Goal: Information Seeking & Learning: Understand process/instructions

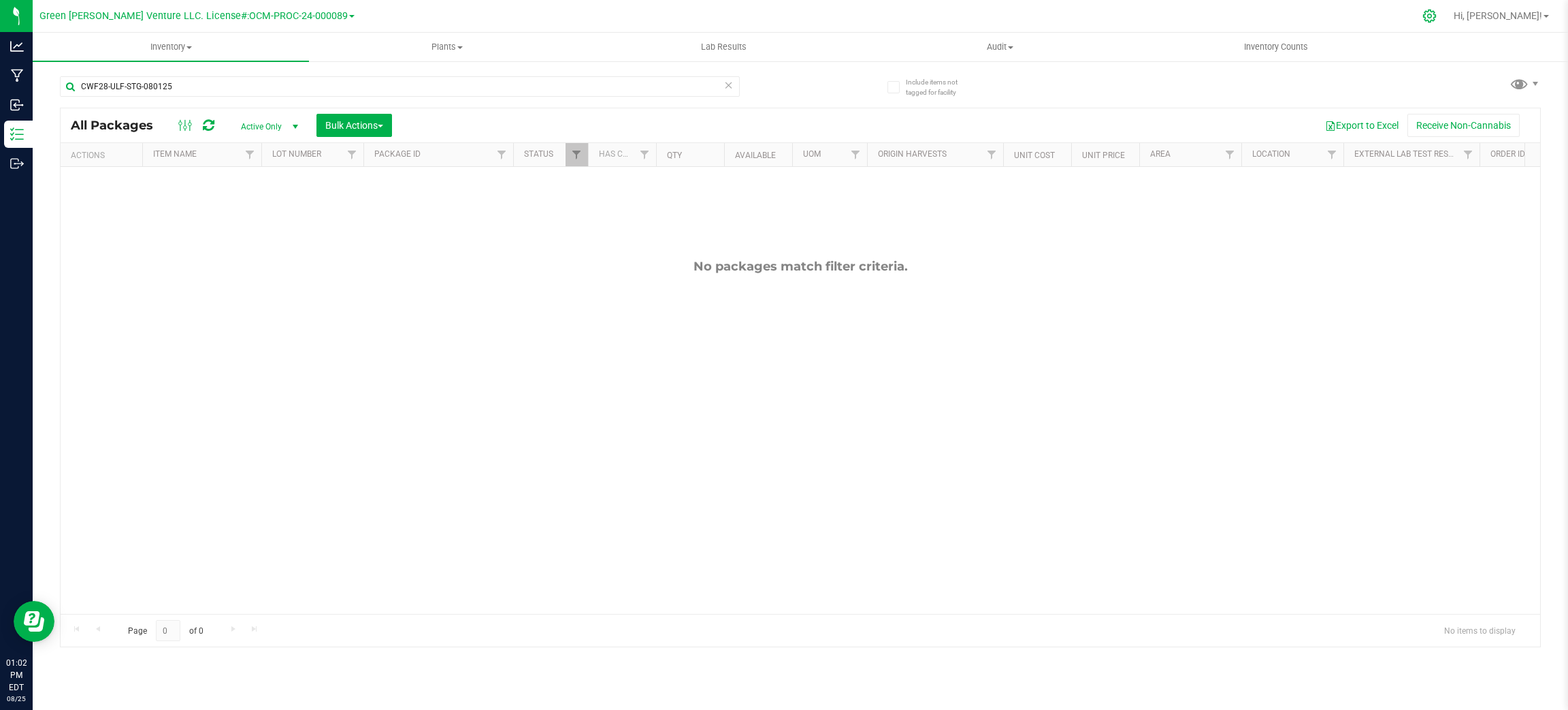
click at [1437, 15] on icon at bounding box center [1430, 16] width 14 height 14
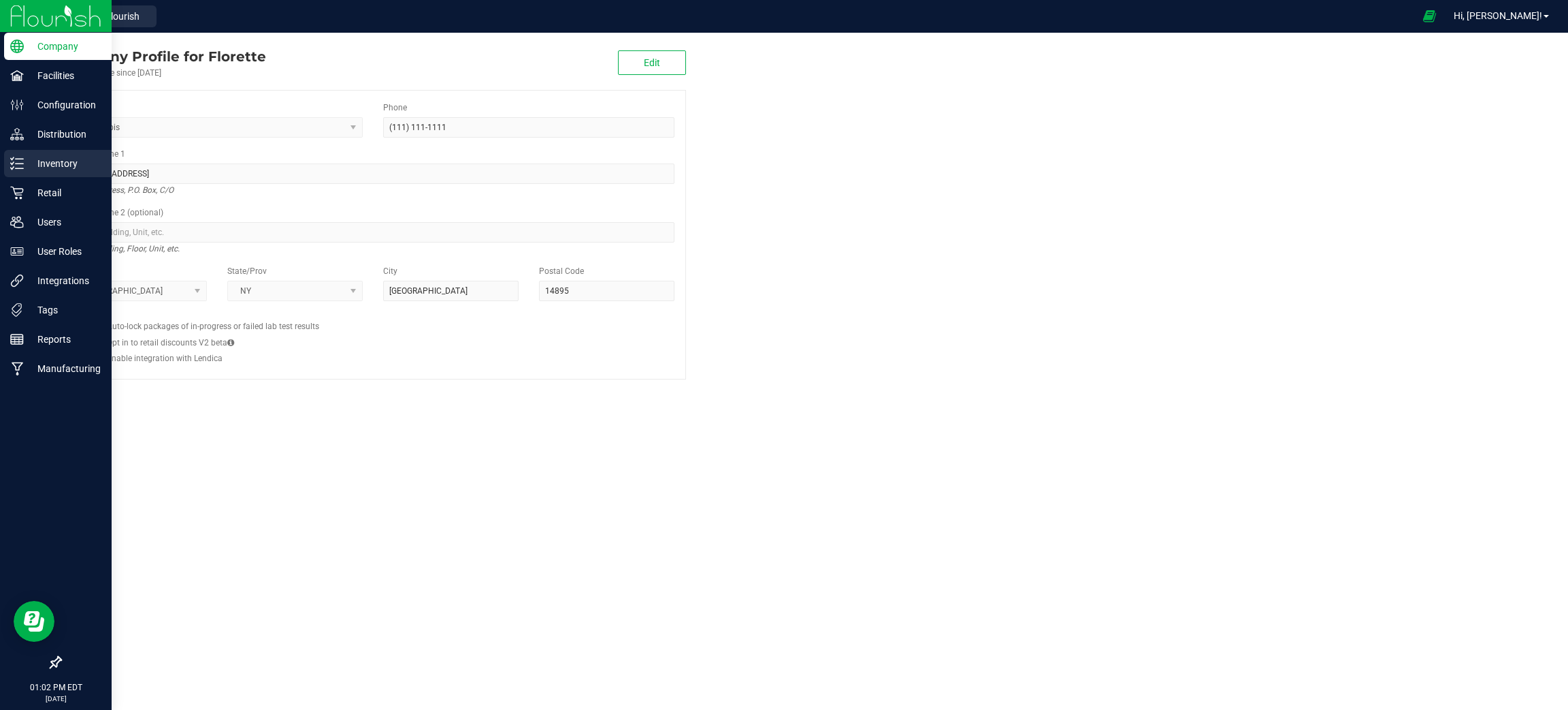
click at [65, 157] on p "Inventory" at bounding box center [65, 163] width 81 height 16
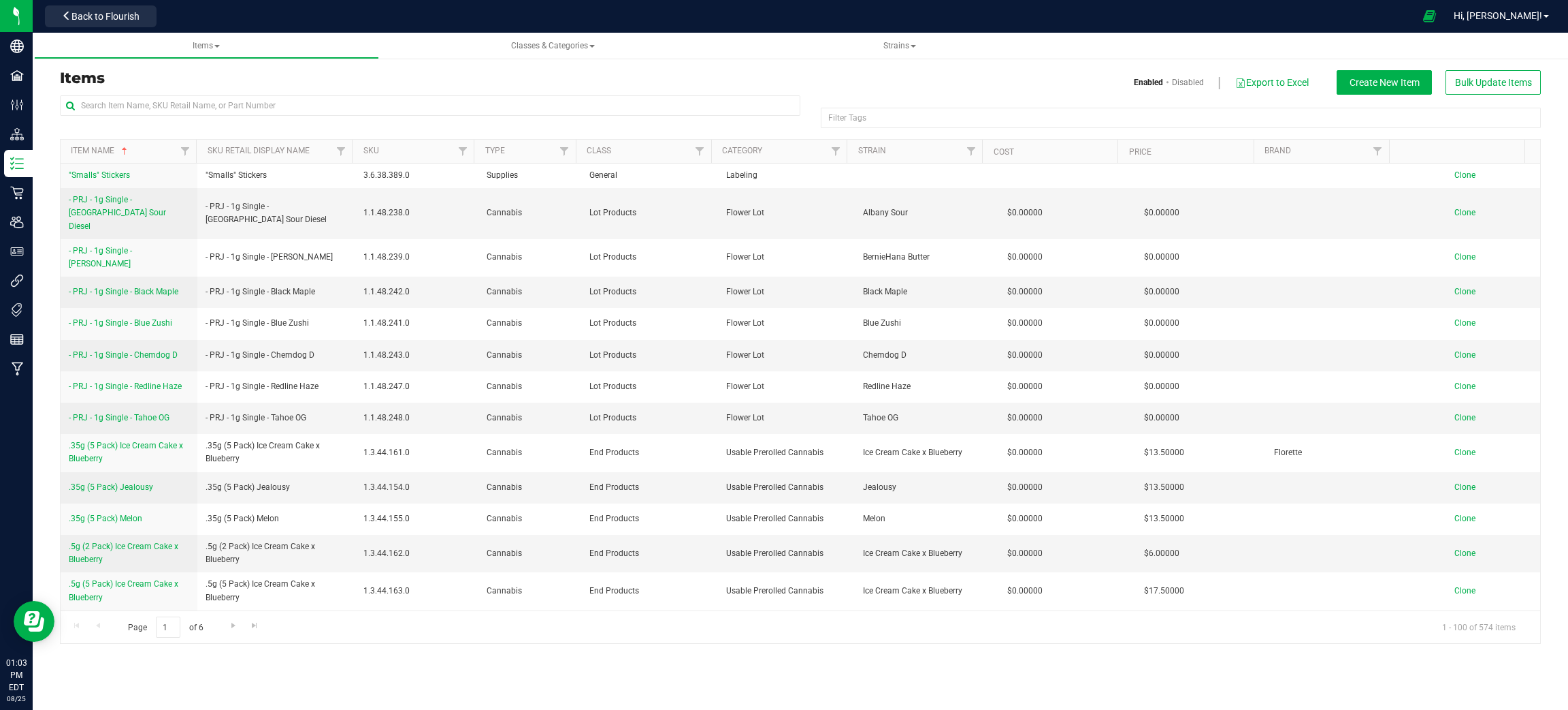
click at [786, 84] on h3 "Items" at bounding box center [425, 78] width 730 height 16
click at [1396, 83] on span "Create New Item" at bounding box center [1384, 82] width 70 height 11
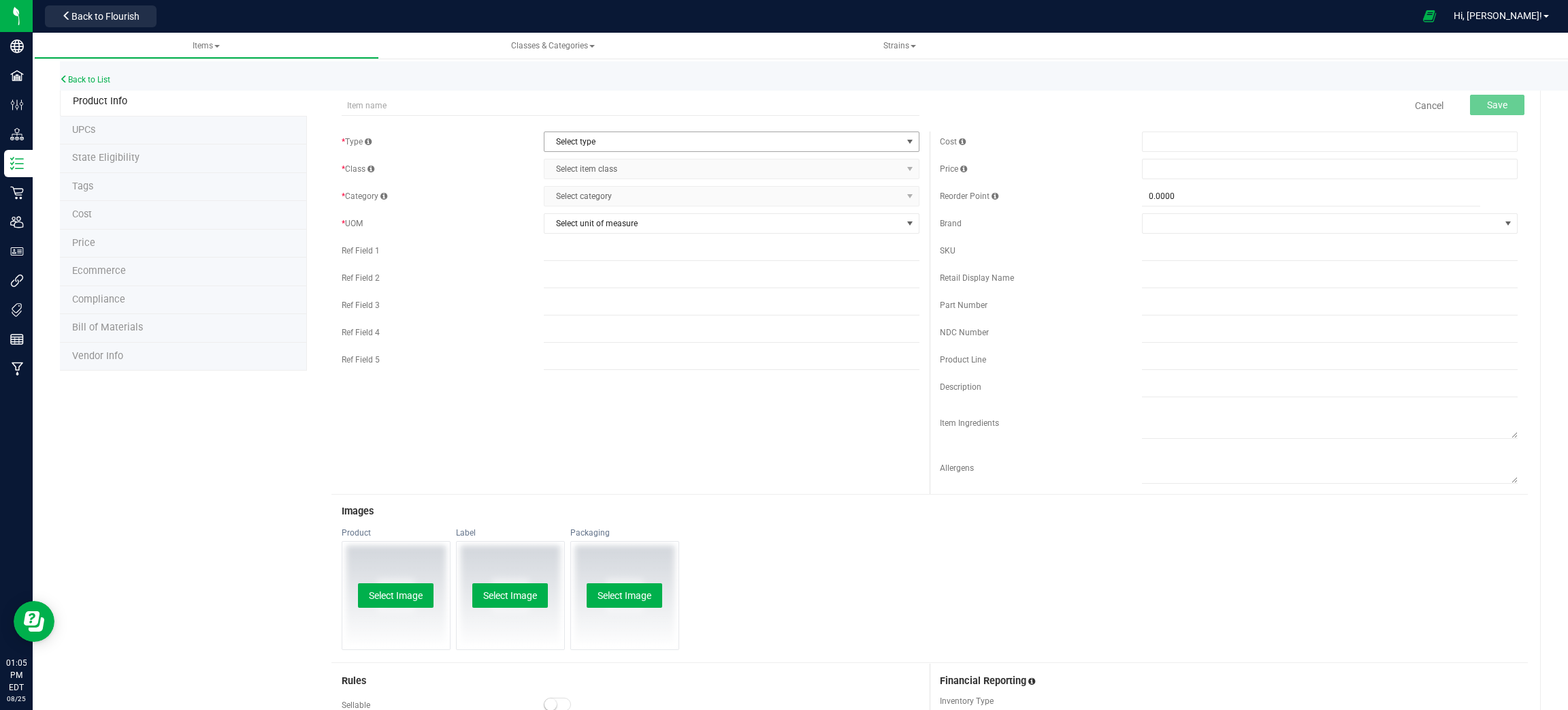
click at [625, 133] on span "Select type" at bounding box center [723, 141] width 357 height 19
click at [628, 187] on li "Non-Inventory" at bounding box center [724, 185] width 370 height 21
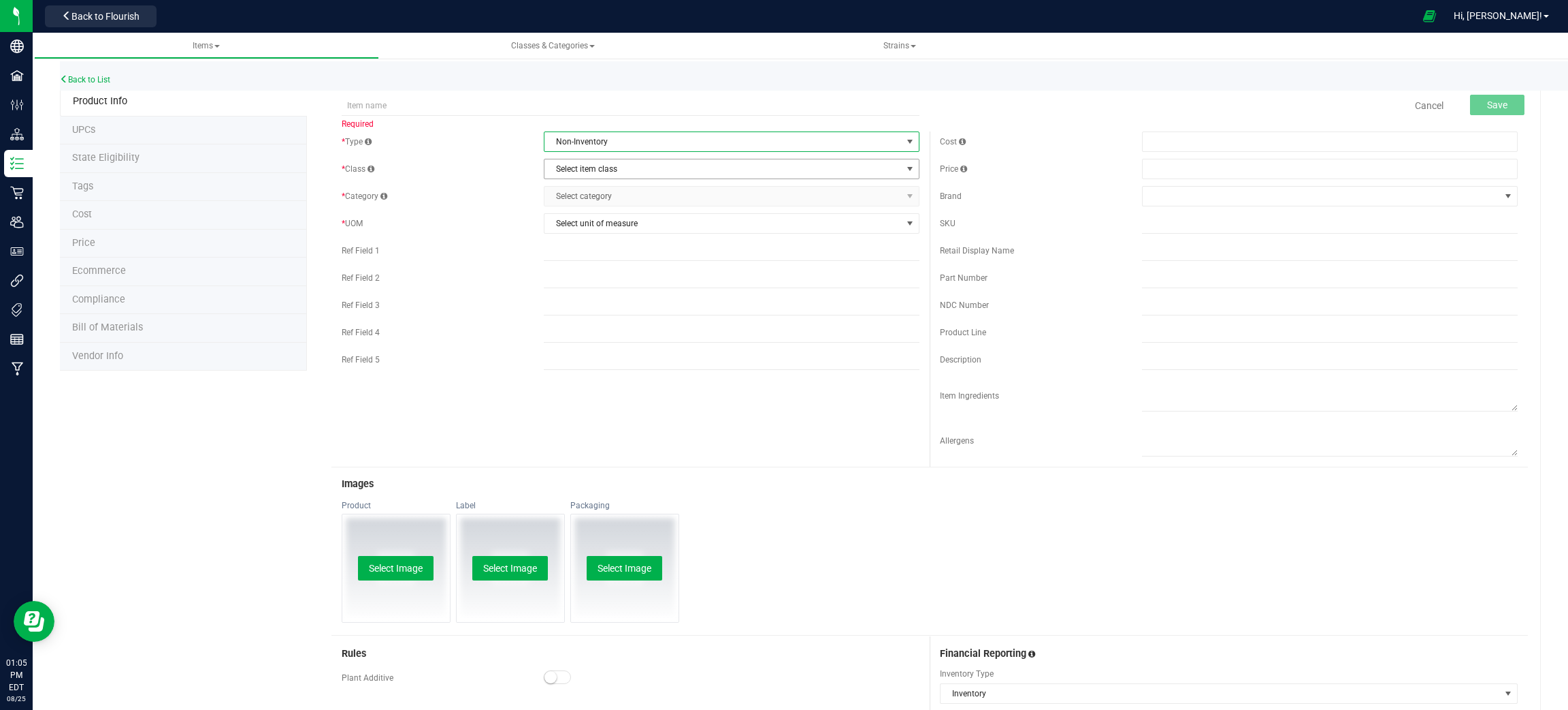
click at [628, 167] on span "Select item class" at bounding box center [723, 169] width 357 height 19
click at [627, 188] on li "Non-Inventory Class" at bounding box center [724, 193] width 370 height 21
click at [626, 194] on span "Select category" at bounding box center [723, 196] width 357 height 19
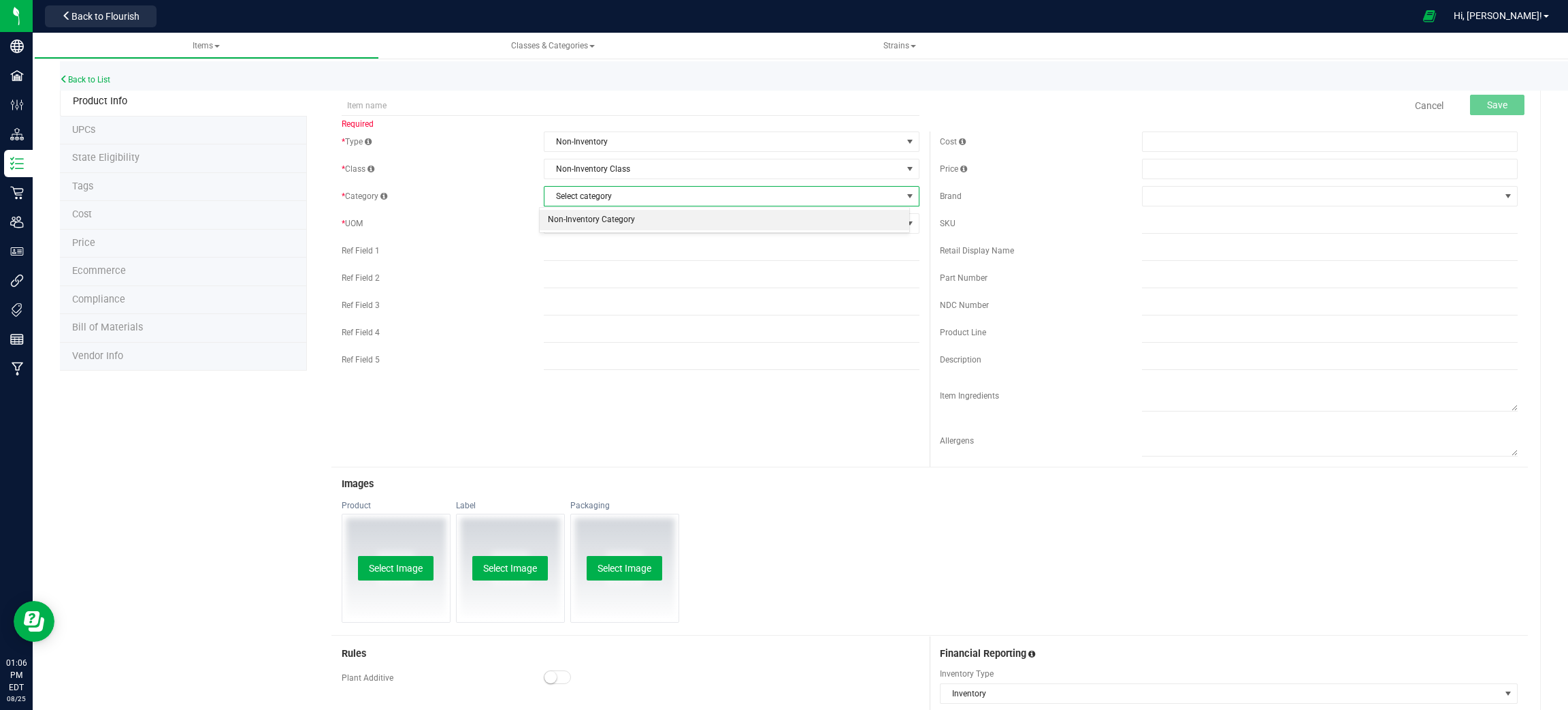
click at [627, 220] on li "Non-Inventory Category" at bounding box center [724, 219] width 370 height 21
click at [627, 217] on span "Select unit of measure" at bounding box center [723, 222] width 357 height 19
click at [640, 135] on span "Non-Inventory" at bounding box center [723, 141] width 357 height 19
click at [621, 222] on li "Supplies" at bounding box center [724, 225] width 370 height 21
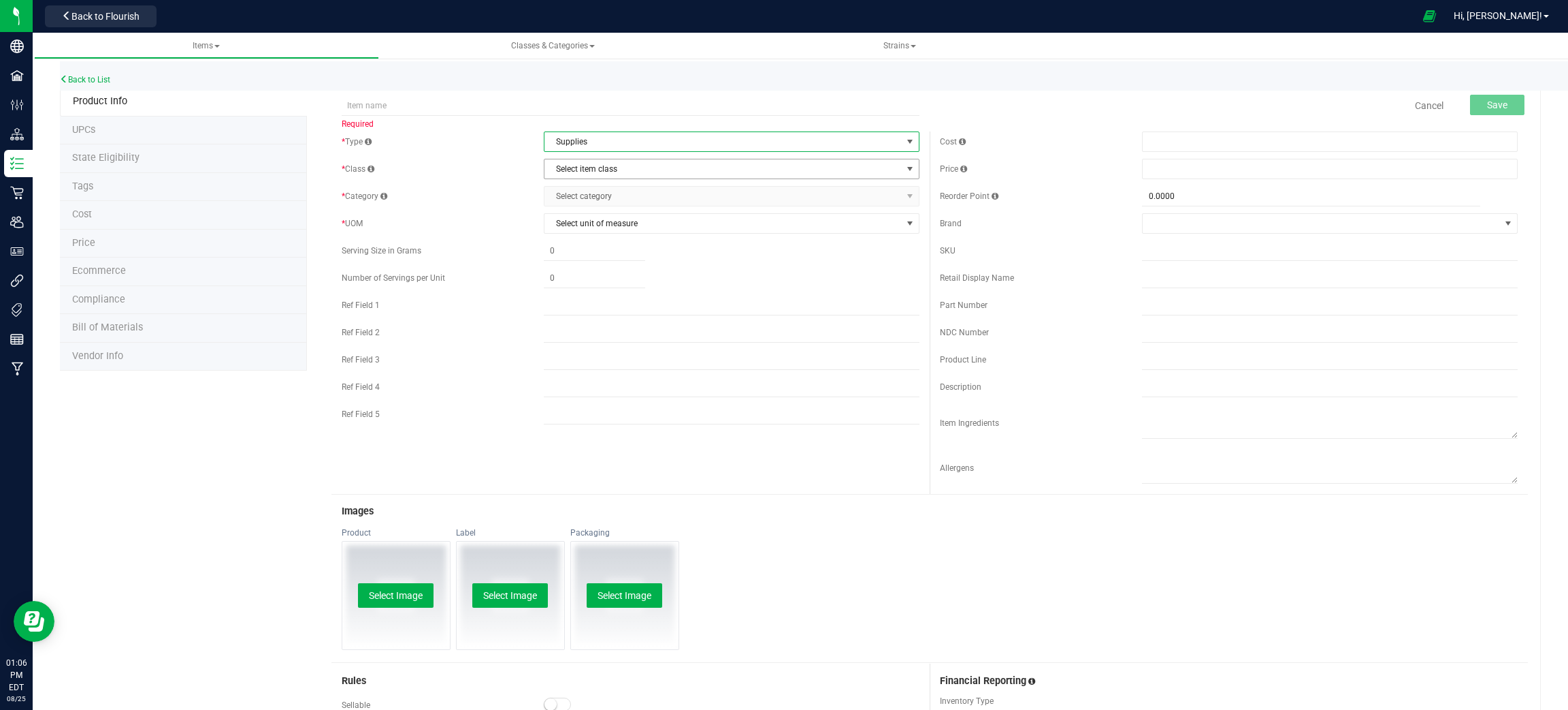
click at [623, 166] on span "Select item class" at bounding box center [723, 169] width 357 height 19
click at [625, 207] on li "General" at bounding box center [724, 213] width 370 height 21
click at [626, 188] on span "Select category" at bounding box center [723, 196] width 357 height 19
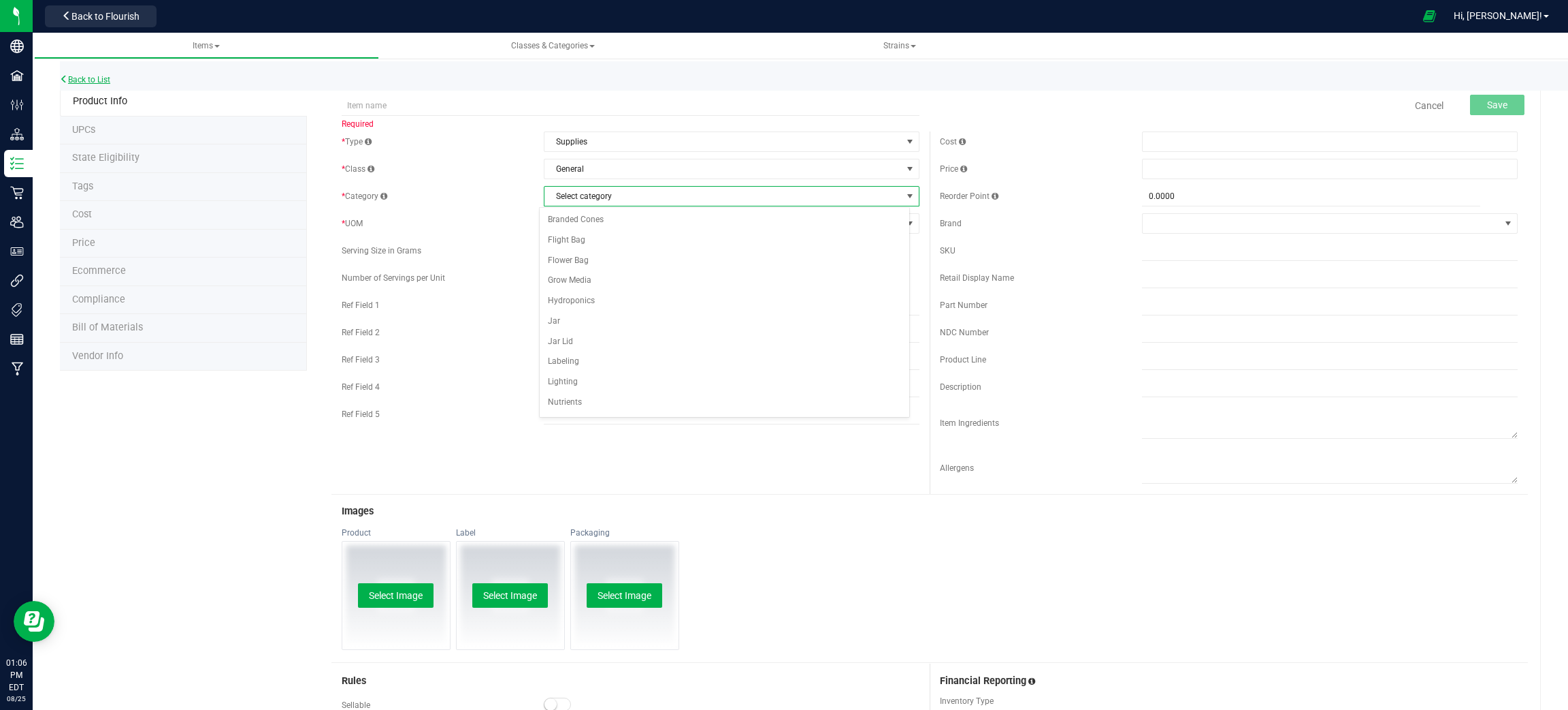
click at [104, 79] on link "Back to List" at bounding box center [84, 79] width 51 height 10
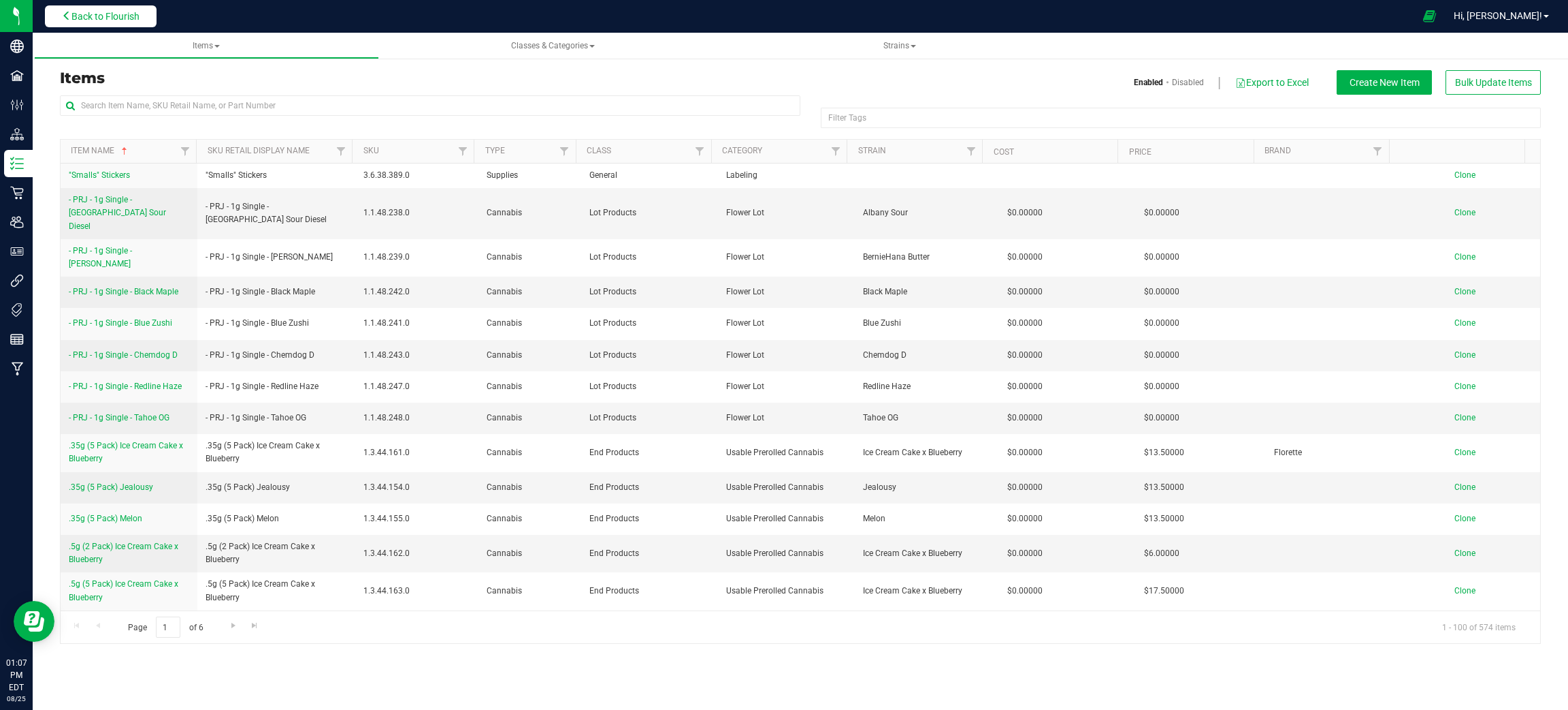
click at [83, 5] on button "Back to Flourish" at bounding box center [100, 16] width 111 height 22
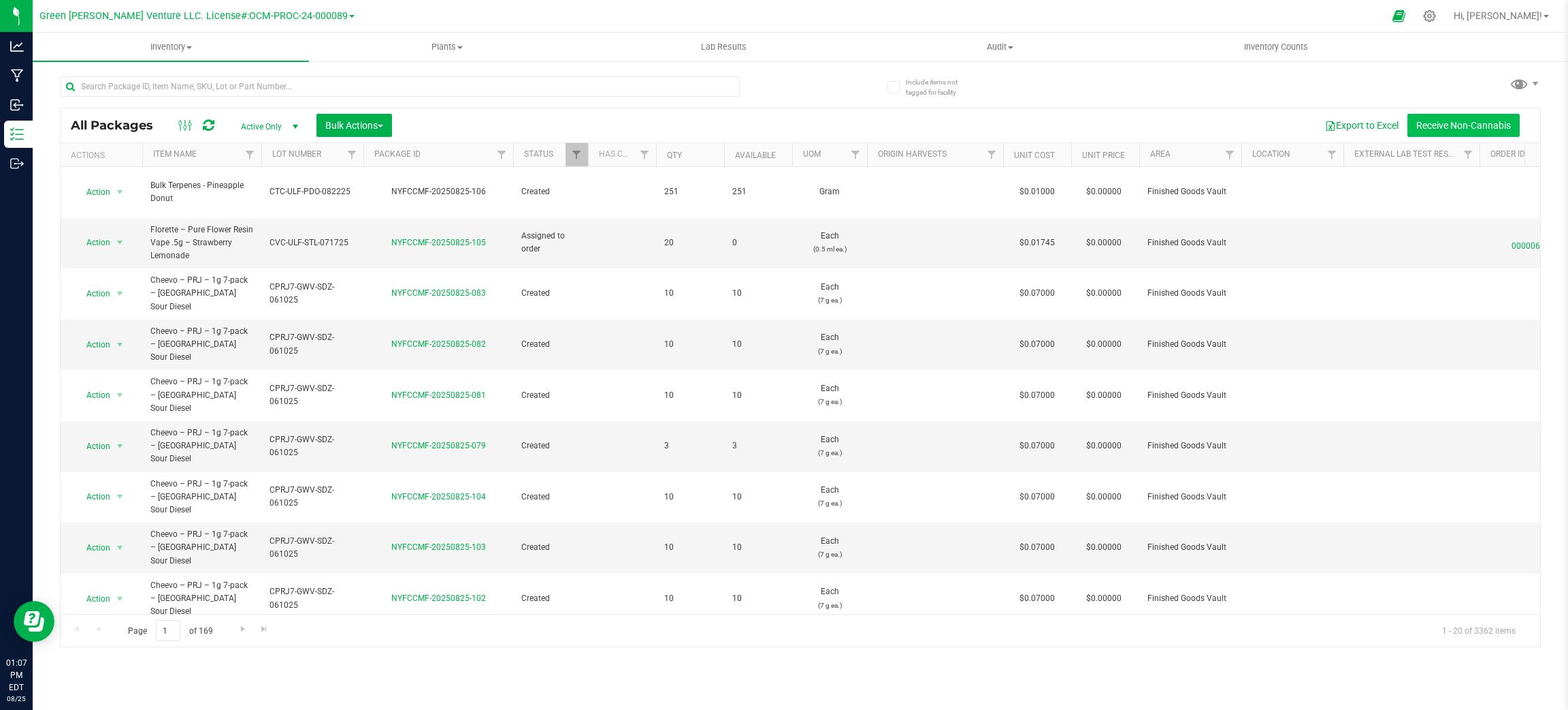
click at [1468, 118] on button "Receive Non-Cannabis" at bounding box center [1463, 125] width 112 height 23
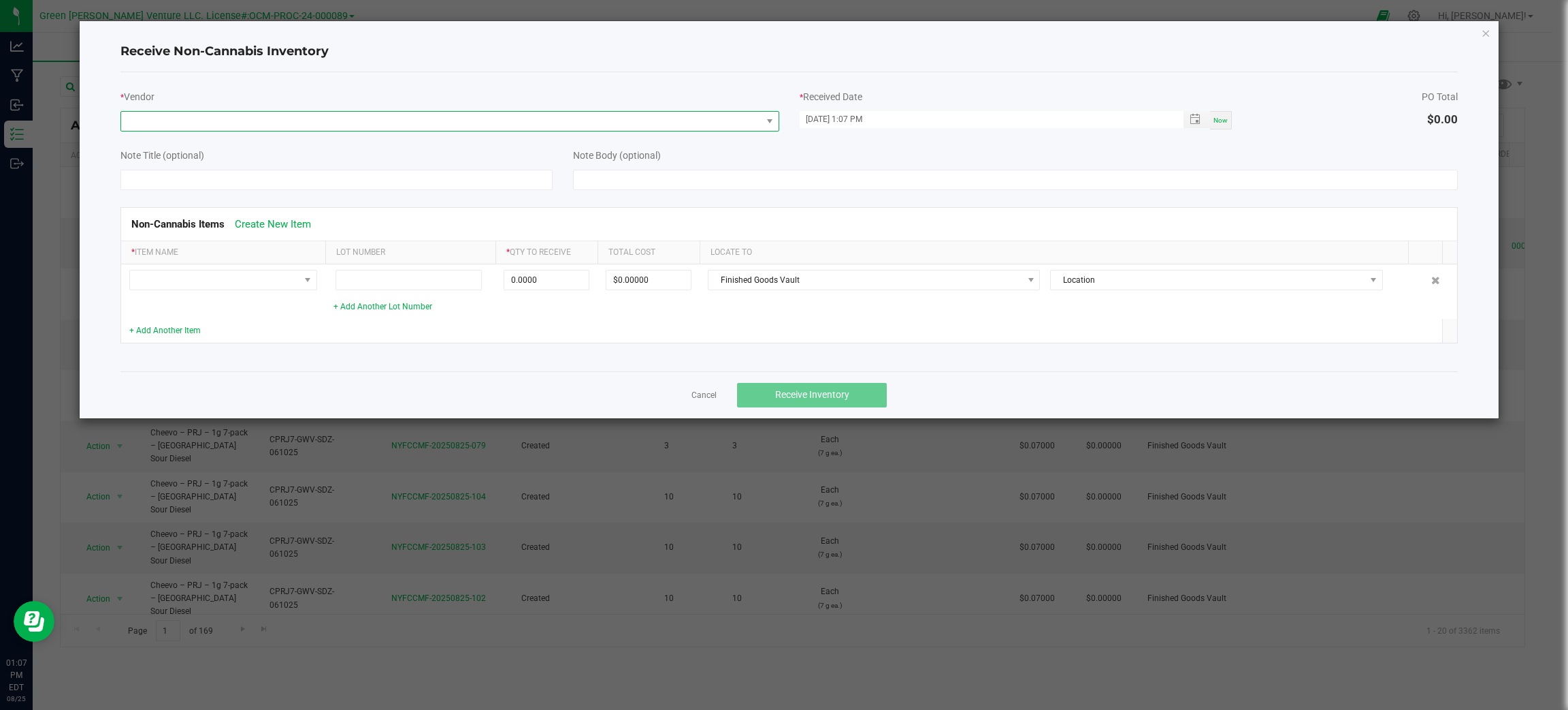
click at [287, 118] on span at bounding box center [441, 120] width 640 height 19
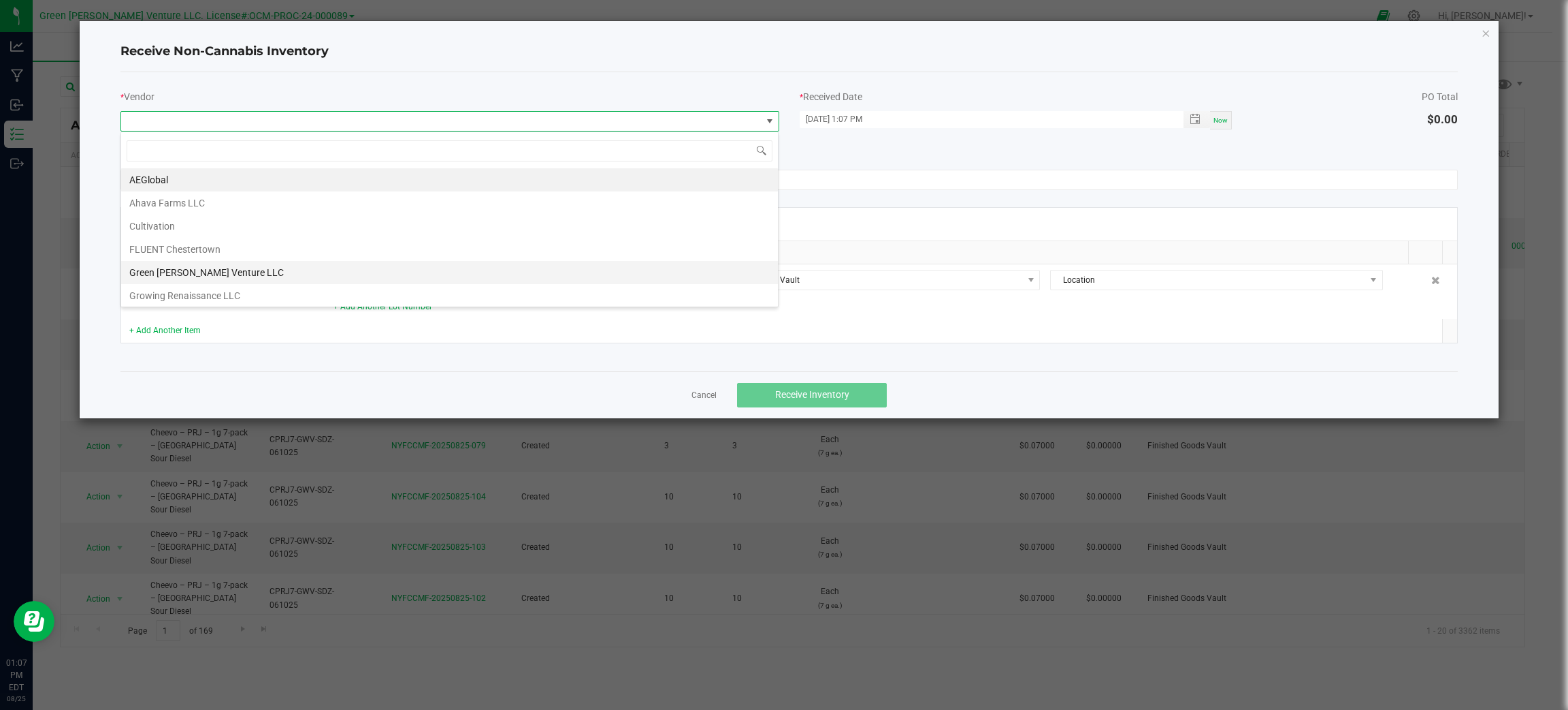
scroll to position [74, 0]
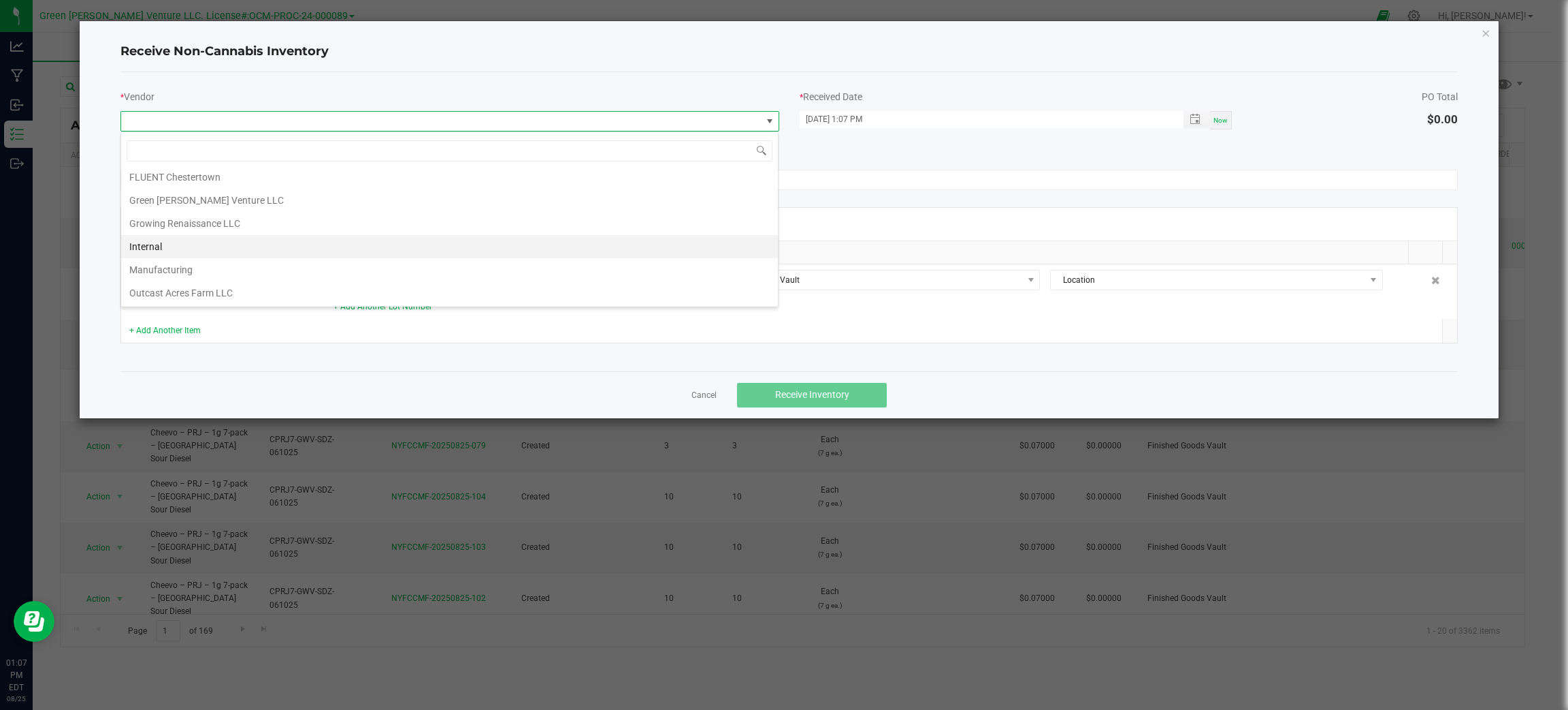
click at [312, 248] on li "Internal" at bounding box center [450, 246] width 657 height 23
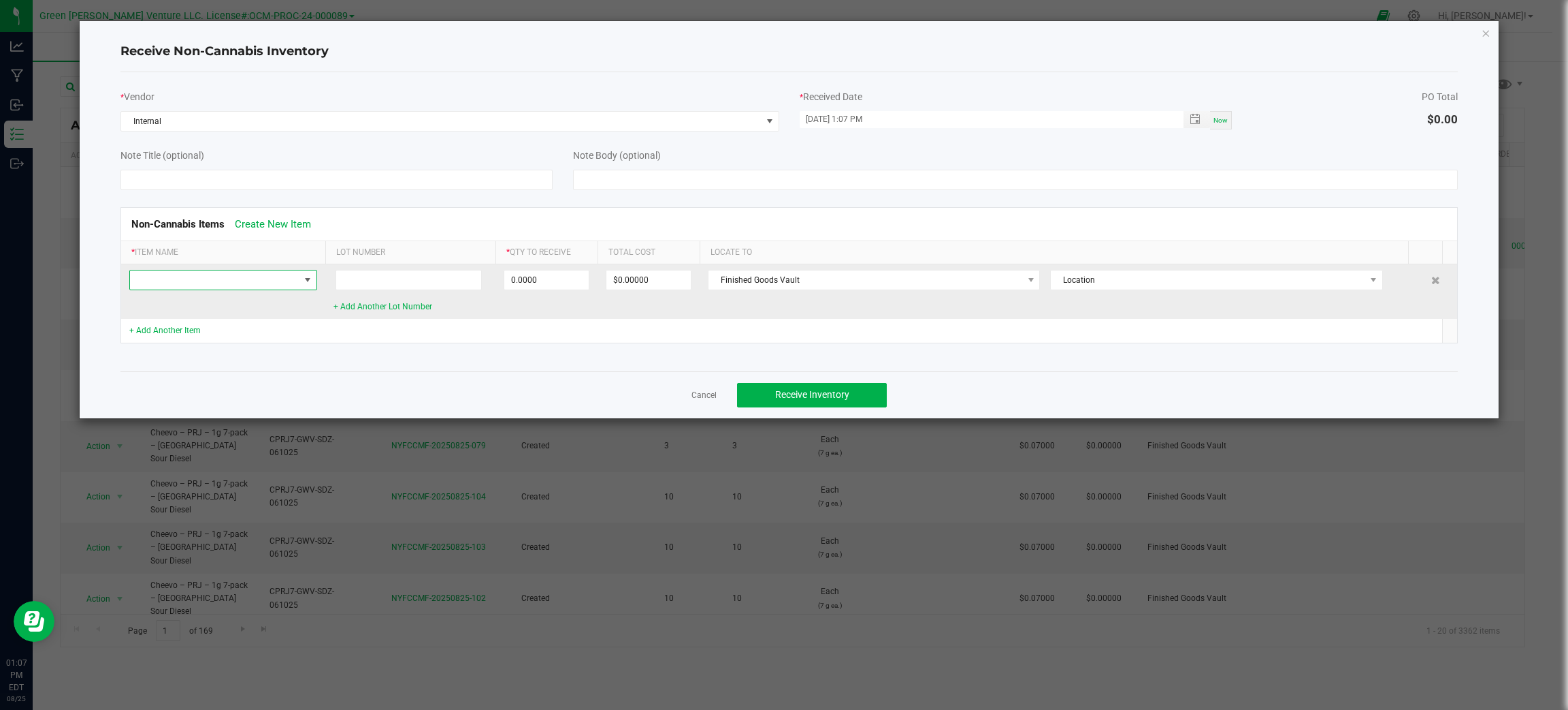
click at [300, 284] on span at bounding box center [308, 279] width 17 height 19
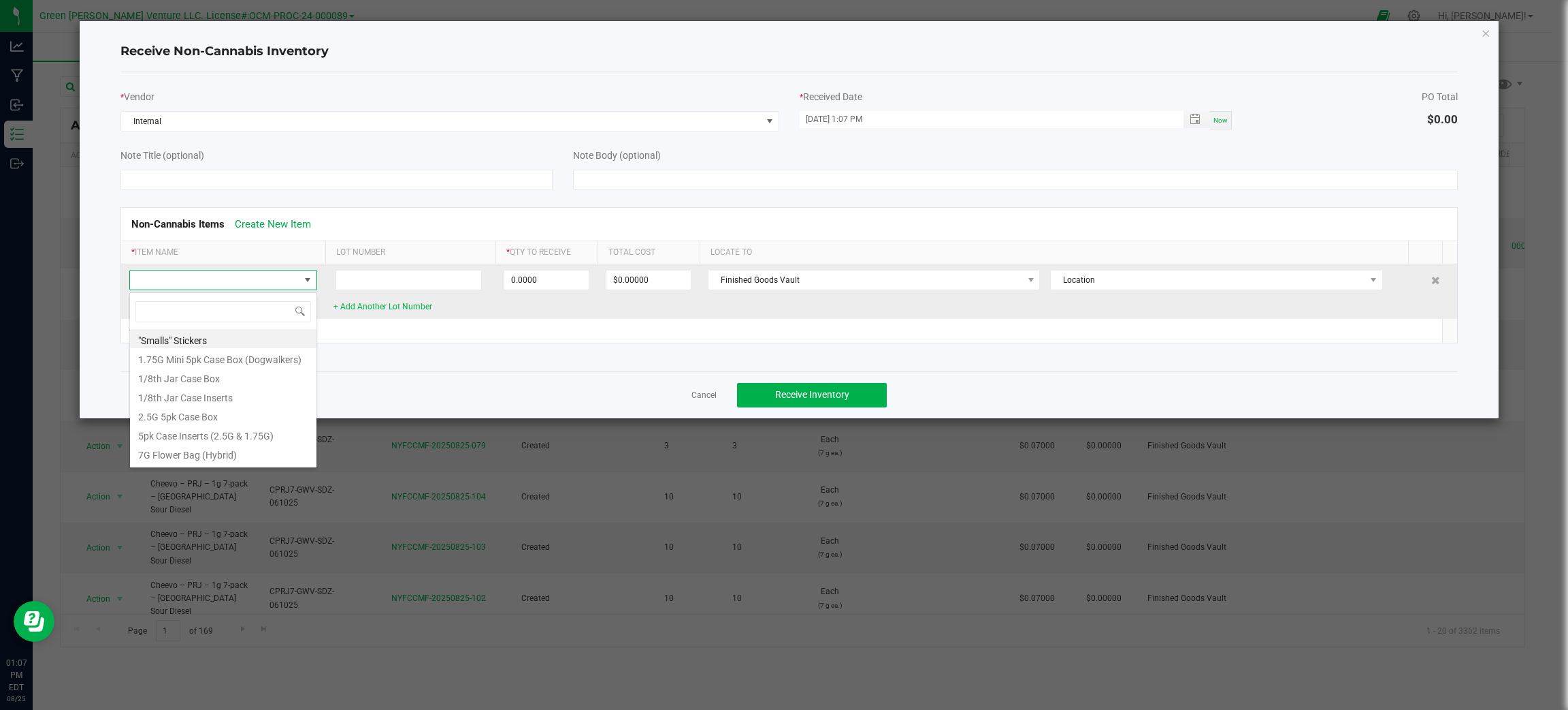
scroll to position [21, 188]
click at [300, 284] on span at bounding box center [308, 279] width 17 height 19
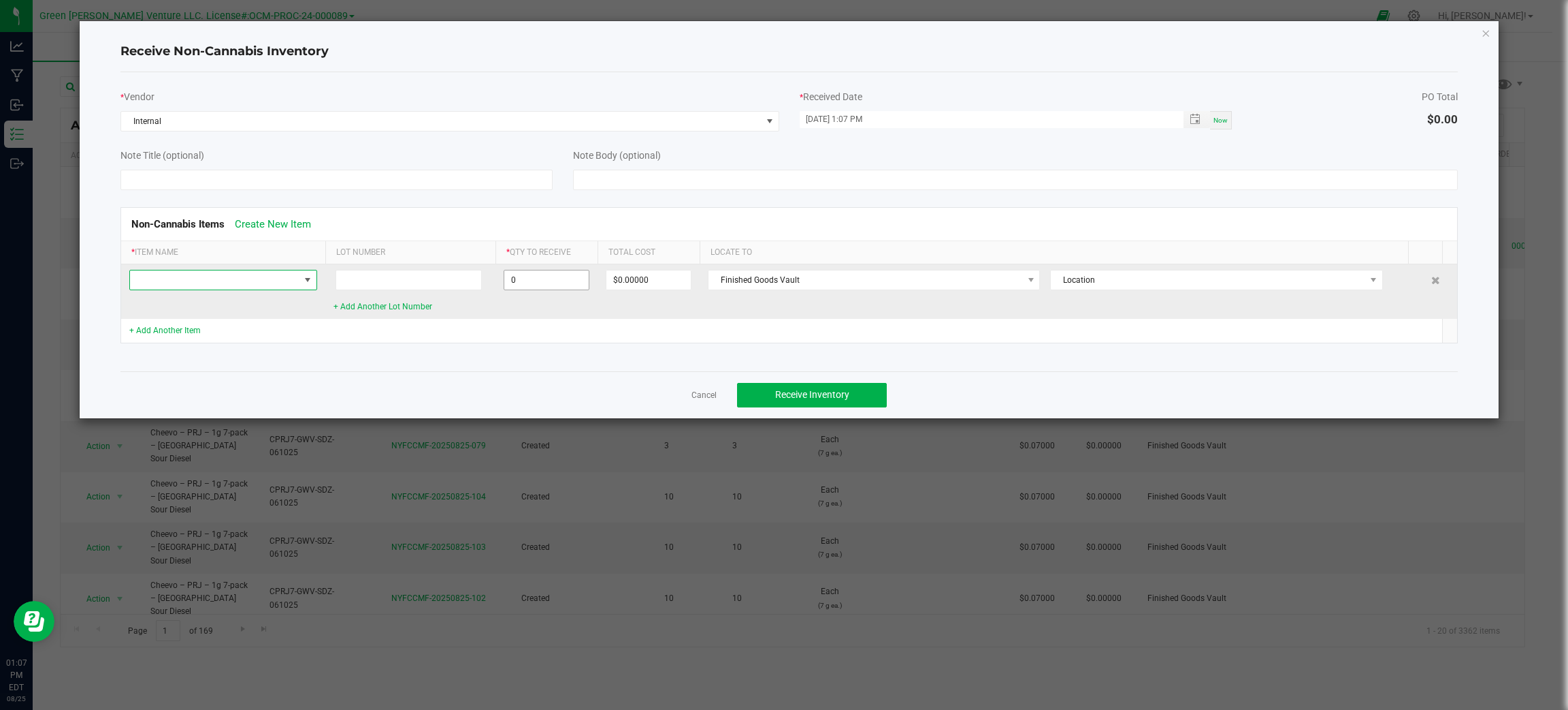
click at [537, 289] on input "0" at bounding box center [546, 279] width 84 height 19
click at [565, 283] on input "0" at bounding box center [546, 279] width 84 height 19
type input "0.0000"
click at [369, 285] on input at bounding box center [408, 280] width 146 height 21
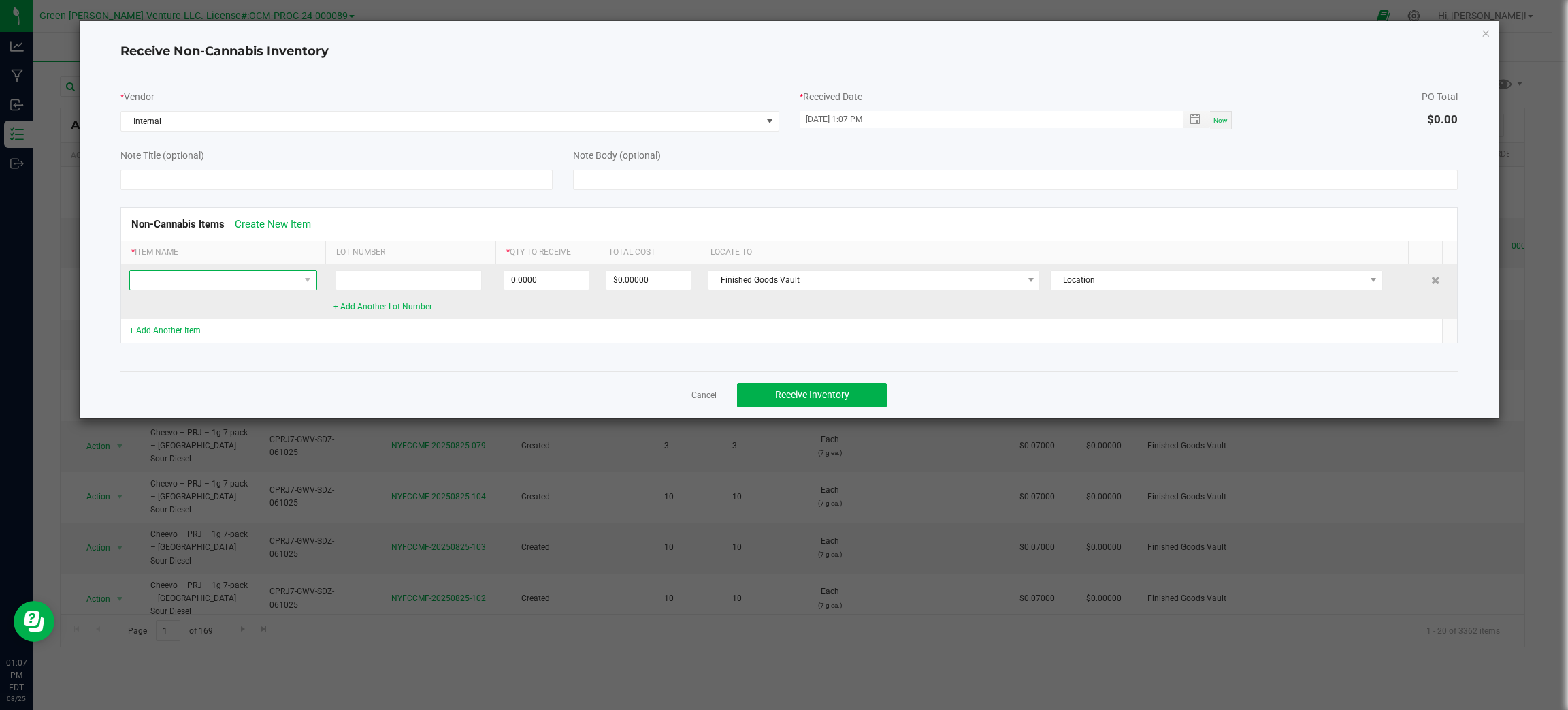
click at [290, 286] on span at bounding box center [214, 279] width 170 height 19
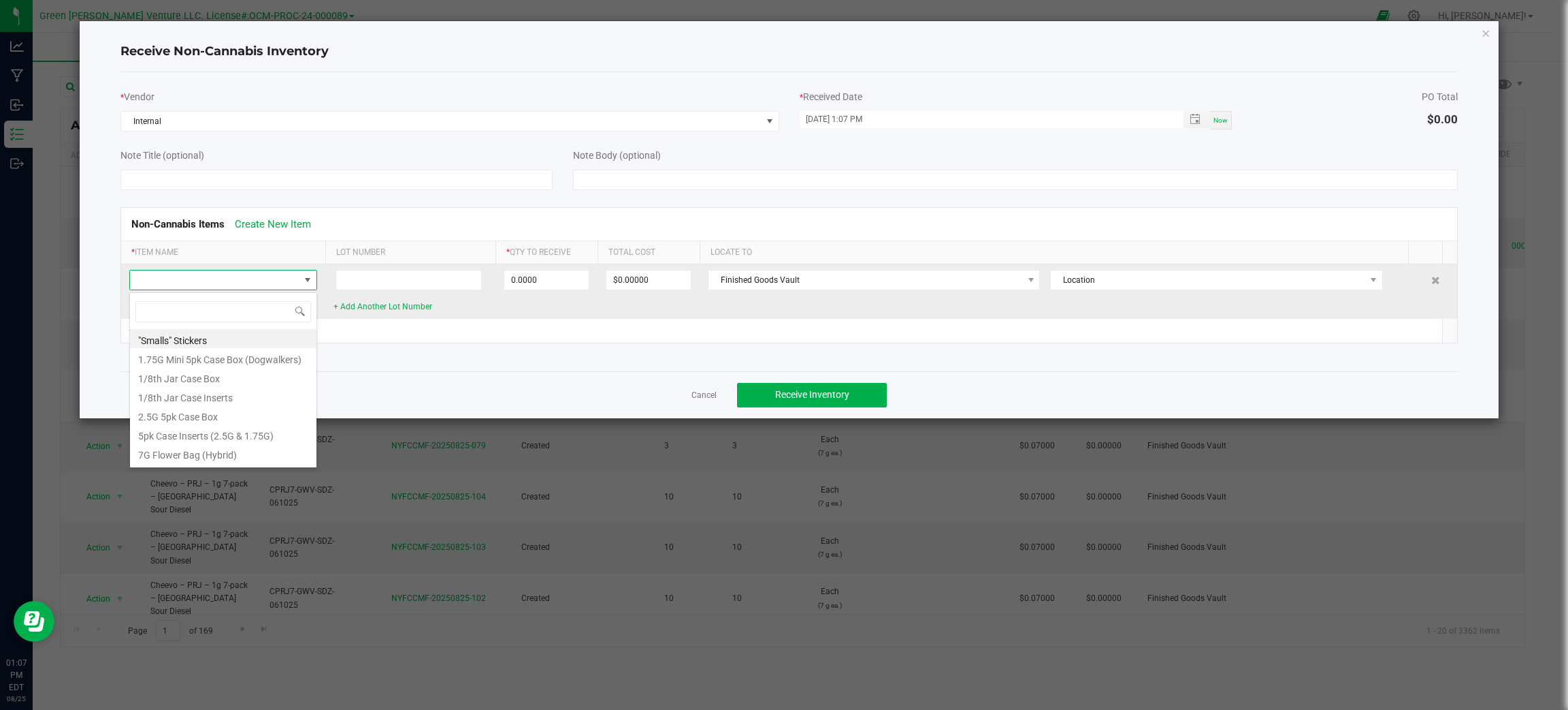
click at [290, 286] on span at bounding box center [214, 279] width 170 height 19
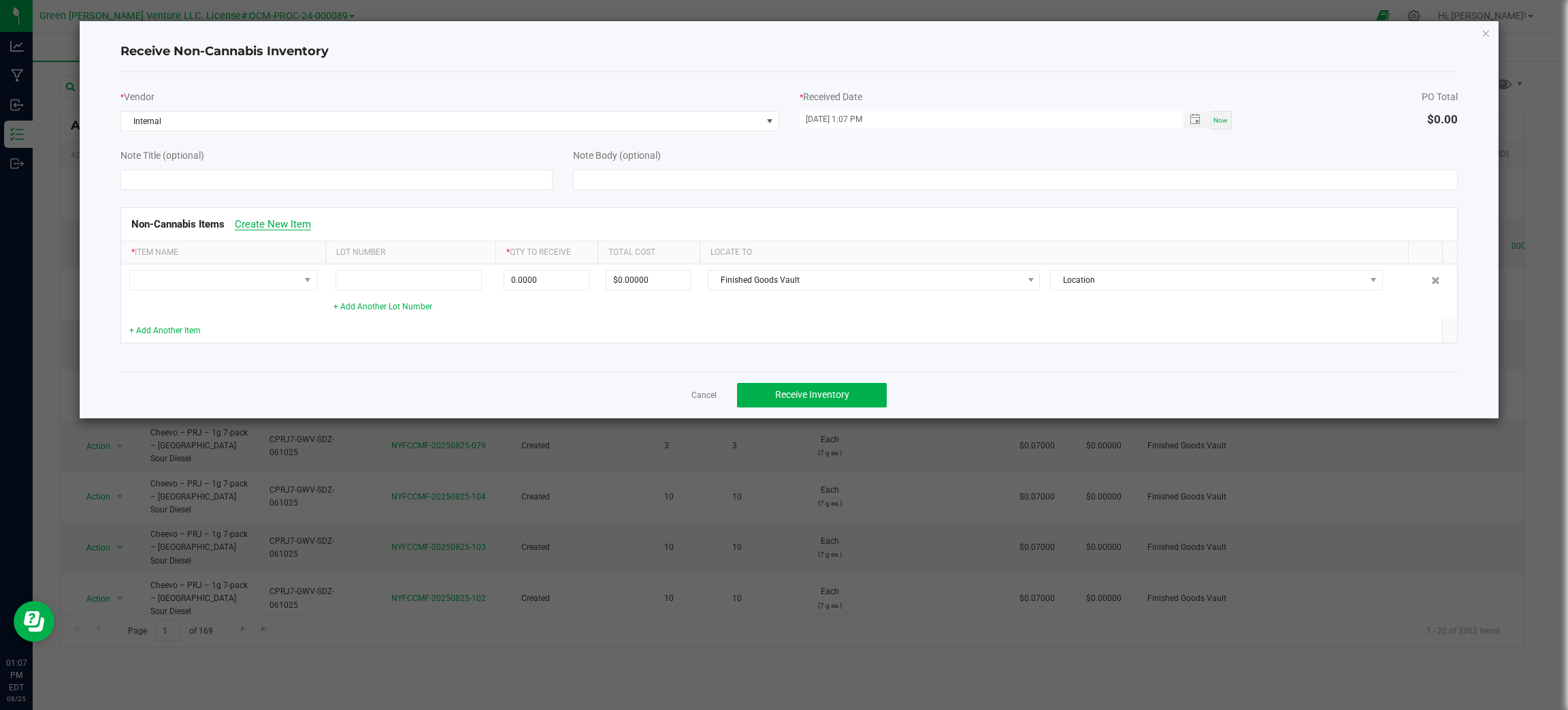
click at [283, 220] on link "Create New Item" at bounding box center [273, 223] width 76 height 12
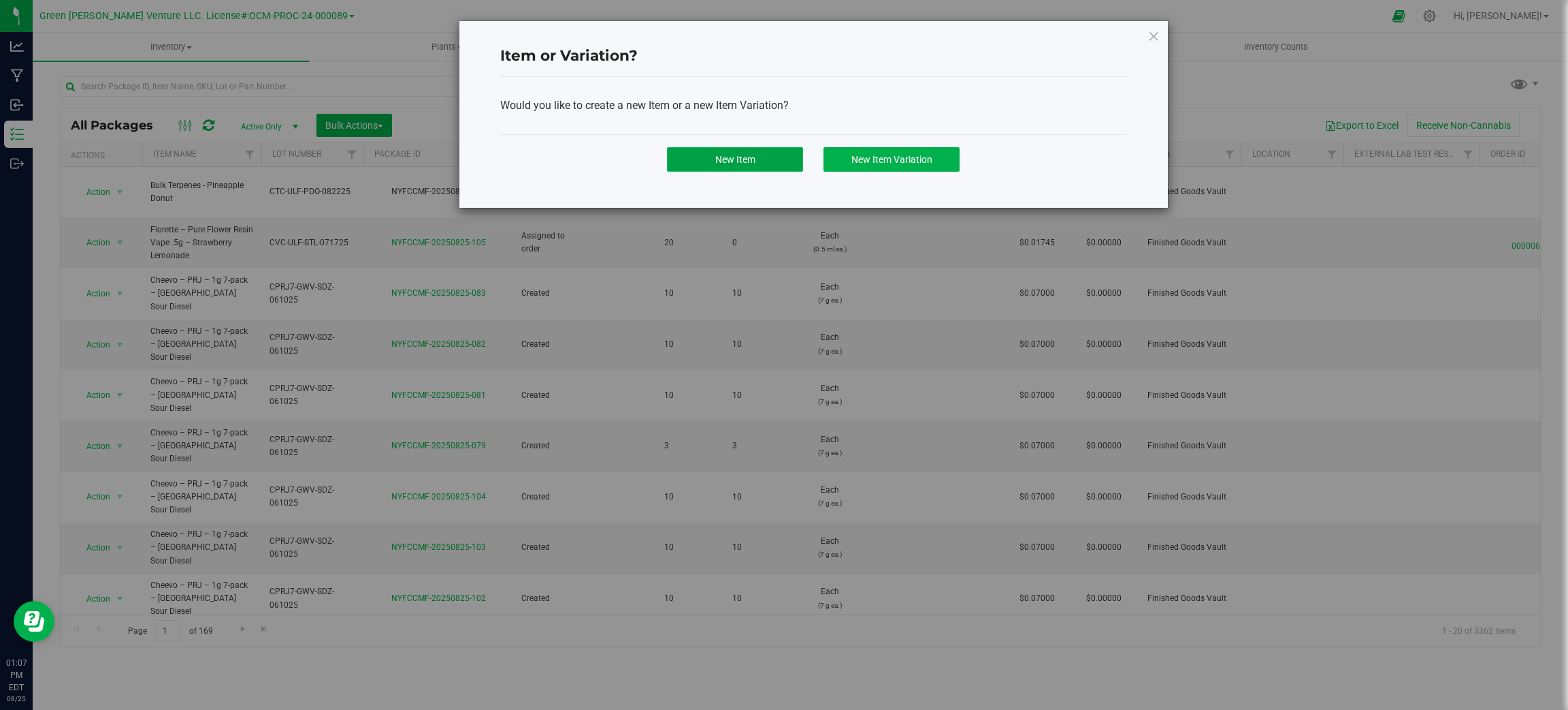
click at [757, 162] on button "New Item" at bounding box center [734, 159] width 136 height 25
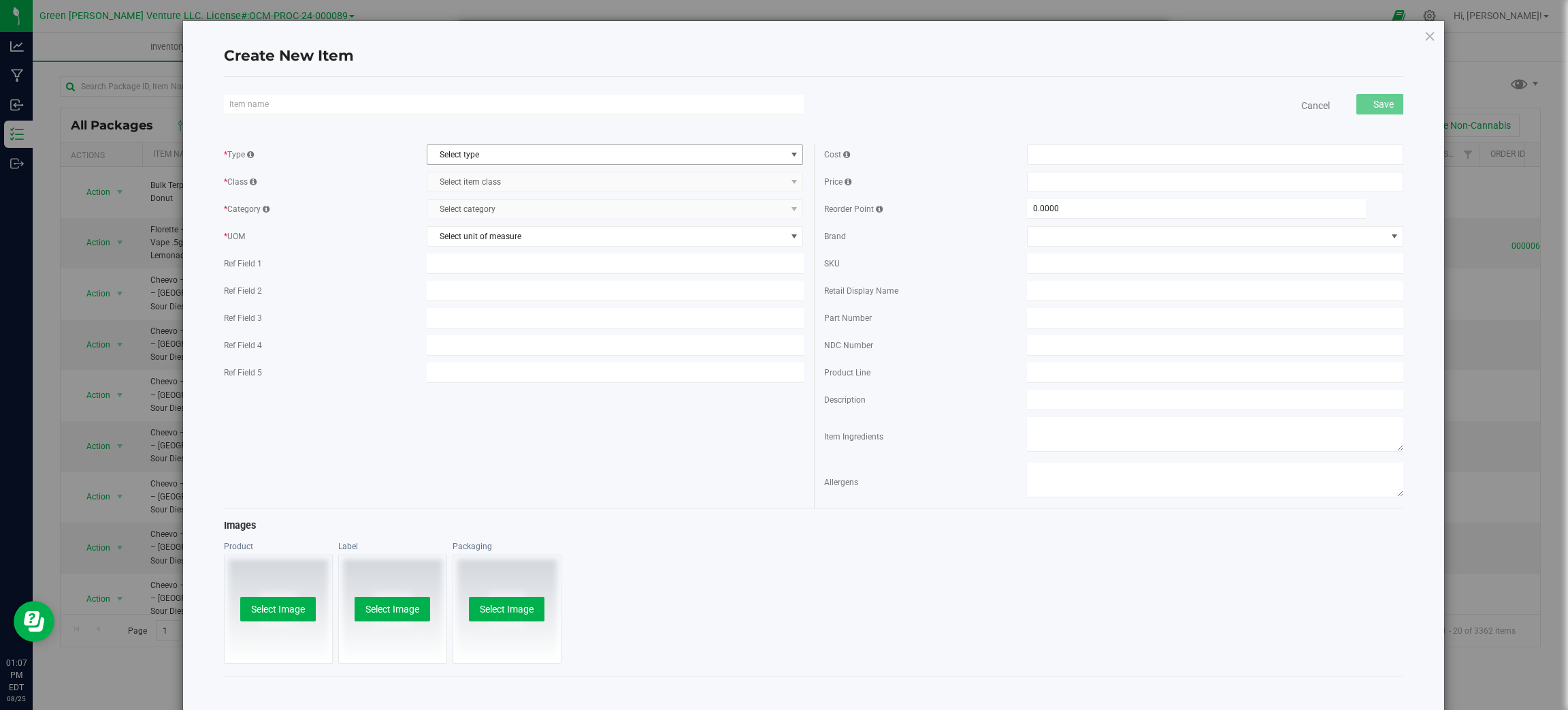
click at [493, 153] on span "Select type" at bounding box center [606, 154] width 358 height 19
click at [487, 224] on li "Supplies" at bounding box center [609, 218] width 371 height 21
click at [486, 174] on span "Select item class" at bounding box center [606, 182] width 358 height 19
click at [495, 224] on li "General" at bounding box center [609, 225] width 371 height 21
click at [496, 205] on span "Select category" at bounding box center [606, 209] width 358 height 19
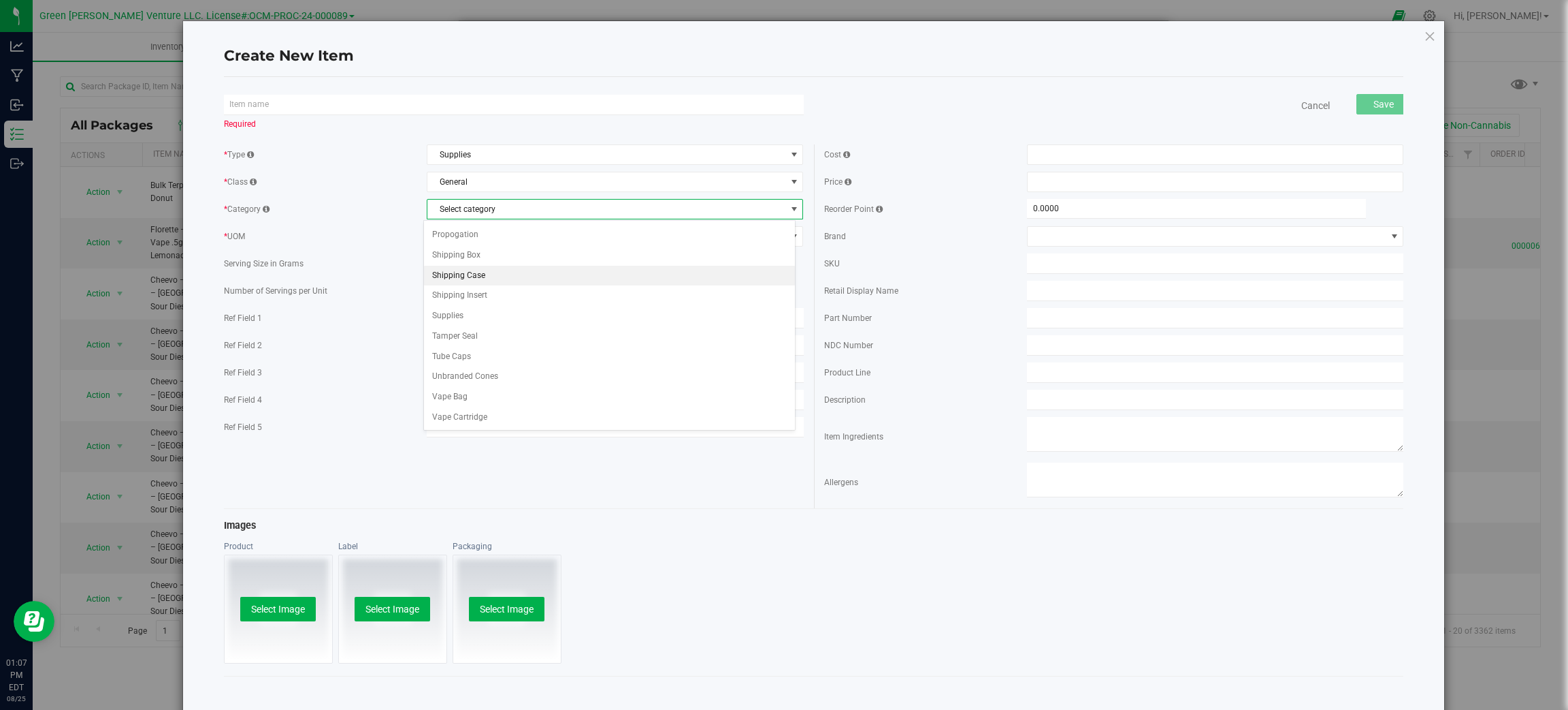
scroll to position [0, 0]
click at [499, 268] on li "Flower Bag" at bounding box center [609, 273] width 371 height 21
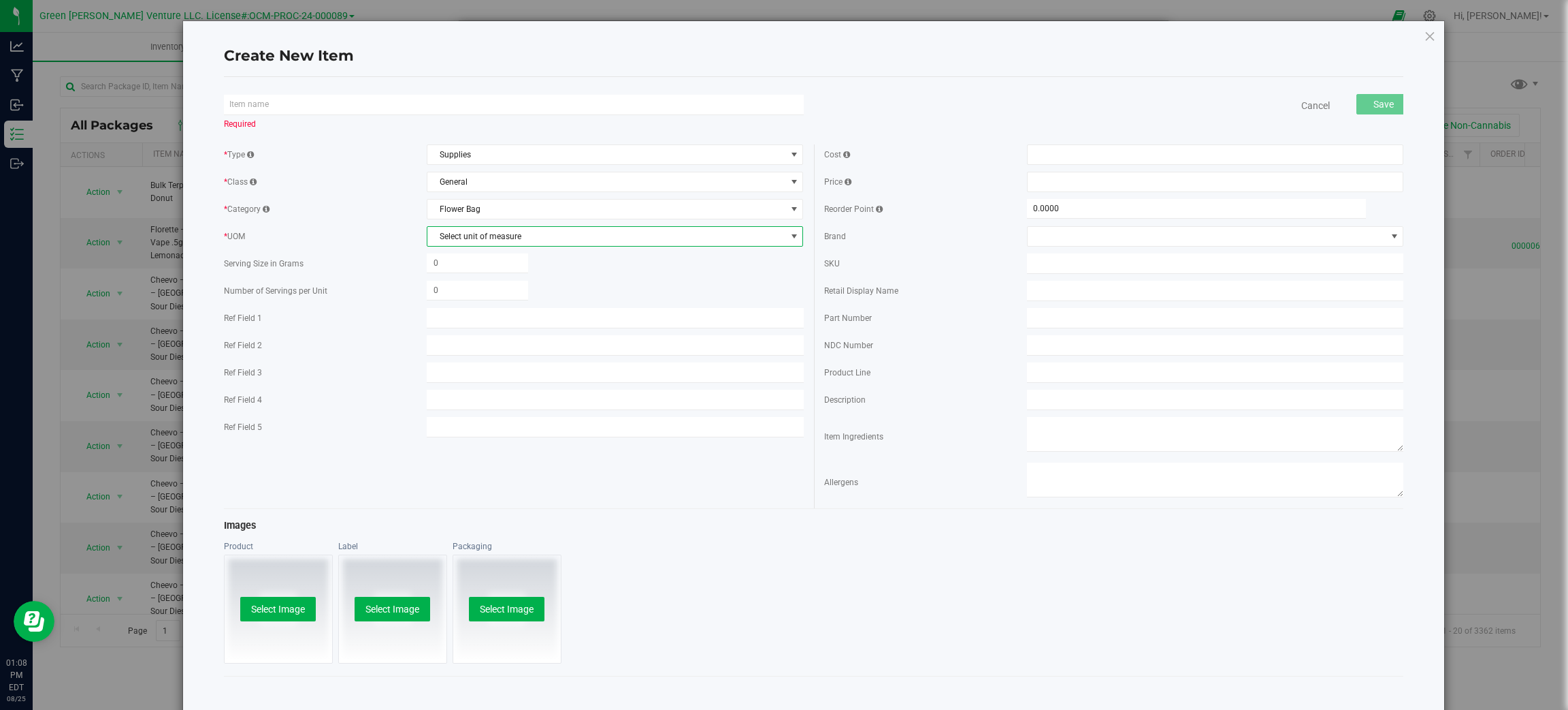
click at [499, 235] on span "Select unit of measure" at bounding box center [606, 235] width 358 height 19
click at [516, 273] on li "Gram" at bounding box center [609, 281] width 371 height 21
click at [513, 261] on span at bounding box center [477, 263] width 101 height 20
type input "7"
type input "7.0000"
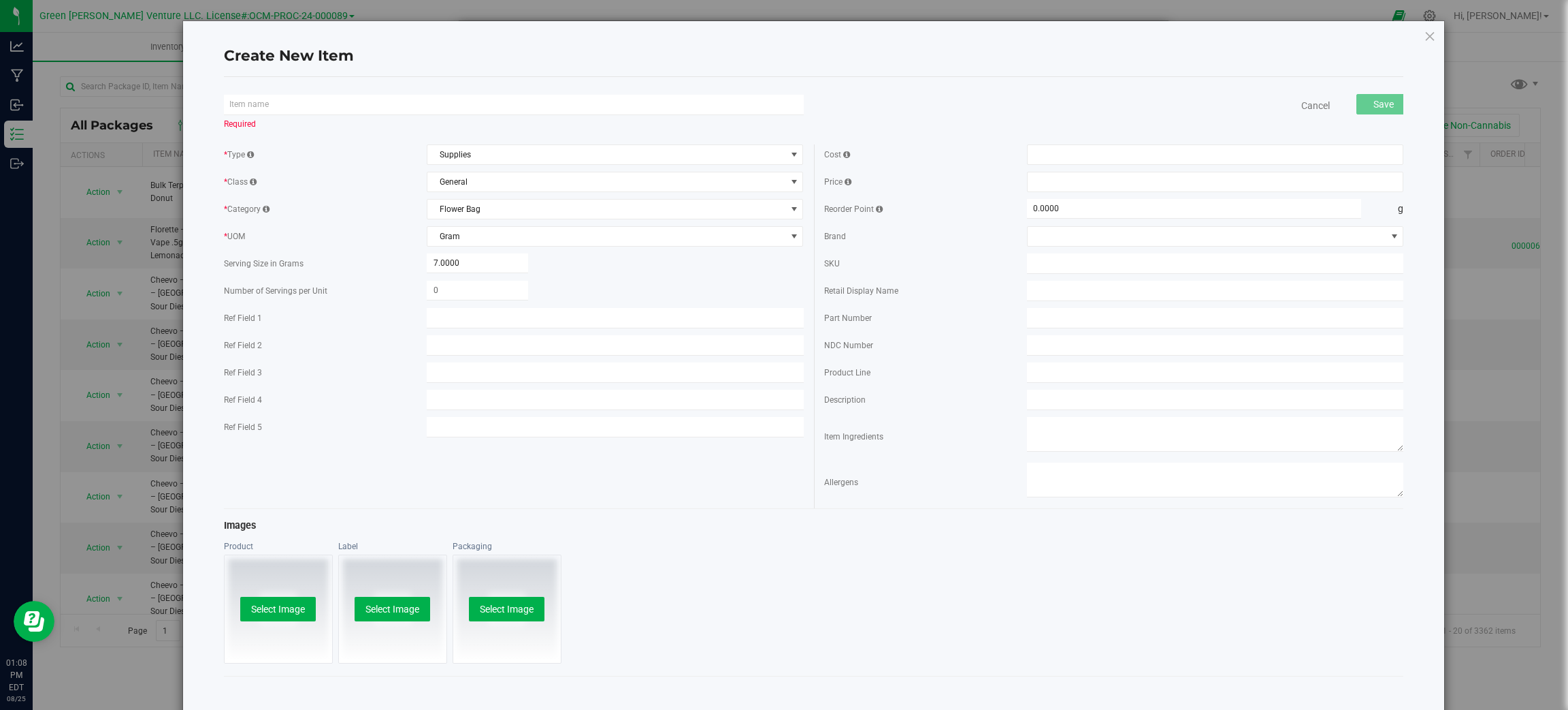
click at [675, 501] on div "* Type Supplies Select type Non-Inventory Raw Materials Supplies * Class Genera…" at bounding box center [813, 320] width 1200 height 377
click at [317, 98] on input "text" at bounding box center [514, 104] width 580 height 21
click at [1424, 33] on icon at bounding box center [1430, 36] width 12 height 16
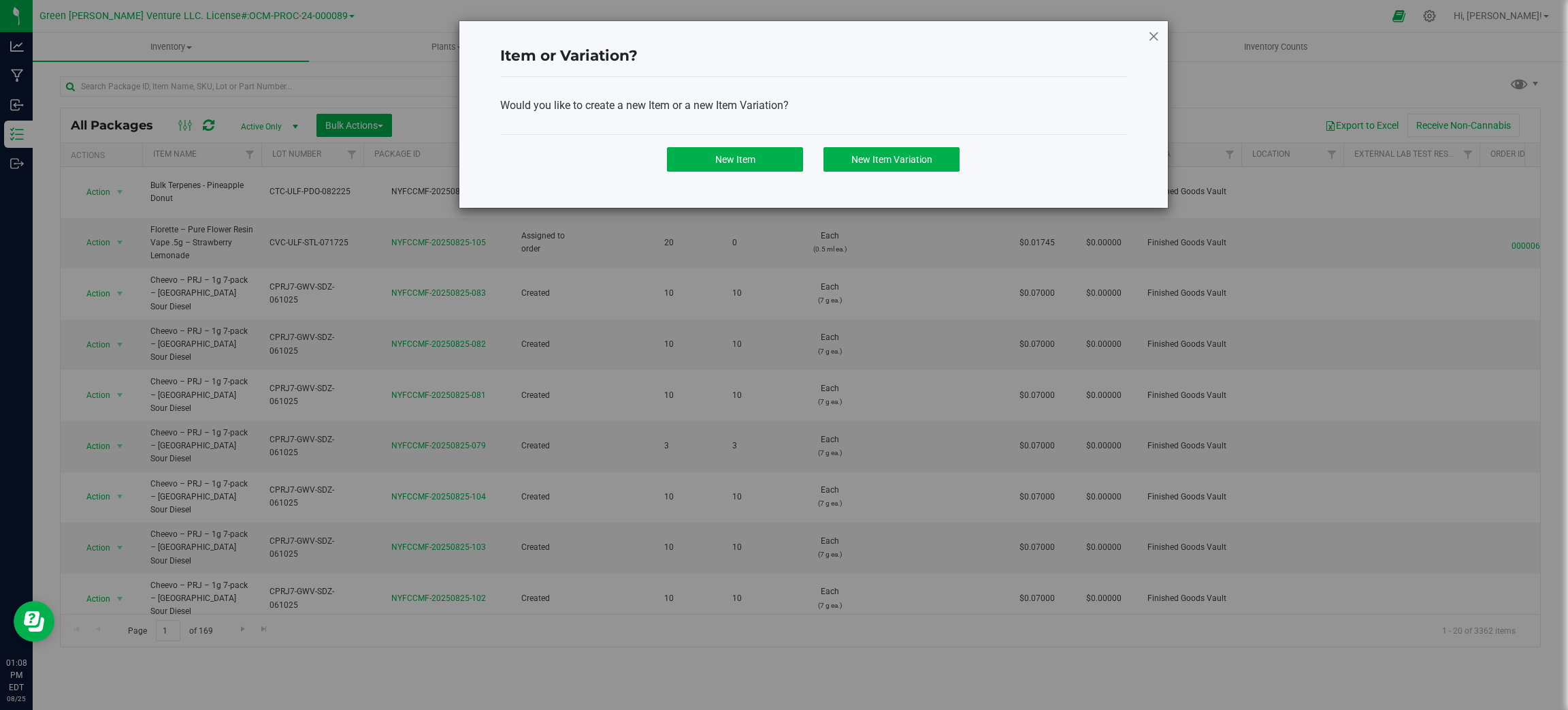
click at [1155, 30] on icon at bounding box center [1153, 36] width 12 height 16
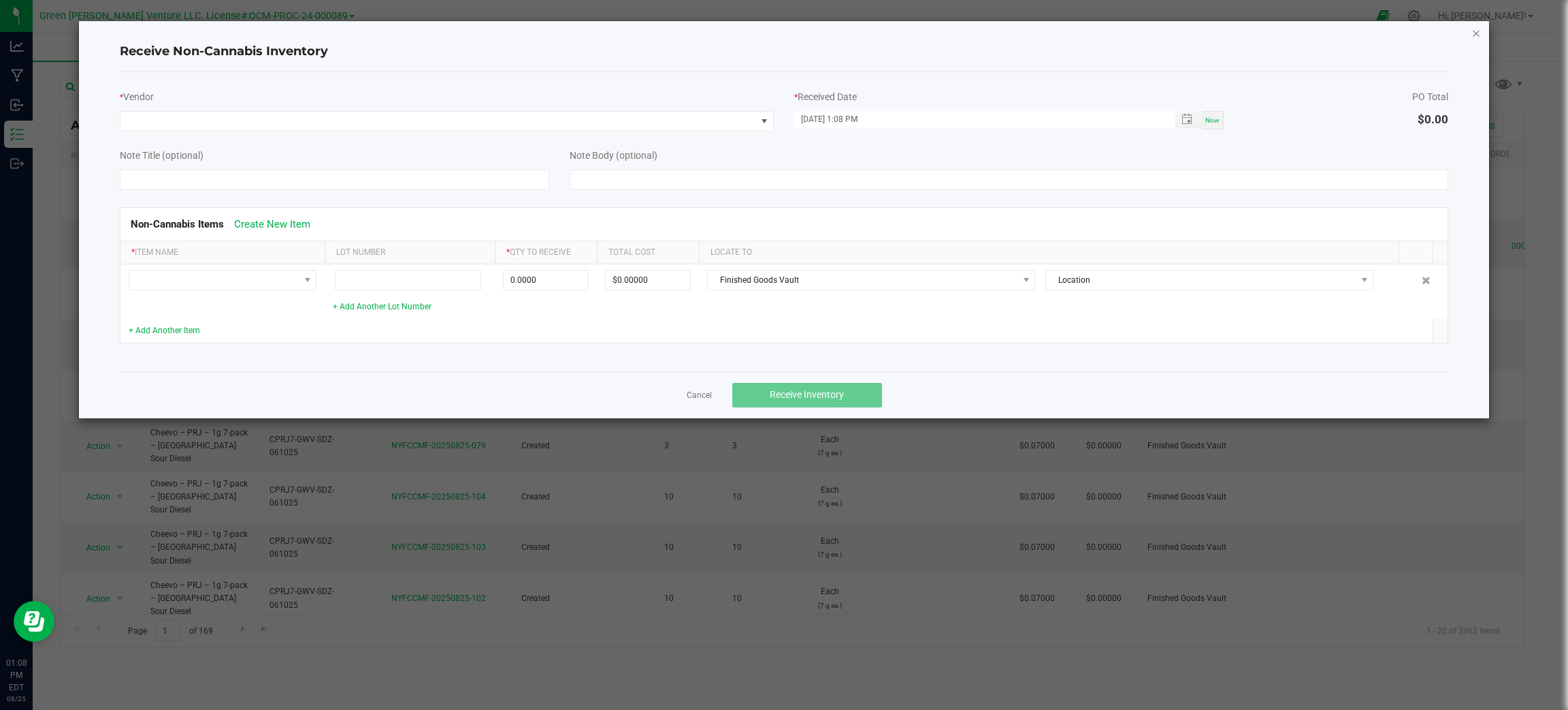
click at [1473, 30] on icon "Close" at bounding box center [1477, 33] width 10 height 16
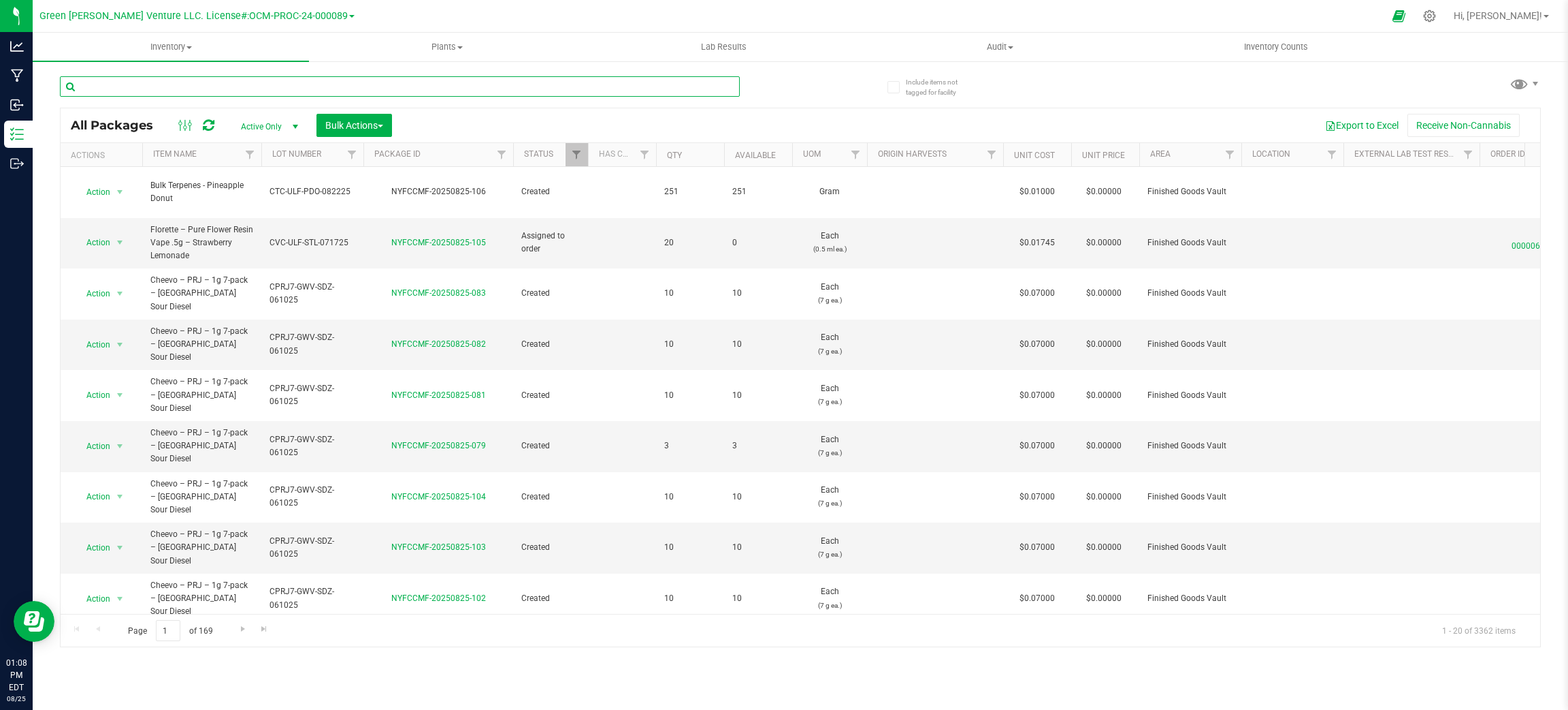
click at [178, 94] on input "text" at bounding box center [399, 86] width 680 height 21
type input "3.5g"
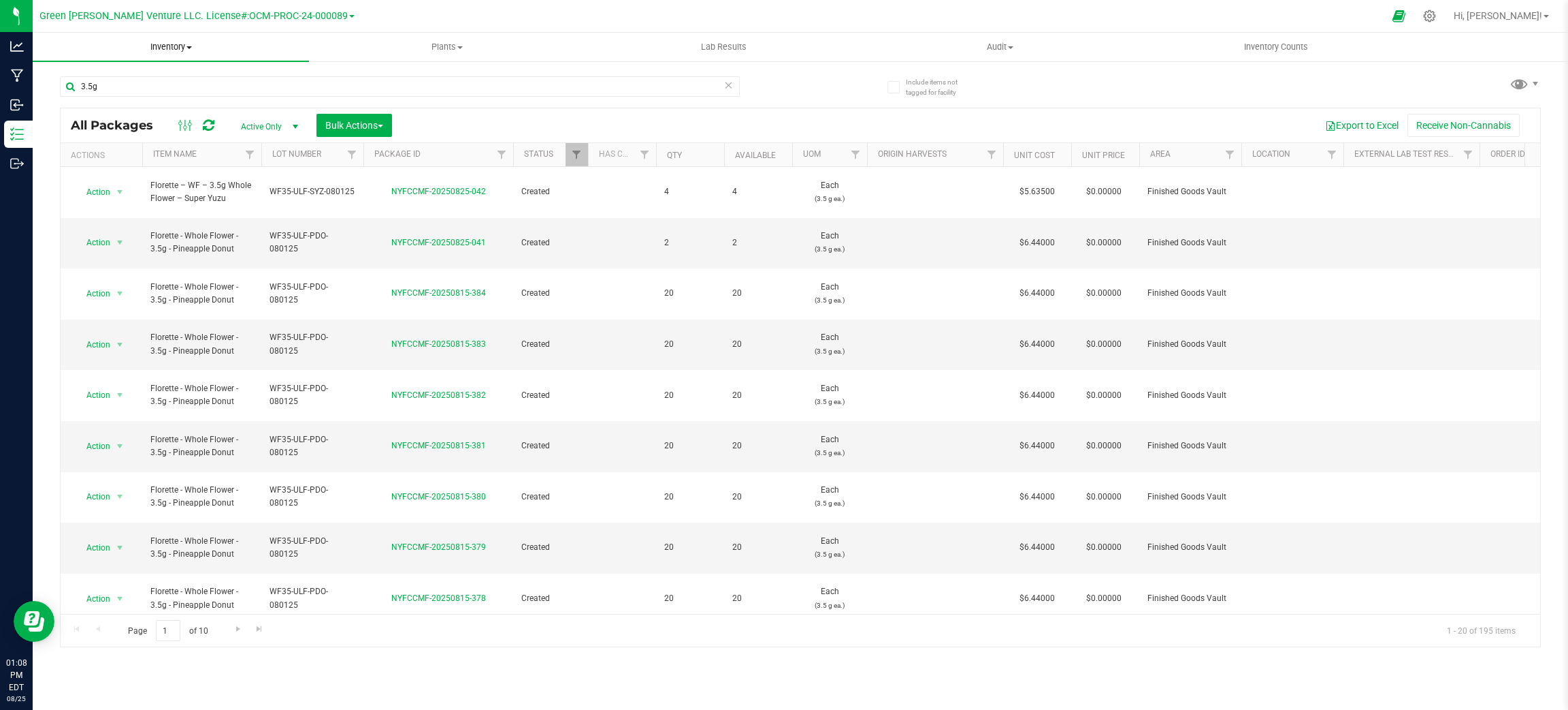
click at [187, 44] on span "Inventory" at bounding box center [171, 47] width 276 height 12
click at [155, 93] on li "All inventory" at bounding box center [171, 98] width 276 height 16
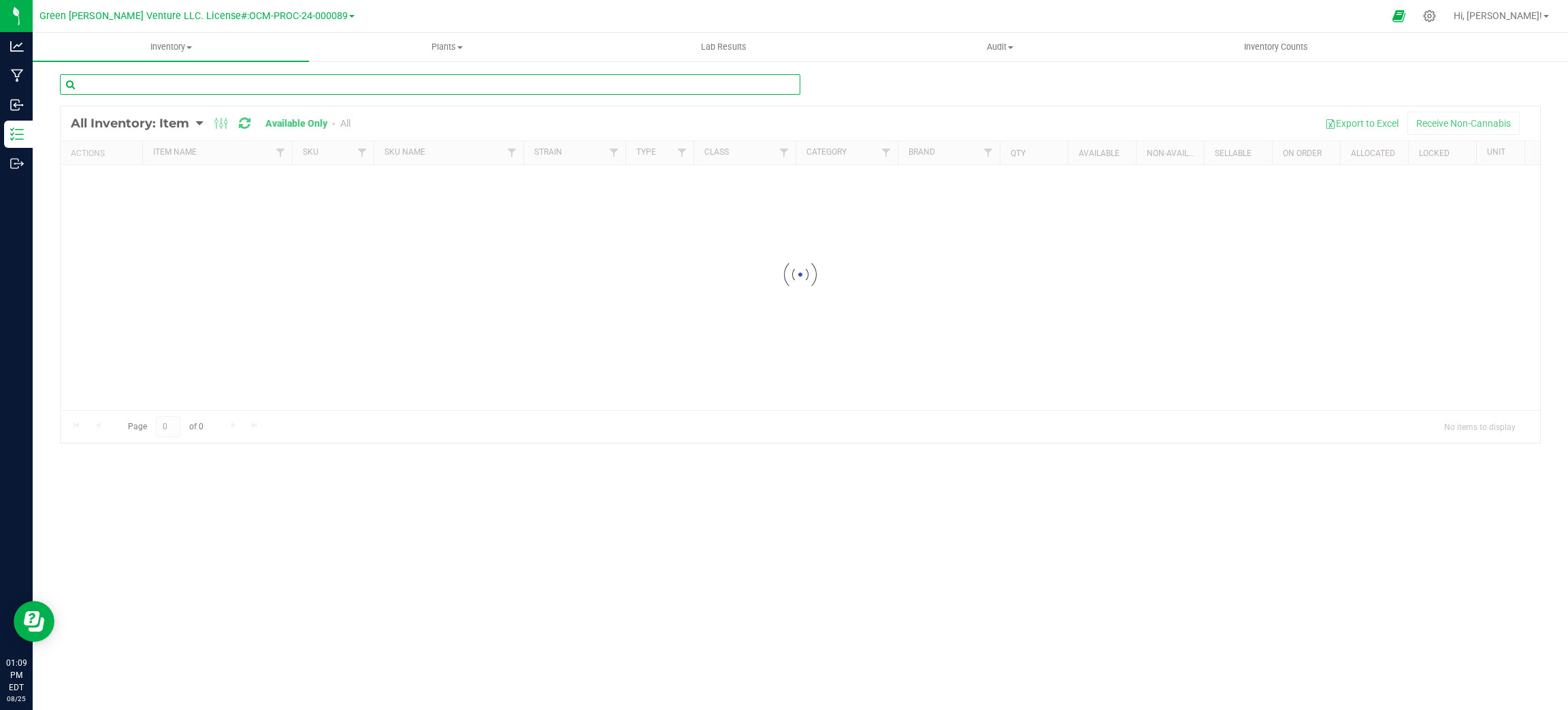
click at [155, 93] on div "Inventory All packages All inventory Waste log Create inventory Plants All plan…" at bounding box center [800, 371] width 1535 height 677
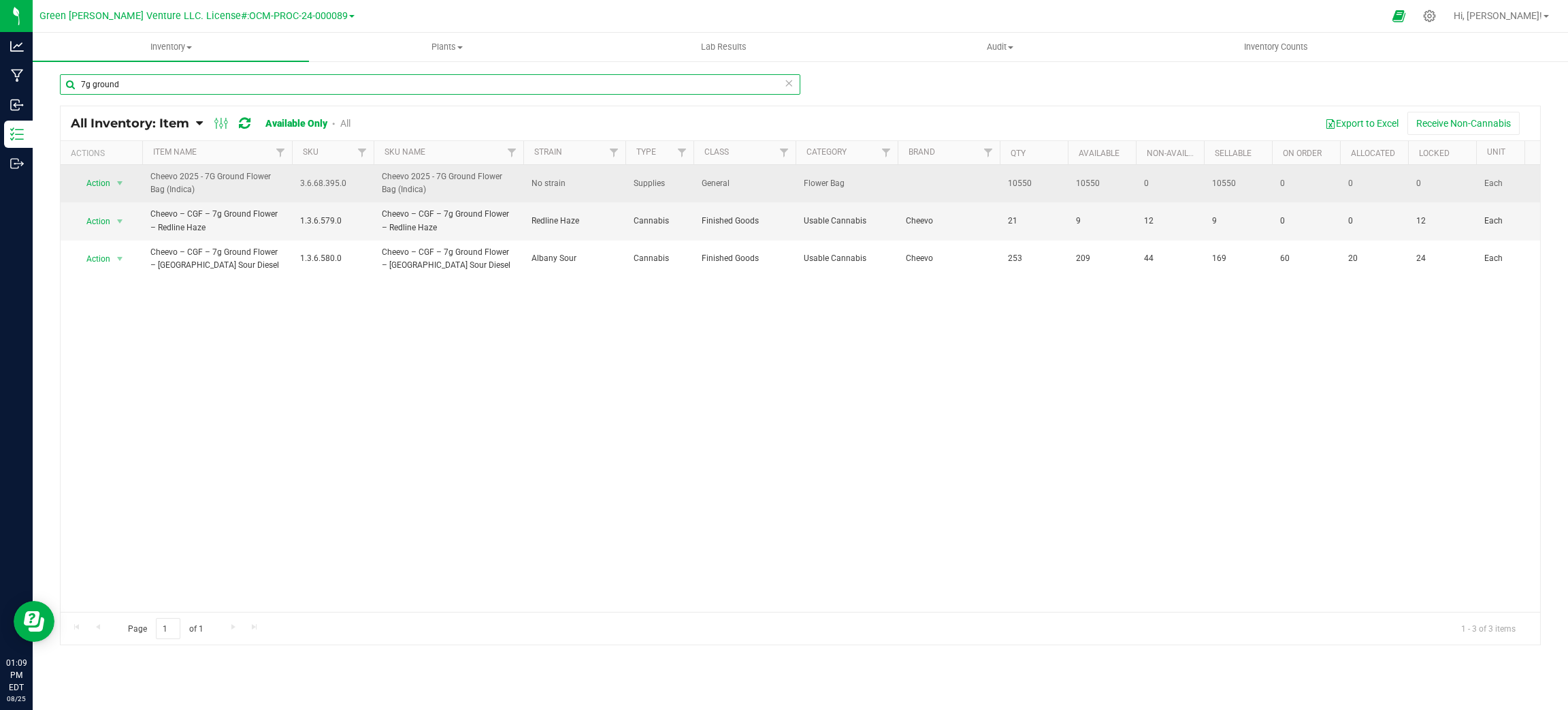
type input "7g ground"
click at [113, 188] on span "select" at bounding box center [119, 183] width 17 height 19
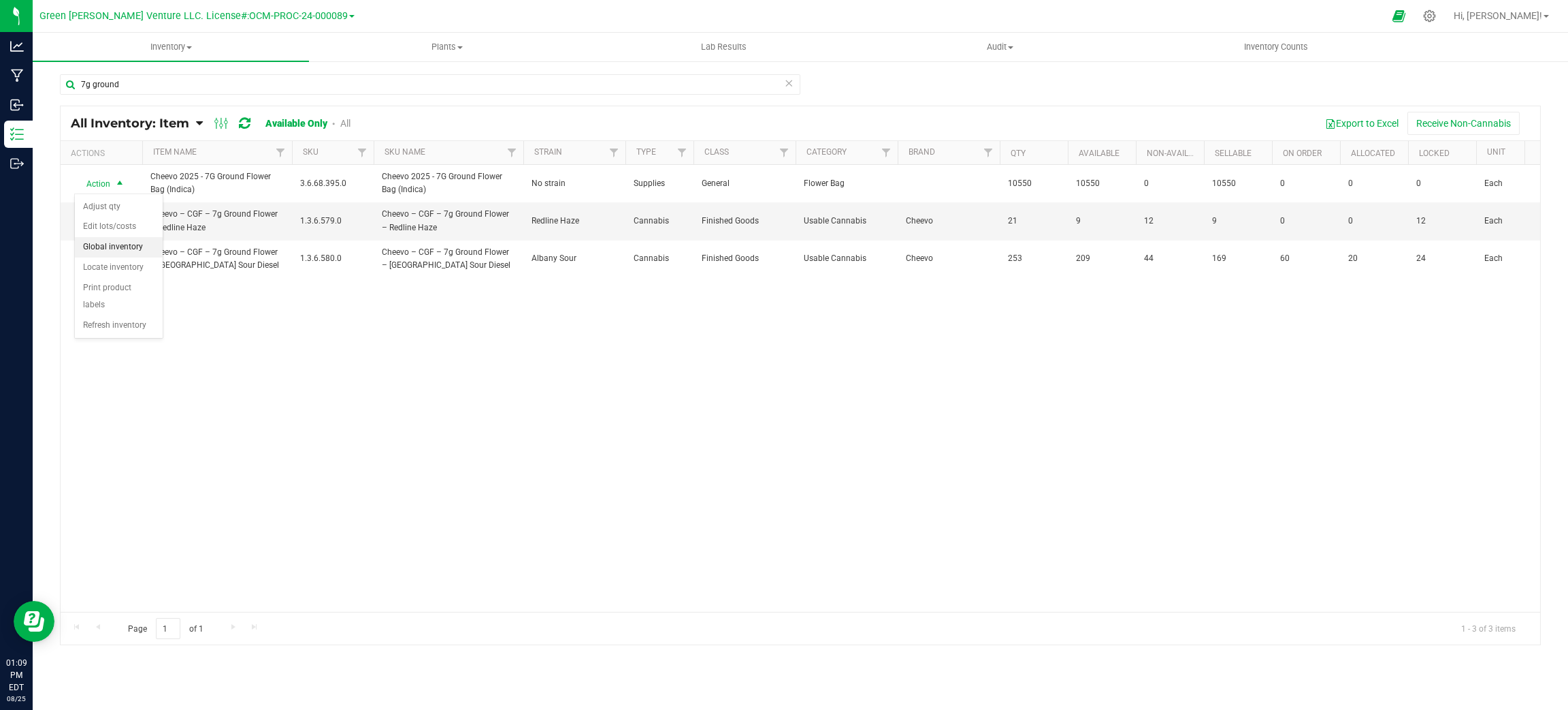
click at [121, 250] on li "Global inventory" at bounding box center [118, 247] width 87 height 21
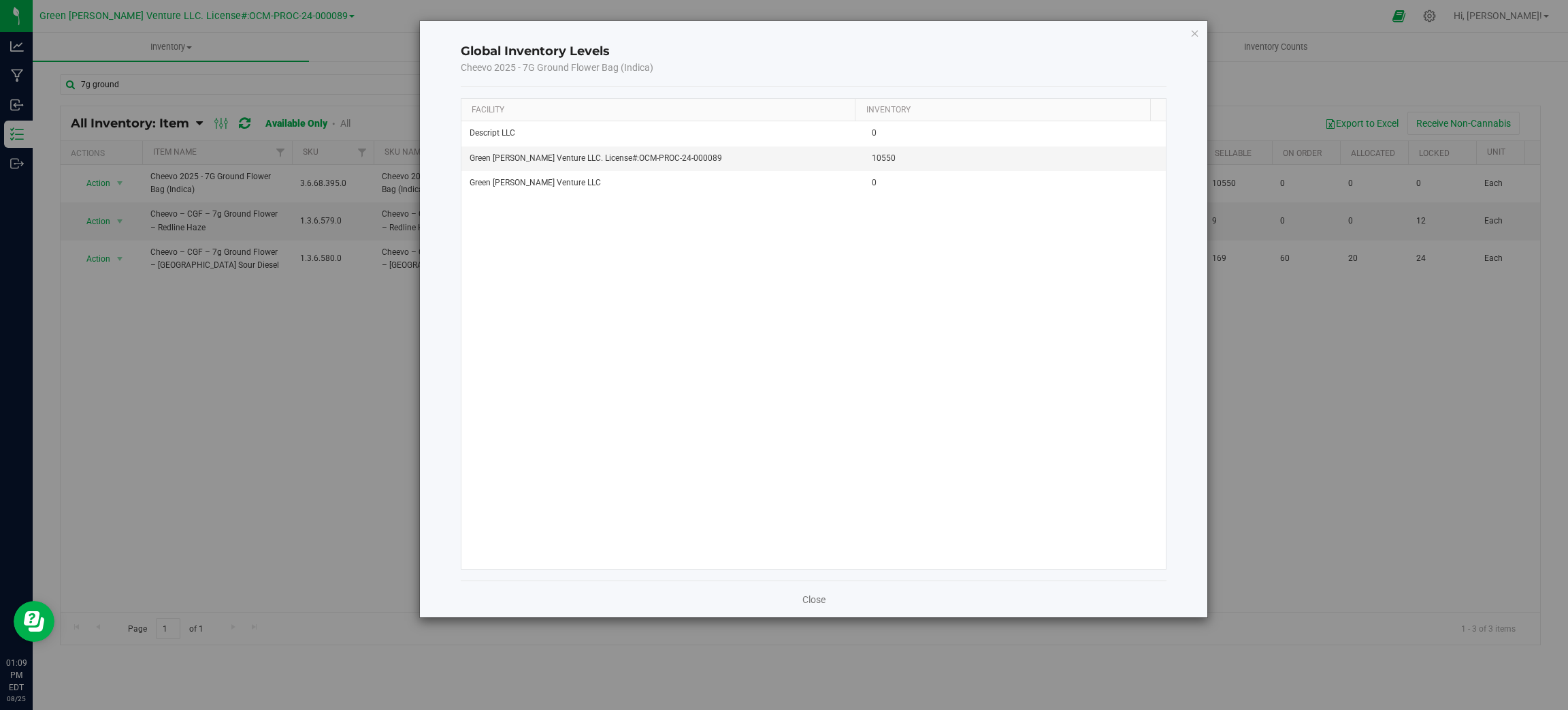
click at [822, 590] on div "Close" at bounding box center [814, 598] width 707 height 37
click at [819, 597] on link "Close" at bounding box center [814, 600] width 23 height 14
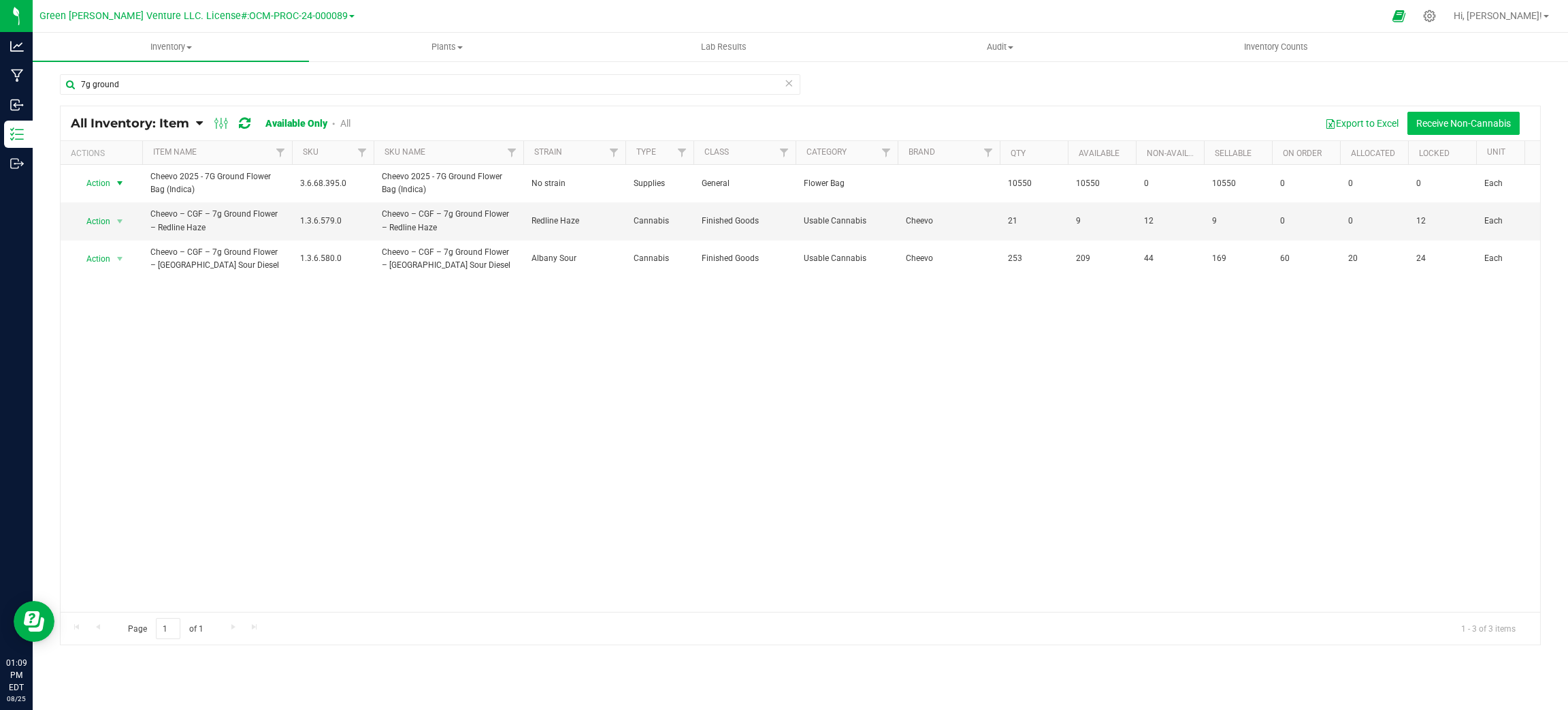
click at [1425, 126] on button "Receive Non-Cannabis" at bounding box center [1463, 122] width 112 height 23
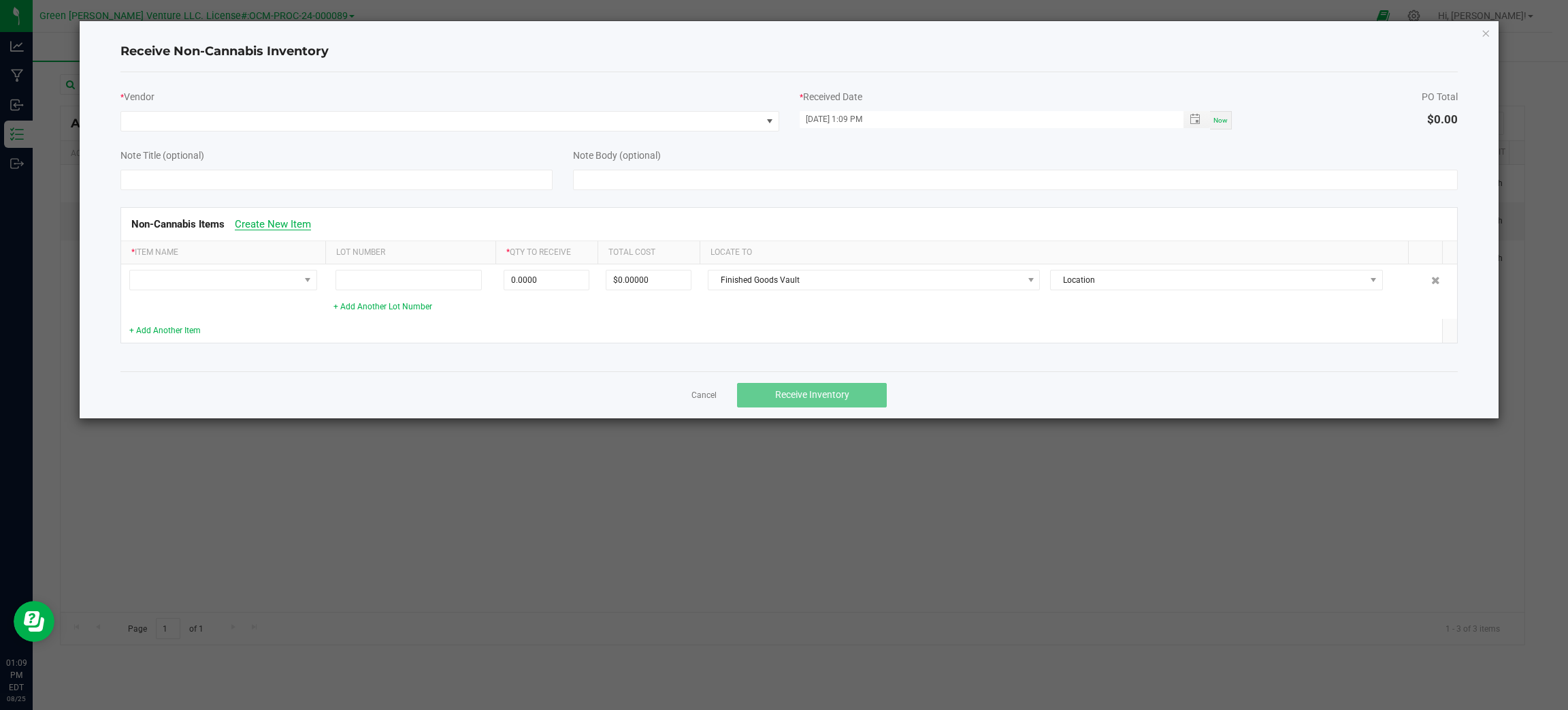
click at [260, 230] on link "Create New Item" at bounding box center [273, 223] width 76 height 12
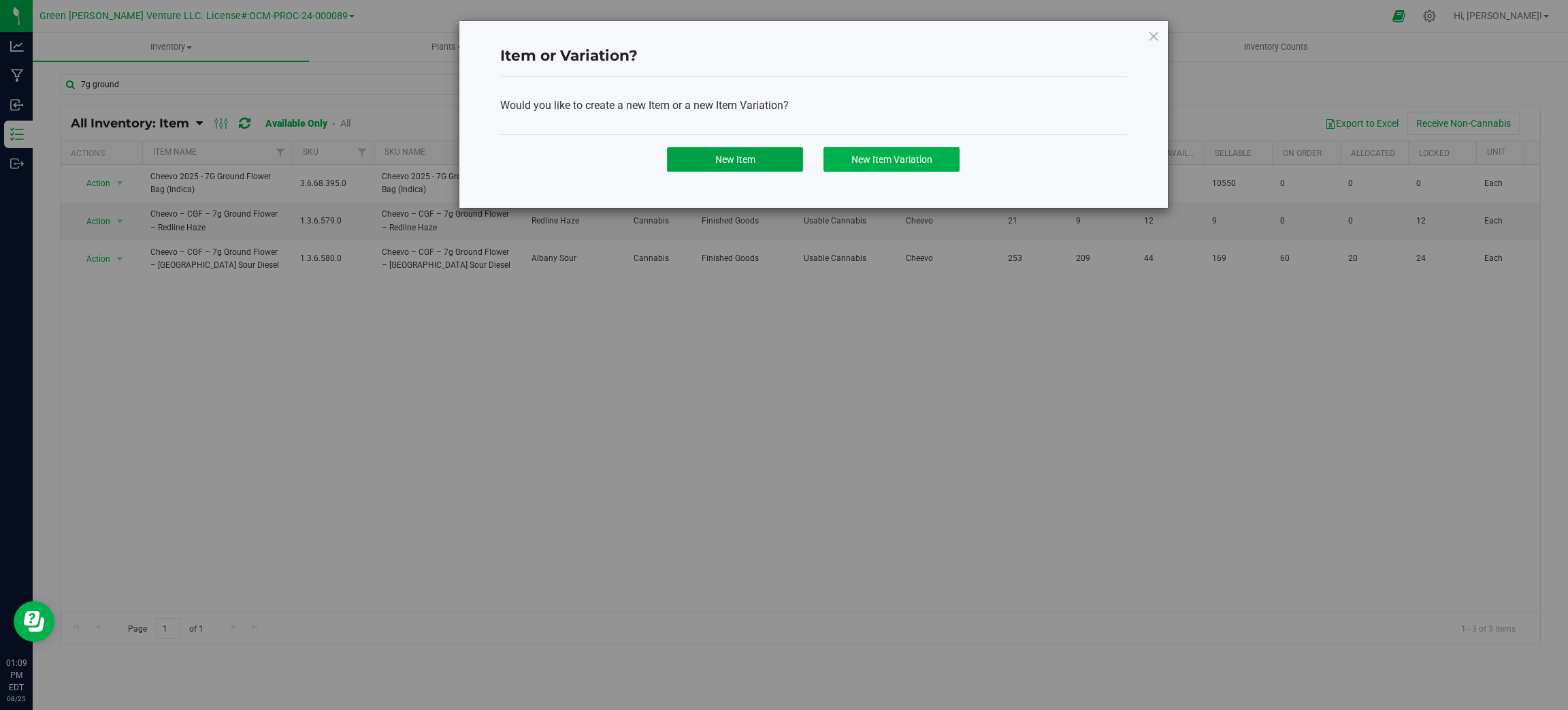
click at [785, 170] on button "New Item" at bounding box center [734, 159] width 136 height 25
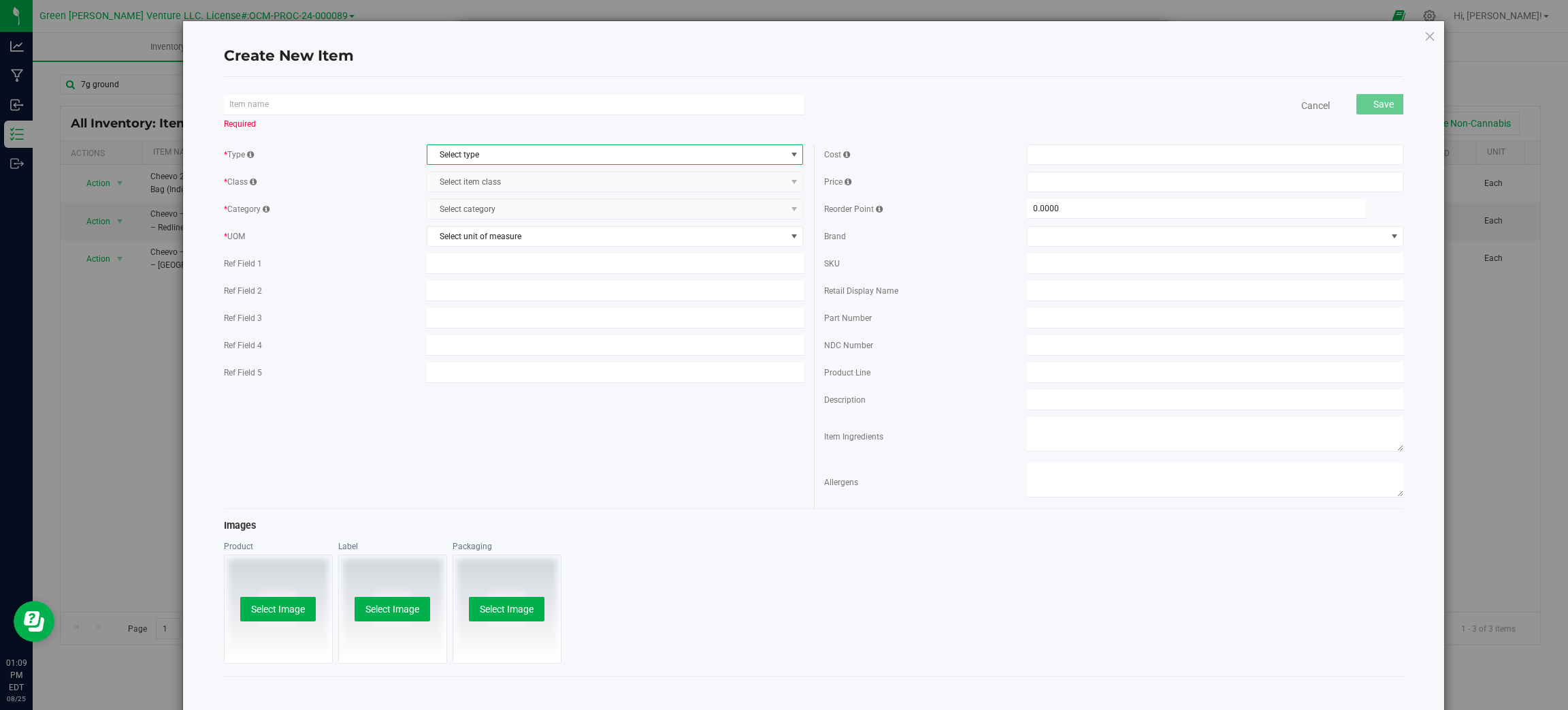
click at [486, 153] on span "Select type" at bounding box center [606, 154] width 358 height 19
click at [474, 210] on li "Supplies" at bounding box center [609, 218] width 371 height 21
click at [482, 175] on span "Select item class" at bounding box center [606, 182] width 358 height 19
click at [485, 228] on li "General" at bounding box center [609, 225] width 371 height 21
click at [488, 203] on span "Select category" at bounding box center [606, 209] width 358 height 19
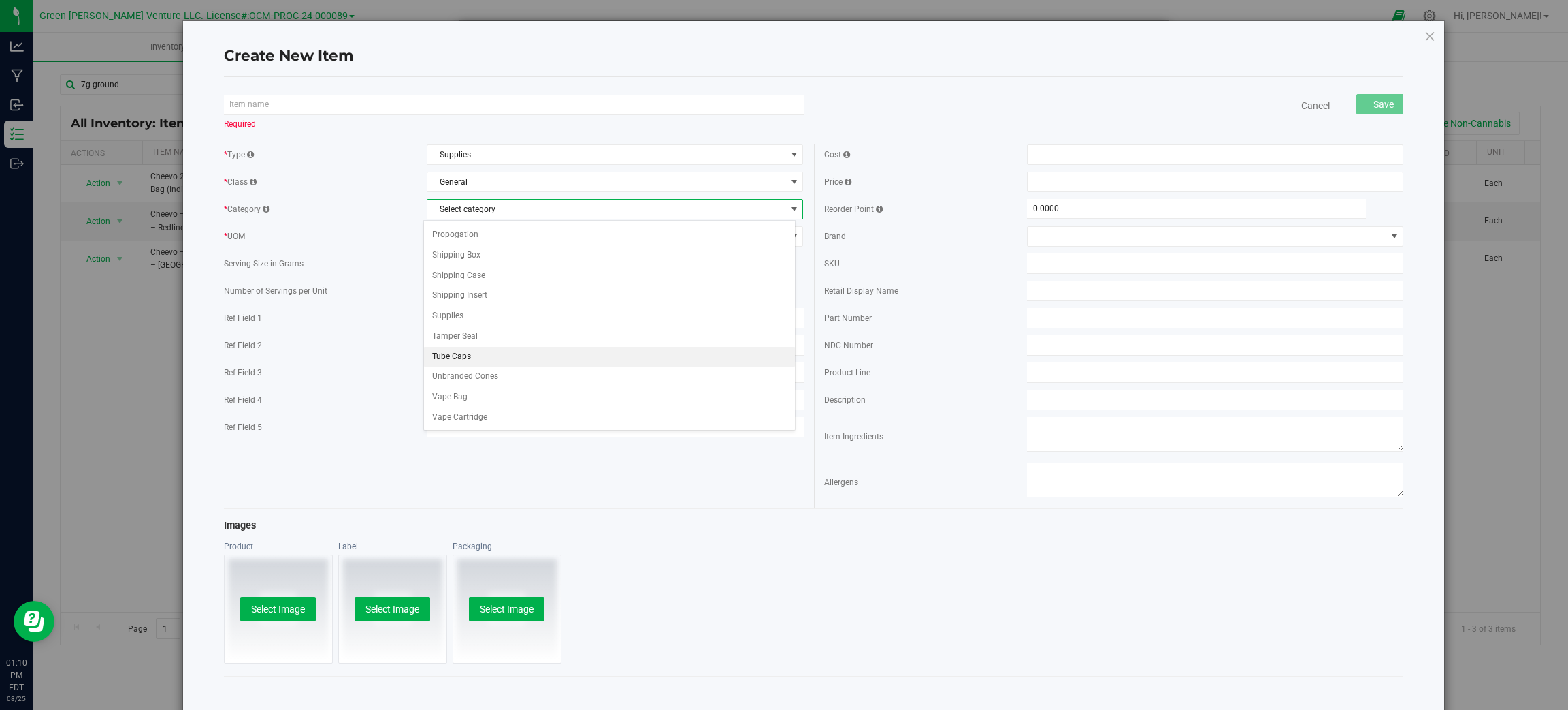
scroll to position [308, 0]
click at [500, 322] on li "Supplies" at bounding box center [609, 316] width 371 height 21
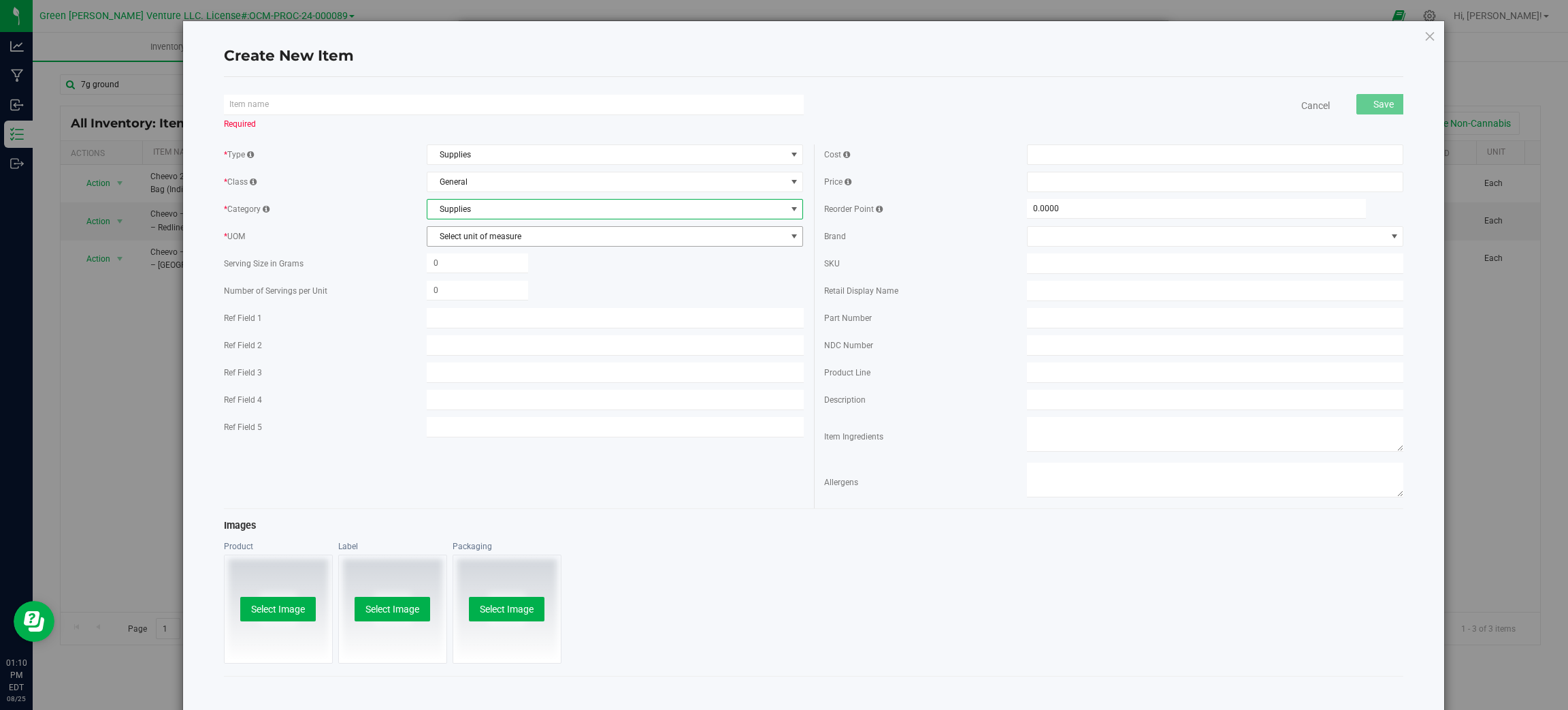
click at [495, 244] on span "Select unit of measure" at bounding box center [606, 235] width 358 height 19
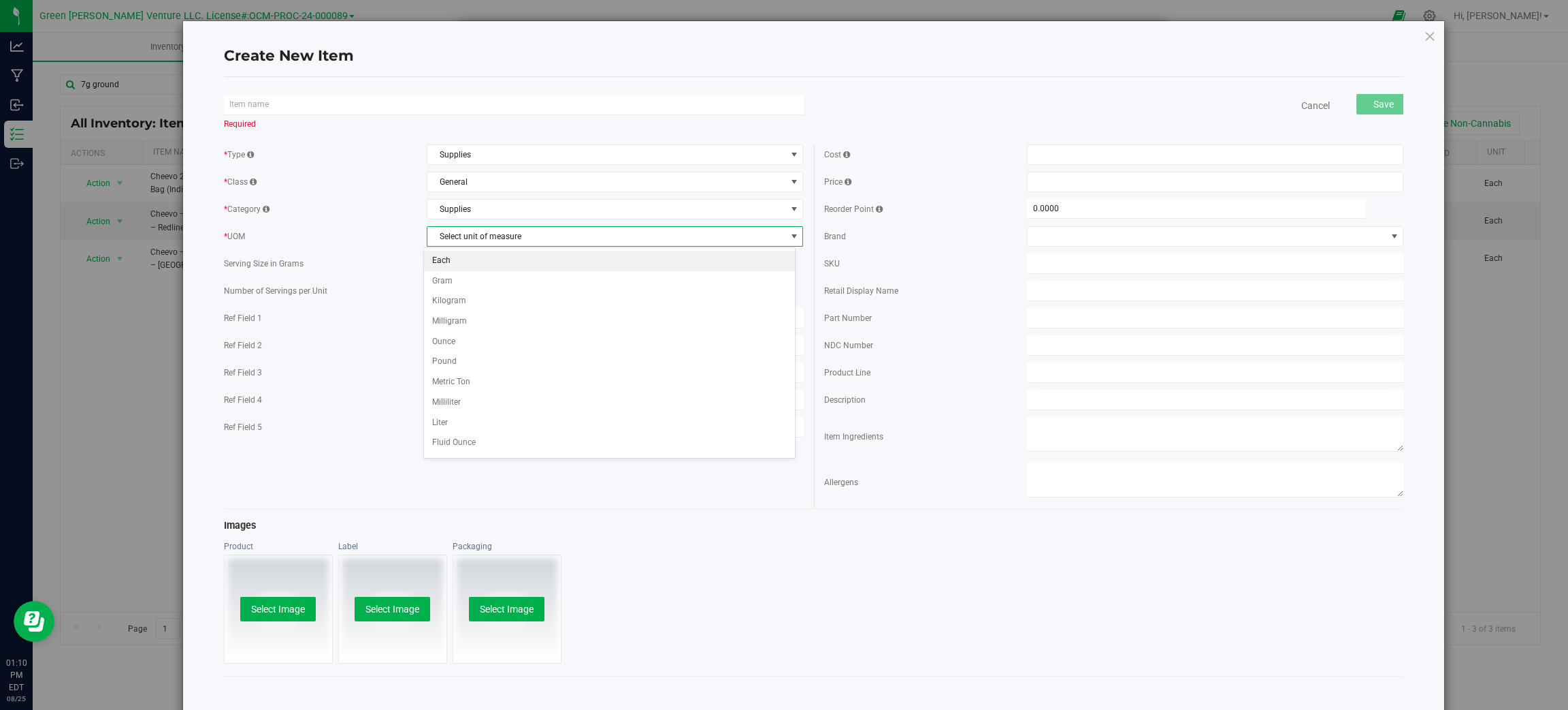
click at [488, 263] on li "Each" at bounding box center [609, 260] width 371 height 21
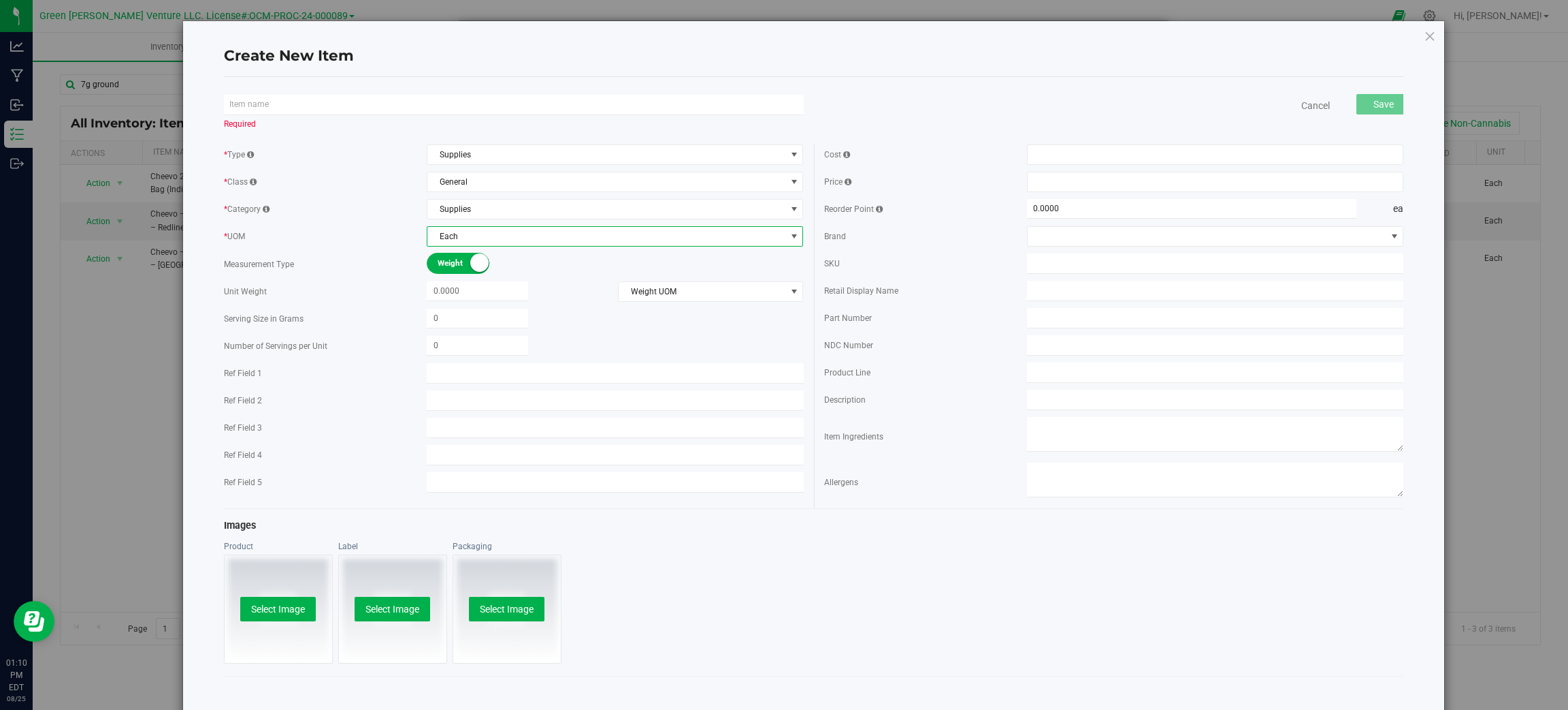
click at [478, 266] on small at bounding box center [479, 262] width 19 height 19
click at [478, 266] on span "Volume" at bounding box center [482, 263] width 62 height 20
click at [559, 320] on div at bounding box center [615, 319] width 377 height 20
click at [399, 109] on input "text" at bounding box center [514, 104] width 580 height 21
type input "Cheevo"
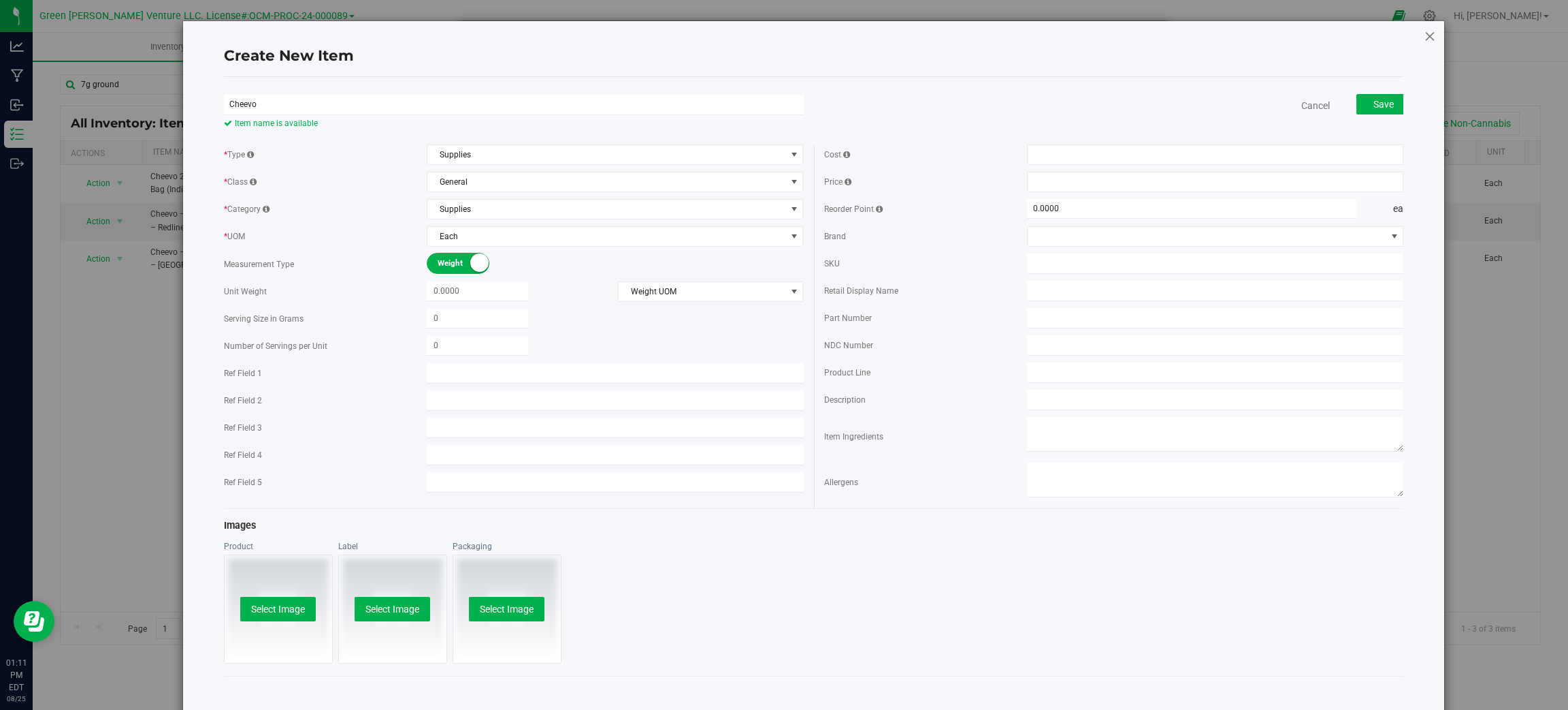
click at [1424, 38] on icon at bounding box center [1430, 36] width 12 height 16
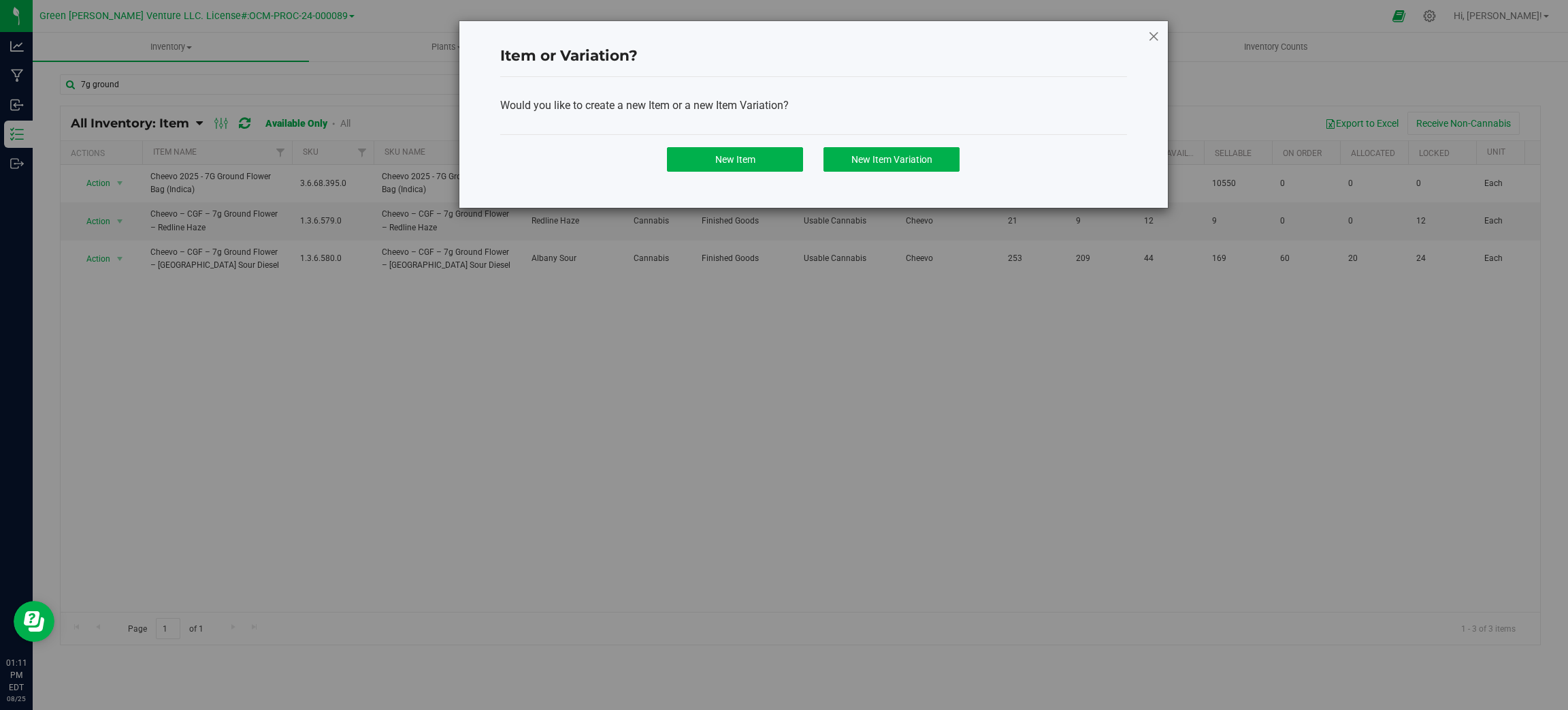
drag, startPoint x: 1160, startPoint y: 32, endPoint x: 1154, endPoint y: 37, distance: 7.8
click at [1158, 34] on div "Item or Variation? Would you like to create a new Item or a new Item Variation?…" at bounding box center [814, 114] width 711 height 188
click at [1154, 37] on icon at bounding box center [1153, 36] width 12 height 16
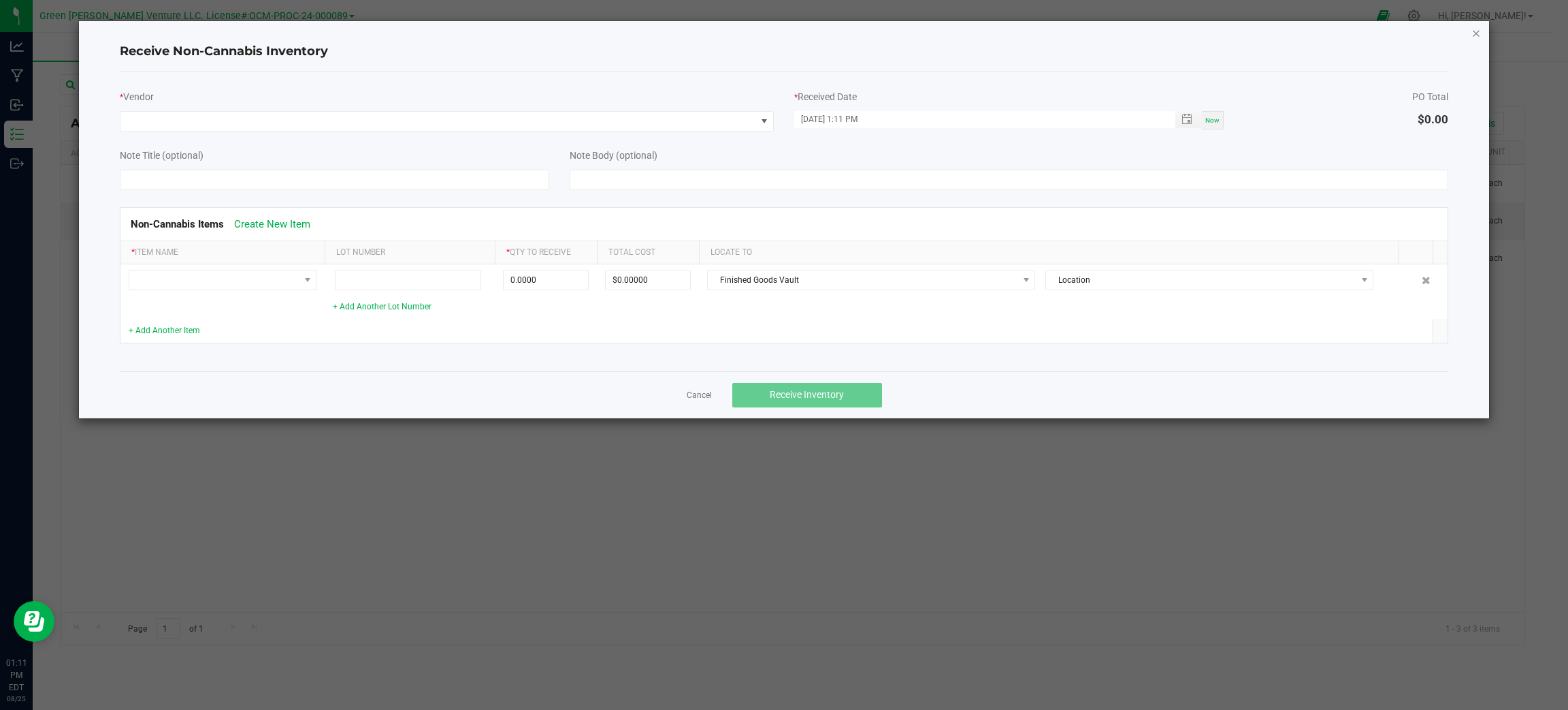
click at [1473, 32] on icon "Close" at bounding box center [1477, 33] width 10 height 16
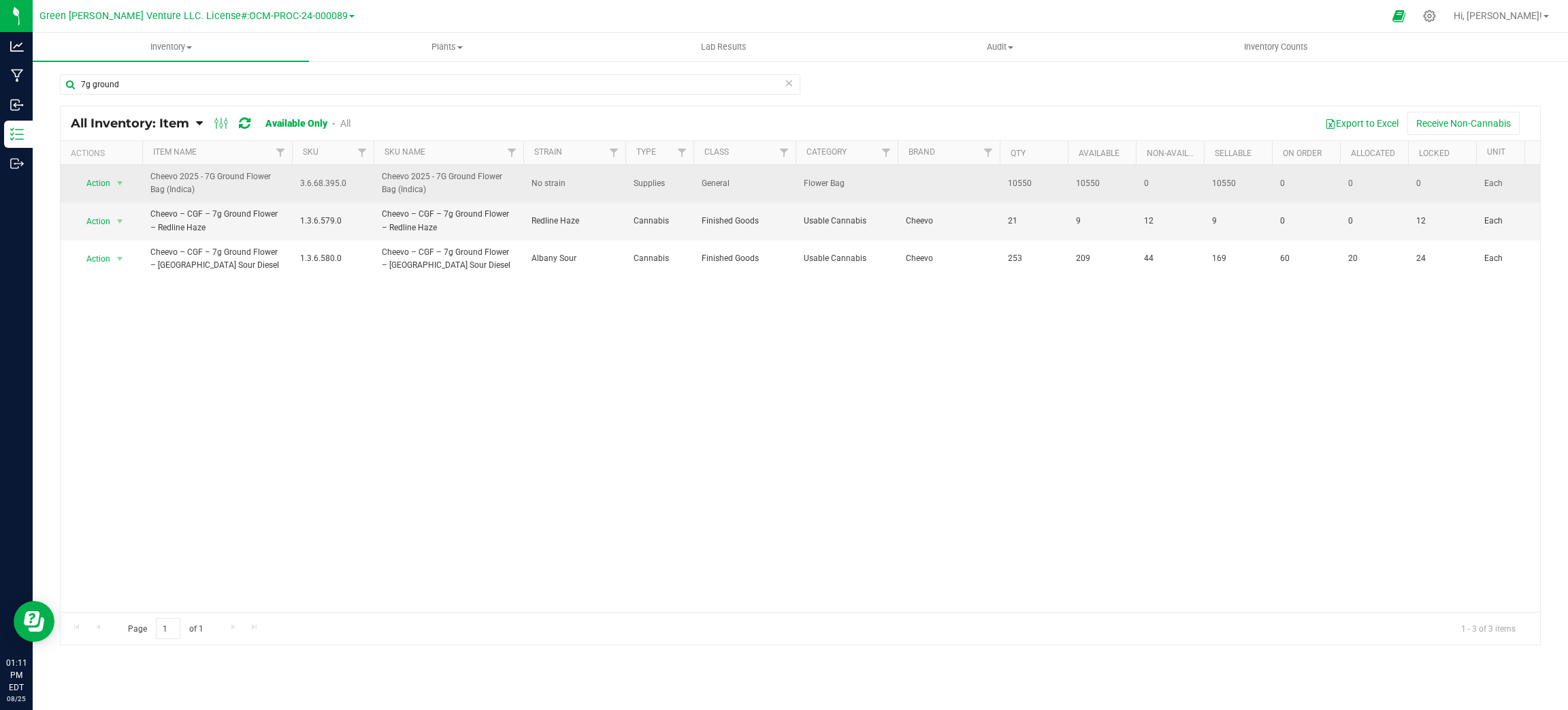
drag, startPoint x: 202, startPoint y: 194, endPoint x: 150, endPoint y: 175, distance: 55.4
click at [151, 175] on span "Cheevo 2025 - 7G Ground Flower Bag (Indica)" at bounding box center [217, 183] width 133 height 26
copy span "Cheevo 2025 - 7G Ground Flower Bag (Indica)"
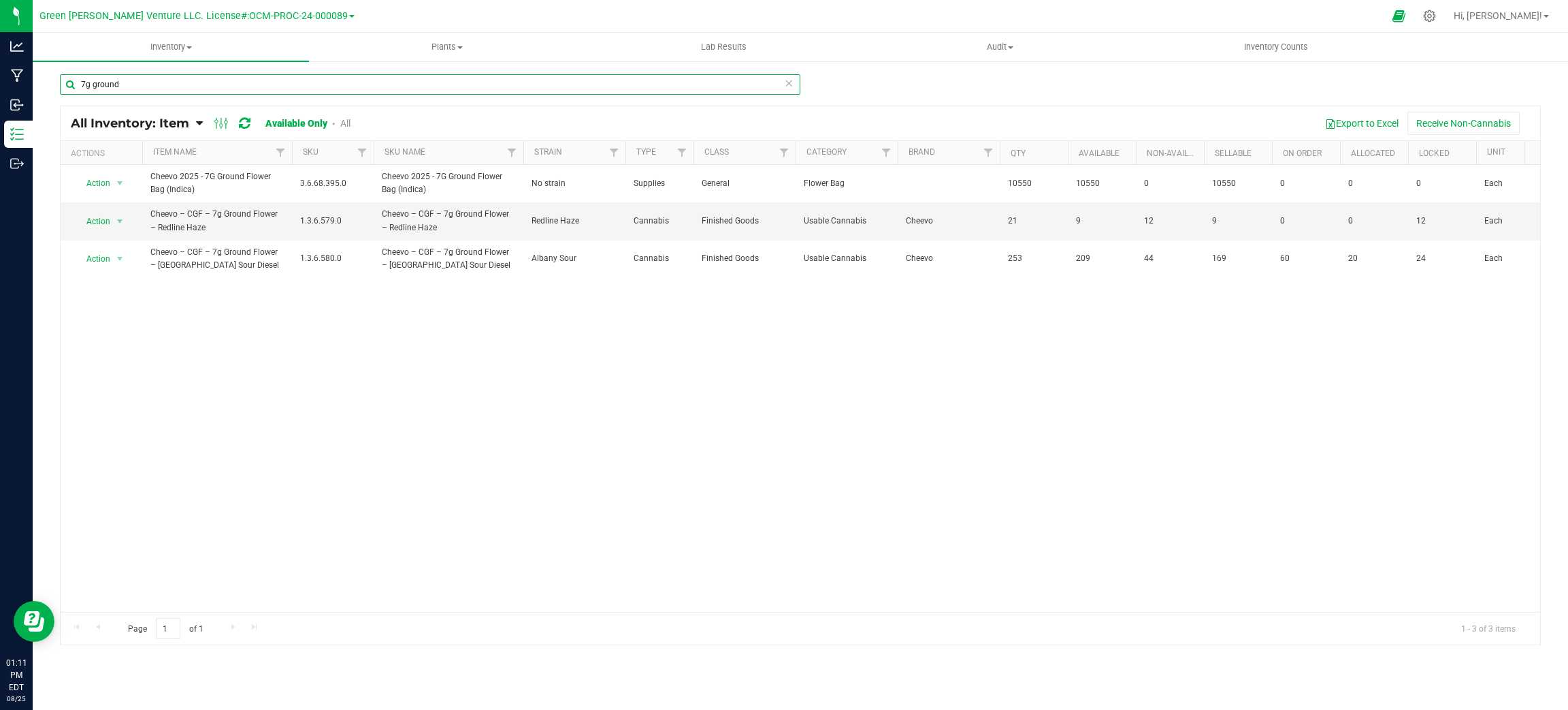
click at [272, 77] on input "7g ground" at bounding box center [430, 84] width 740 height 21
paste input "Cheevo 2025 - 7G Ground Flower Bag (Indica)"
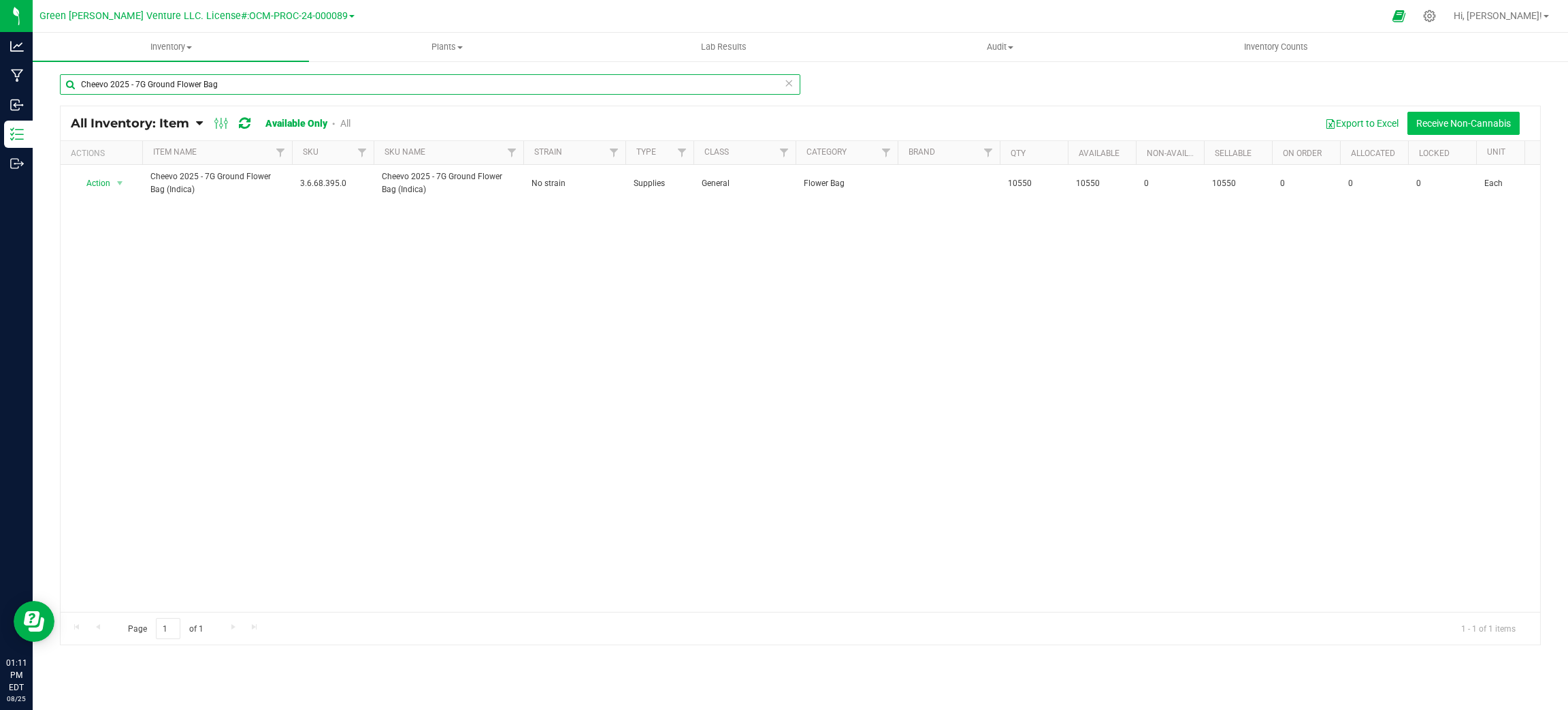
type input "Cheevo 2025 - 7G Ground Flower Bag"
click at [1453, 124] on button "Receive Non-Cannabis" at bounding box center [1463, 122] width 112 height 23
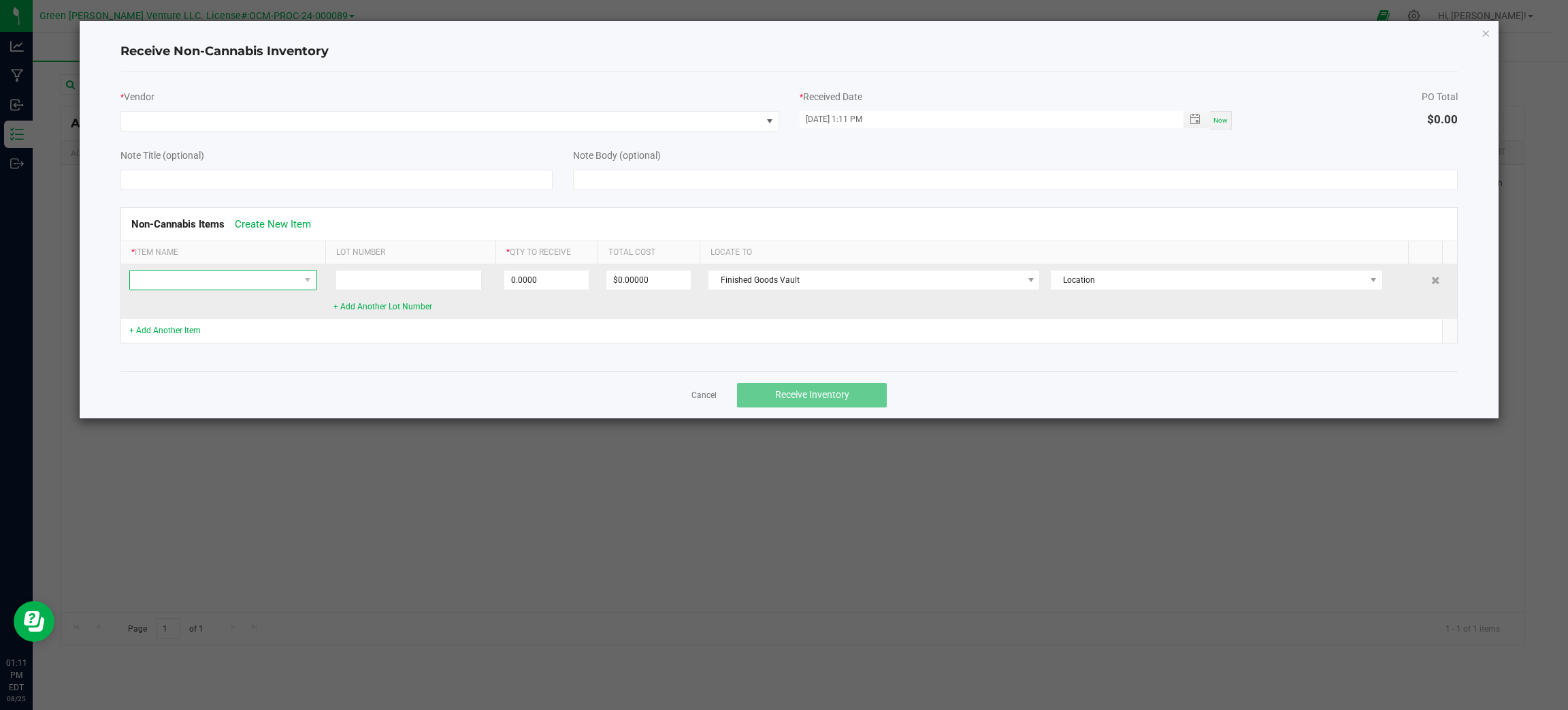
click at [273, 281] on span at bounding box center [214, 279] width 170 height 19
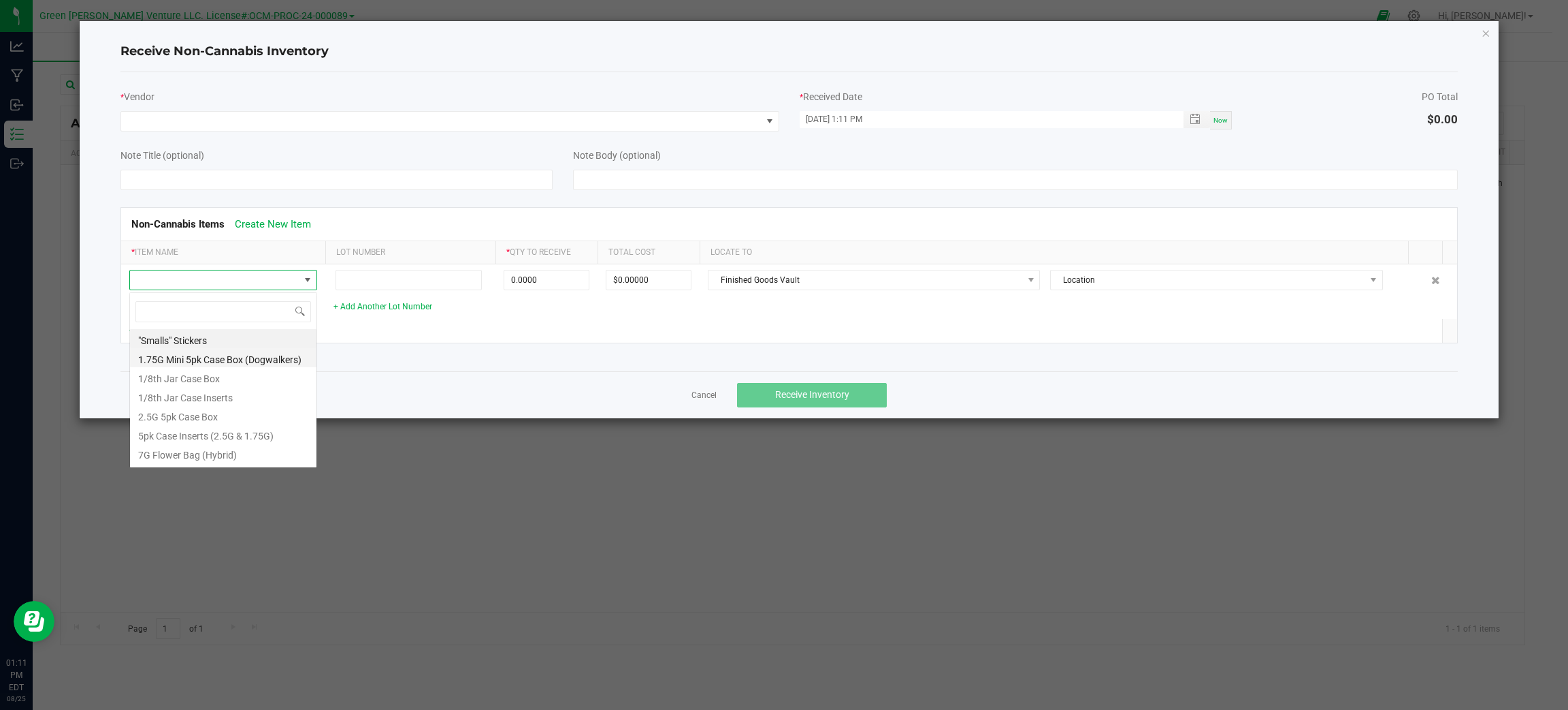
scroll to position [21, 188]
type input "Cheevo 2025 - 7G Ground Flower Bag (Indica)"
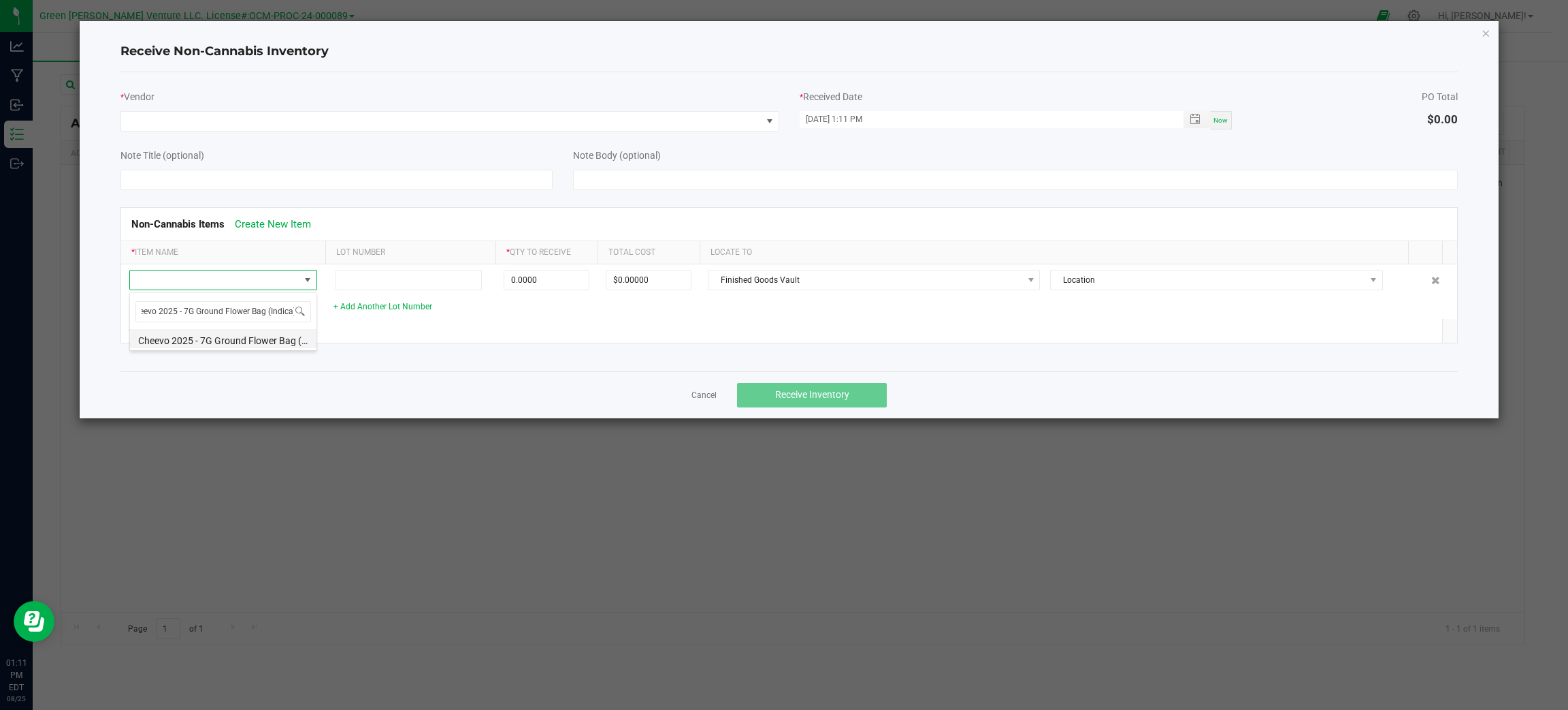
click at [261, 340] on li "Cheevo 2025 - 7G Ground Flower Bag (Indica)" at bounding box center [223, 338] width 187 height 19
type input "0 ea"
click at [295, 226] on link "Create New Item" at bounding box center [273, 223] width 76 height 12
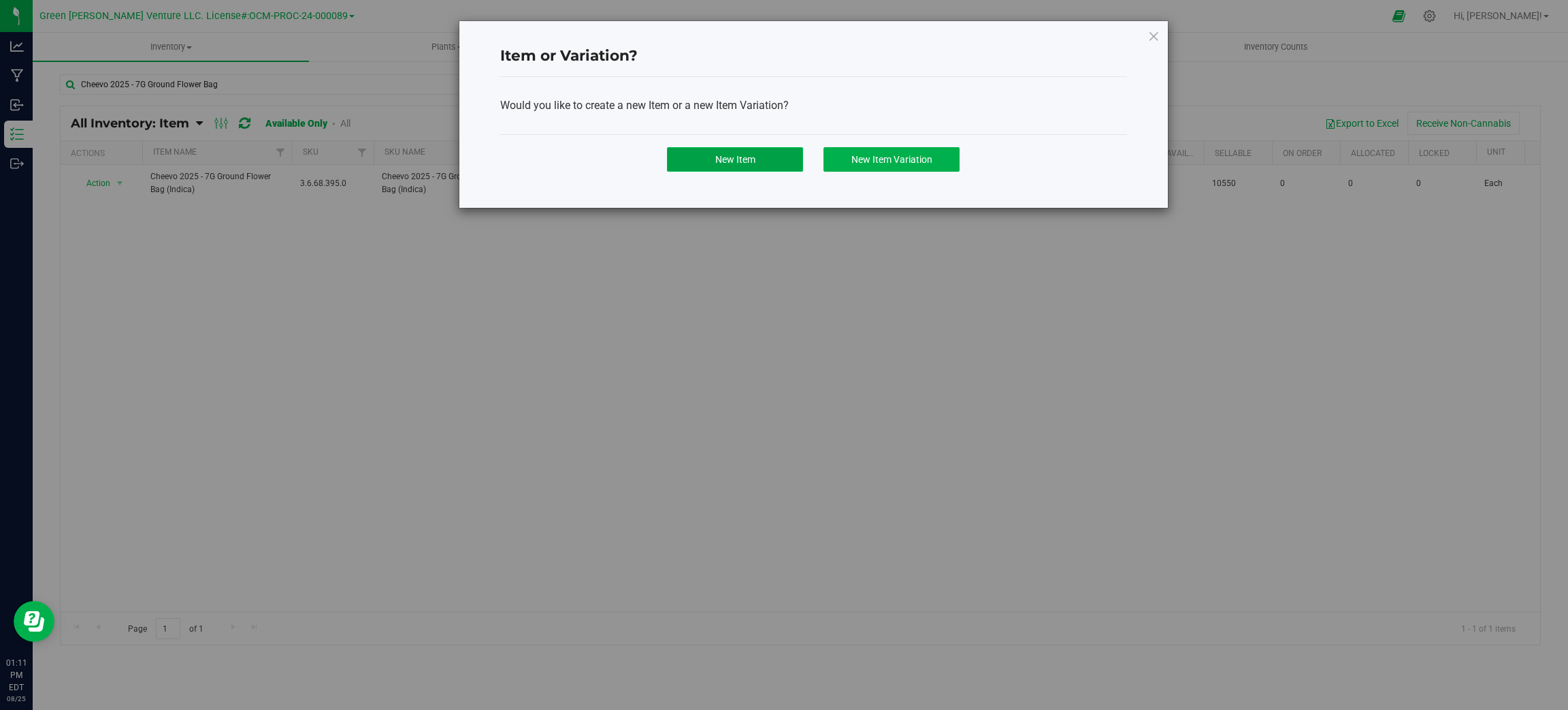
click at [708, 158] on button "New Item" at bounding box center [734, 159] width 136 height 25
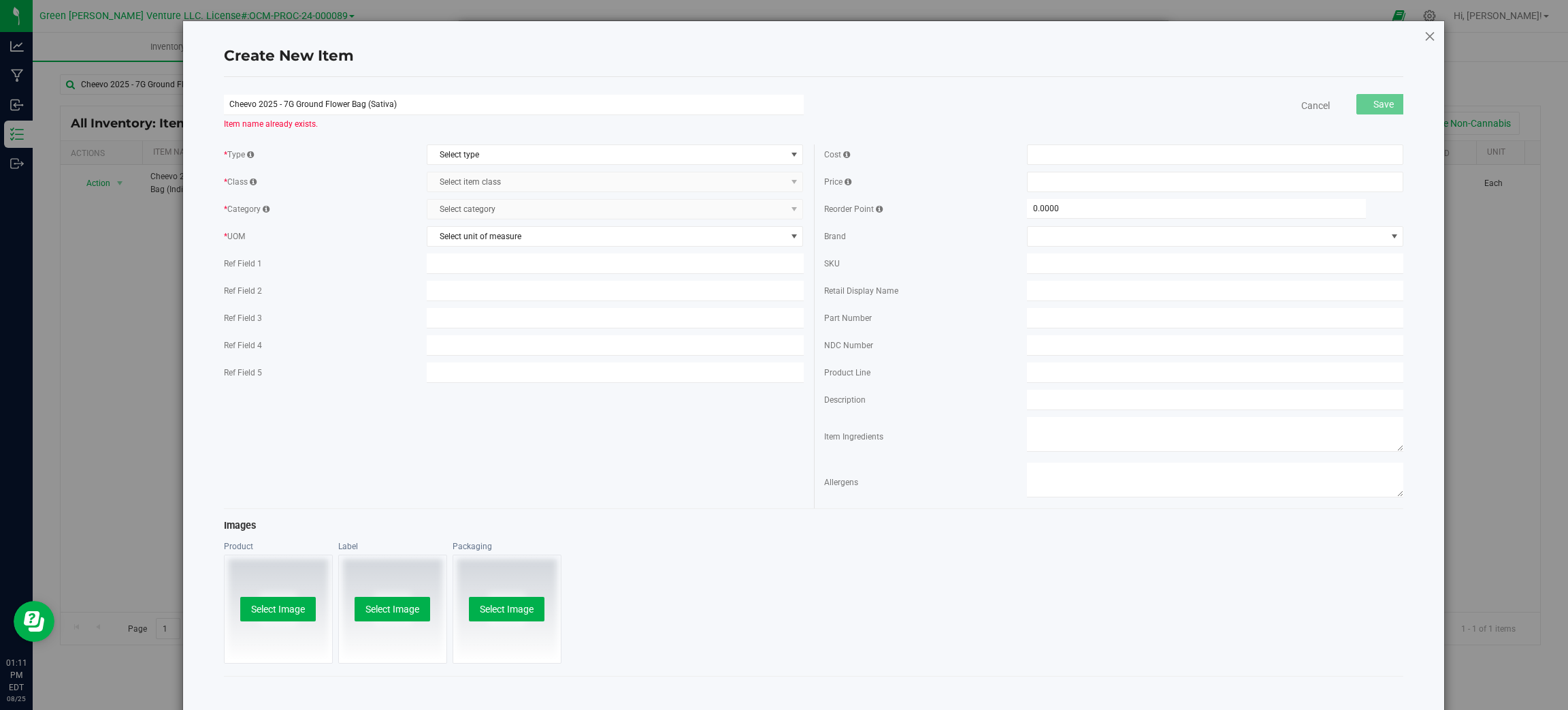
type input "Cheevo 2025 - 7G Ground Flower Bag (Sativa)"
click at [1424, 36] on icon at bounding box center [1430, 36] width 12 height 16
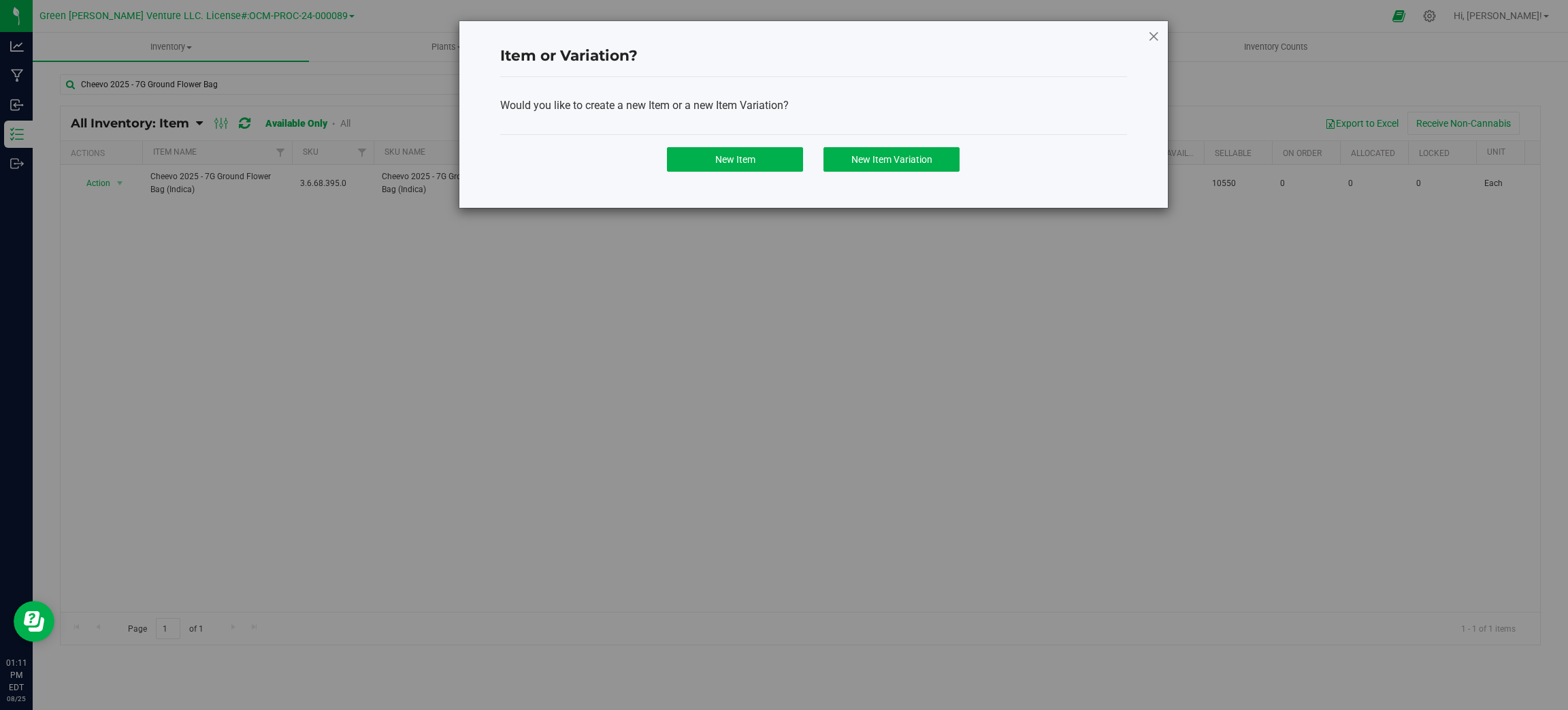
click at [1153, 32] on icon at bounding box center [1153, 36] width 12 height 16
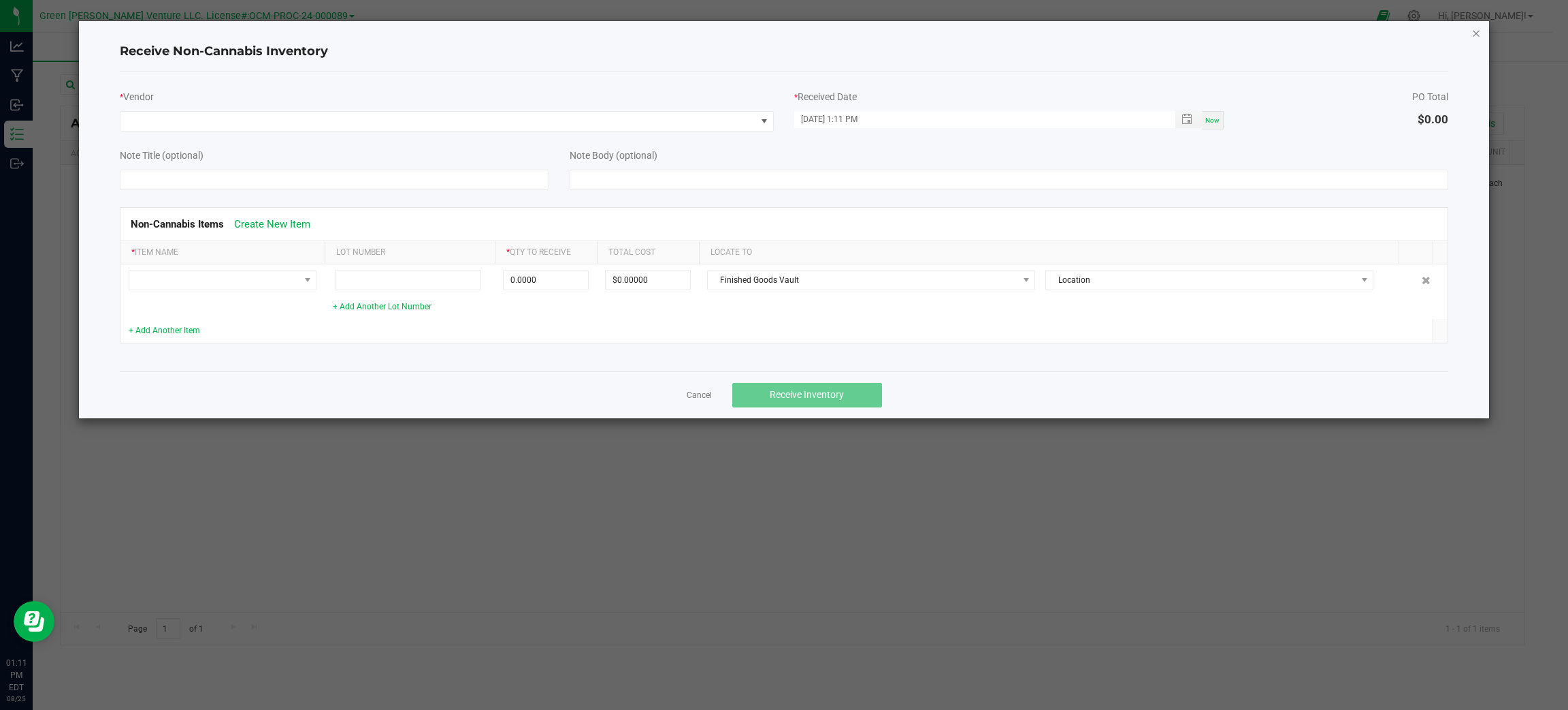
click at [1480, 33] on icon "Close" at bounding box center [1477, 33] width 10 height 16
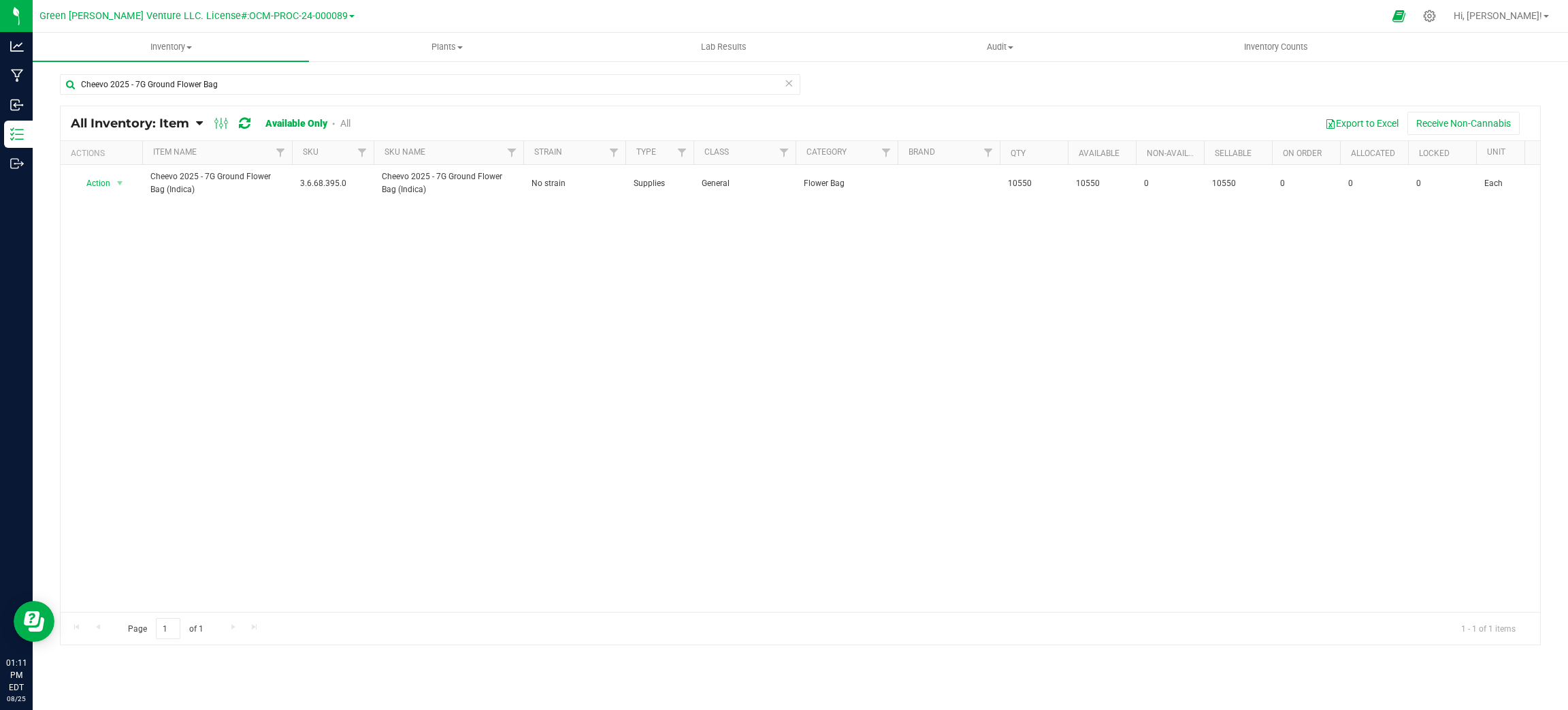
click at [343, 124] on link "All" at bounding box center [345, 123] width 10 height 11
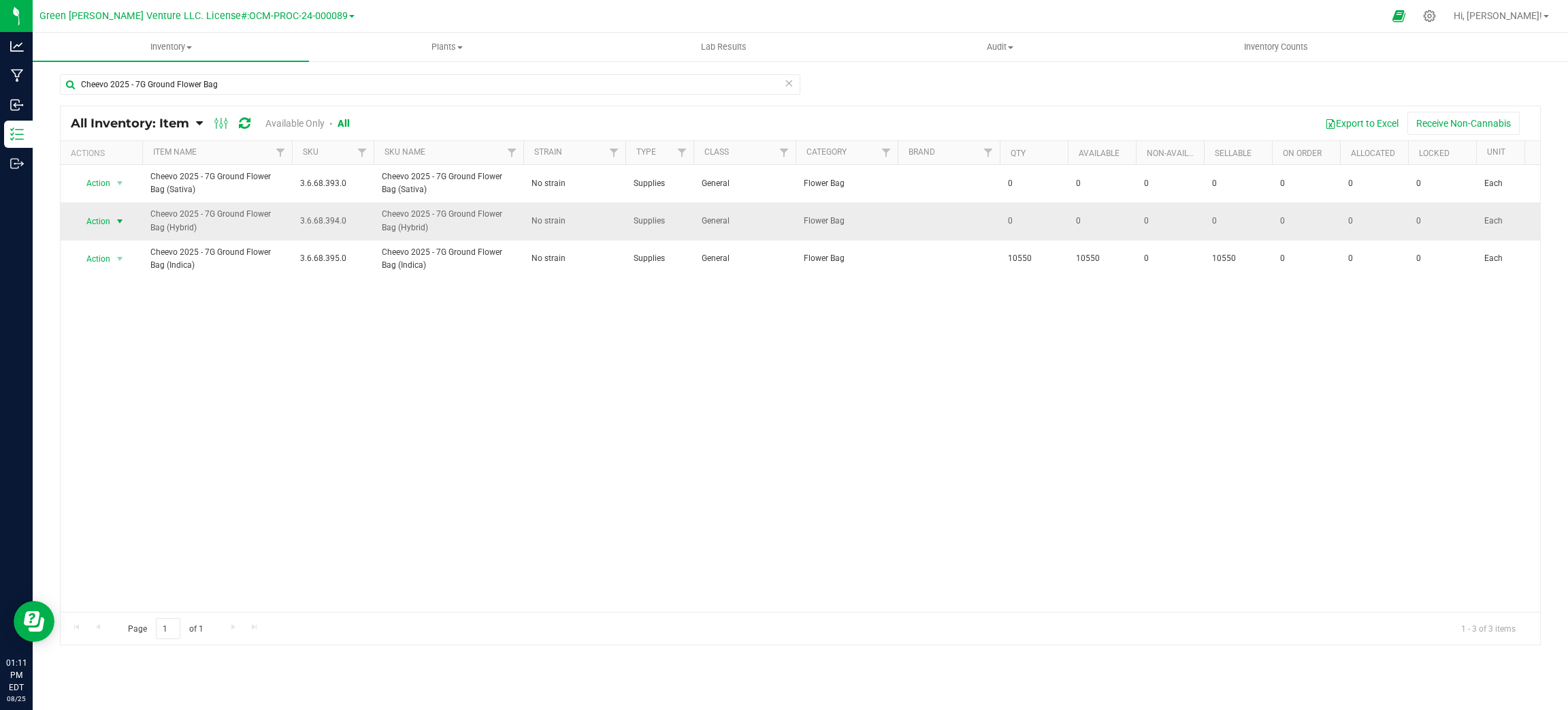
click at [121, 215] on span "select" at bounding box center [119, 220] width 17 height 19
click at [124, 250] on li "Adjust qty" at bounding box center [118, 244] width 87 height 21
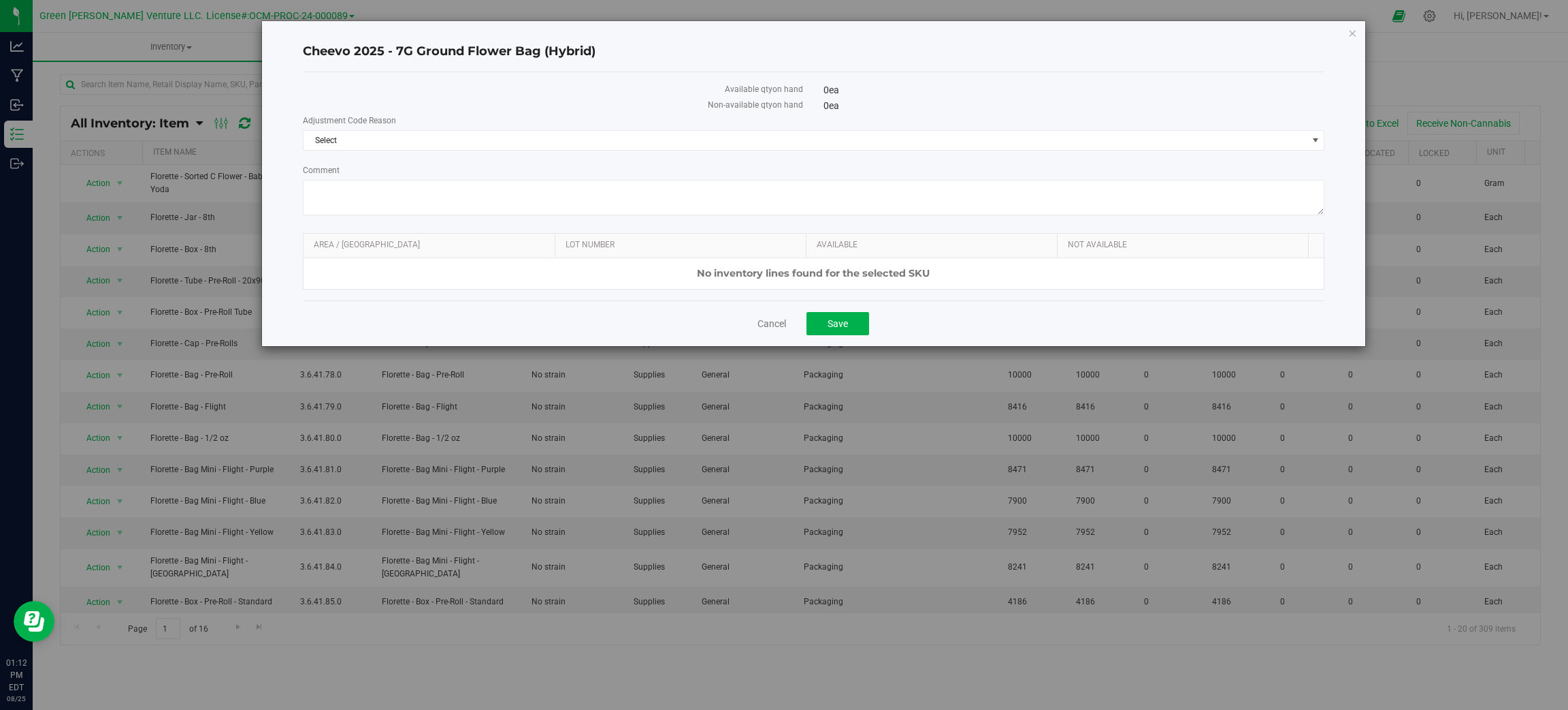
click at [724, 265] on div "No inventory lines found for the selected SKU" at bounding box center [814, 273] width 1020 height 31
click at [726, 285] on div "No inventory lines found for the selected SKU" at bounding box center [814, 273] width 1020 height 31
click at [736, 275] on div "No inventory lines found for the selected SKU" at bounding box center [814, 273] width 1020 height 31
click at [762, 324] on link "Cancel" at bounding box center [771, 324] width 29 height 14
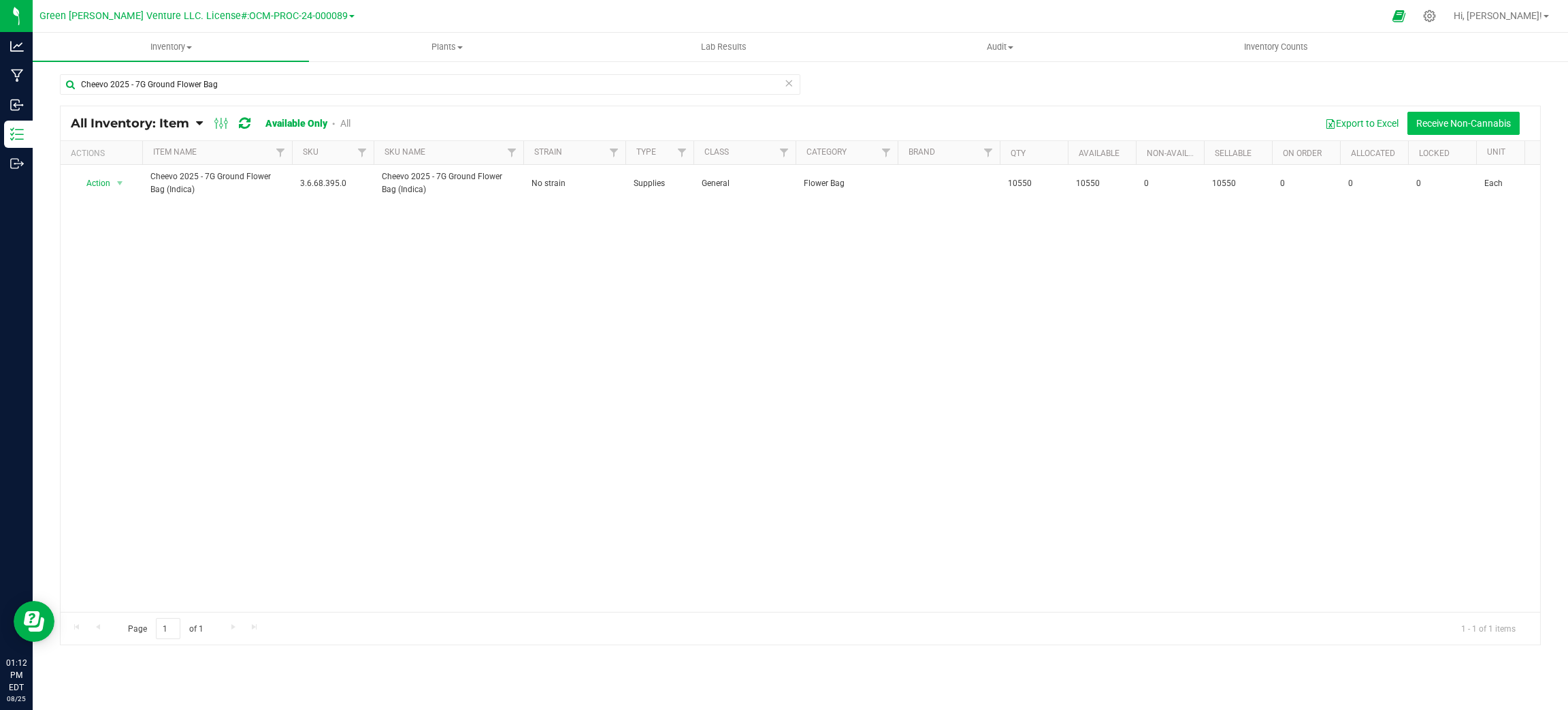
click at [1486, 130] on button "Receive Non-Cannabis" at bounding box center [1463, 122] width 112 height 23
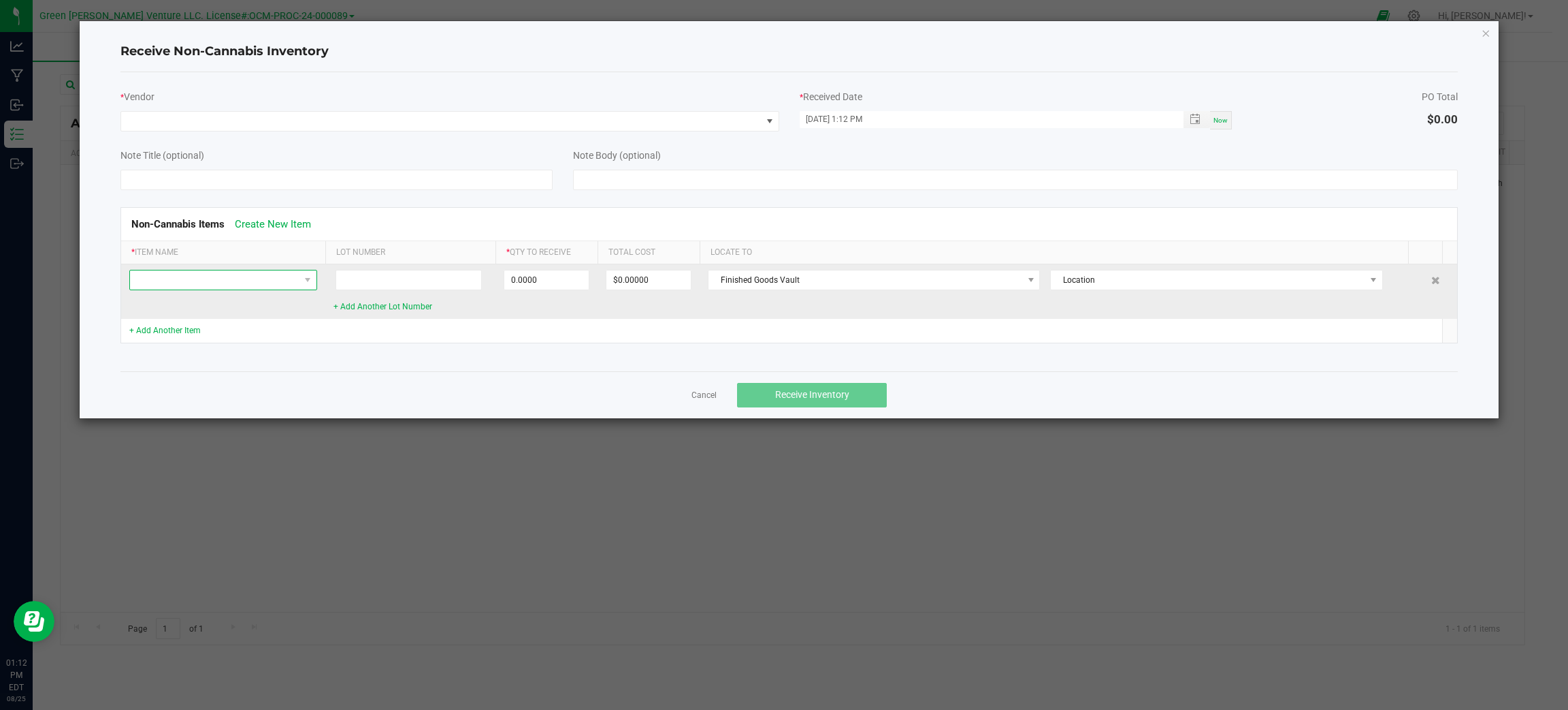
click at [260, 281] on span at bounding box center [214, 279] width 170 height 19
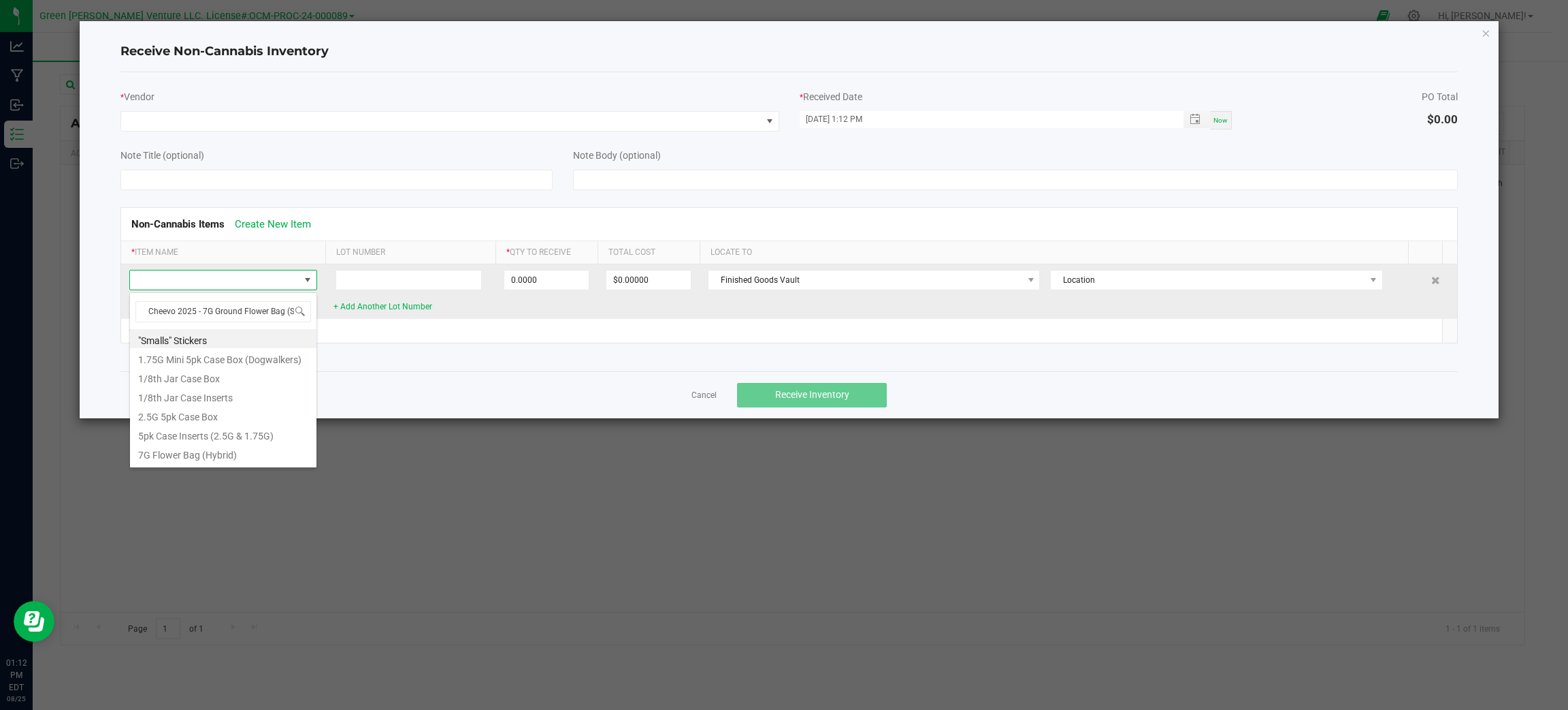
scroll to position [0, 19]
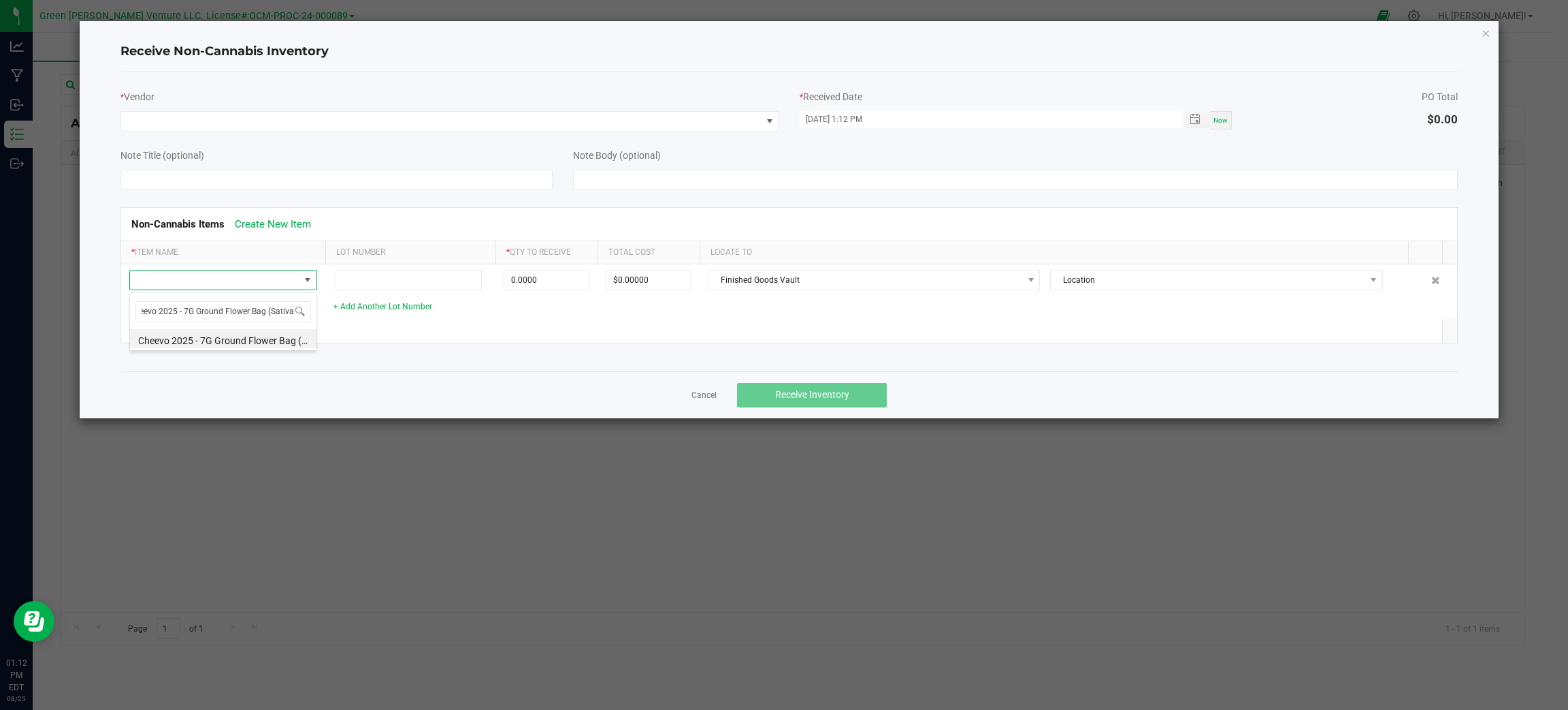
type input "Cheevo 2025 - 7G Ground Flower Bag (Sativa"
click at [255, 343] on li "Cheevo 2025 - 7G Ground Flower Bag (Sativa)" at bounding box center [223, 338] width 187 height 19
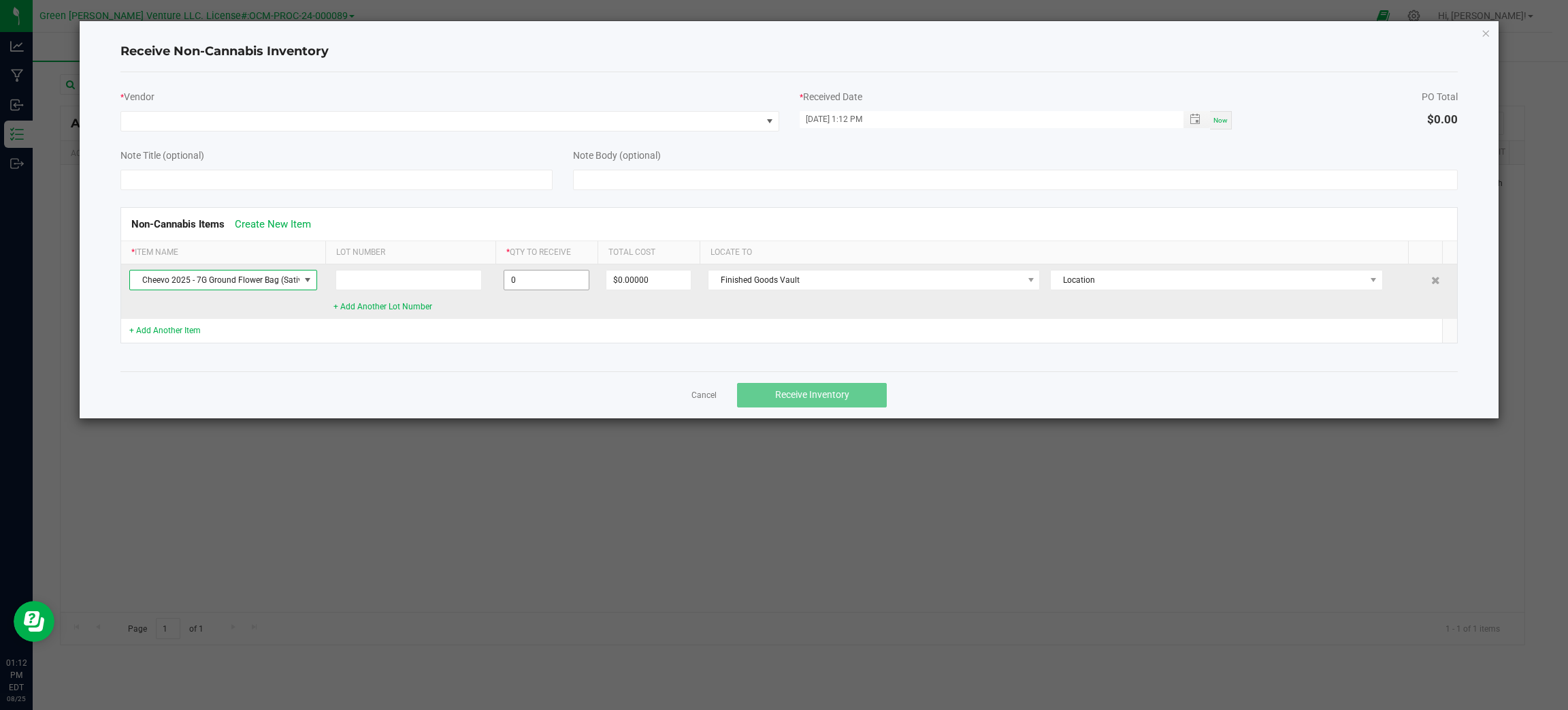
click at [554, 286] on input "0" at bounding box center [546, 279] width 84 height 19
type input "10600 ea"
click at [571, 315] on td "10600 ea" at bounding box center [546, 291] width 102 height 55
click at [1167, 280] on span "Location" at bounding box center [1208, 279] width 314 height 19
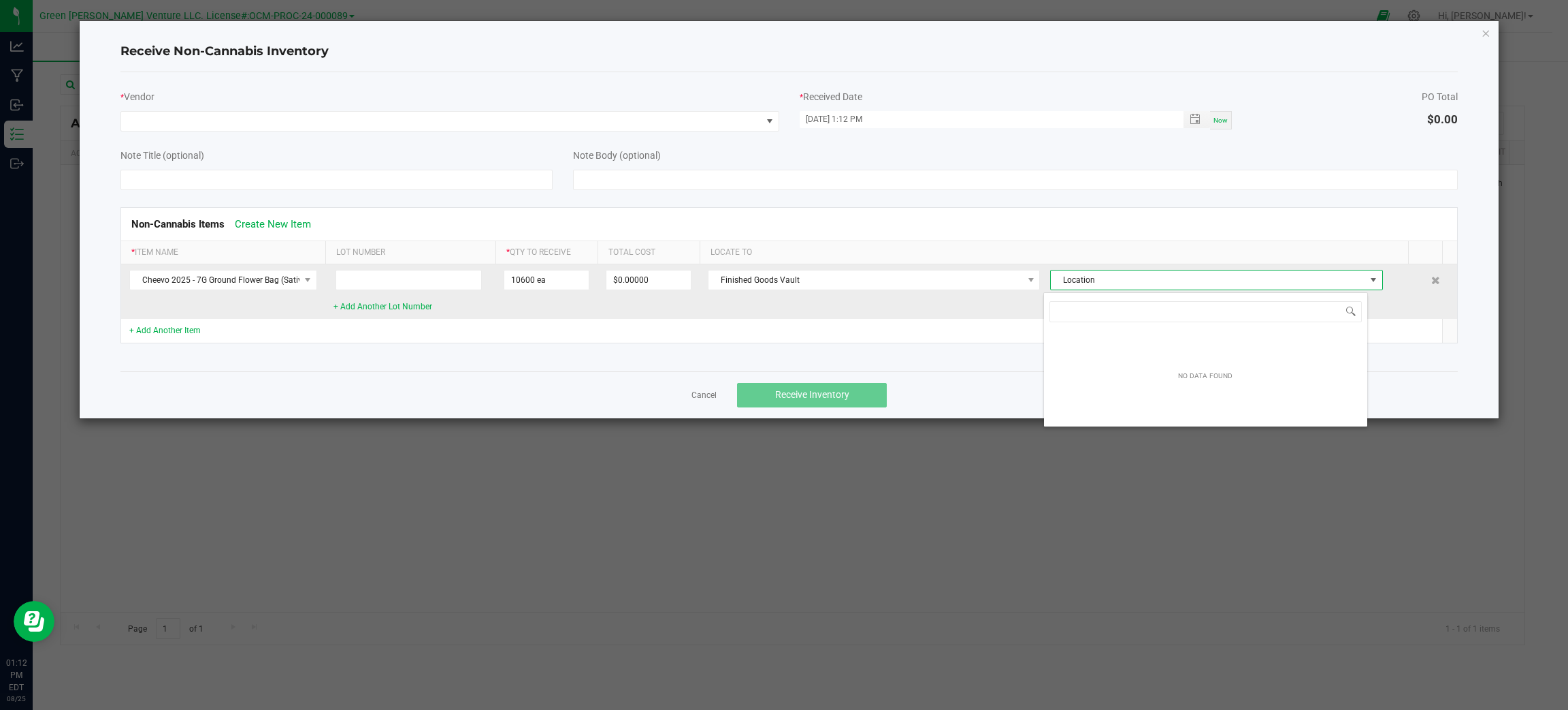
scroll to position [21, 324]
click at [1163, 281] on span "Location" at bounding box center [1208, 279] width 314 height 19
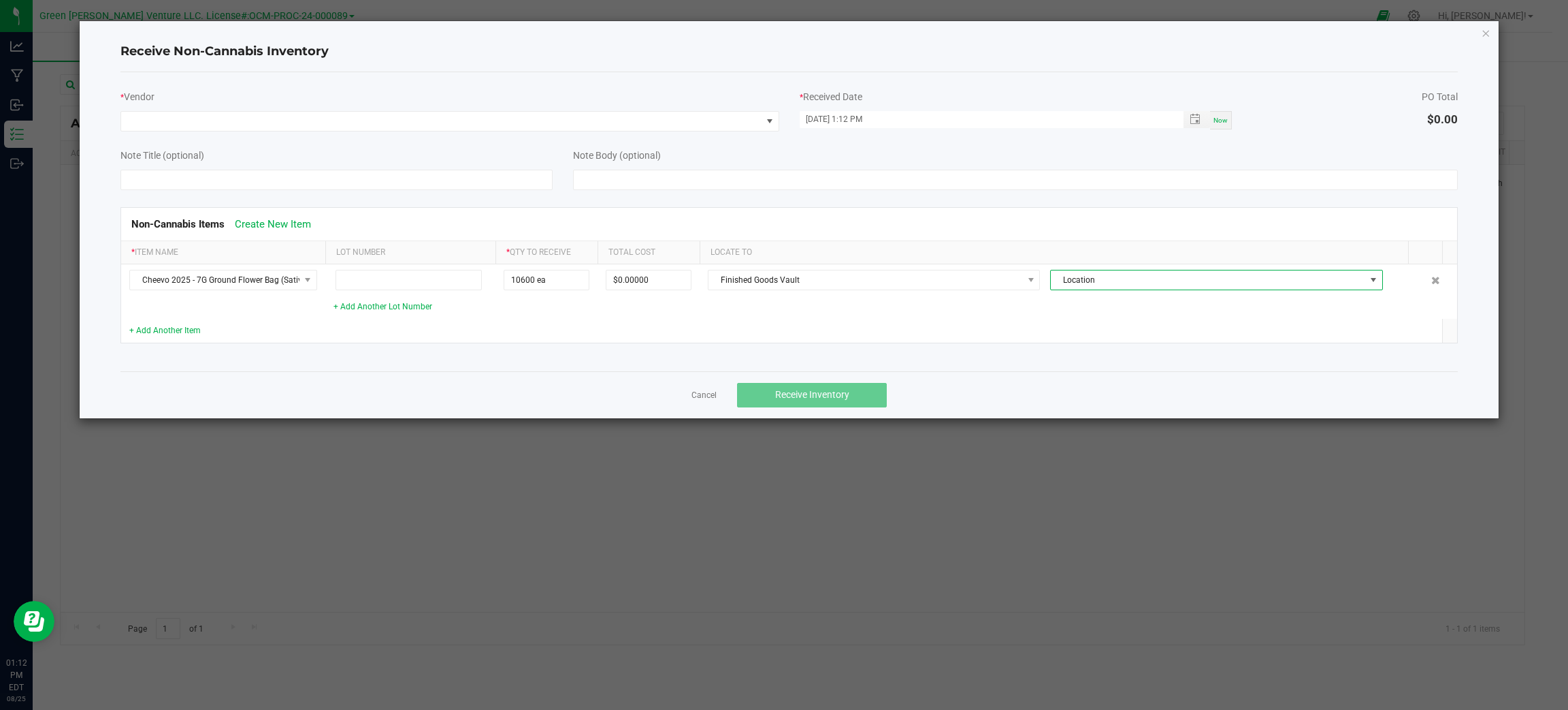
click at [696, 220] on div "Non-Cannabis Items Create New Item" at bounding box center [789, 223] width 1336 height 33
click at [321, 120] on span at bounding box center [441, 120] width 640 height 19
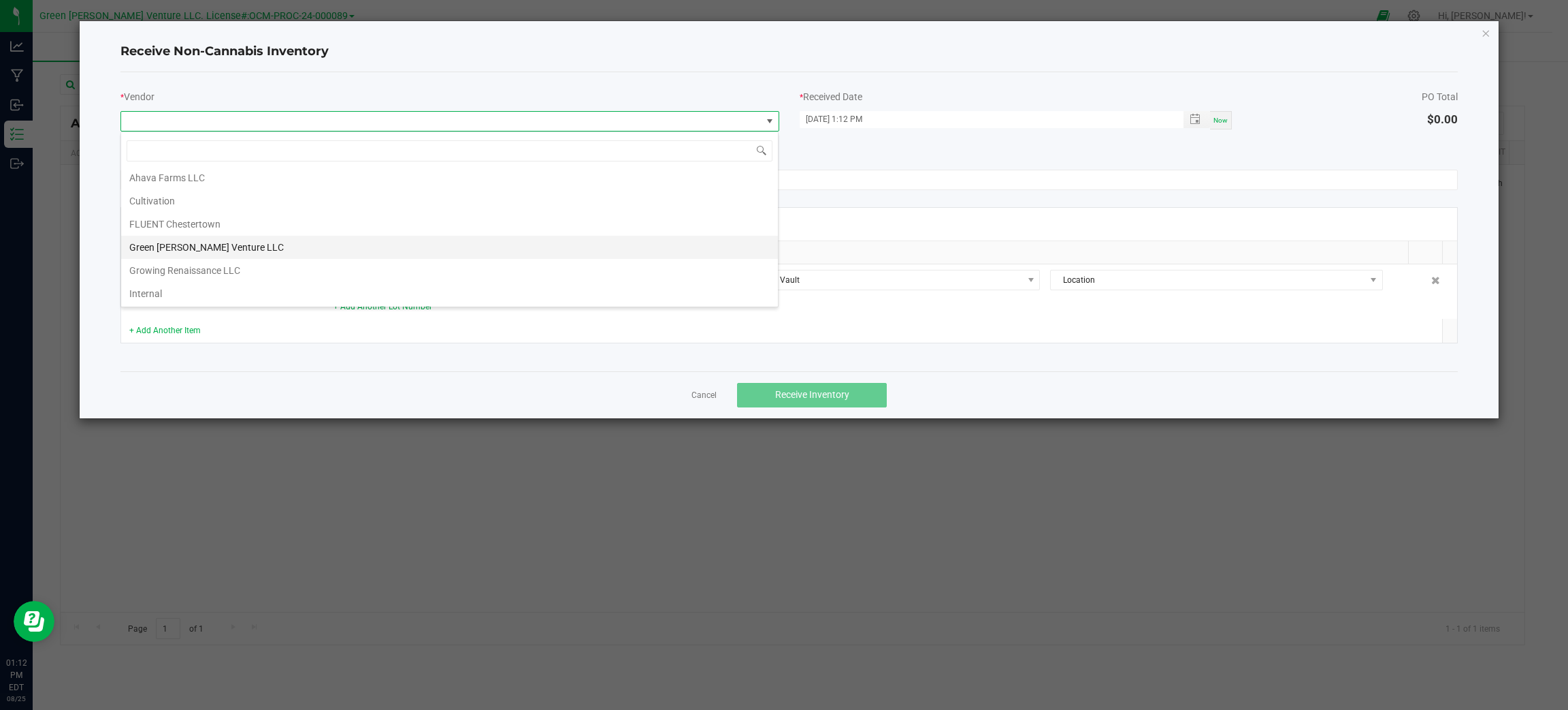
scroll to position [0, 0]
click at [300, 179] on li "AEGlobal" at bounding box center [450, 179] width 657 height 23
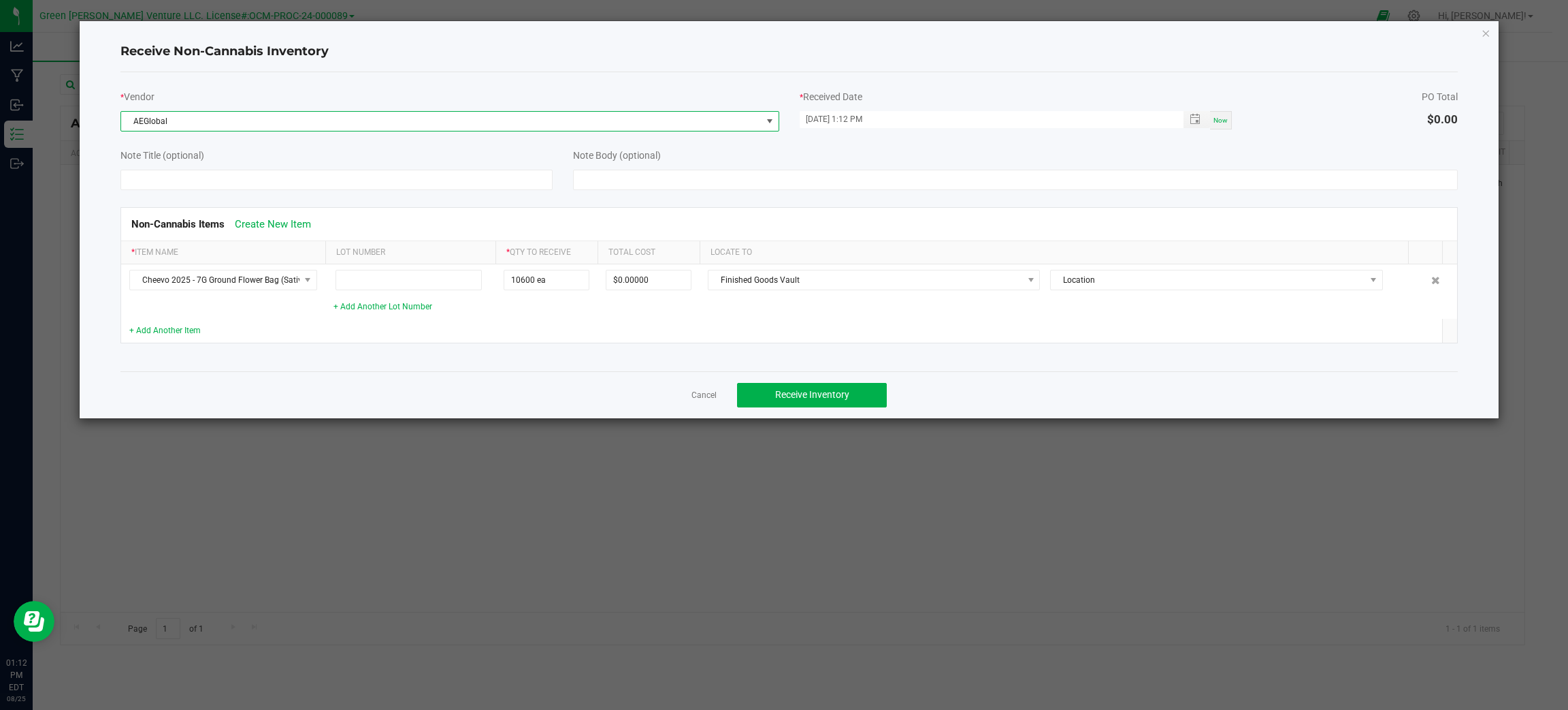
click at [770, 330] on td at bounding box center [1054, 331] width 709 height 24
click at [831, 399] on span "Receive Inventory" at bounding box center [812, 394] width 74 height 11
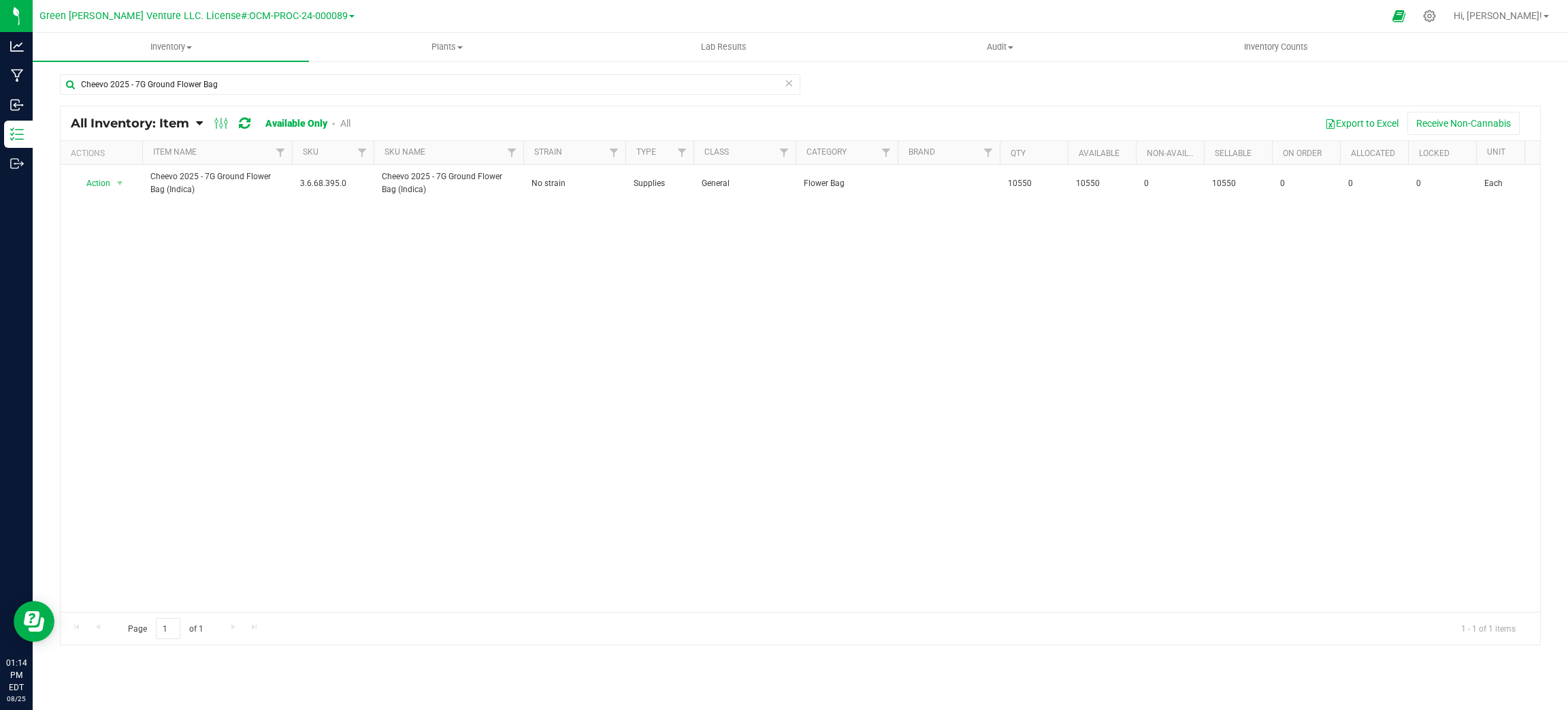
click at [341, 127] on link "All" at bounding box center [345, 123] width 10 height 11
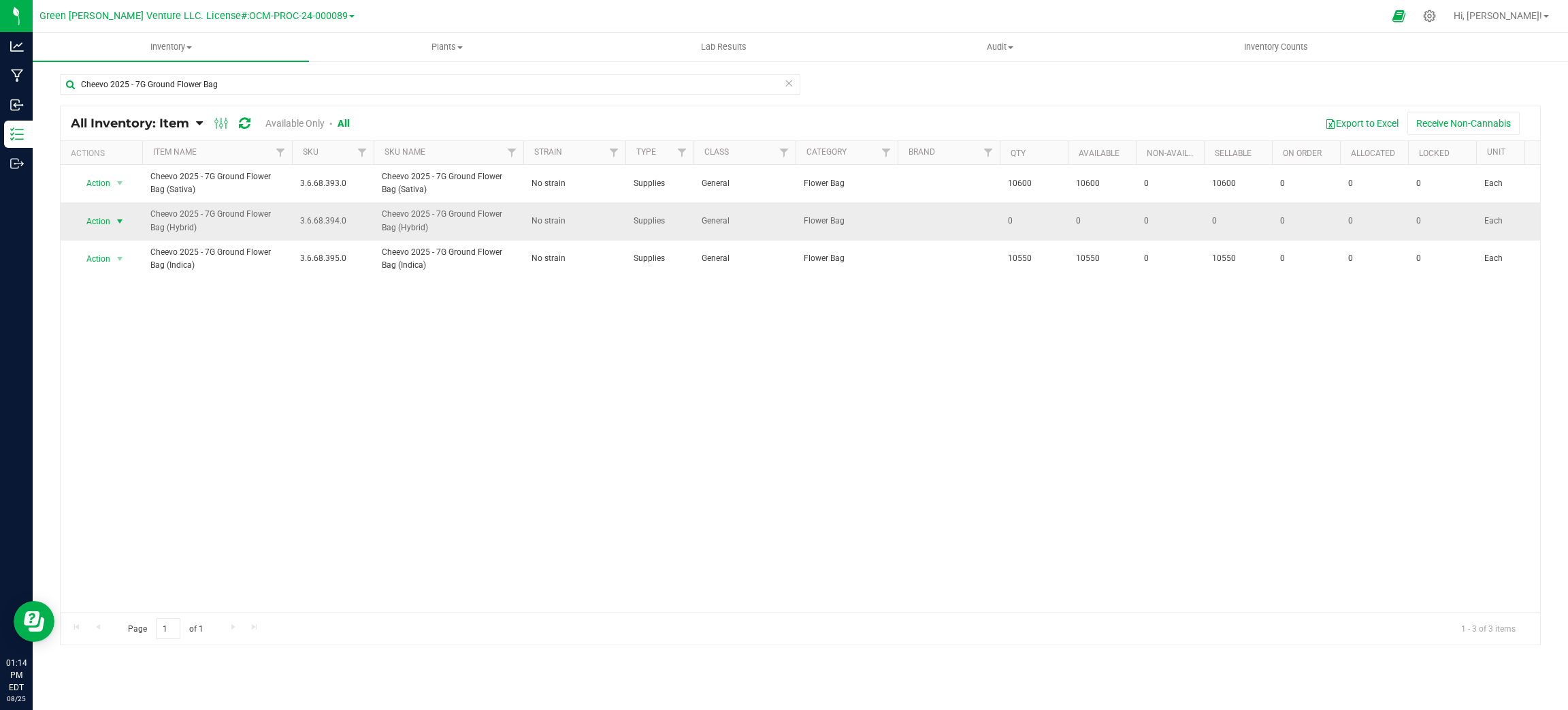
click at [109, 226] on span "Action" at bounding box center [92, 220] width 37 height 19
click at [124, 247] on li "Adjust qty" at bounding box center [118, 244] width 87 height 21
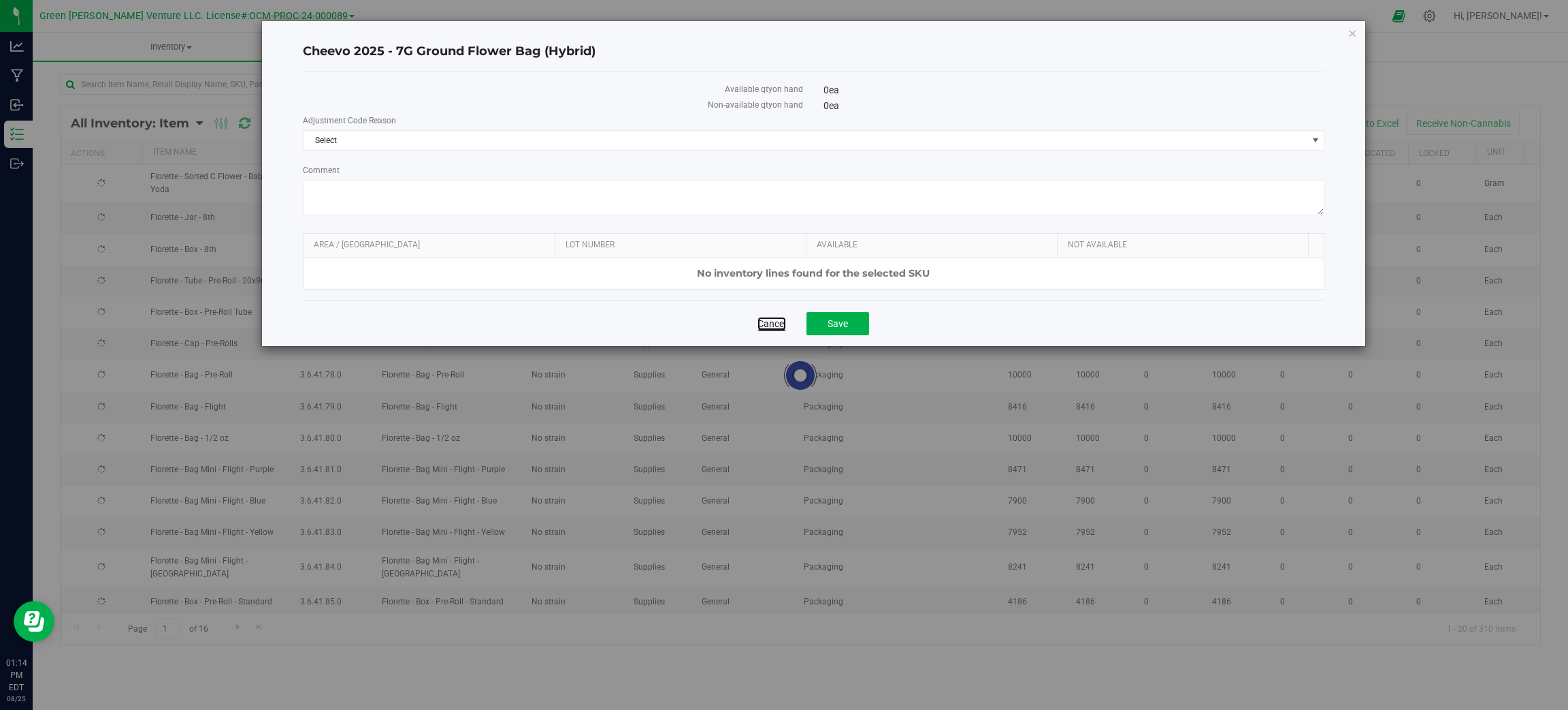
click at [771, 331] on link "Cancel" at bounding box center [771, 324] width 29 height 14
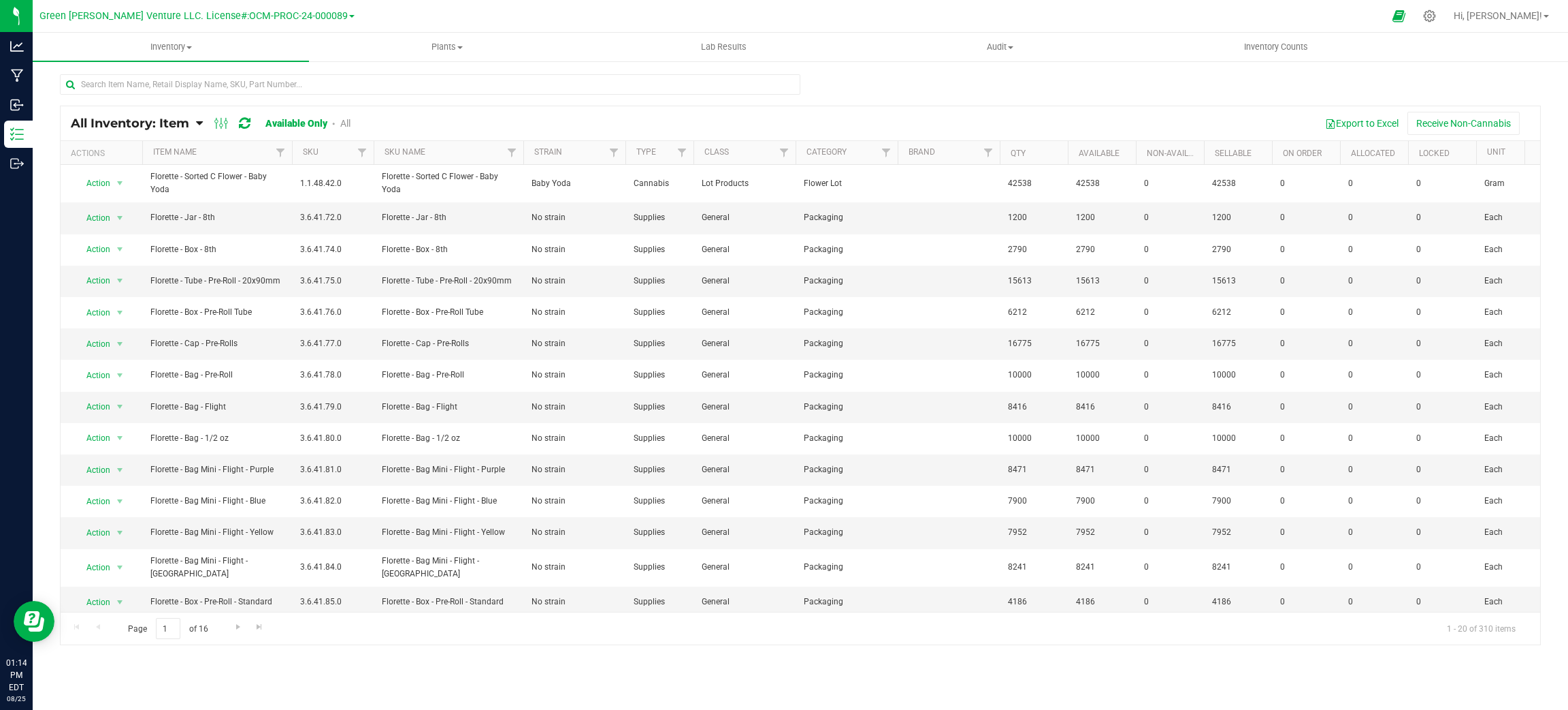
click at [344, 122] on link "All" at bounding box center [345, 123] width 10 height 11
click at [337, 80] on input "text" at bounding box center [430, 84] width 740 height 21
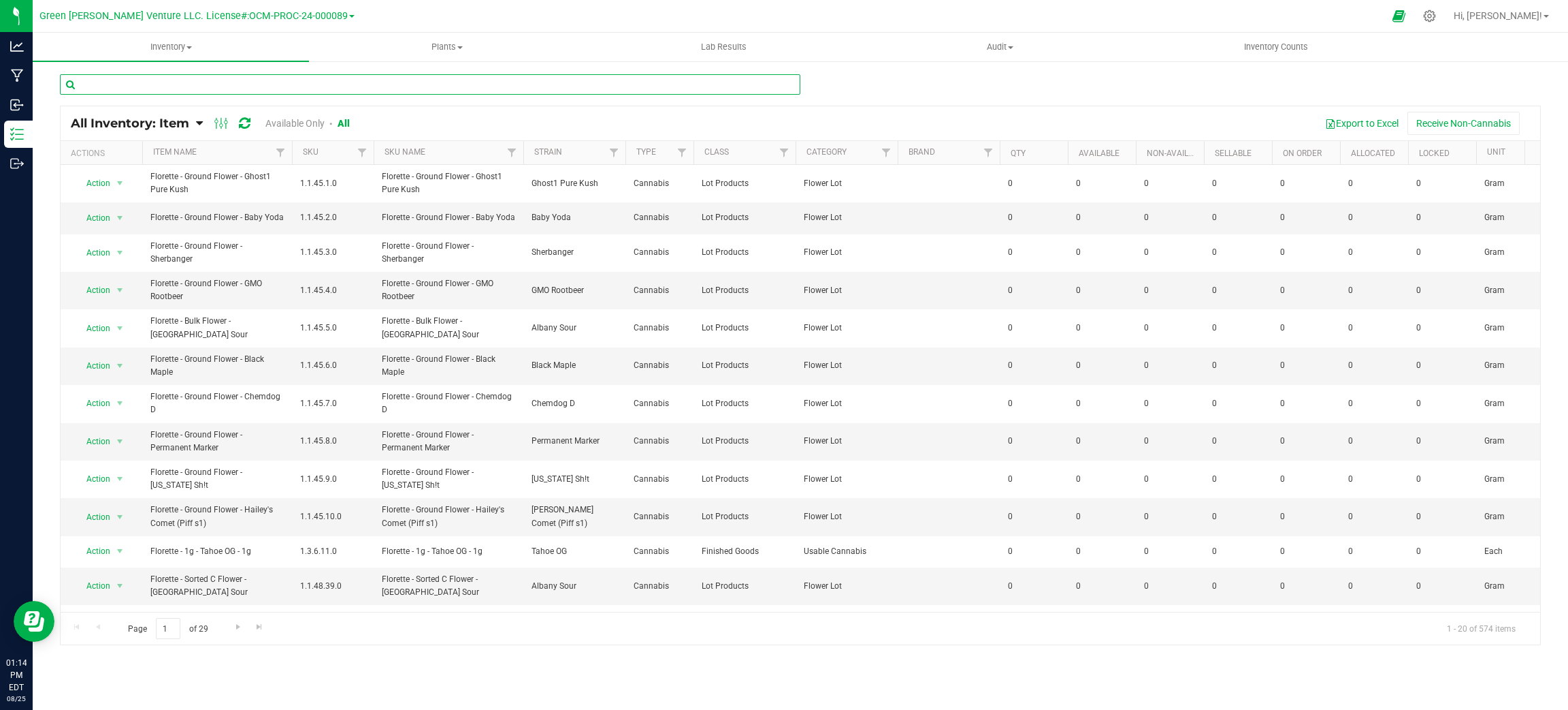
paste input "Cheevo 2025 - 7G Ground Flower Bag (Sativa)"
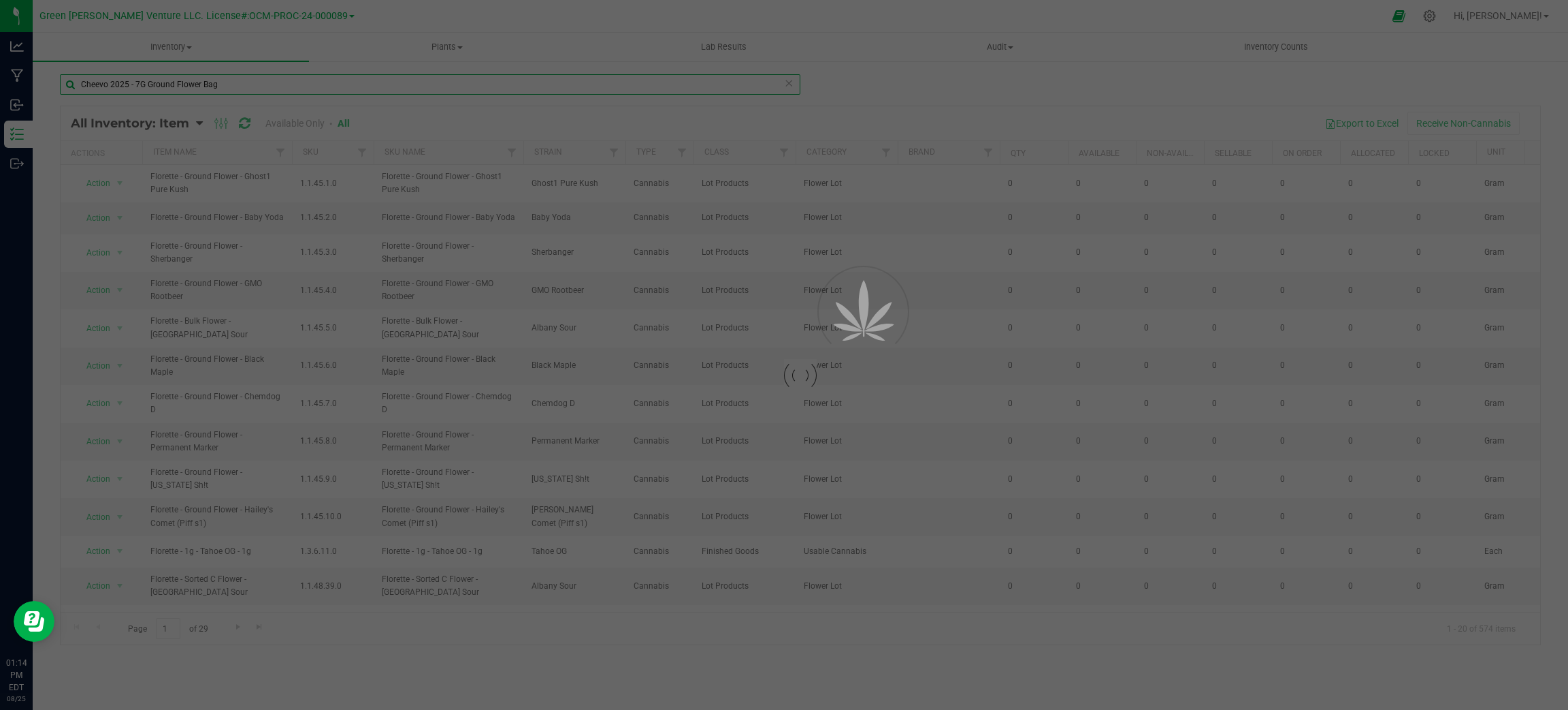
type input "Cheevo 2025 - 7G Ground Flower Bag"
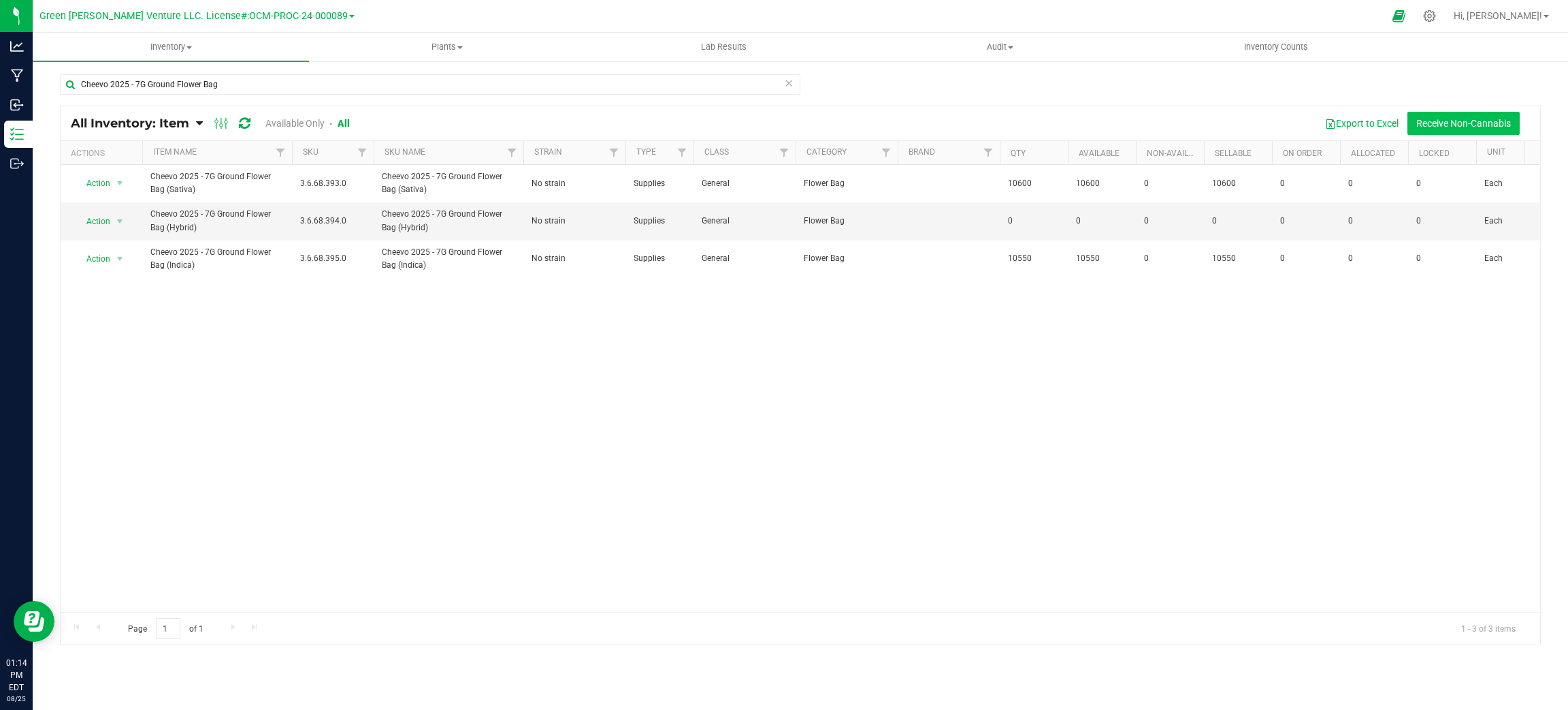
click at [1445, 121] on button "Receive Non-Cannabis" at bounding box center [1463, 122] width 112 height 23
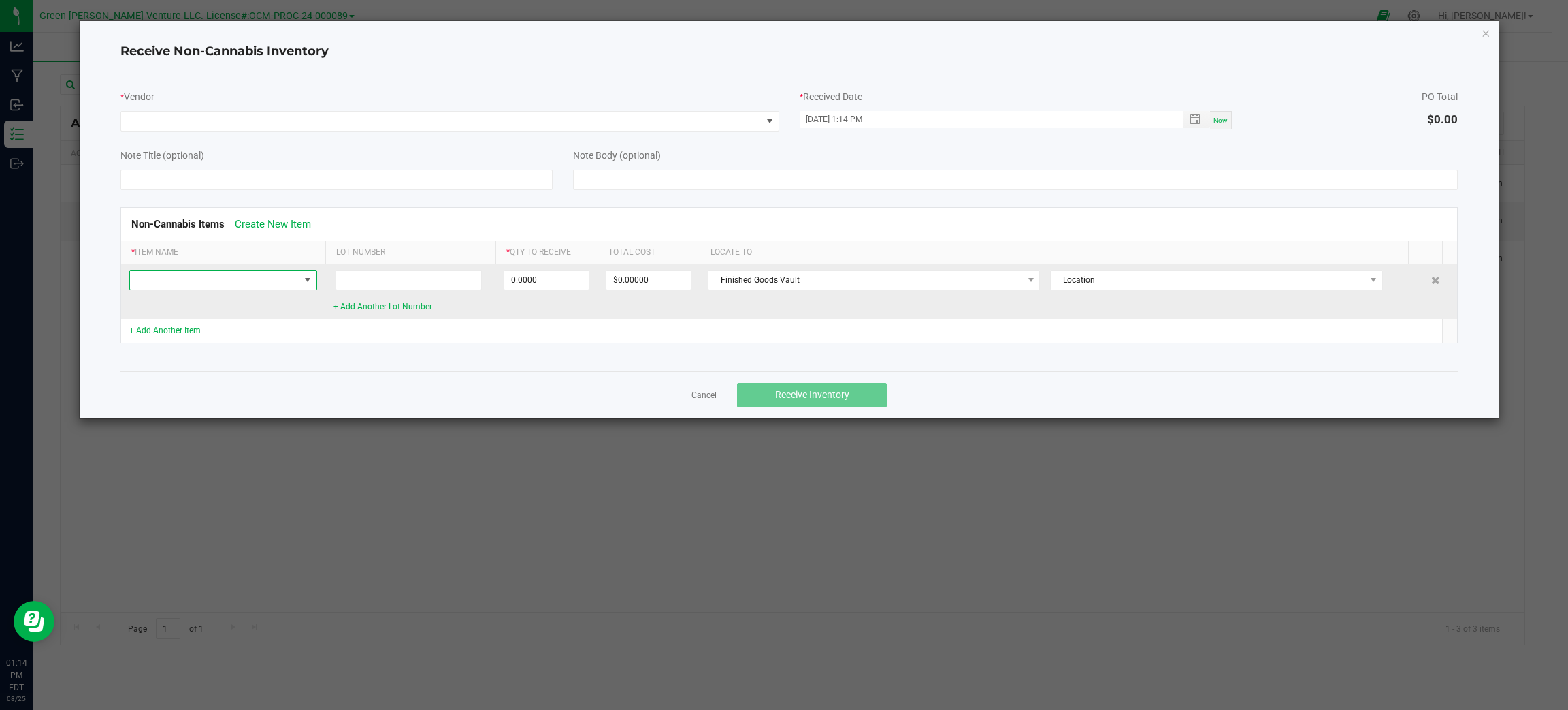
click at [233, 275] on span at bounding box center [214, 279] width 170 height 19
type input "Cheevo 2025 - 7G Ground Flower Bag ("
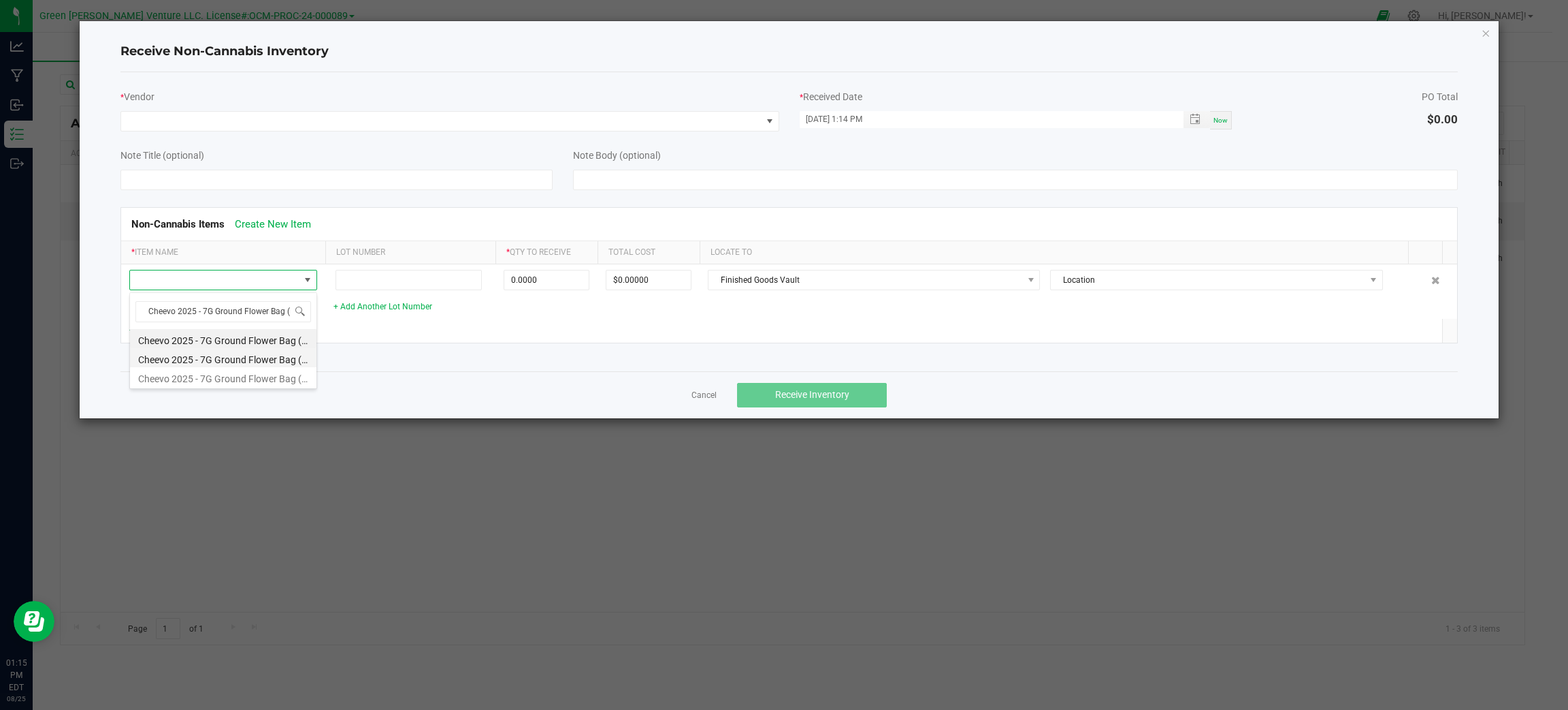
click at [285, 356] on li "Cheevo 2025 - 7G Ground Flower Bag (Indica)" at bounding box center [223, 356] width 187 height 19
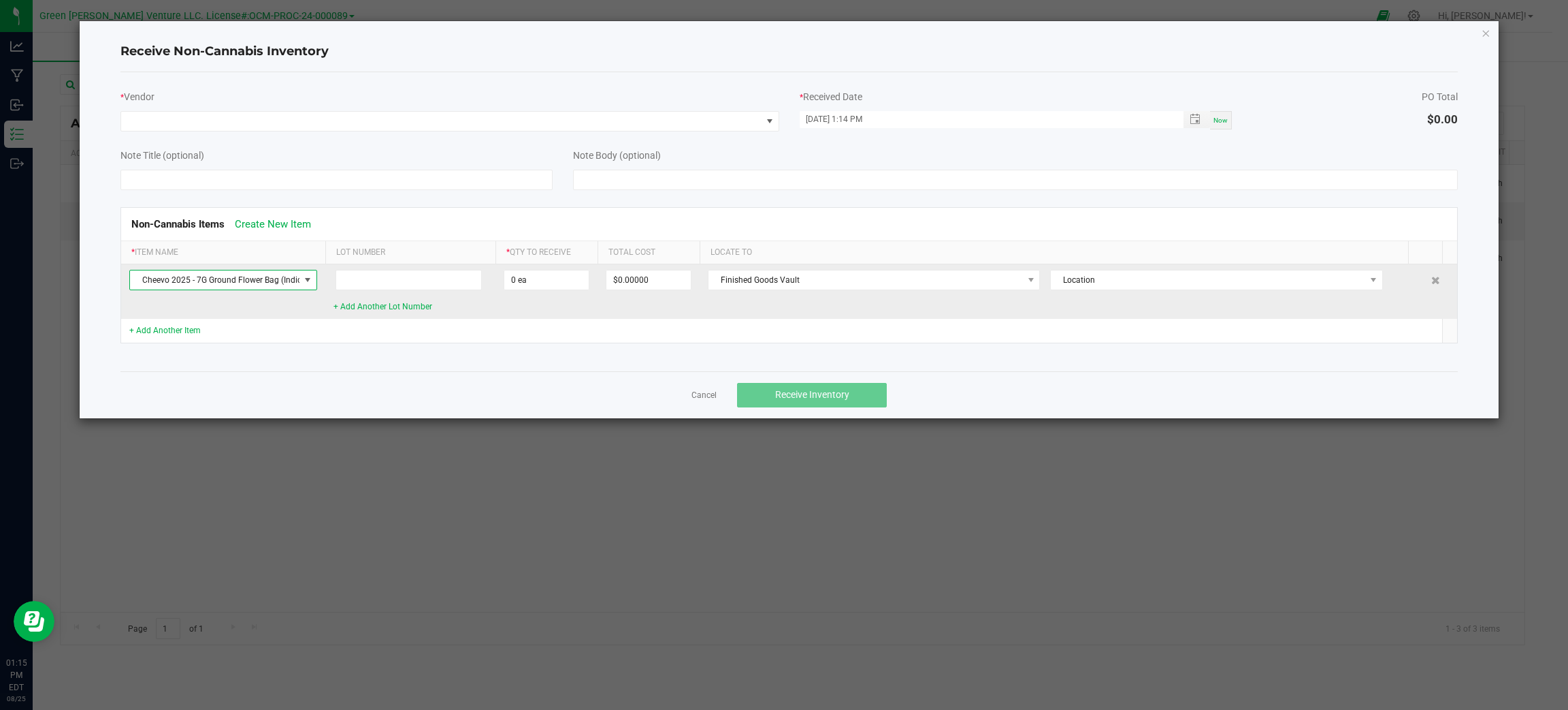
click at [289, 272] on span "Cheevo 2025 - 7G Ground Flower Bag (Indica)" at bounding box center [214, 279] width 170 height 19
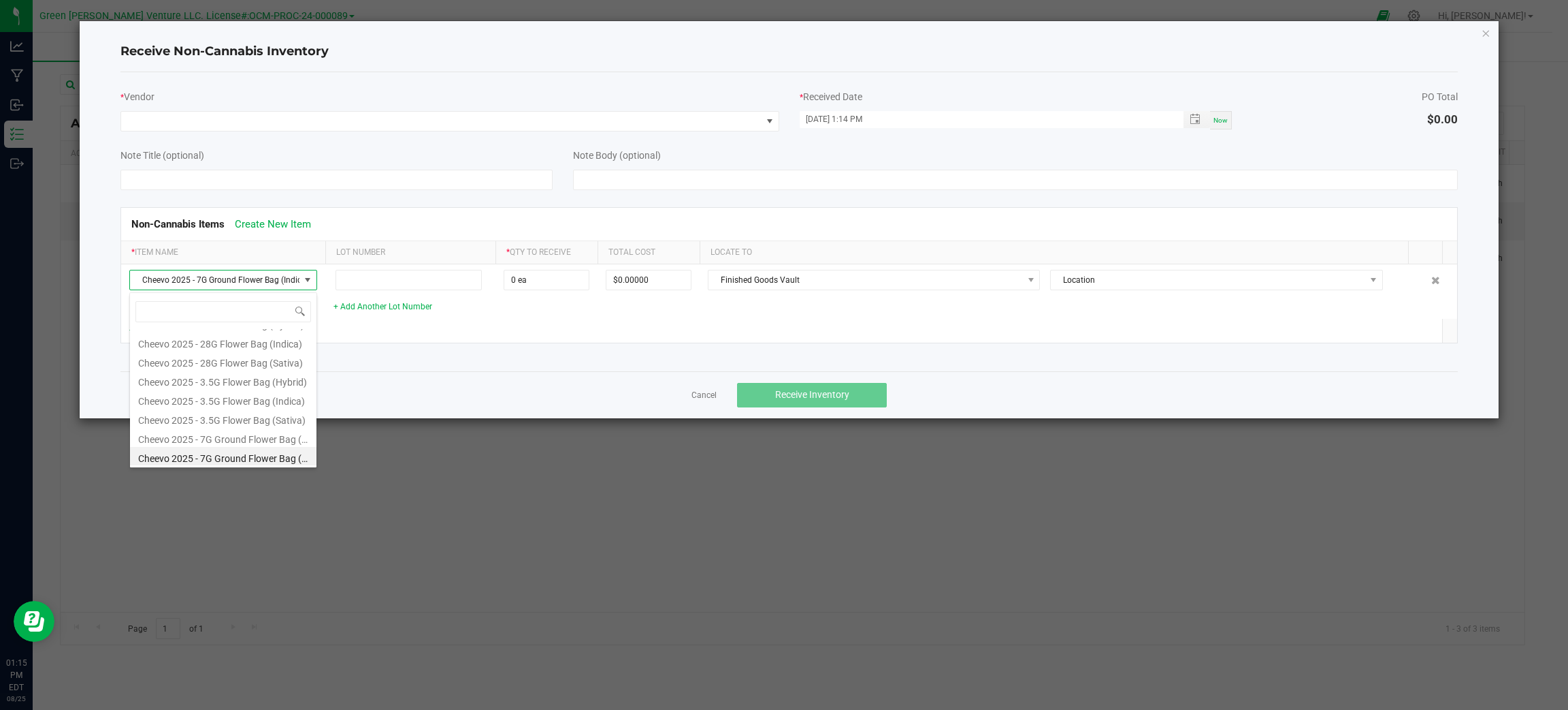
scroll to position [343, 0]
click at [273, 378] on li "Cheevo 2025 - 7G Ground Flower Bag (Sativa)" at bounding box center [223, 376] width 187 height 19
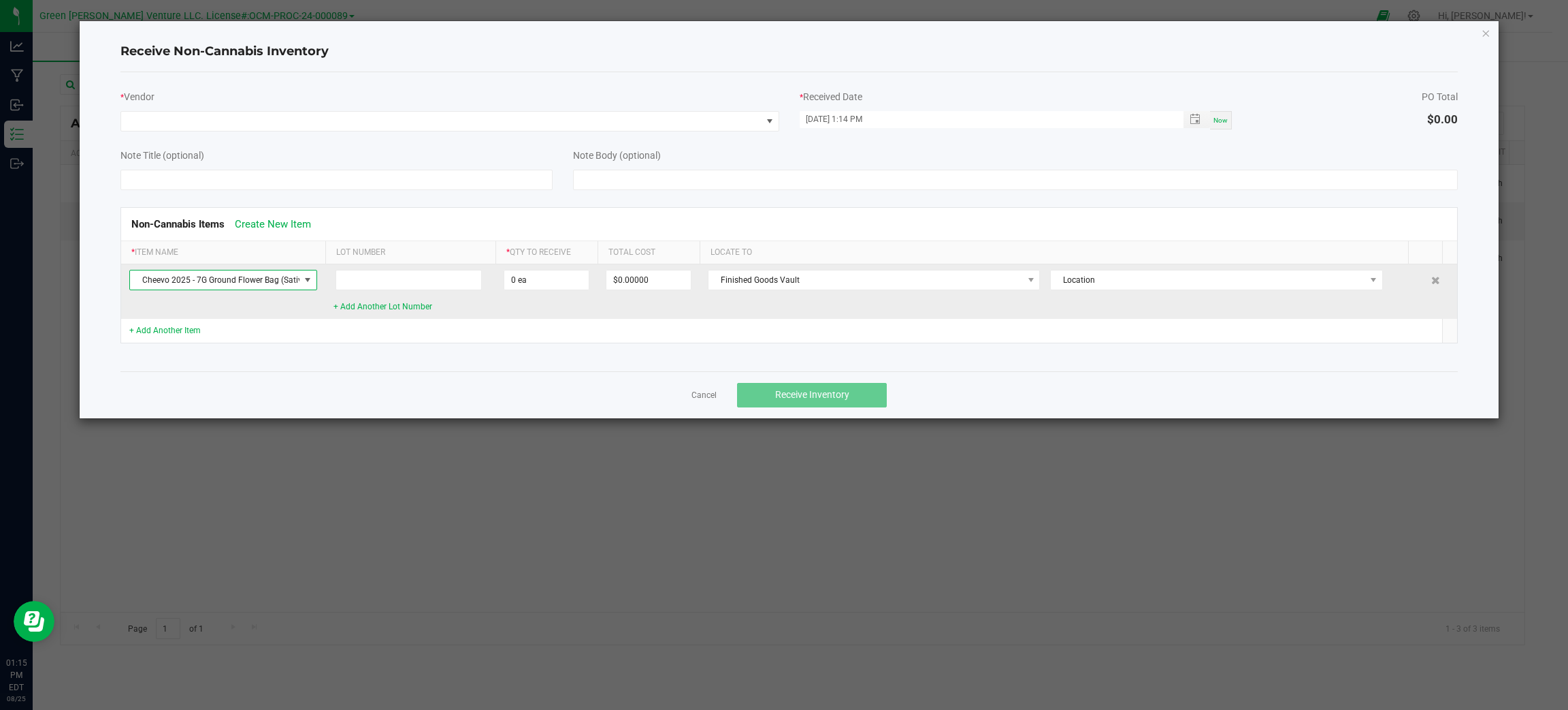
click at [294, 281] on span "Cheevo 2025 - 7G Ground Flower Bag (Sativa)" at bounding box center [214, 279] width 170 height 19
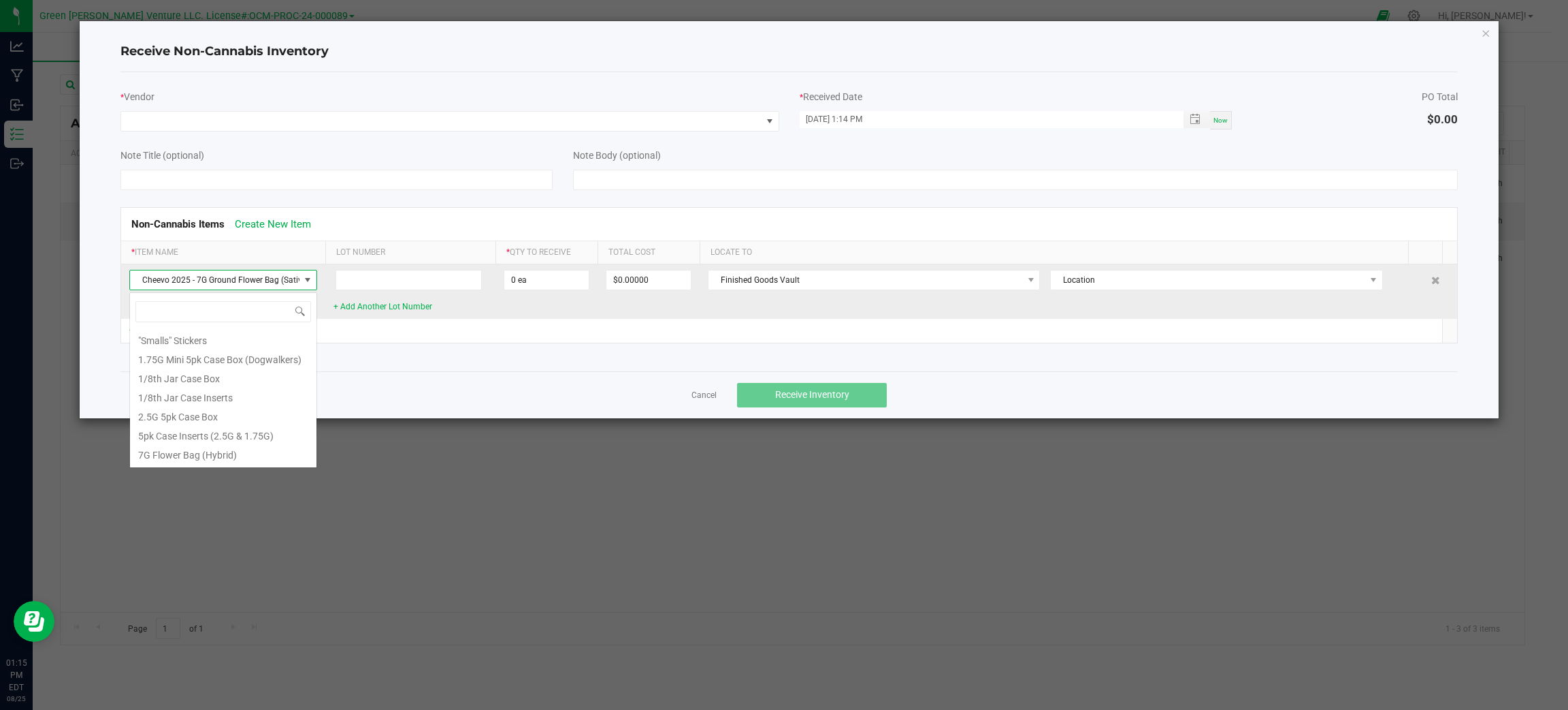
scroll to position [21, 188]
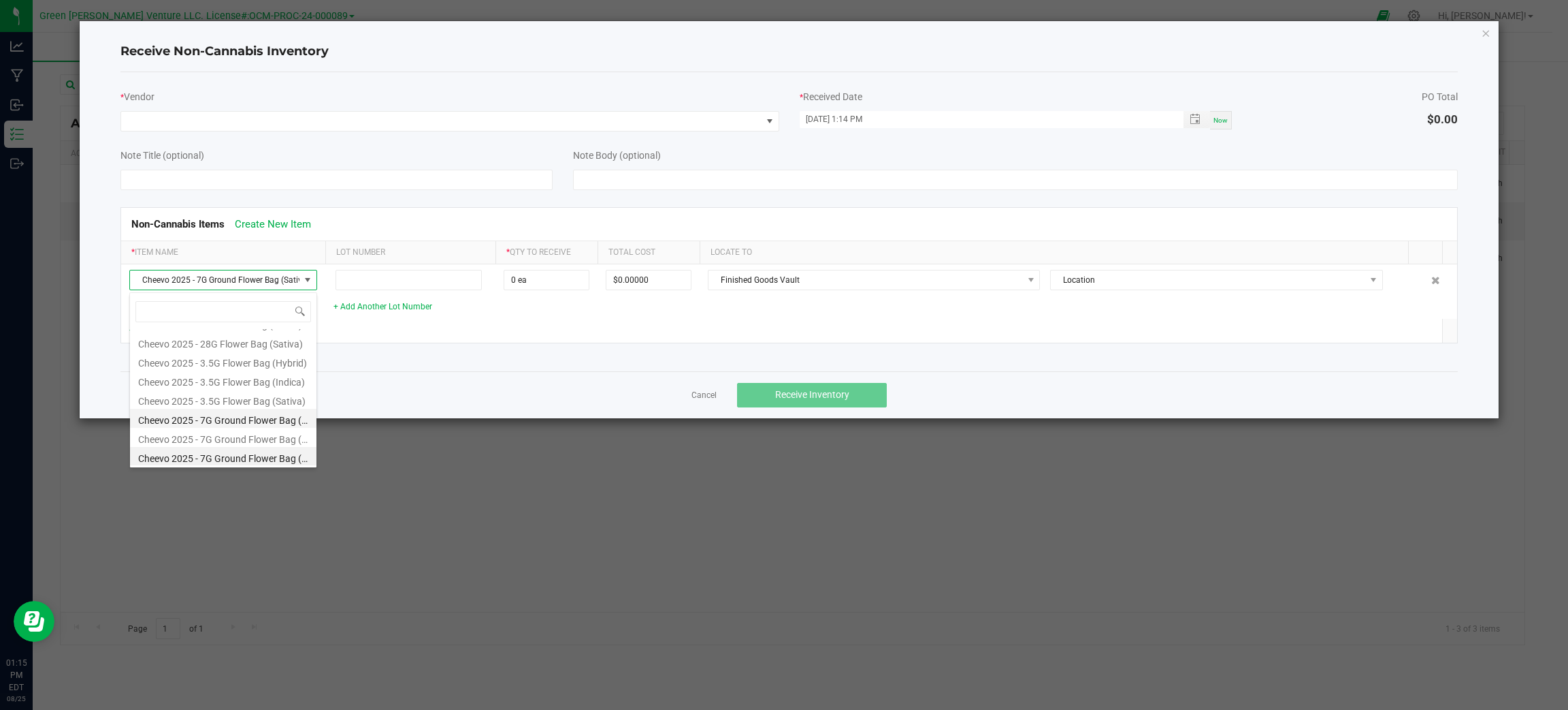
click at [270, 420] on li "Cheevo 2025 - 7G Ground Flower Bag (Hybrid)" at bounding box center [223, 418] width 187 height 19
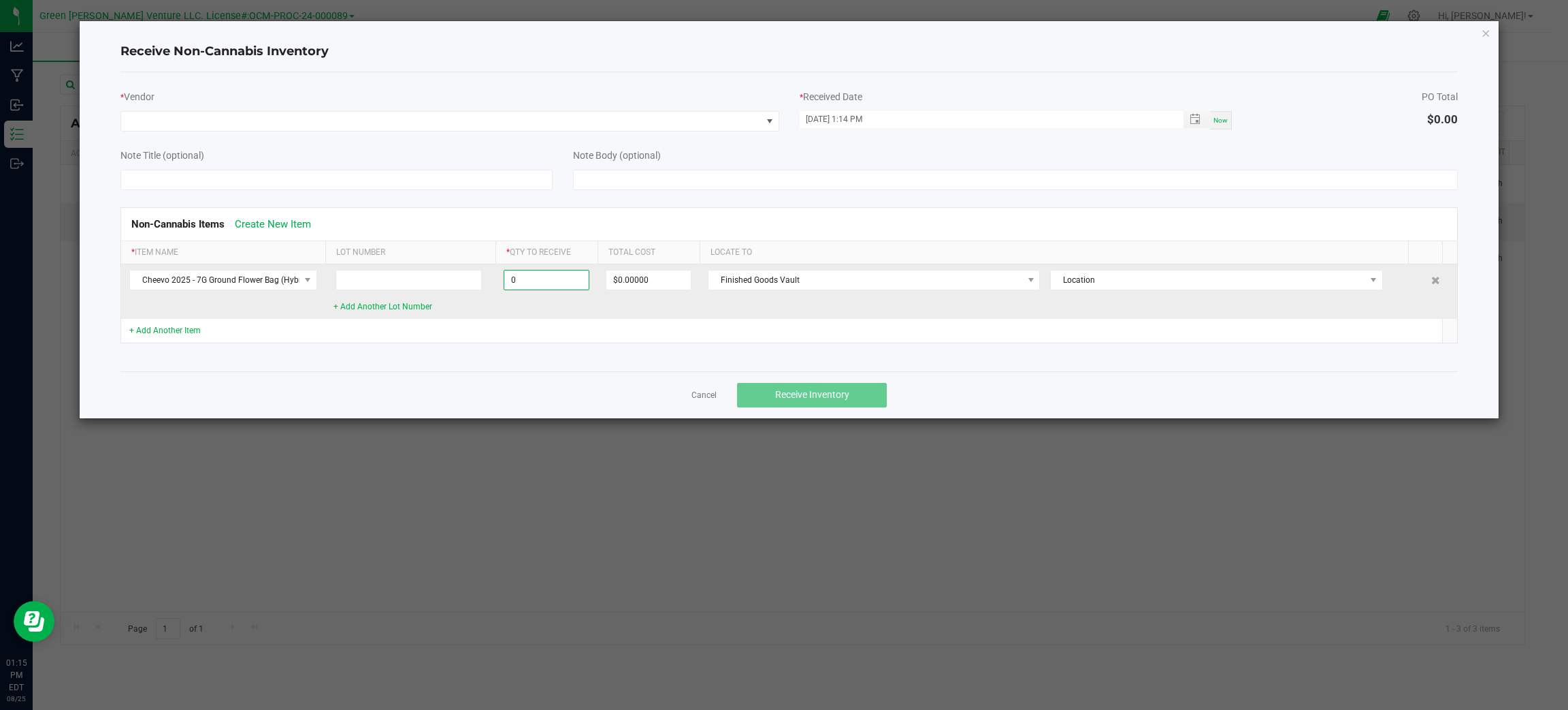
click at [551, 274] on input "0" at bounding box center [546, 279] width 84 height 19
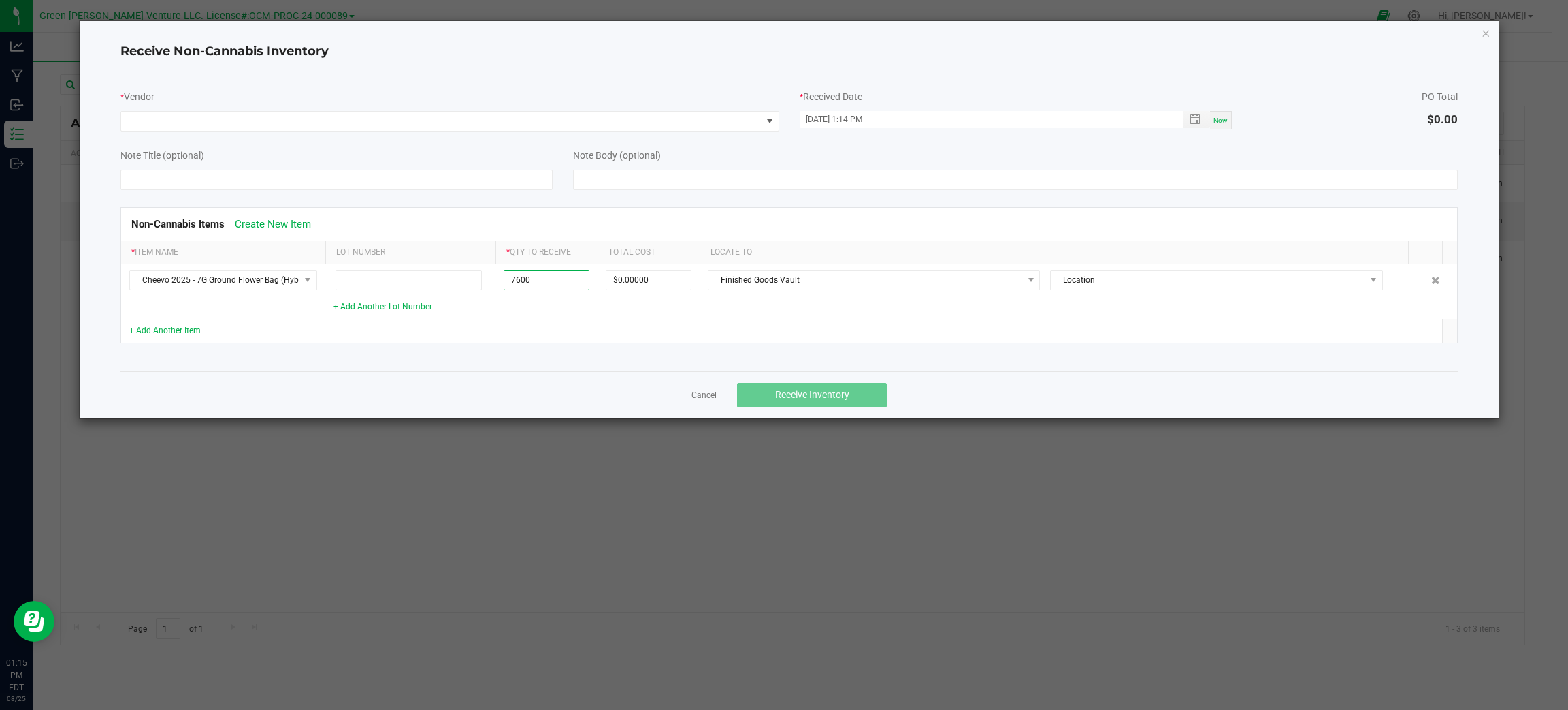
type input "7600 ea"
click at [687, 324] on td at bounding box center [648, 331] width 102 height 24
click at [526, 124] on span at bounding box center [441, 120] width 640 height 19
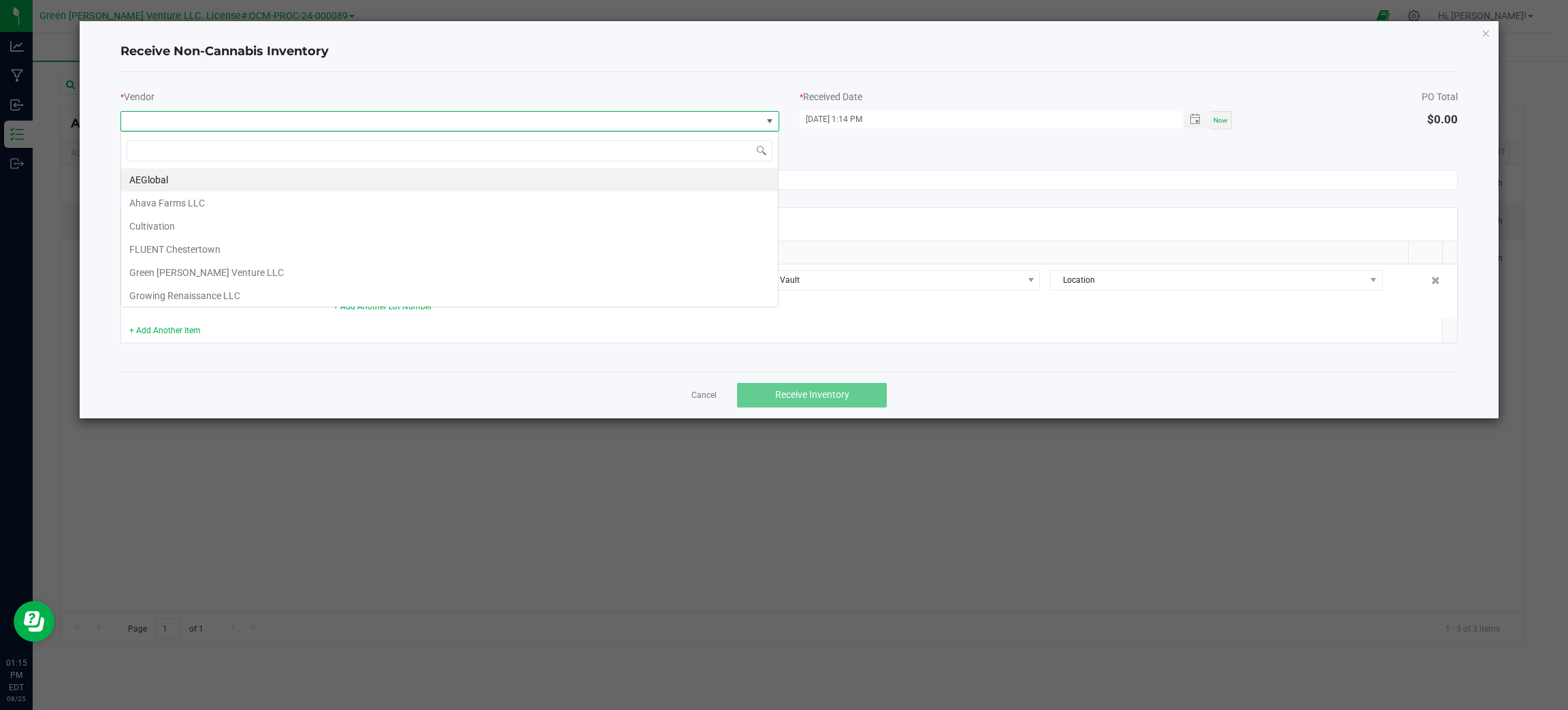
scroll to position [21, 658]
click at [453, 184] on li "AEGlobal" at bounding box center [450, 179] width 657 height 23
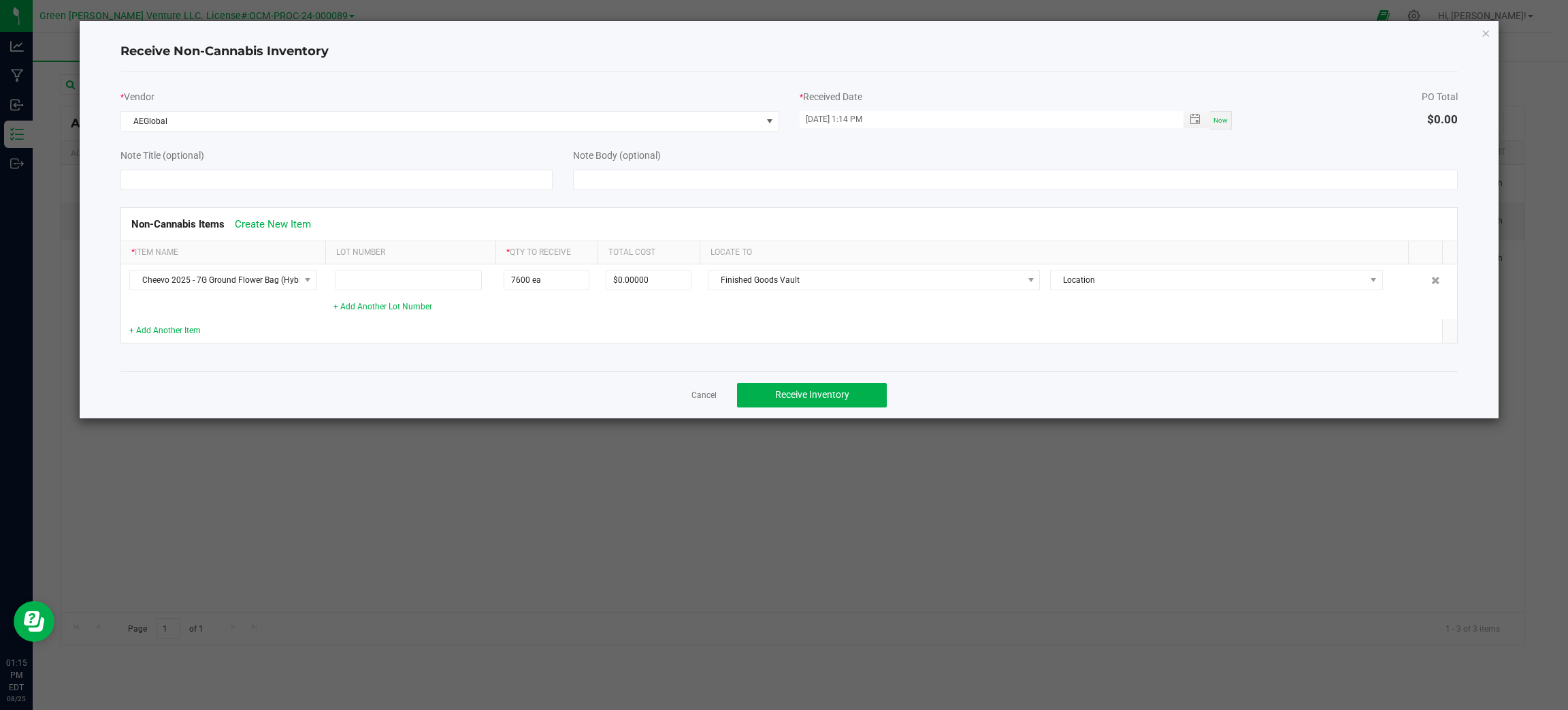
click at [790, 355] on div "Non-Cannabis Items Create New Item * Item Name Lot Number * Qty to Receive Tota…" at bounding box center [789, 274] width 1358 height 170
click at [798, 396] on span "Receive Inventory" at bounding box center [812, 394] width 74 height 11
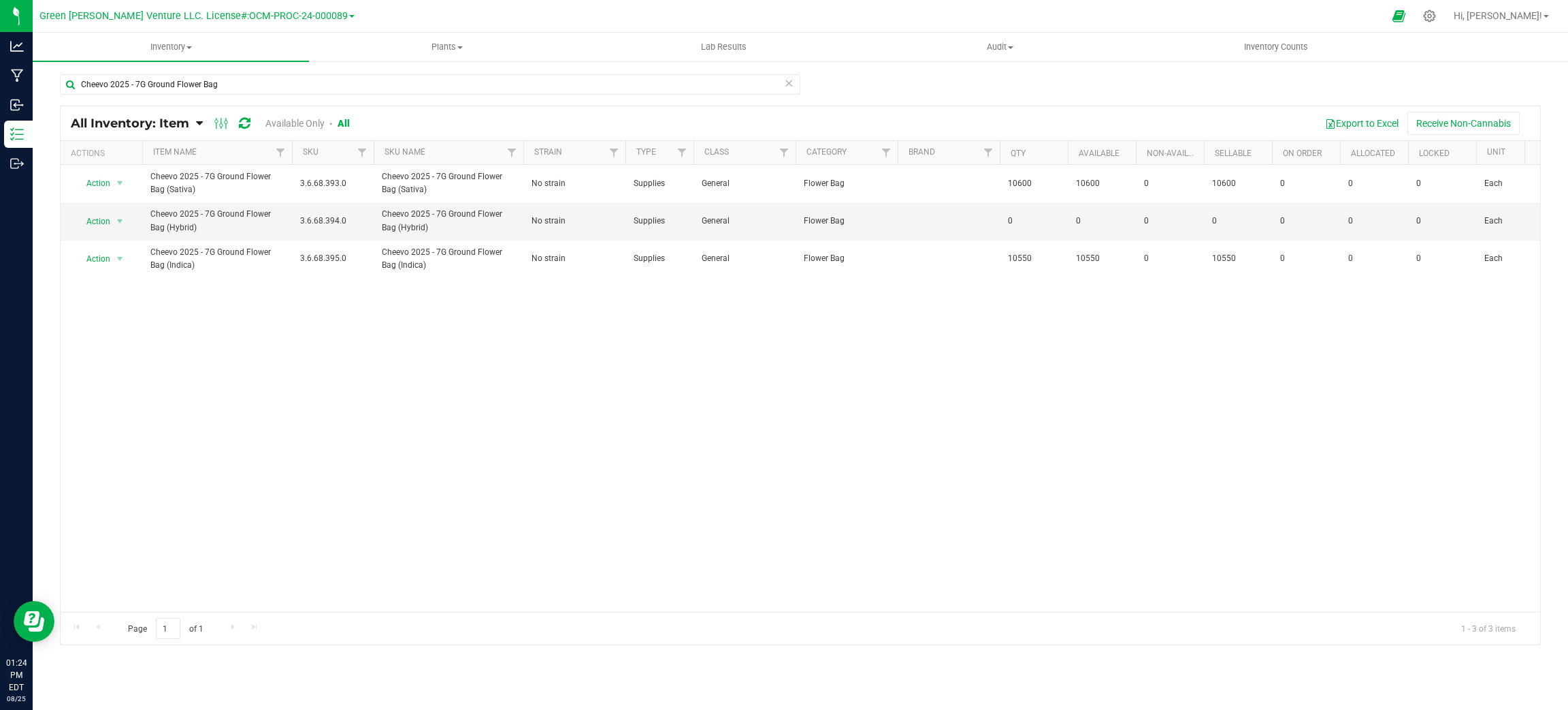
click at [239, 122] on icon at bounding box center [245, 123] width 12 height 14
click at [231, 84] on input "Cheevo 2025 - 7G Ground Flower Bag" at bounding box center [430, 84] width 740 height 21
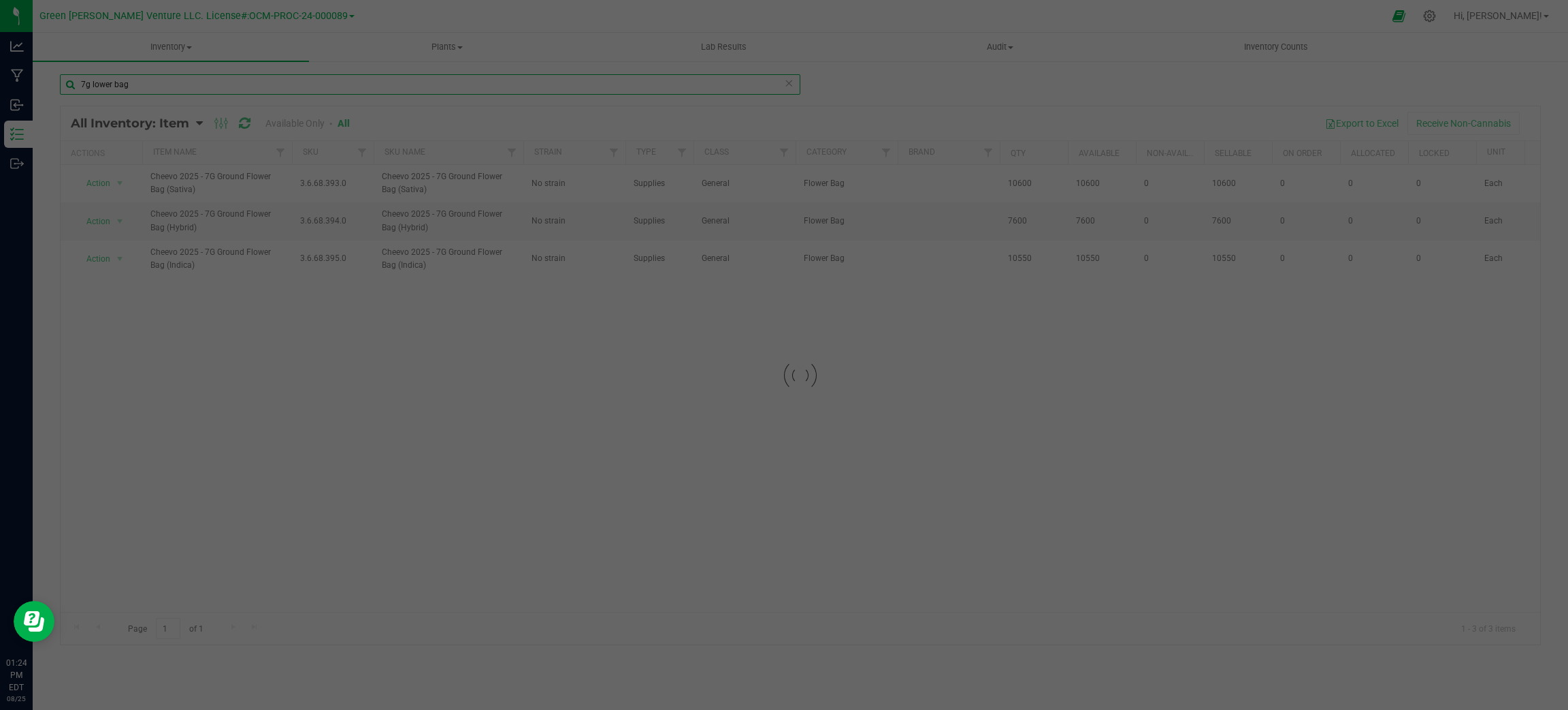
click at [90, 81] on input "7g lower bag" at bounding box center [430, 84] width 740 height 21
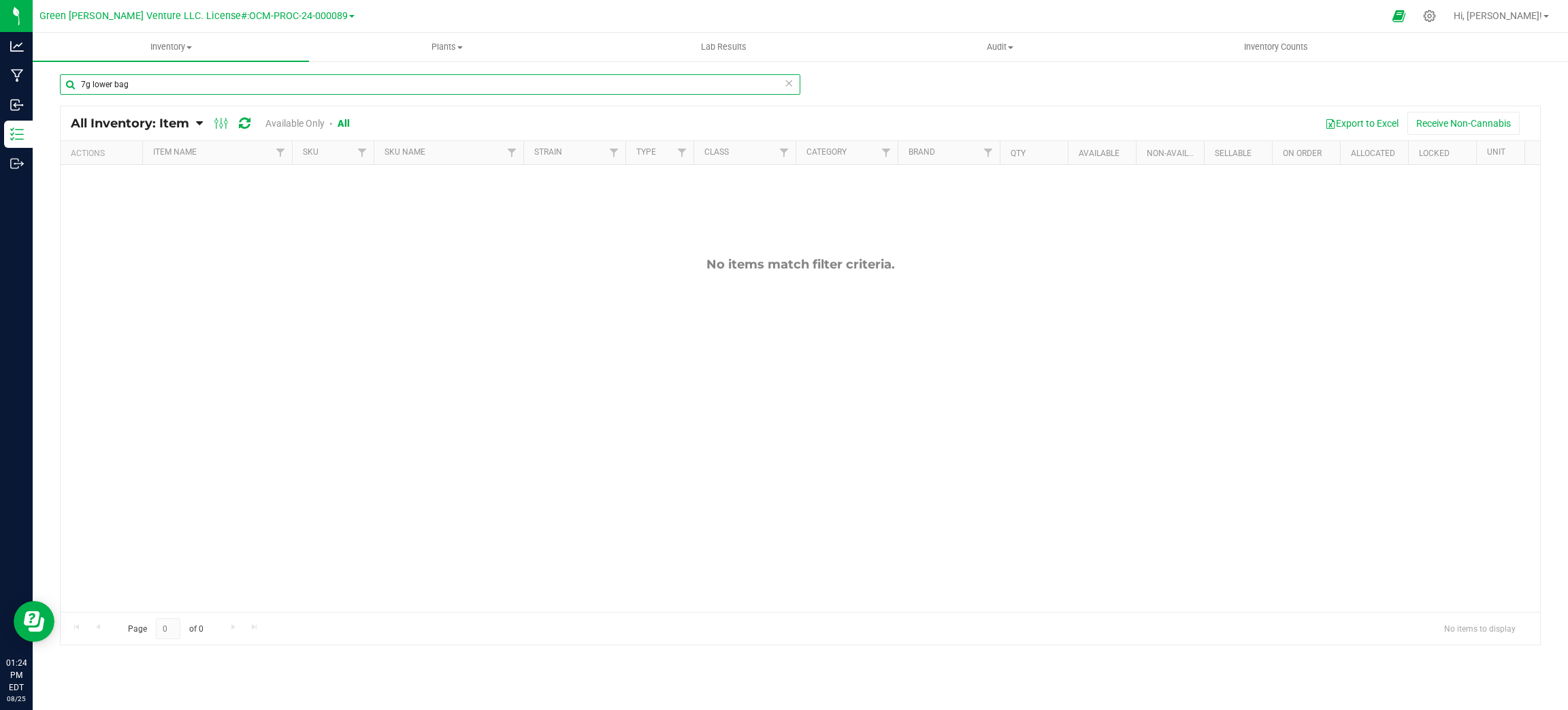
click at [92, 81] on input "7g lower bag" at bounding box center [430, 84] width 740 height 21
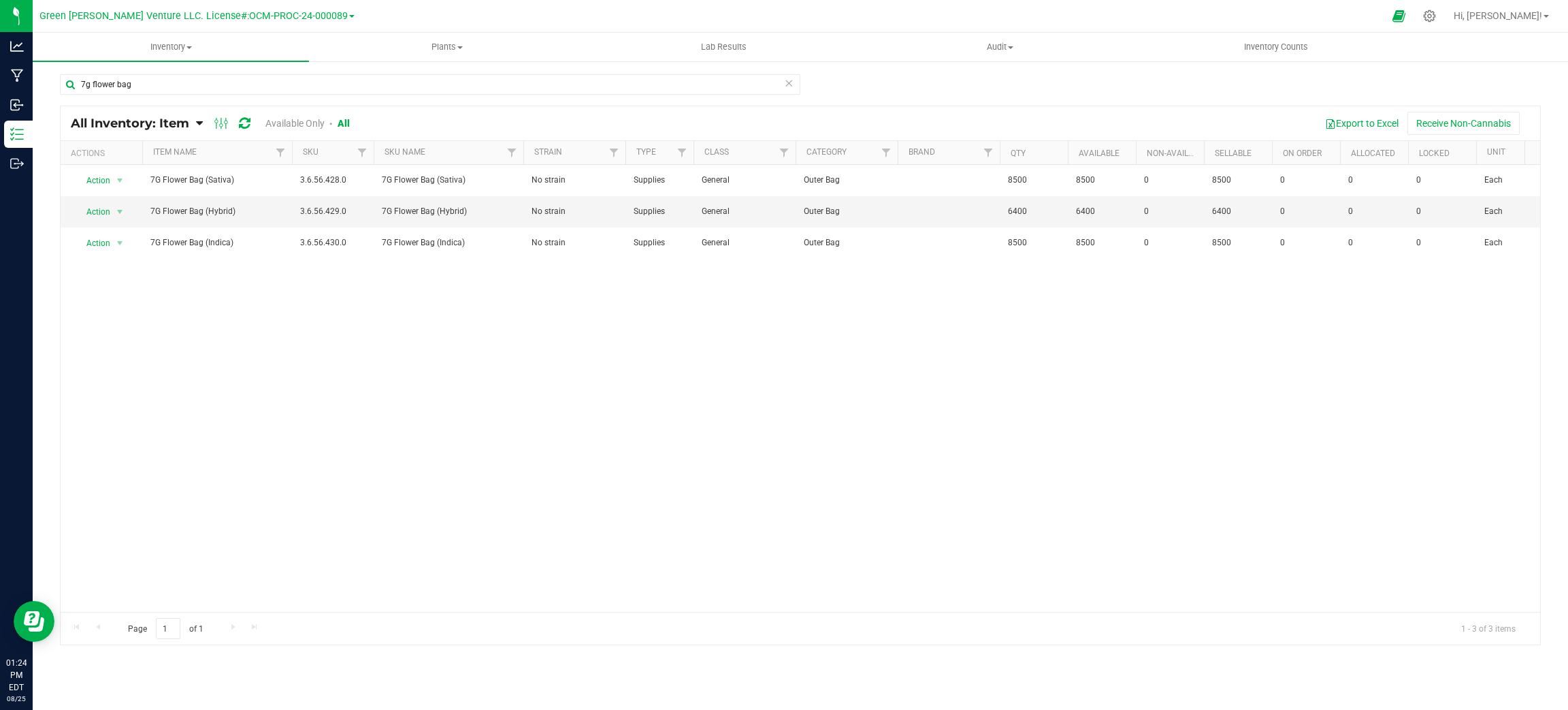
click at [341, 327] on div "Action Action Adjust qty Edit lots/costs Global inventory Locate inventory Prin…" at bounding box center [800, 388] width 1480 height 447
click at [192, 84] on input "7g flower bag" at bounding box center [430, 84] width 740 height 21
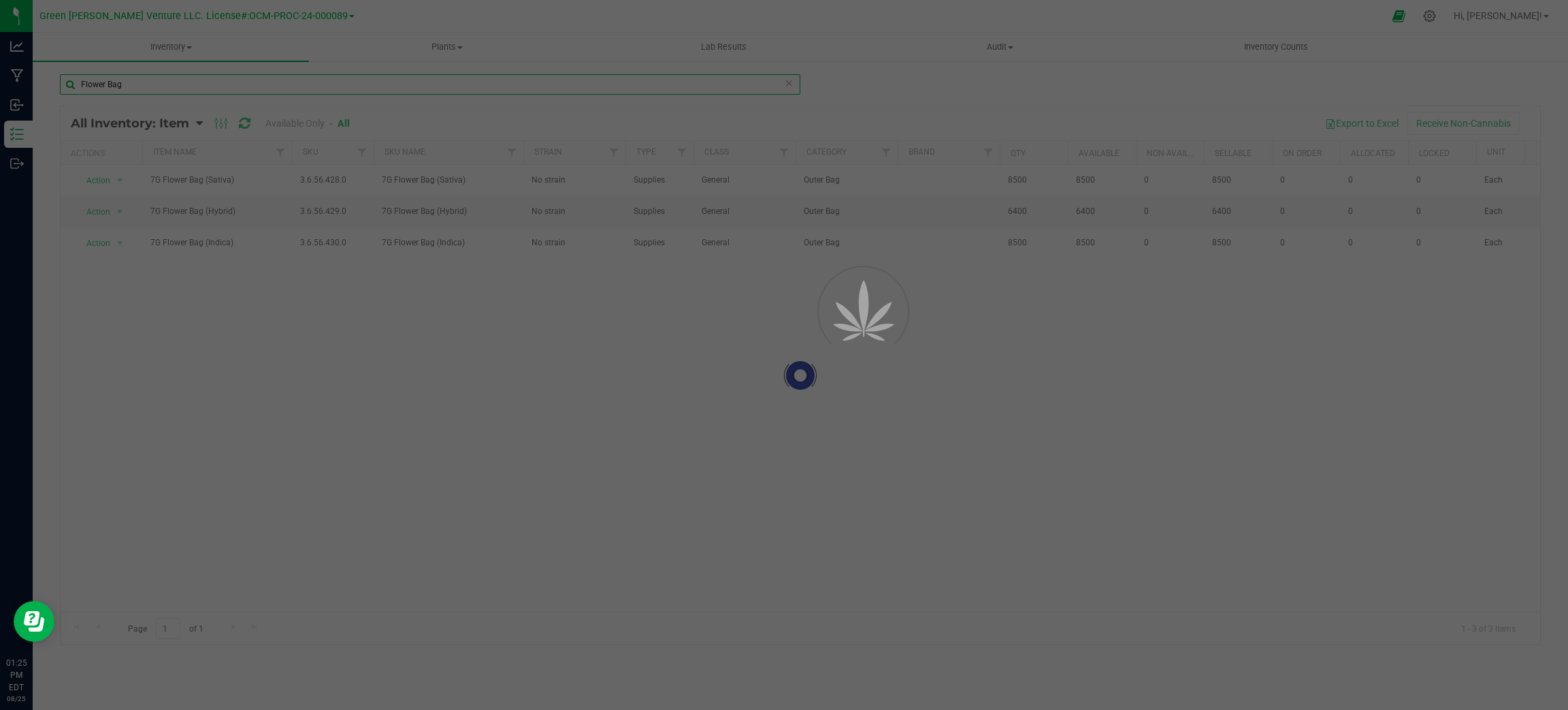
type input "Flower Bag"
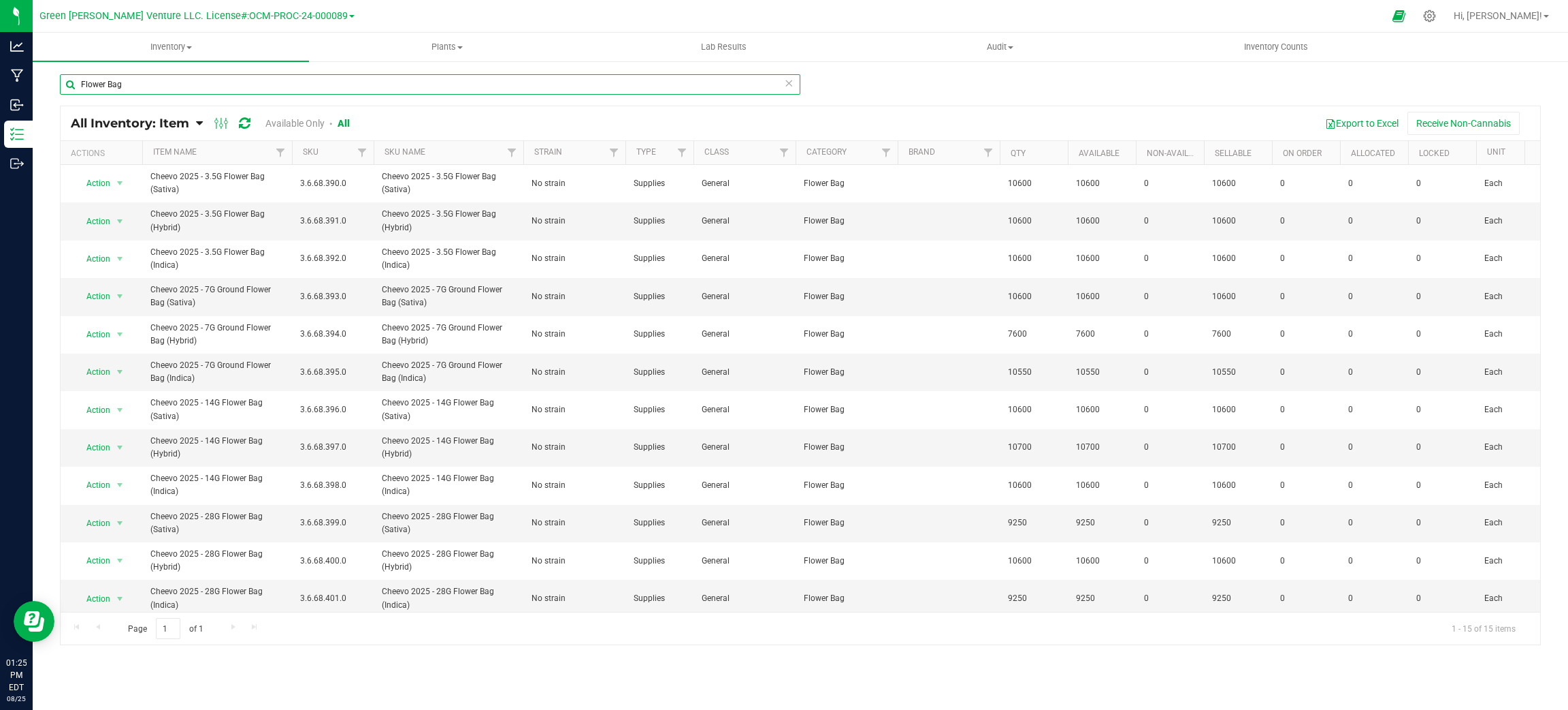
click at [166, 90] on input "Flower Bag" at bounding box center [430, 84] width 740 height 21
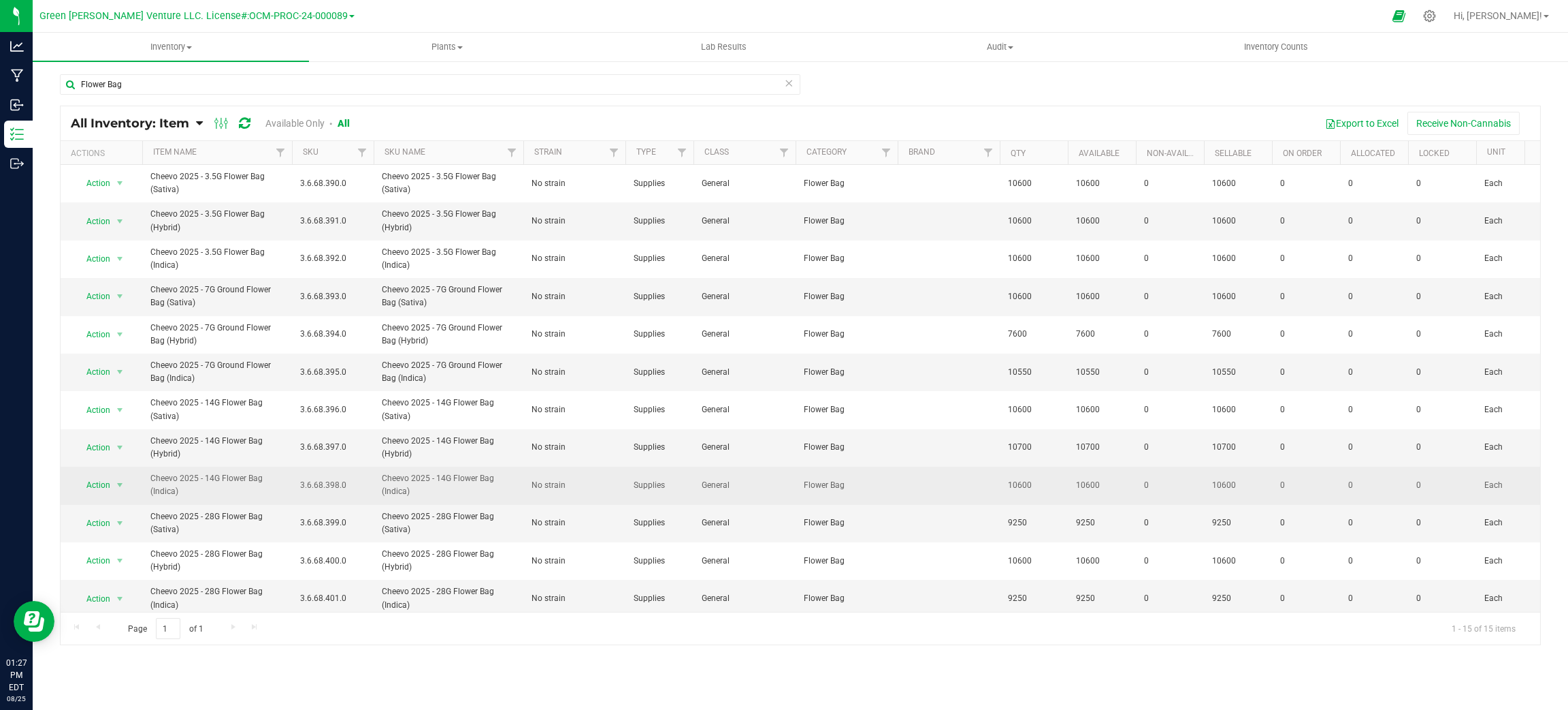
drag, startPoint x: 847, startPoint y: 120, endPoint x: 438, endPoint y: 491, distance: 552.2
click at [847, 120] on div "Export to Excel Receive Non-Cannabis" at bounding box center [950, 122] width 1160 height 23
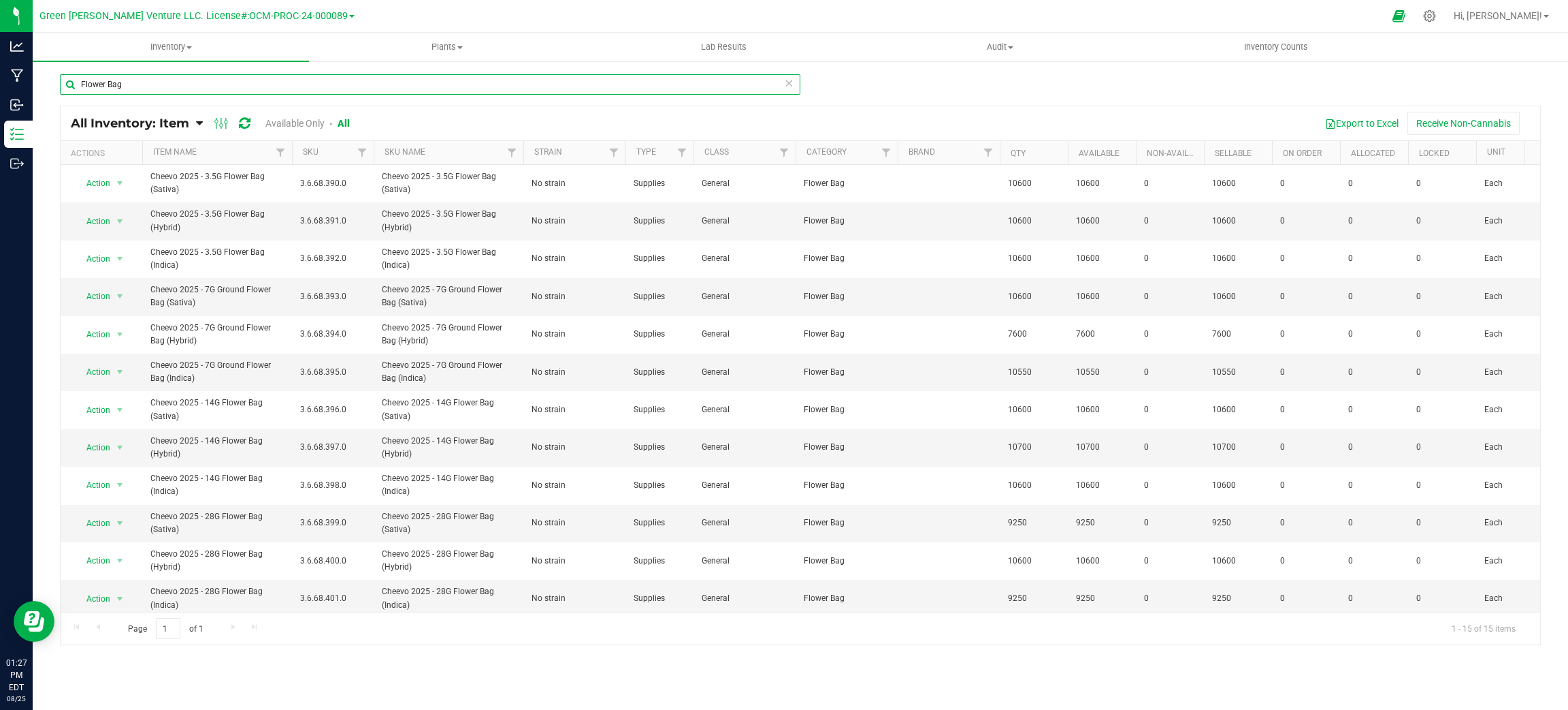
click at [189, 81] on input "Flower Bag" at bounding box center [430, 84] width 740 height 21
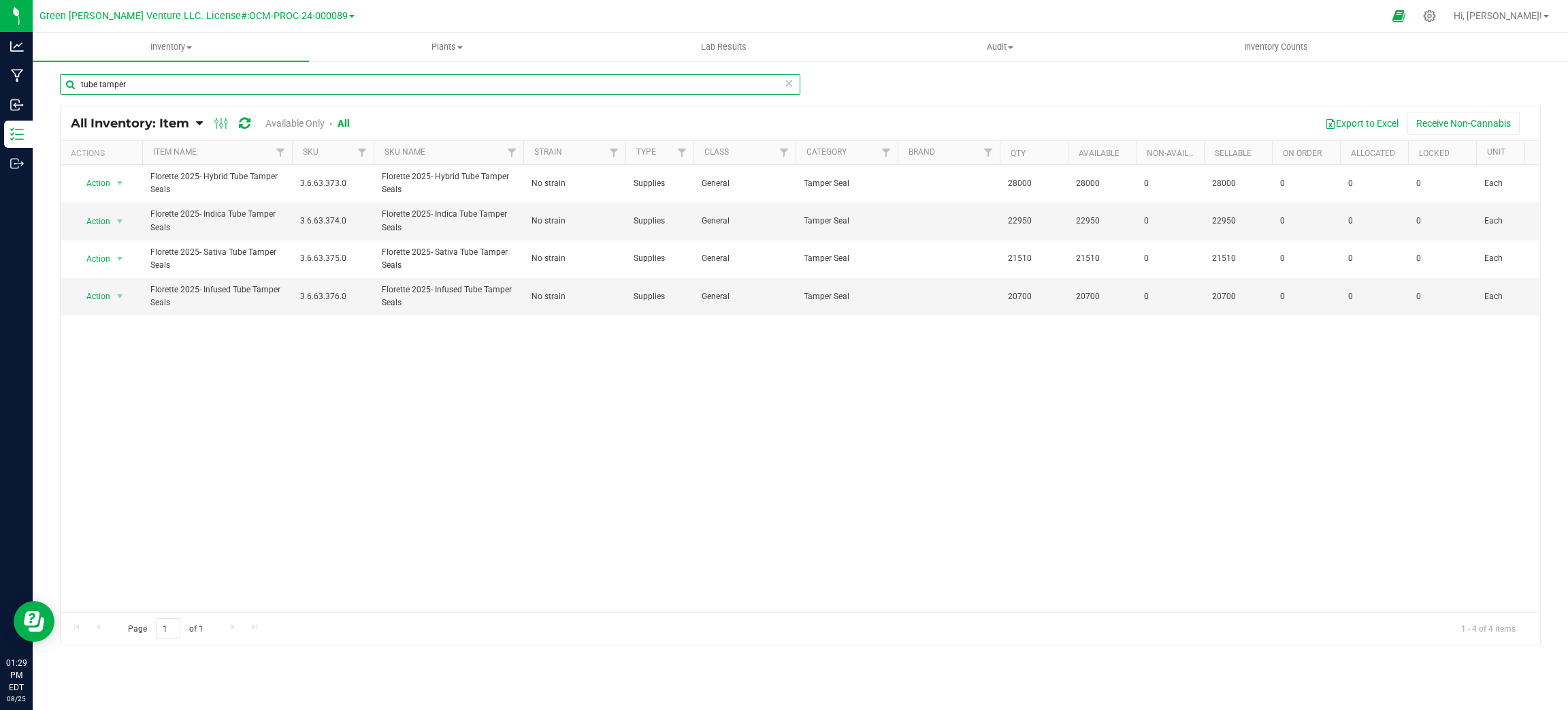
click at [162, 84] on input "tube tamper" at bounding box center [430, 84] width 740 height 21
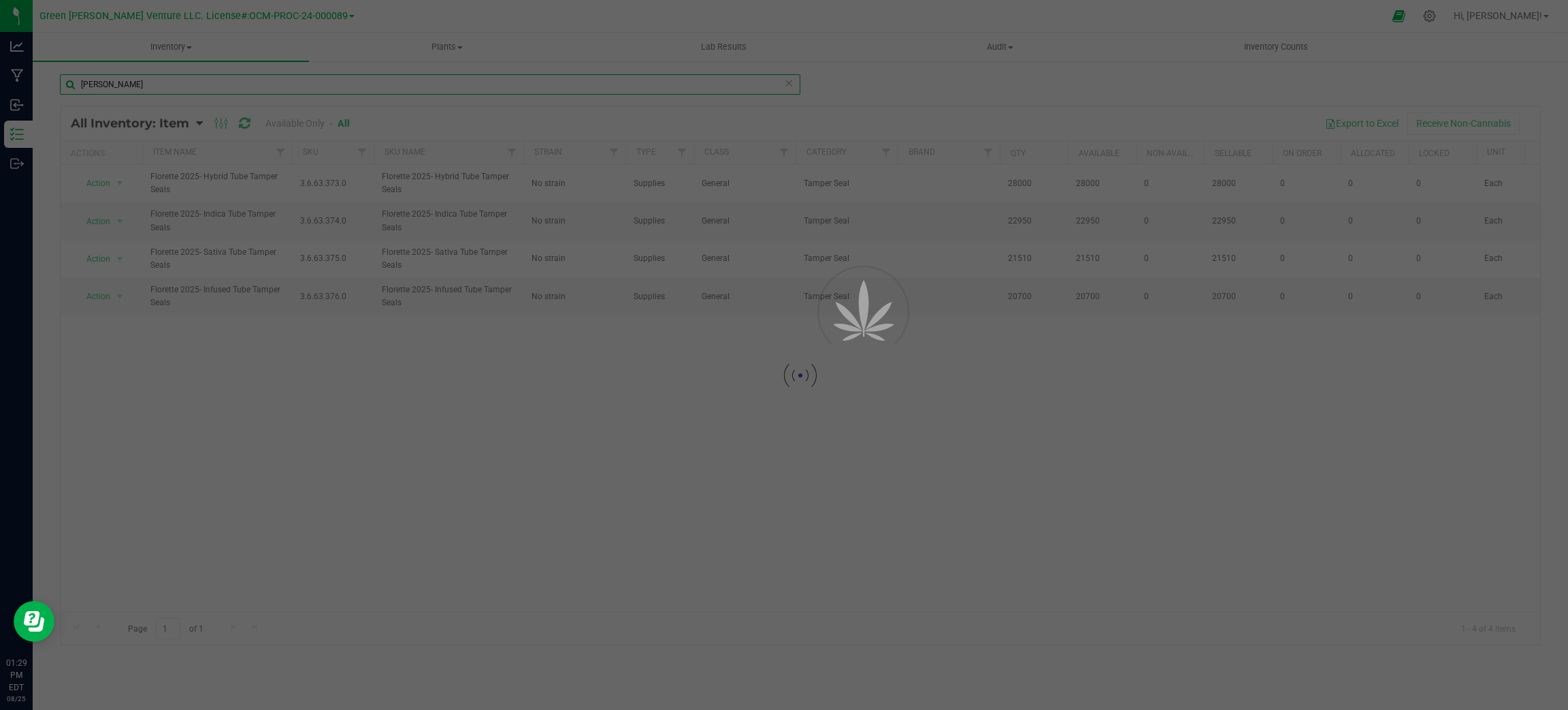
type input "bar bell"
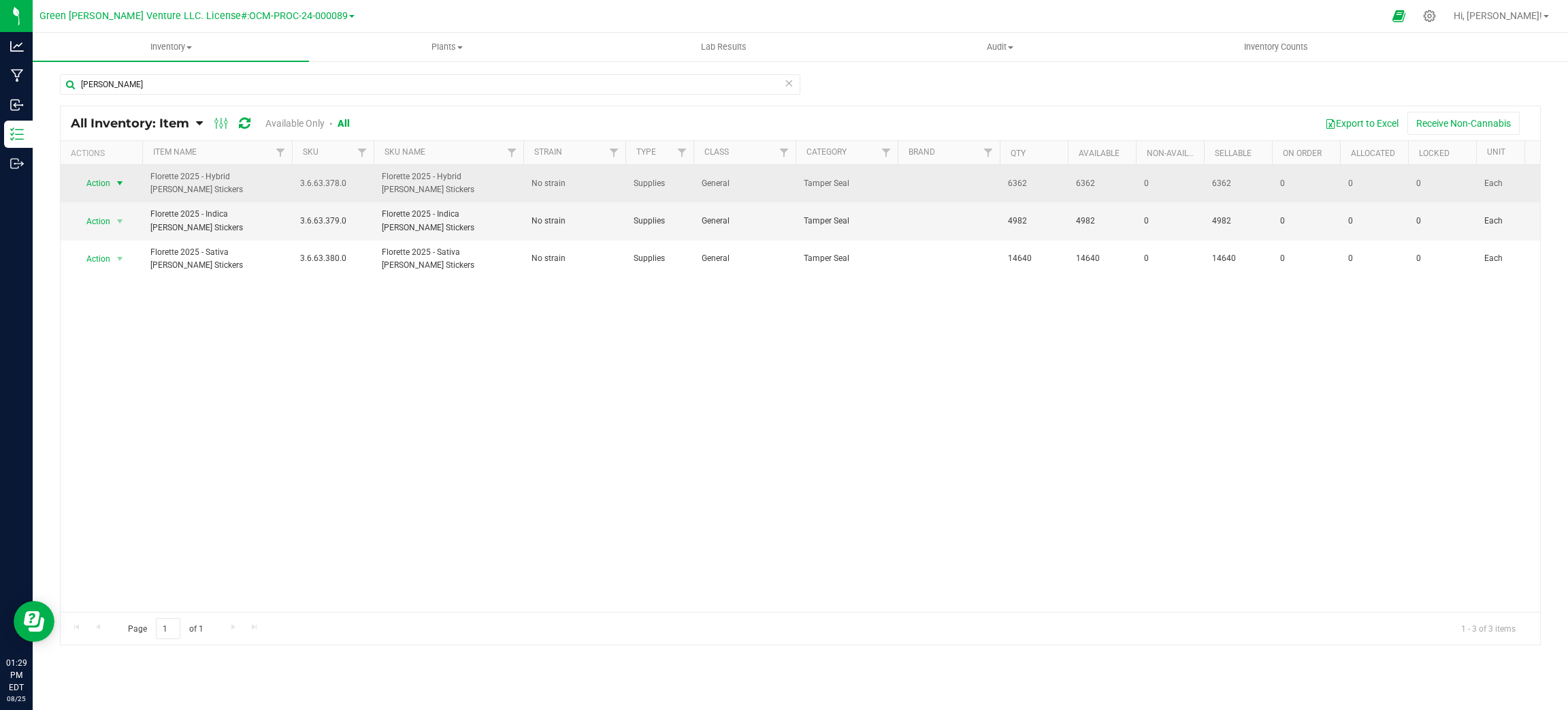
click at [118, 186] on span "select" at bounding box center [119, 183] width 11 height 11
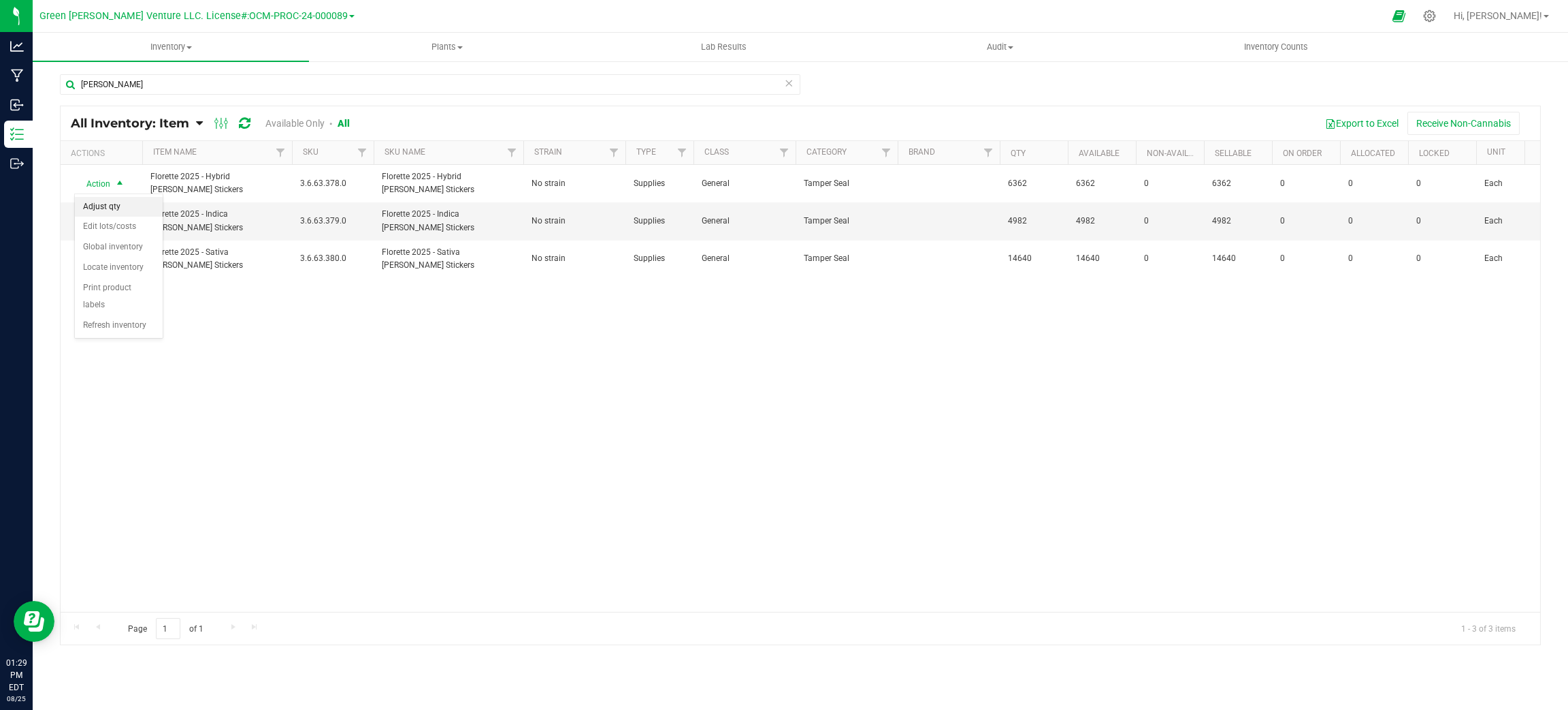
click at [121, 206] on li "Adjust qty" at bounding box center [118, 207] width 87 height 21
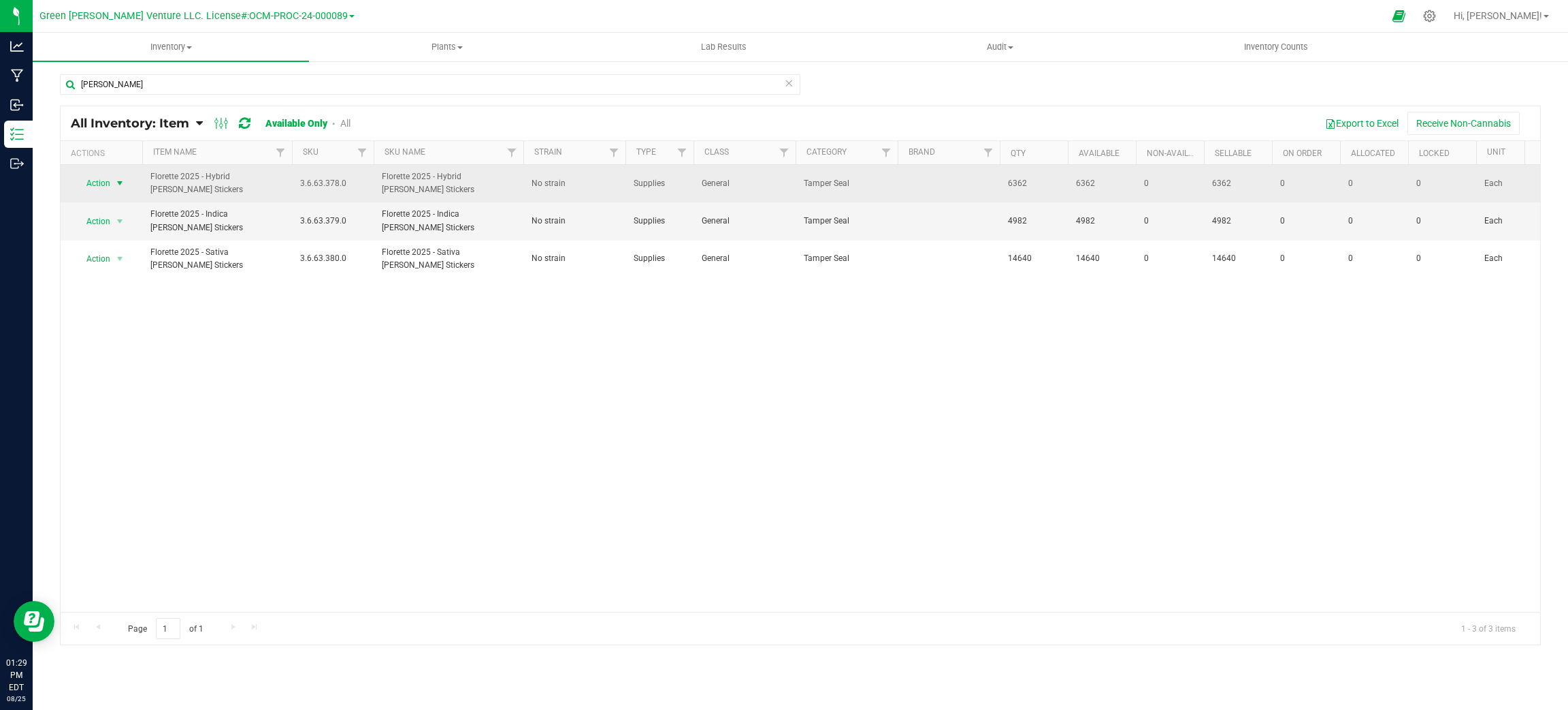
click at [115, 179] on span "select" at bounding box center [119, 183] width 11 height 11
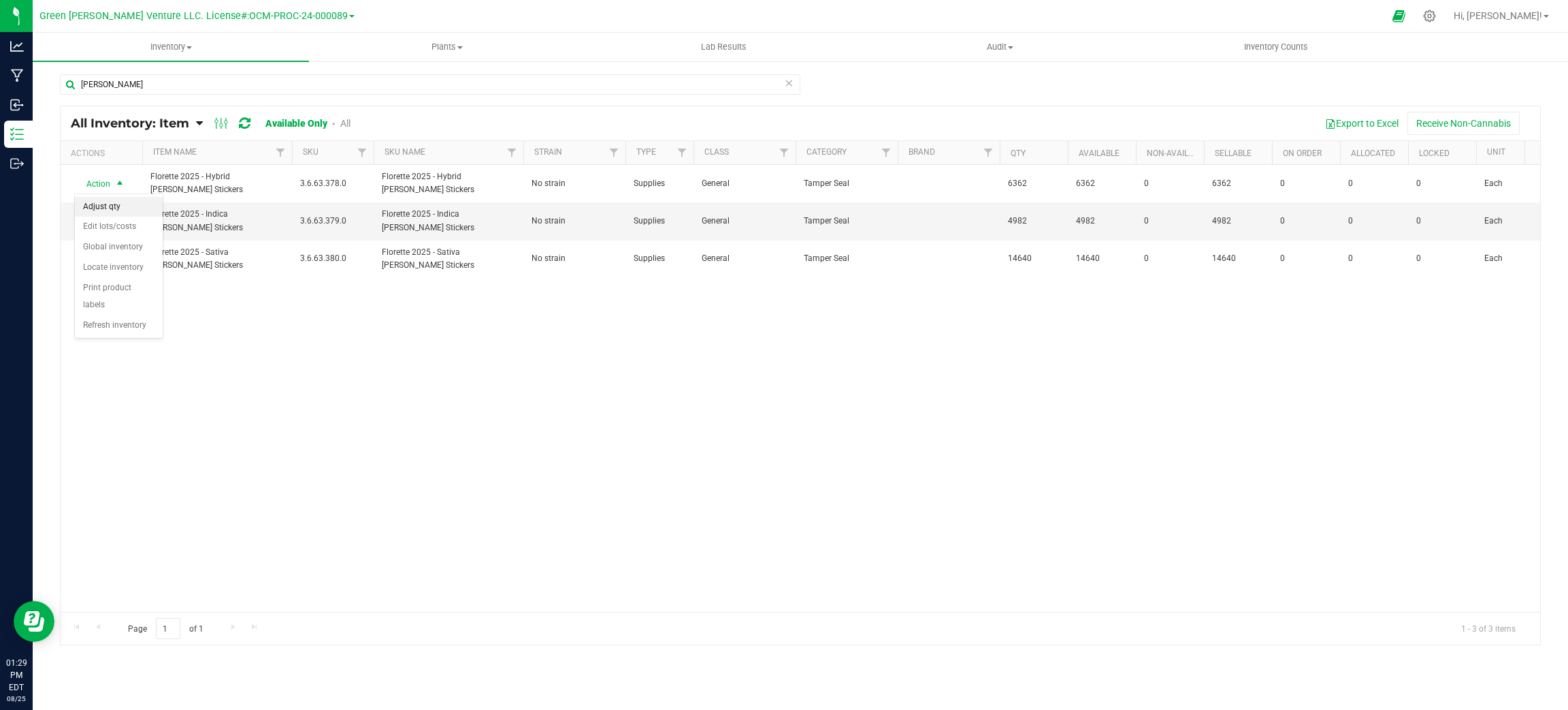
click at [118, 206] on li "Adjust qty" at bounding box center [118, 207] width 87 height 21
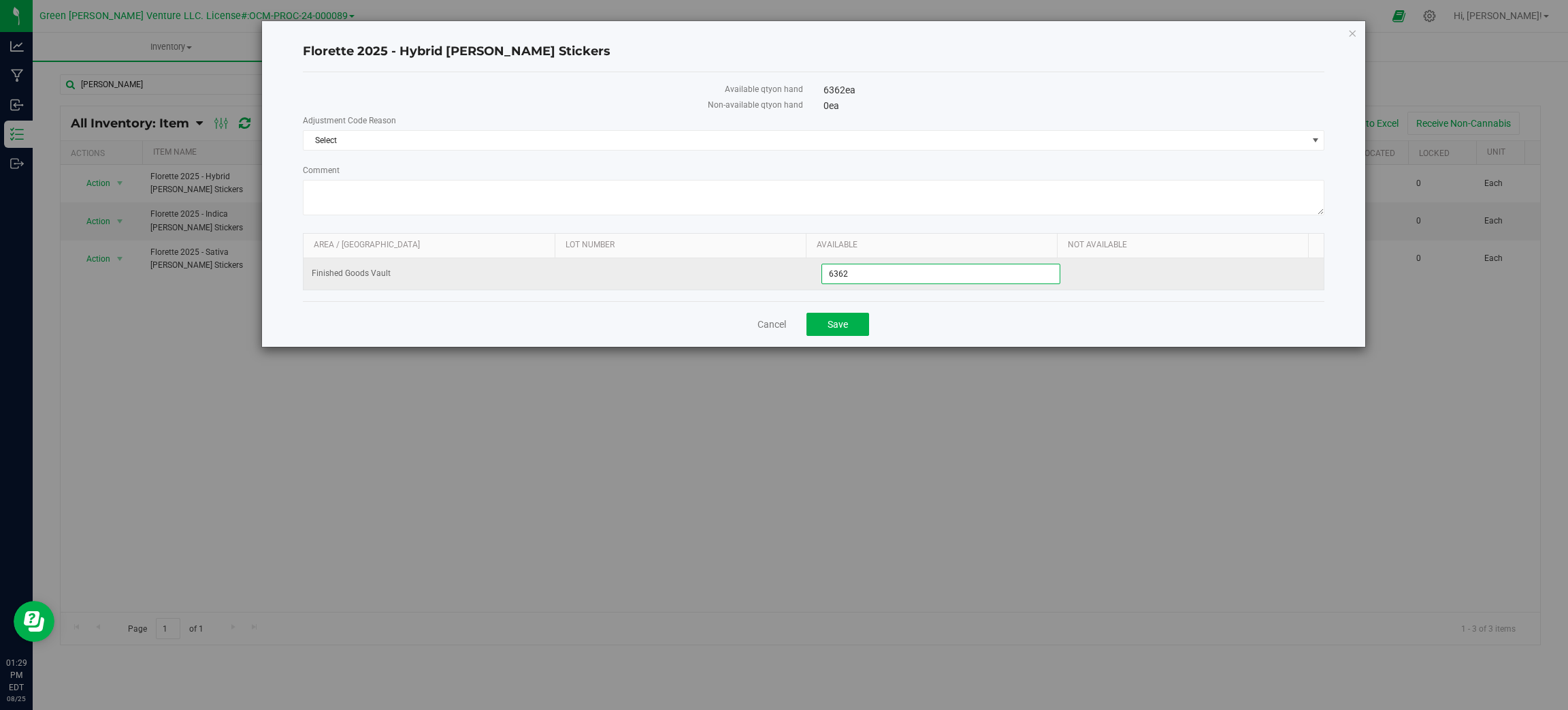
click at [892, 269] on span "6,362 6362" at bounding box center [941, 273] width 239 height 21
click at [892, 269] on input "6362" at bounding box center [941, 273] width 237 height 19
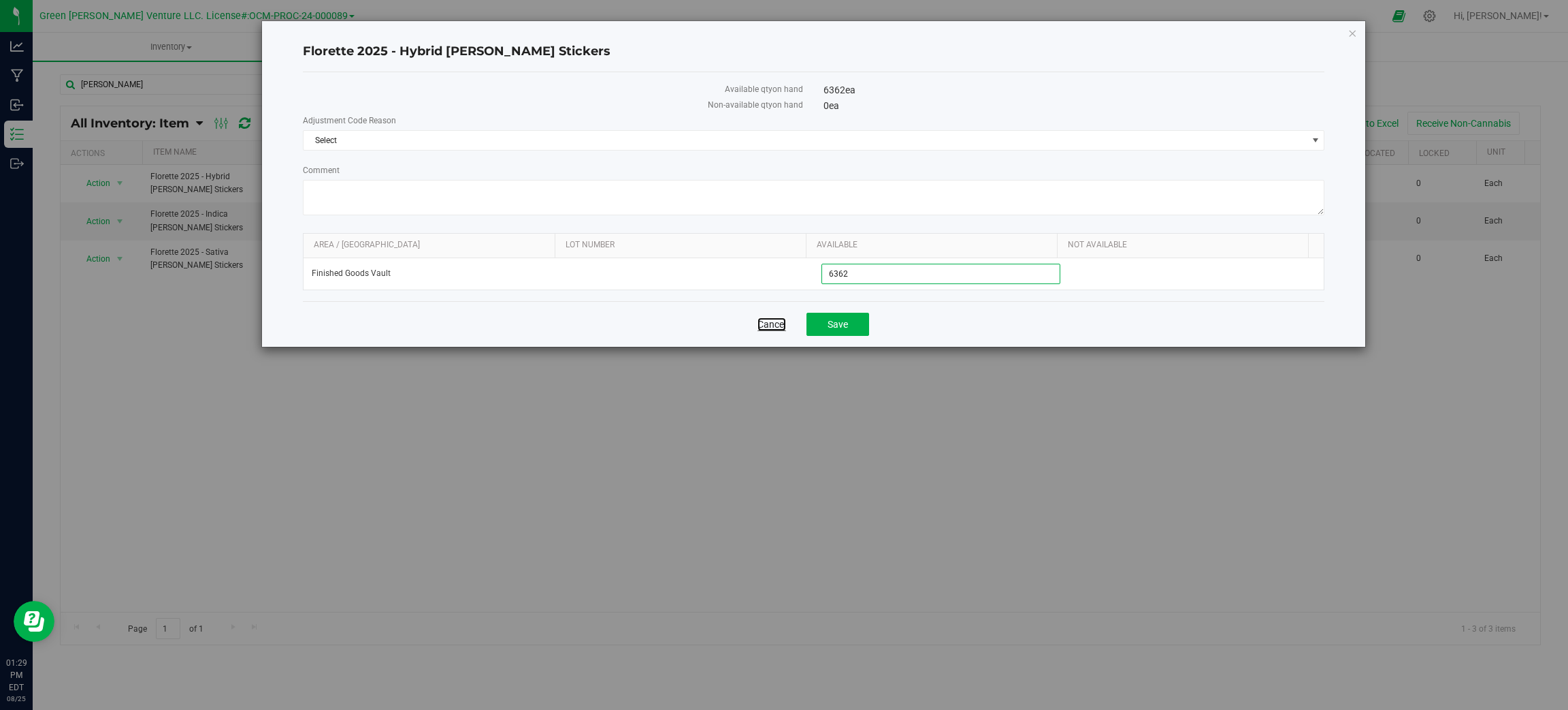
click at [766, 331] on link "Cancel" at bounding box center [771, 325] width 29 height 14
click at [166, 85] on div "Florette 2025 - Hybrid Bar Bell Stickers Available qty on hand 6362 ea Non-avai…" at bounding box center [789, 355] width 1579 height 710
click at [778, 331] on link "Cancel" at bounding box center [771, 325] width 29 height 14
click at [1356, 31] on icon "button" at bounding box center [1354, 33] width 10 height 16
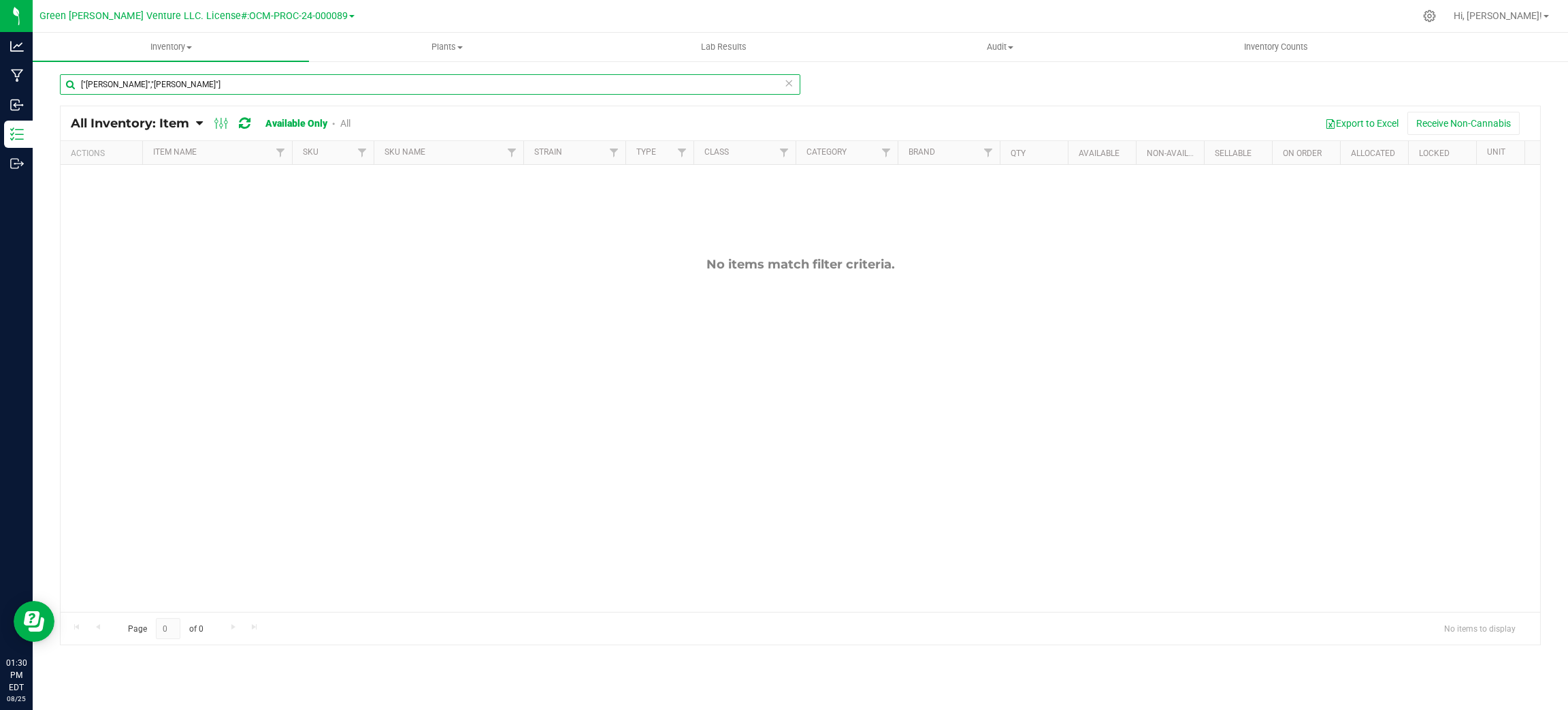
click at [171, 77] on input "["bar bell","bar bell"]" at bounding box center [430, 84] width 740 height 21
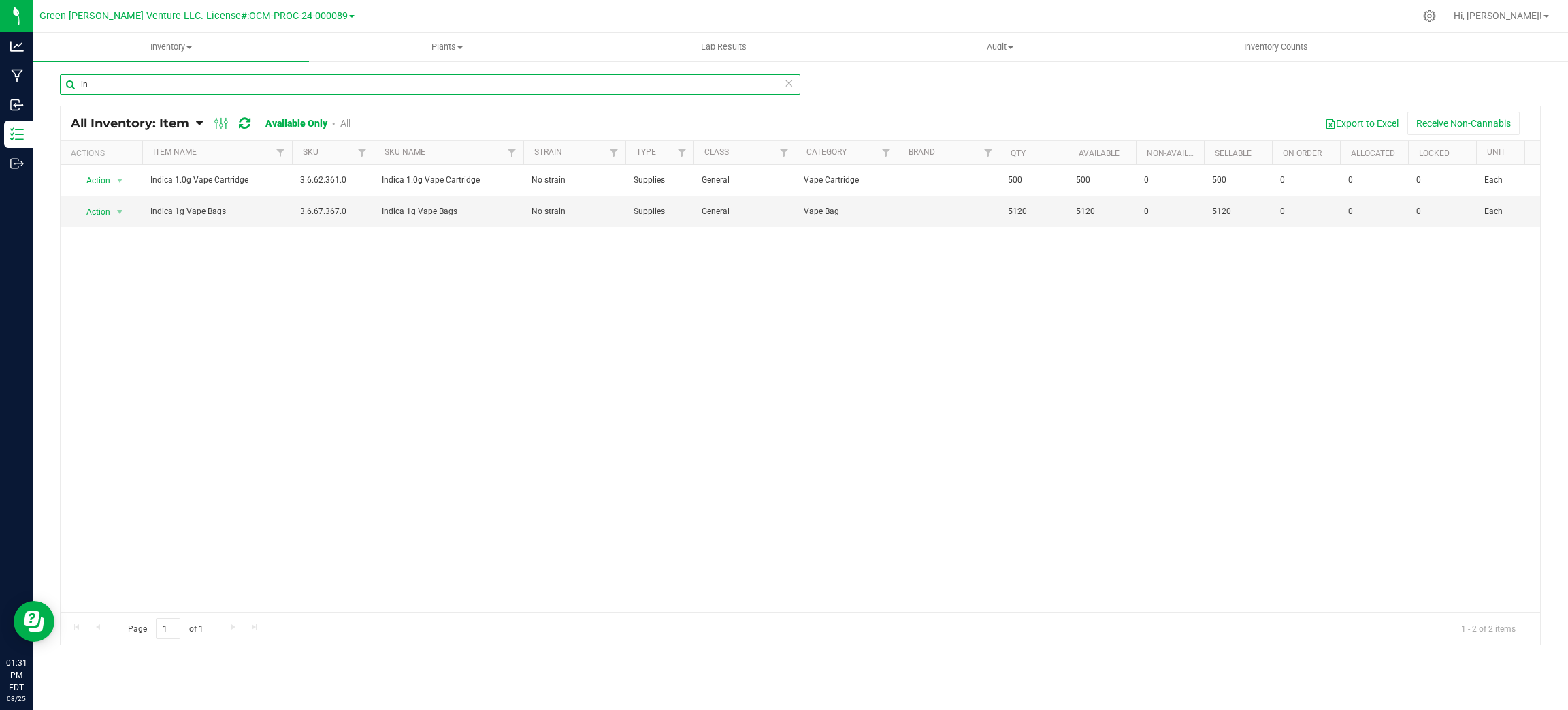
type input "i"
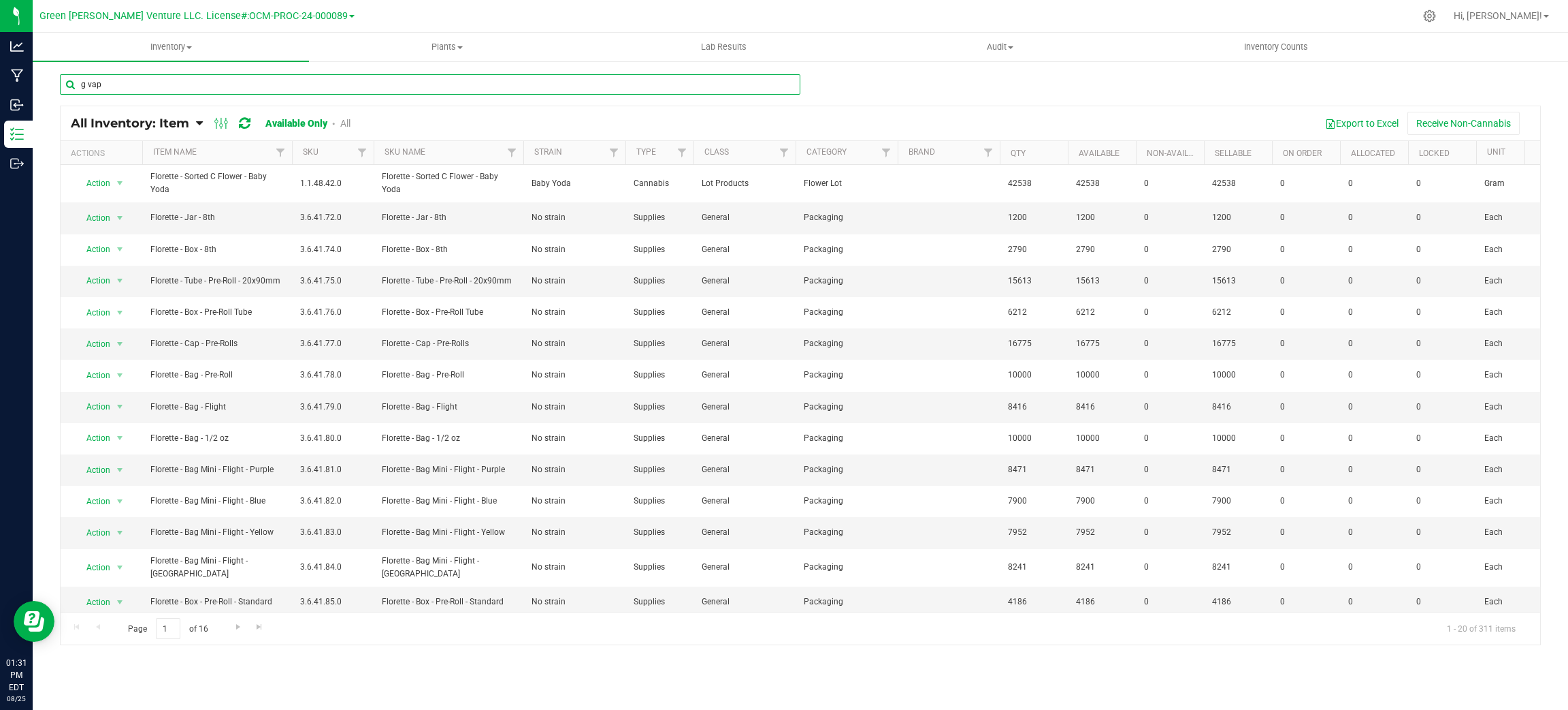
type input "g vape"
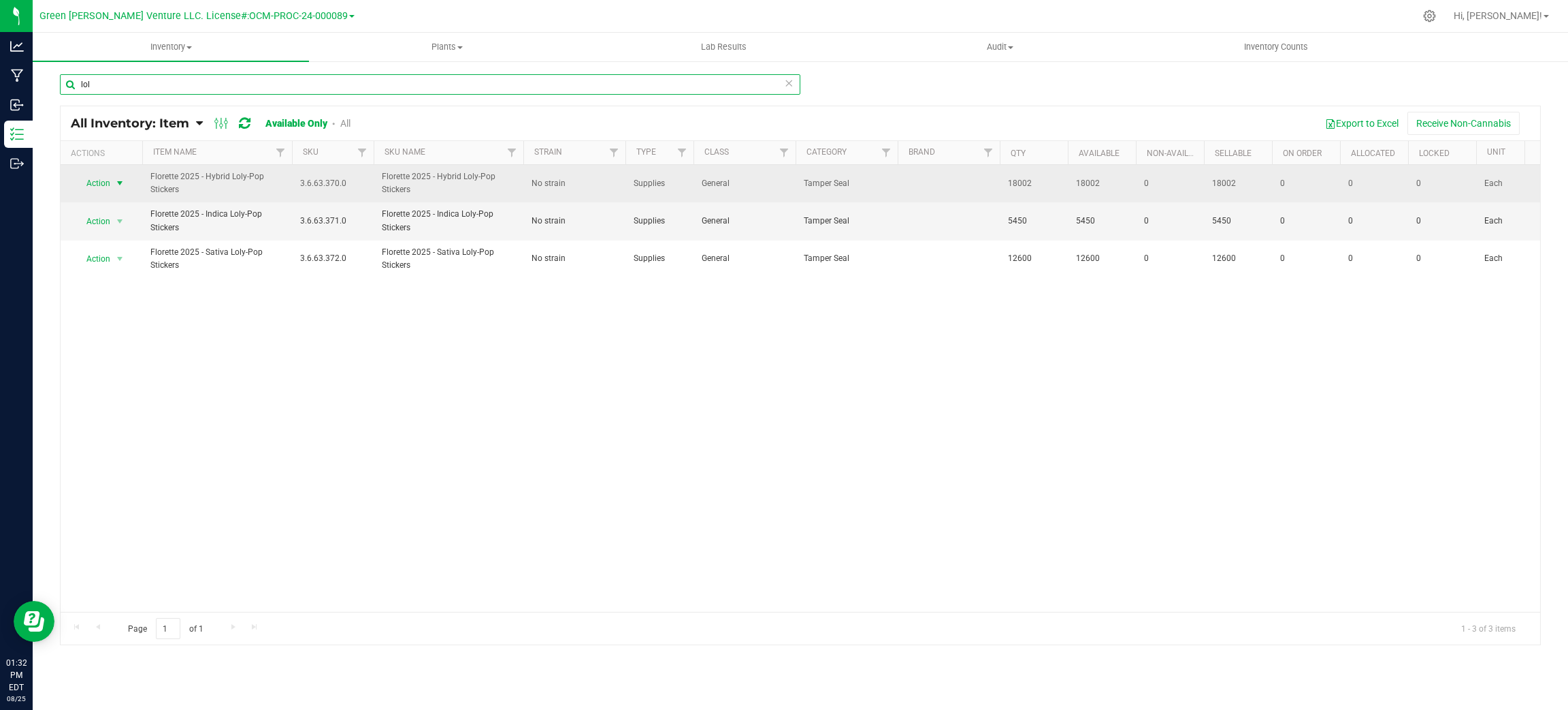
type input "lol"
click at [96, 175] on span "Action" at bounding box center [92, 183] width 37 height 19
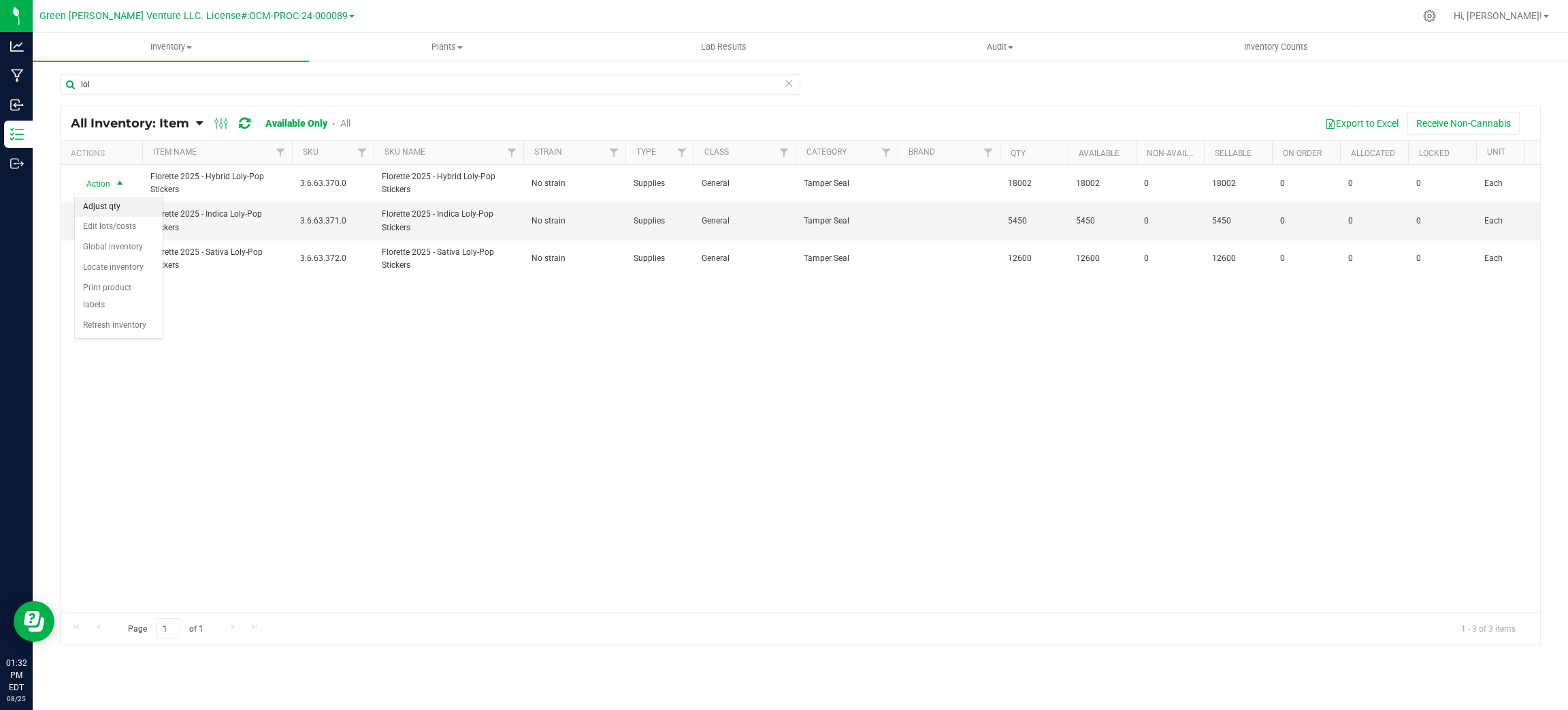
click at [112, 205] on li "Adjust qty" at bounding box center [118, 207] width 87 height 21
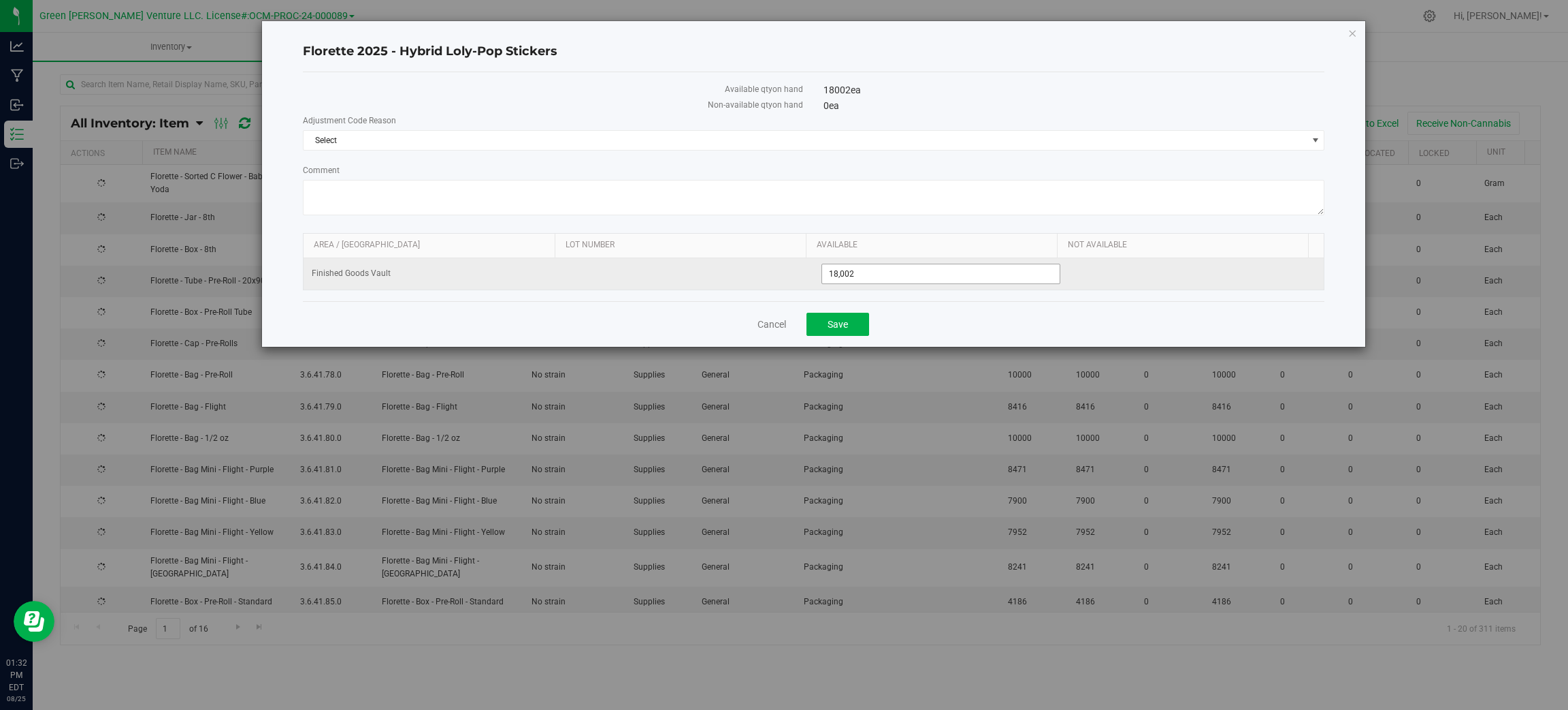
drag, startPoint x: 854, startPoint y: 279, endPoint x: 669, endPoint y: 272, distance: 185.1
click at [657, 279] on tr "Finished Goods Vault 18,002 18002" at bounding box center [814, 274] width 1020 height 32
type input "28000"
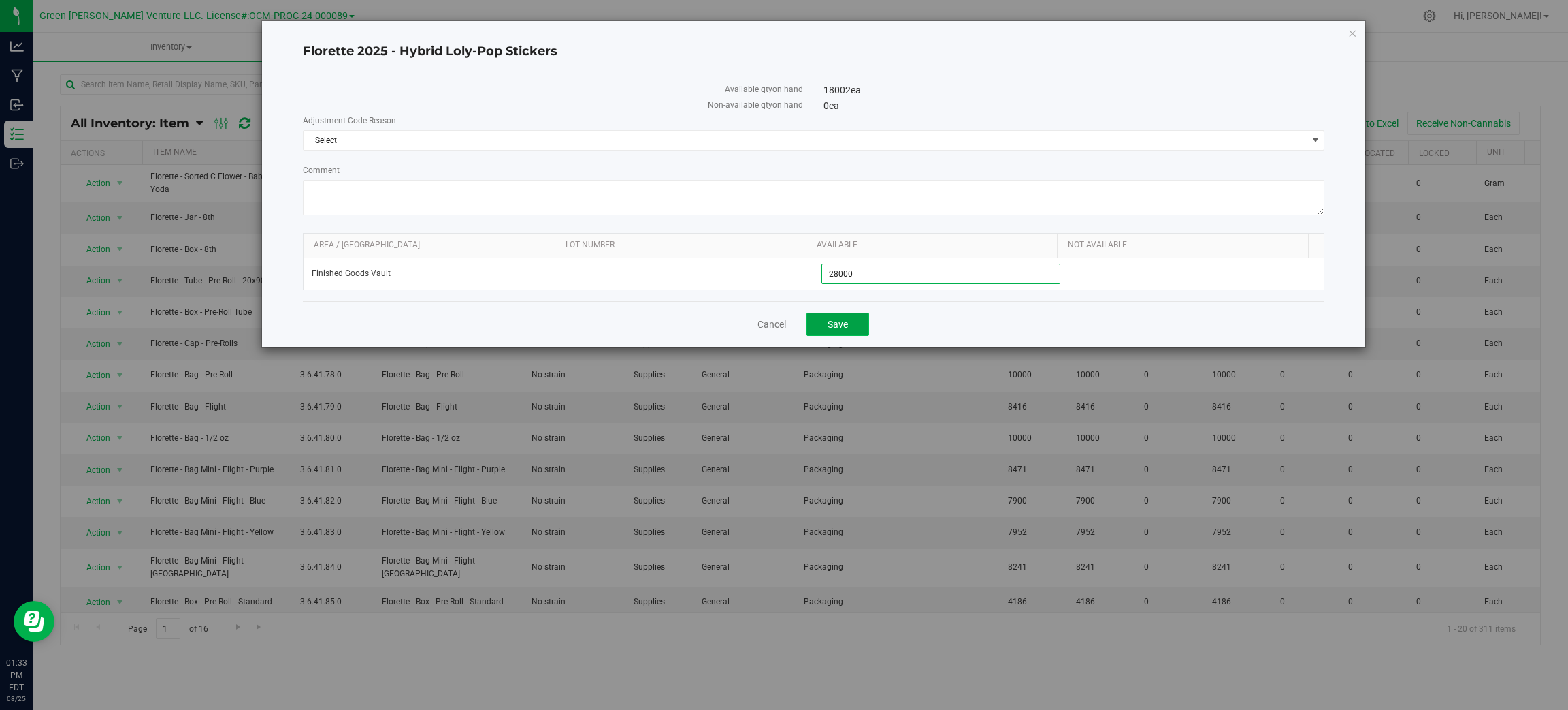
type input "28,000"
click at [847, 330] on span "Save" at bounding box center [838, 324] width 21 height 11
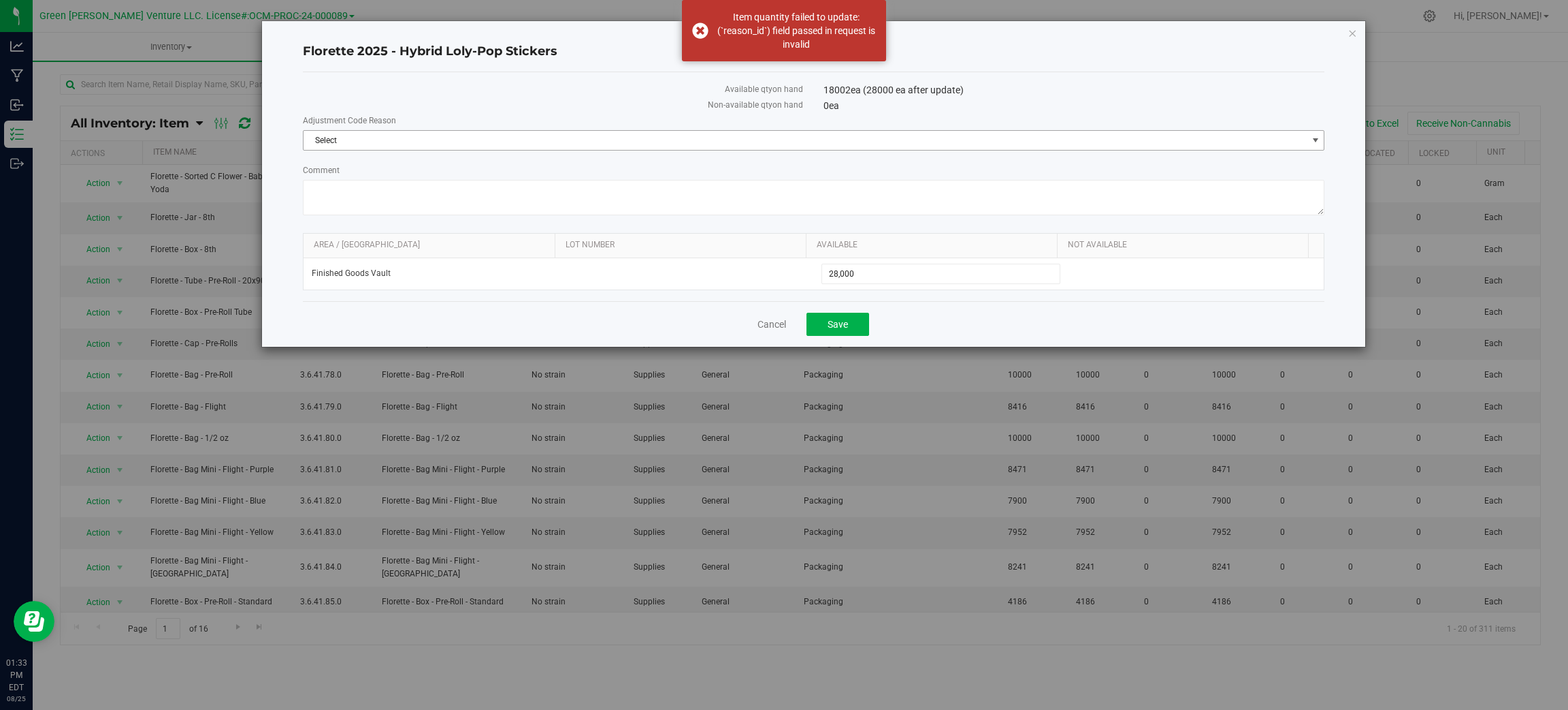
click at [720, 140] on span "Select" at bounding box center [805, 140] width 1003 height 19
click at [634, 168] on li "Incorrect Quantity" at bounding box center [814, 163] width 1020 height 21
click at [850, 316] on div "Cancel Save" at bounding box center [814, 324] width 1022 height 46
click at [837, 336] on button "Save" at bounding box center [838, 324] width 63 height 23
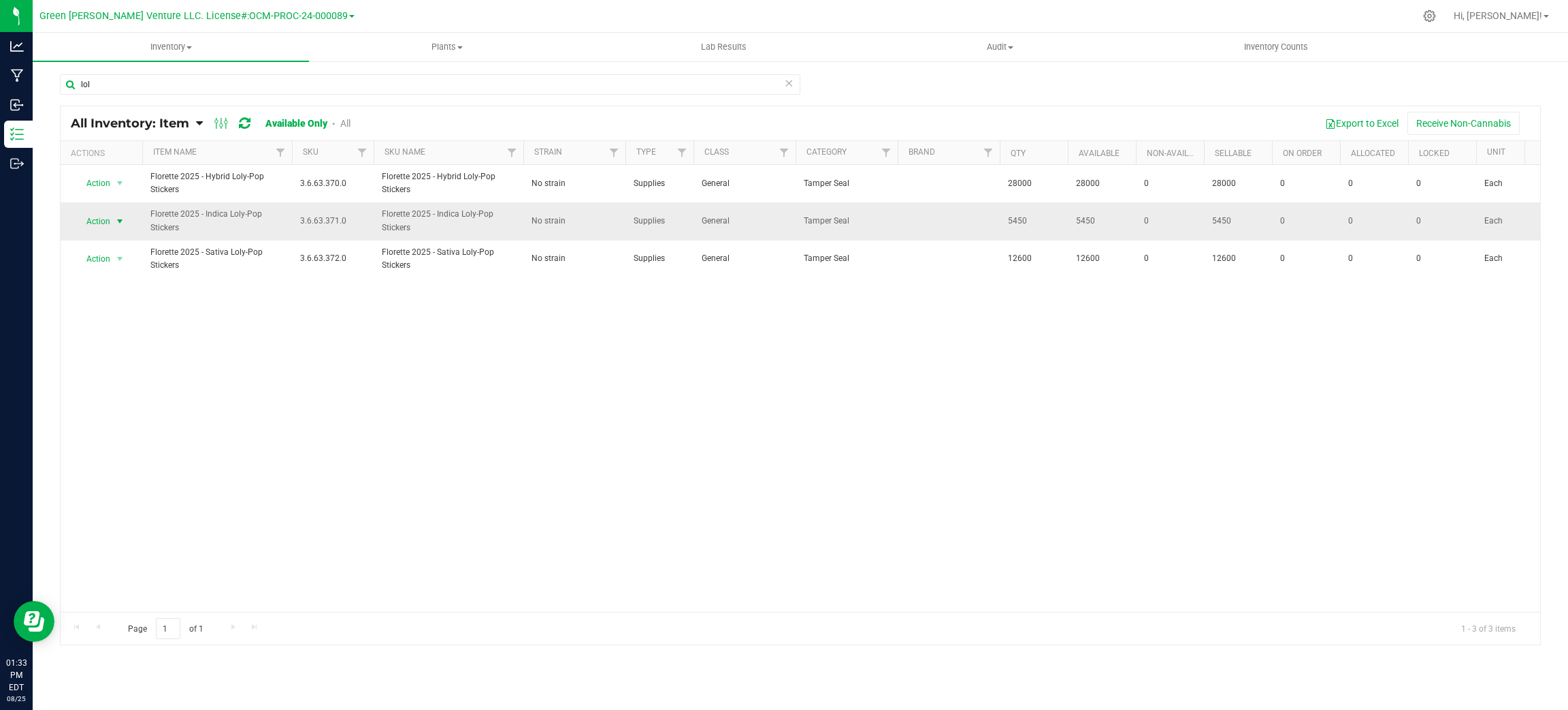
click at [107, 216] on span "Action" at bounding box center [92, 220] width 37 height 19
click at [111, 244] on li "Adjust qty" at bounding box center [118, 244] width 87 height 21
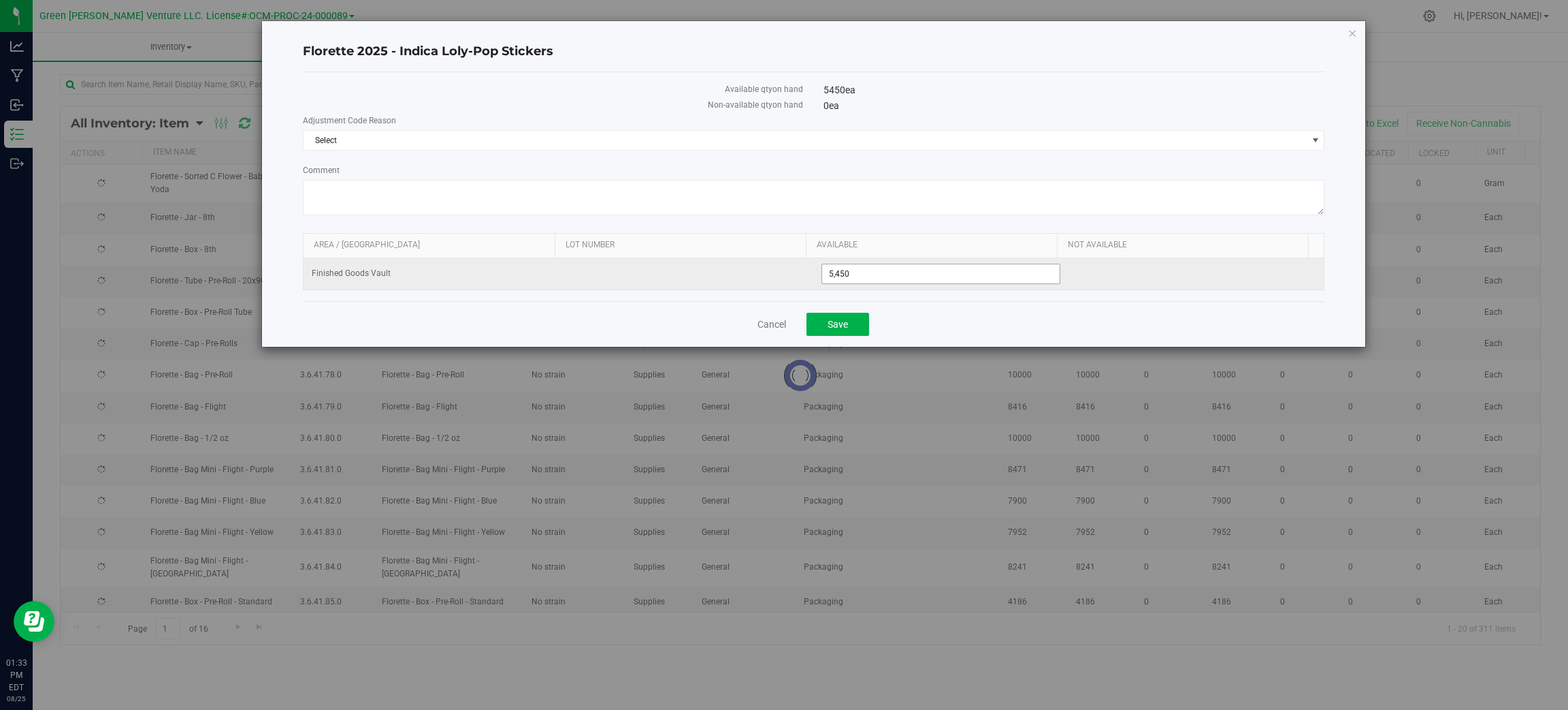
click at [860, 275] on input "5,450" at bounding box center [941, 273] width 237 height 19
drag, startPoint x: 865, startPoint y: 275, endPoint x: 845, endPoint y: 276, distance: 20.0
click at [845, 276] on input "229505450" at bounding box center [941, 273] width 237 height 19
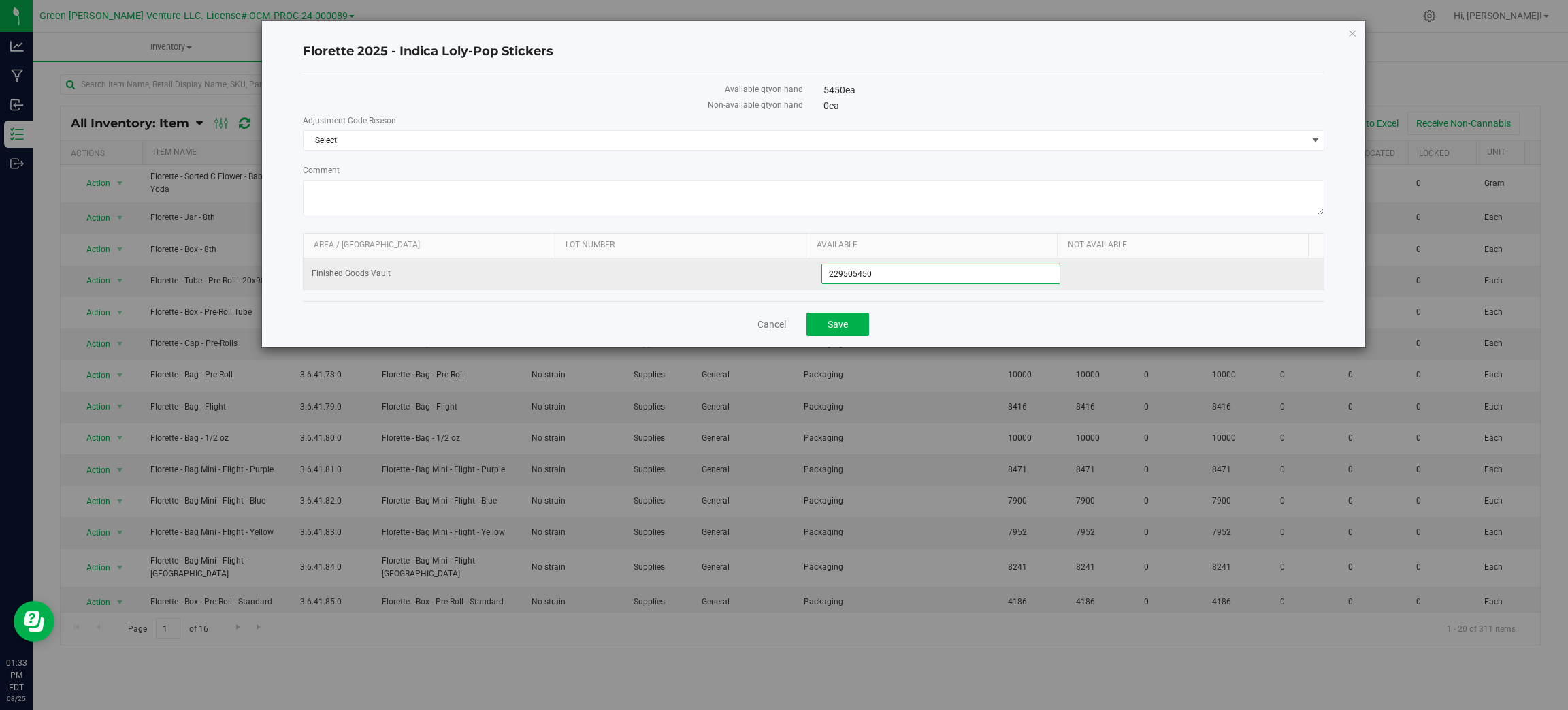
type input "22950"
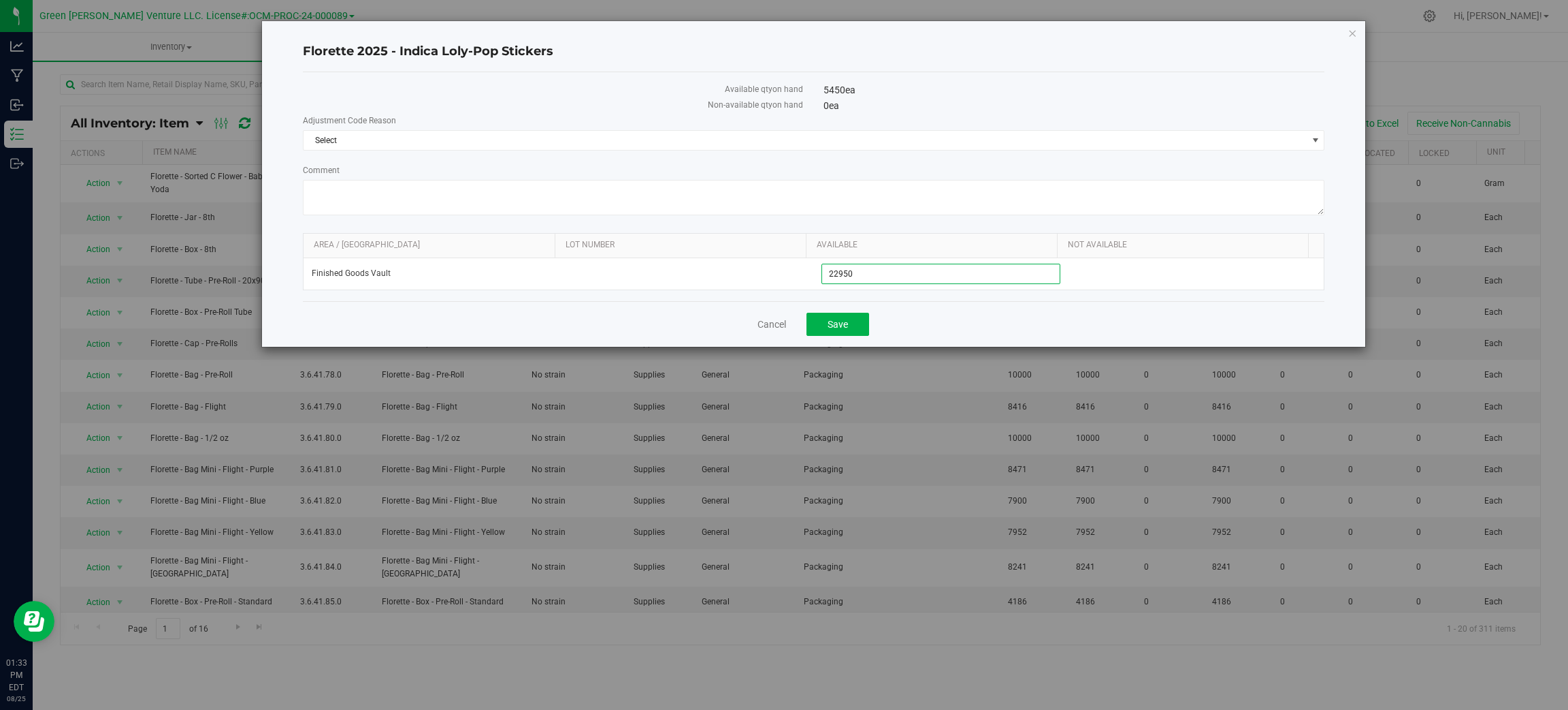
type input "22,950"
click at [792, 128] on div "Adjustment Code Reason Select Select Incorrect Quantity" at bounding box center [814, 132] width 1022 height 36
click at [792, 150] on span "Select" at bounding box center [814, 140] width 1022 height 21
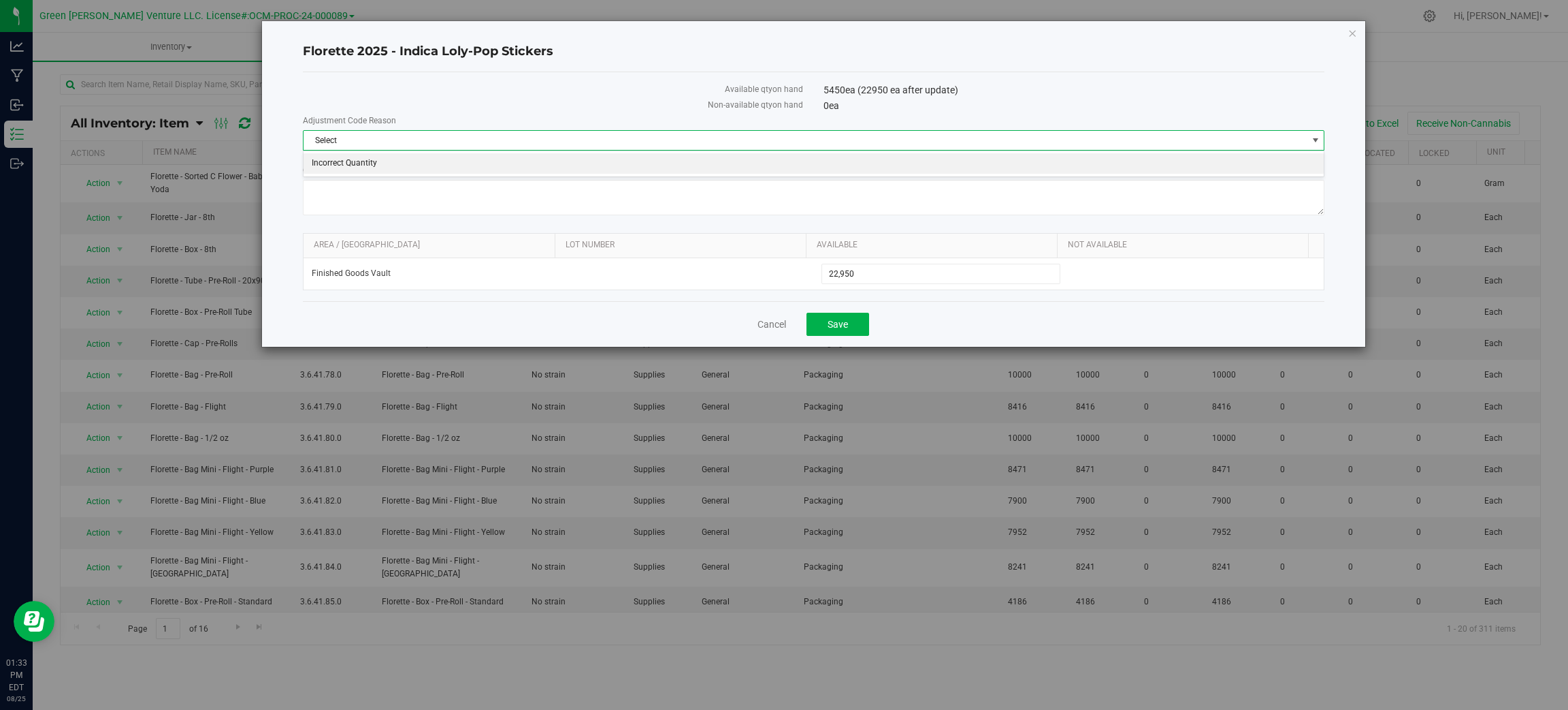
click at [788, 158] on li "Incorrect Quantity" at bounding box center [814, 163] width 1020 height 21
click at [868, 324] on button "Save" at bounding box center [838, 324] width 63 height 23
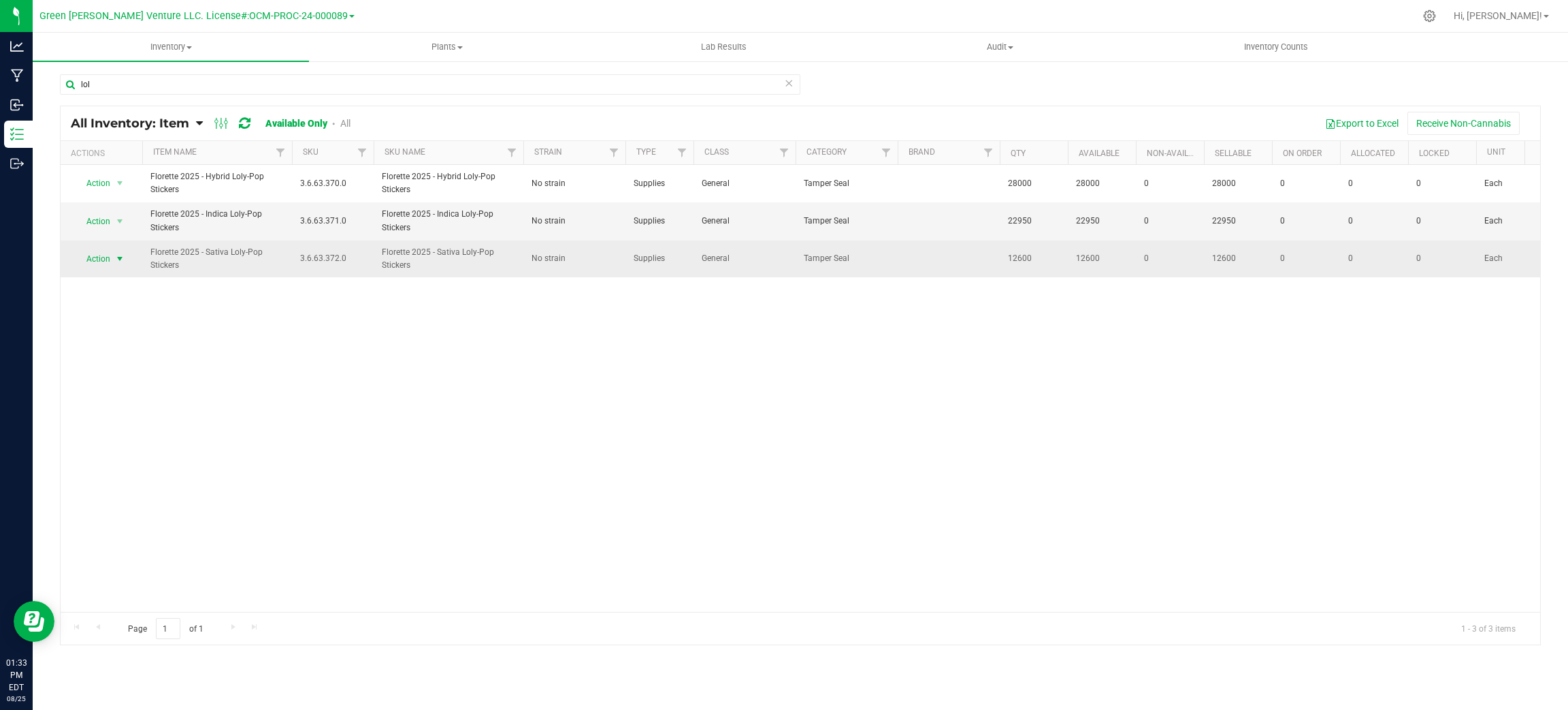
click at [124, 252] on span "select" at bounding box center [119, 258] width 17 height 19
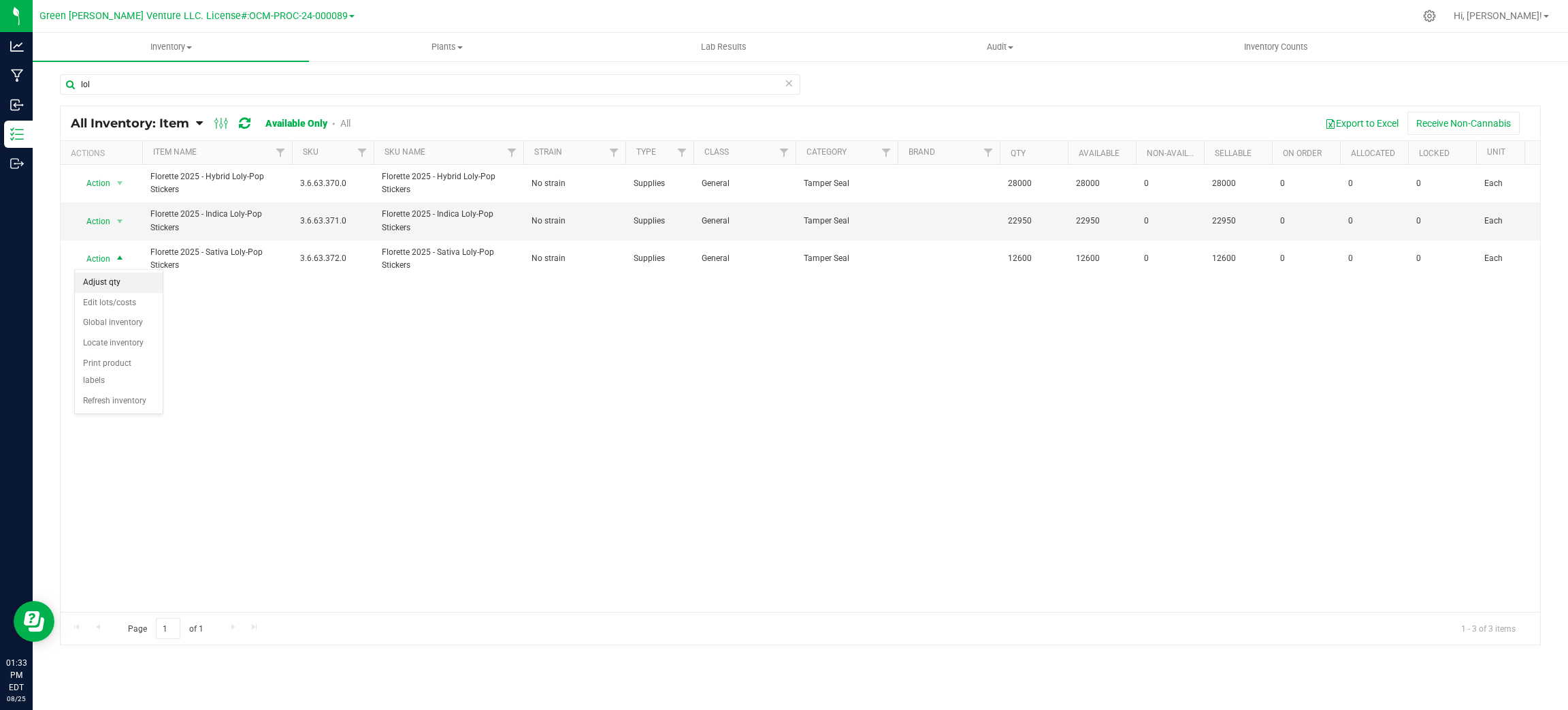
click at [124, 280] on li "Adjust qty" at bounding box center [118, 282] width 87 height 21
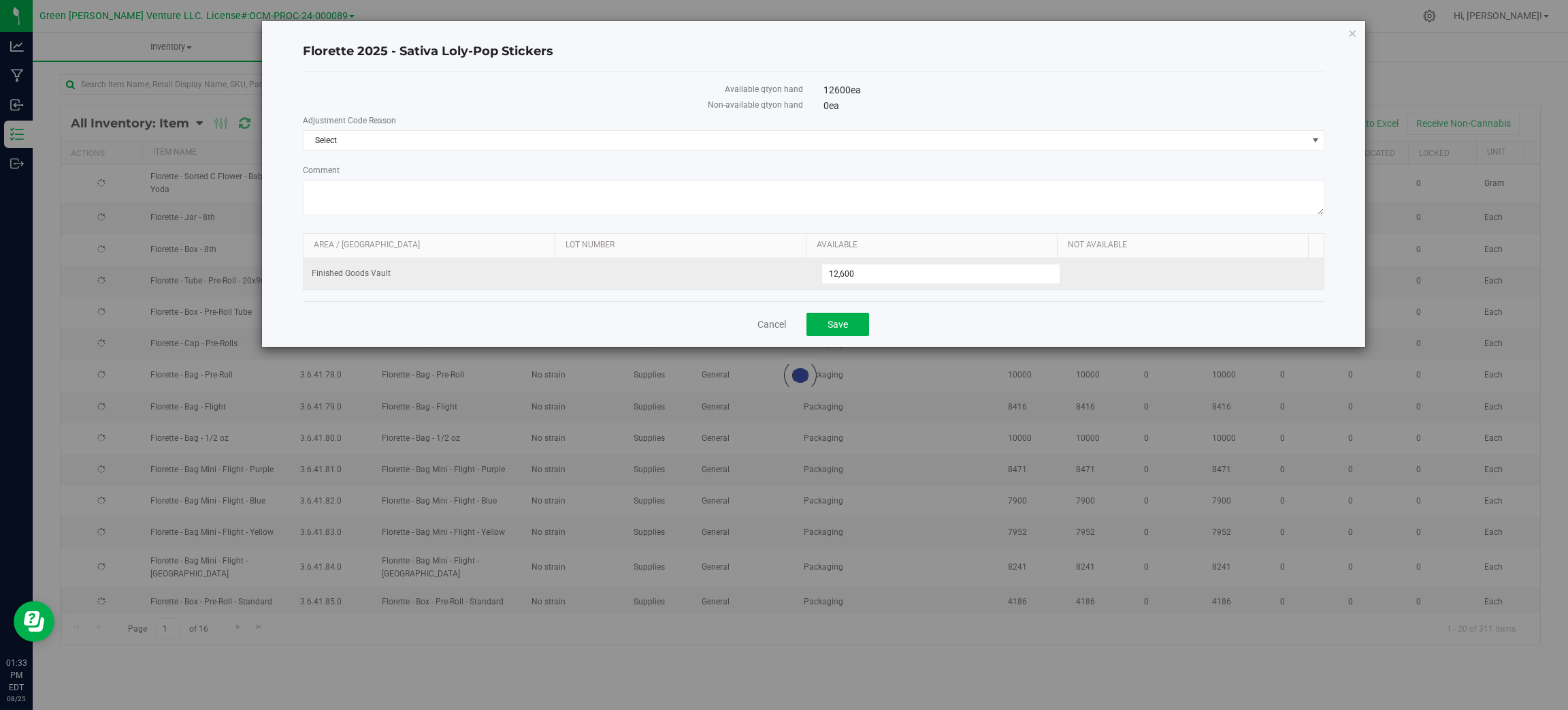
click at [675, 265] on tr "Finished Goods Vault 12,600 12600" at bounding box center [814, 274] width 1020 height 32
drag, startPoint x: 842, startPoint y: 281, endPoint x: 1034, endPoint y: 284, distance: 192.0
click at [1034, 283] on input "2151012600" at bounding box center [941, 273] width 237 height 19
type input "21510"
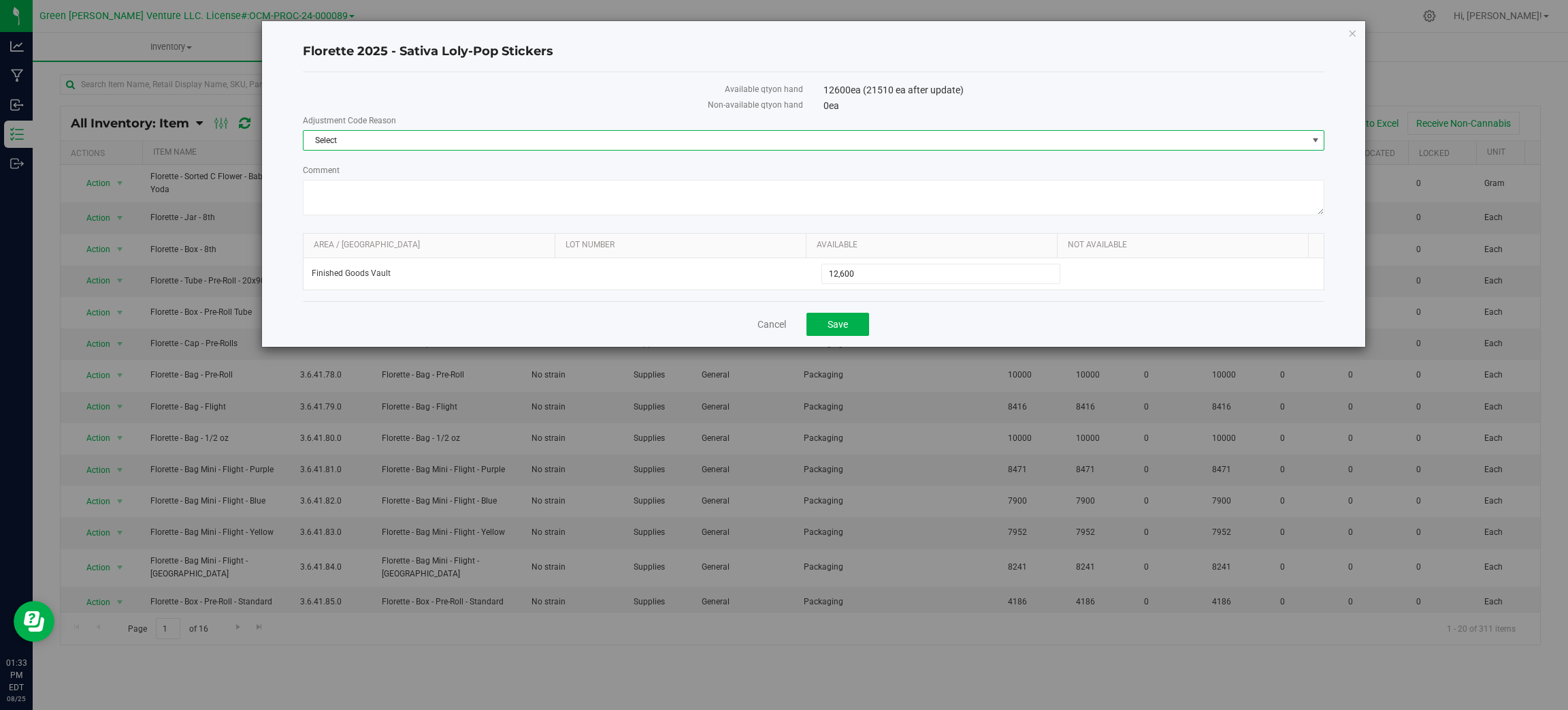
type input "21,510"
click at [808, 138] on span "Select" at bounding box center [805, 140] width 1003 height 19
click at [781, 161] on li "Incorrect Quantity" at bounding box center [814, 163] width 1020 height 21
click at [852, 331] on button "Save" at bounding box center [838, 324] width 63 height 23
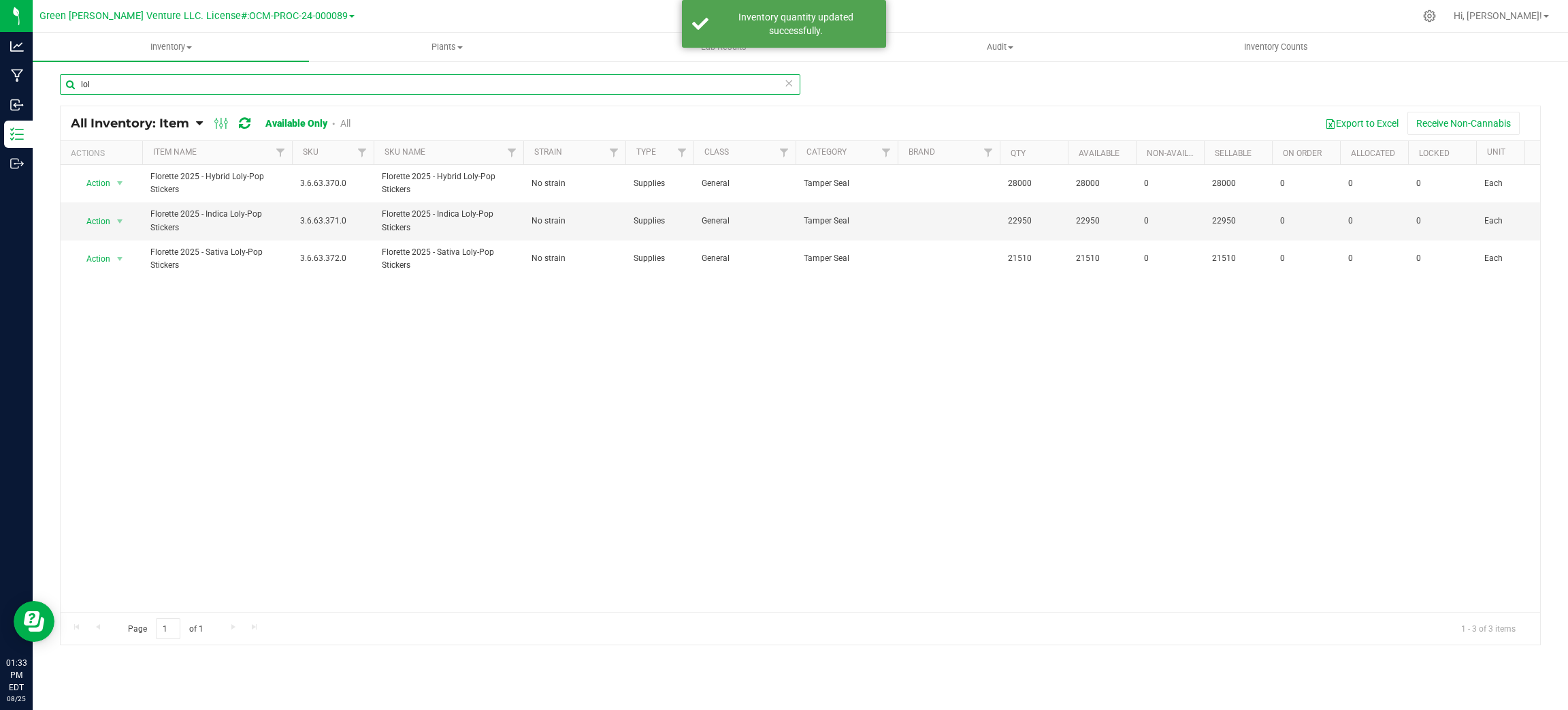
click at [239, 89] on input "lol" at bounding box center [430, 84] width 740 height 21
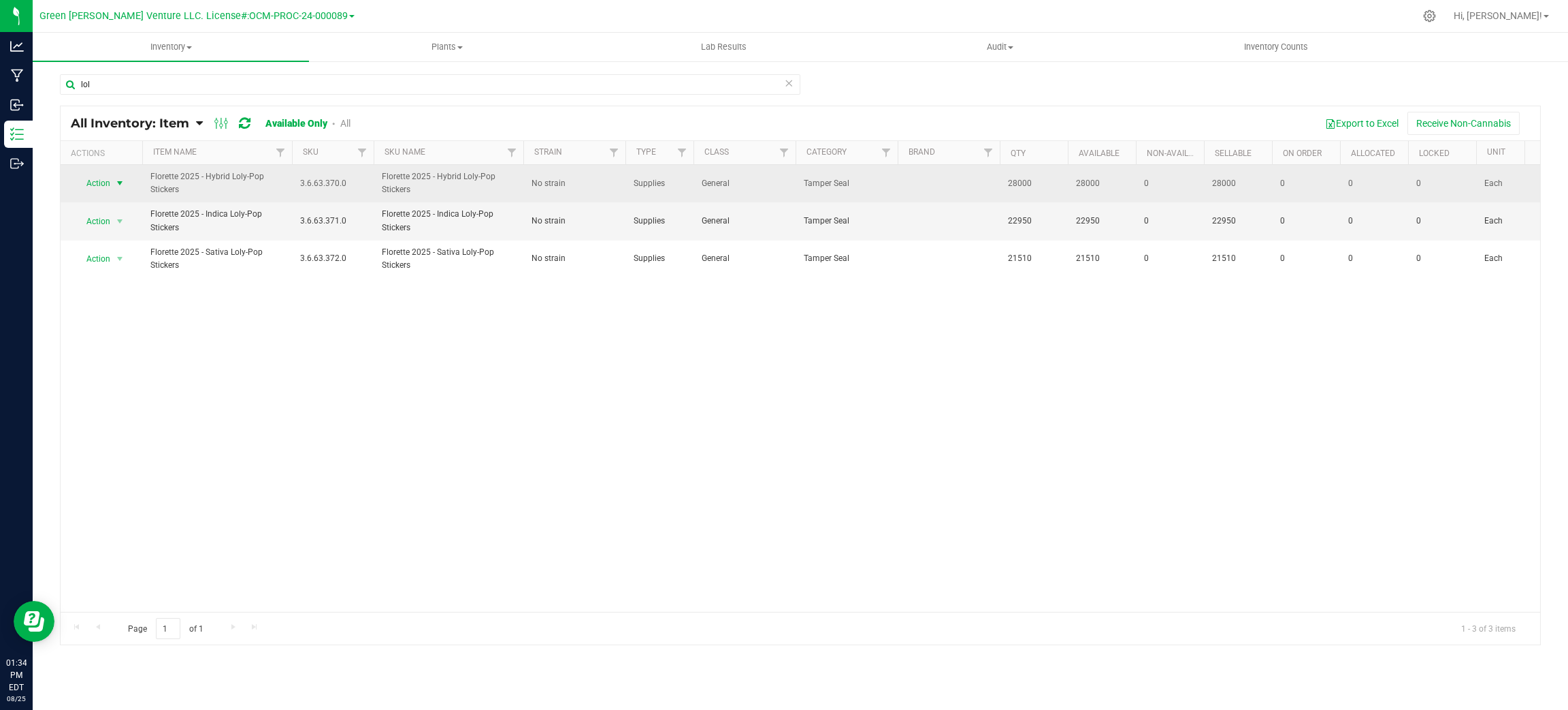
click at [120, 187] on span "select" at bounding box center [119, 183] width 11 height 11
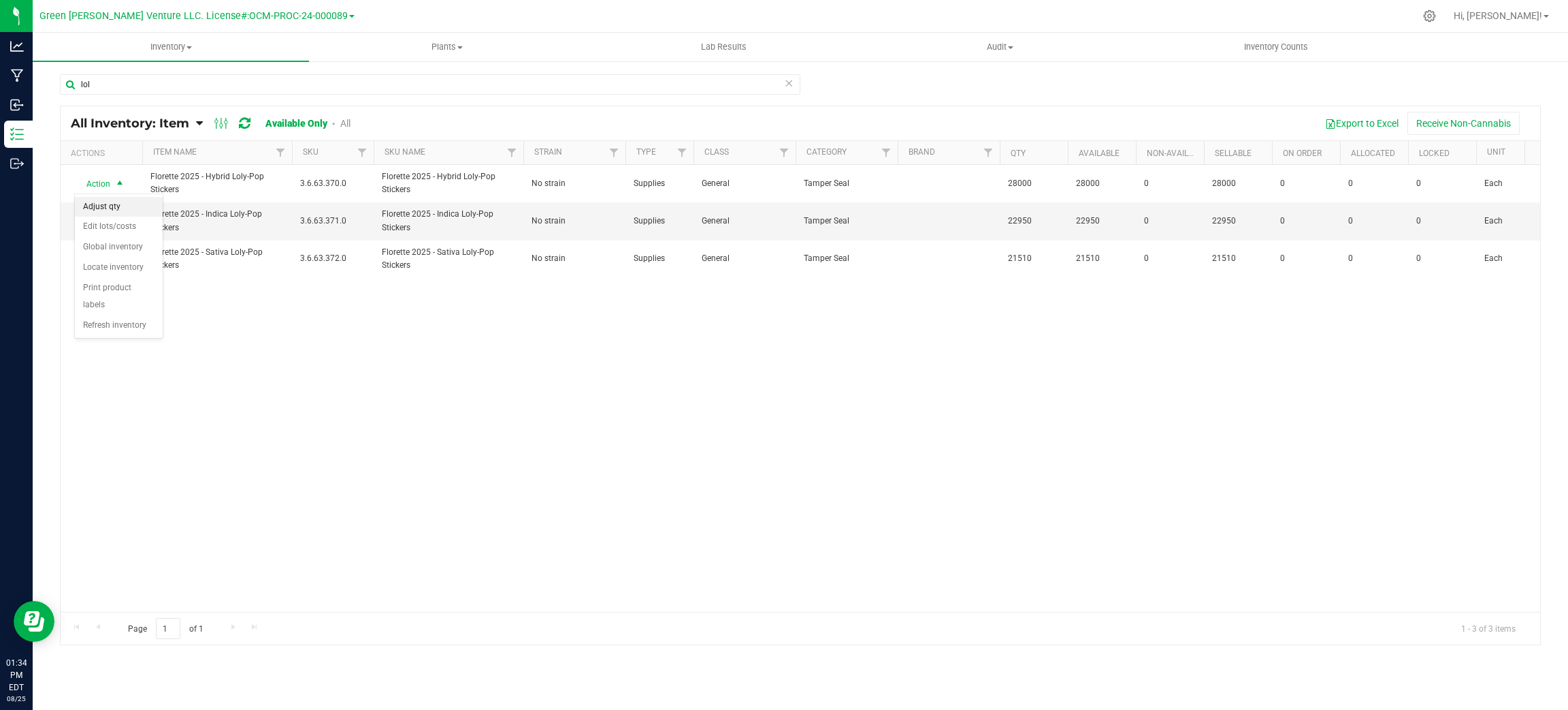
click at [118, 207] on li "Adjust qty" at bounding box center [118, 207] width 87 height 21
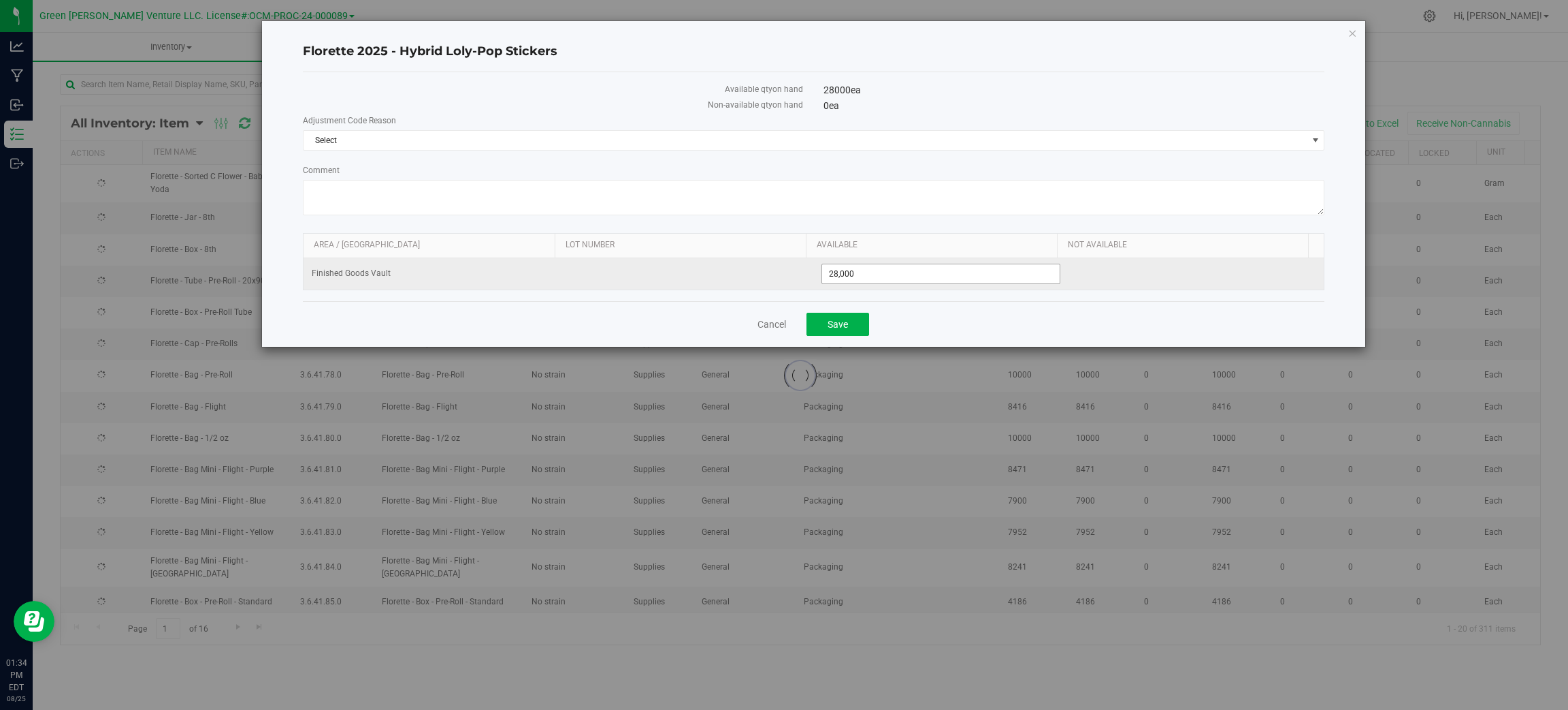
drag, startPoint x: 861, startPoint y: 260, endPoint x: 873, endPoint y: 278, distance: 21.6
click at [865, 264] on div "Area / Locn Lot Number Available Not Available Finished Goods Vault 28,000 28000" at bounding box center [814, 262] width 1022 height 58
click at [873, 278] on input "28,000" at bounding box center [941, 273] width 237 height 19
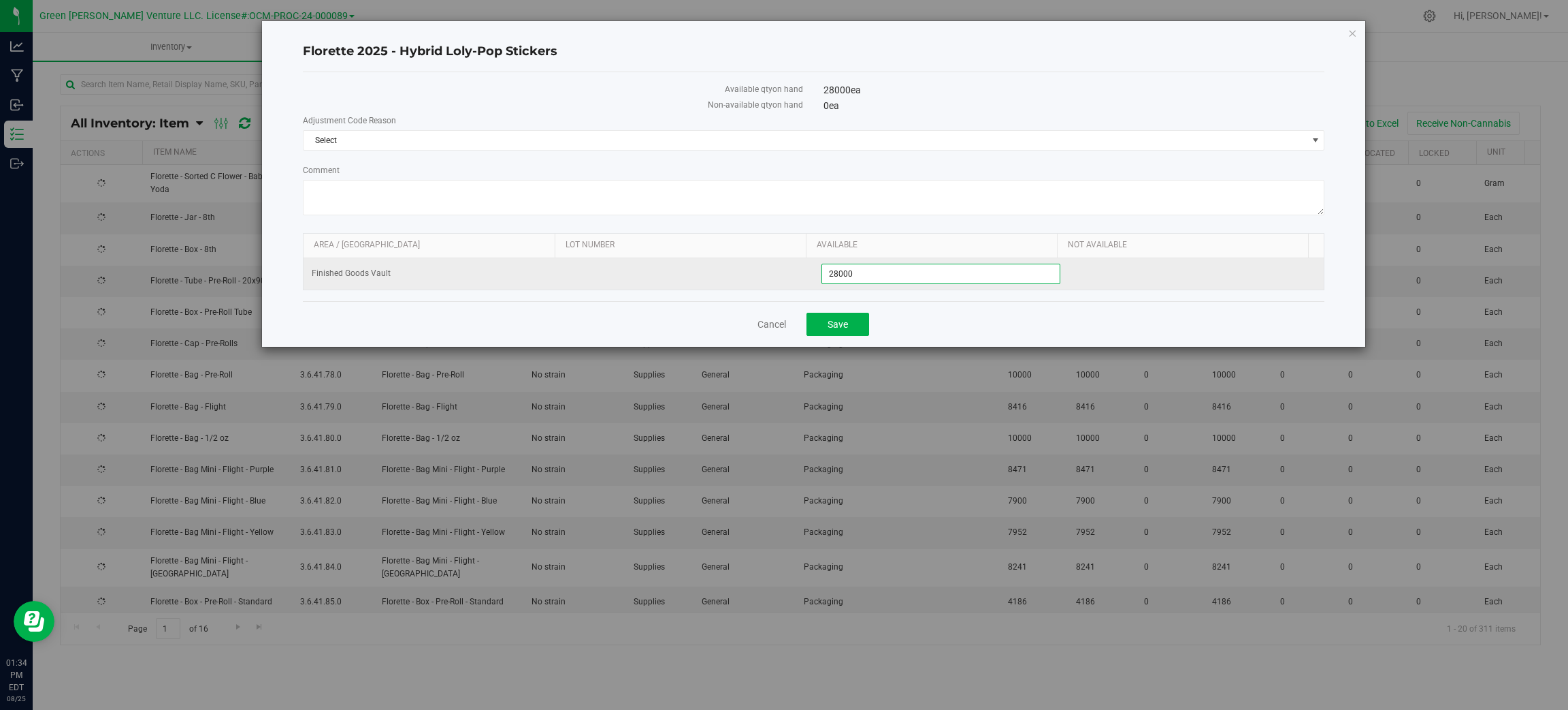
click at [873, 278] on input "28000" at bounding box center [941, 273] width 237 height 19
click at [872, 277] on input "28000" at bounding box center [941, 273] width 237 height 19
type input "14505"
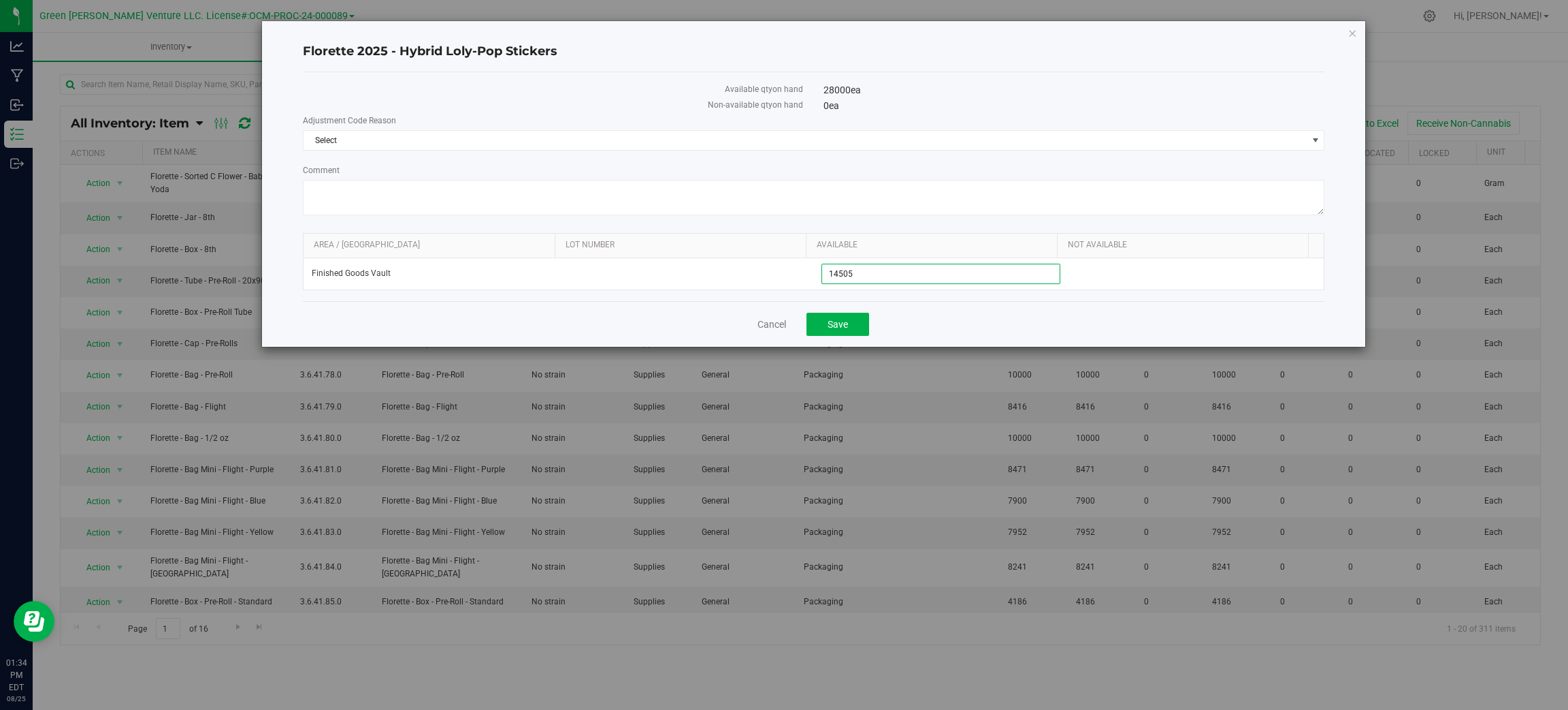
type input "14,505"
click at [851, 343] on div "Cancel Save" at bounding box center [814, 324] width 1022 height 46
click at [844, 330] on span "Save" at bounding box center [838, 324] width 21 height 11
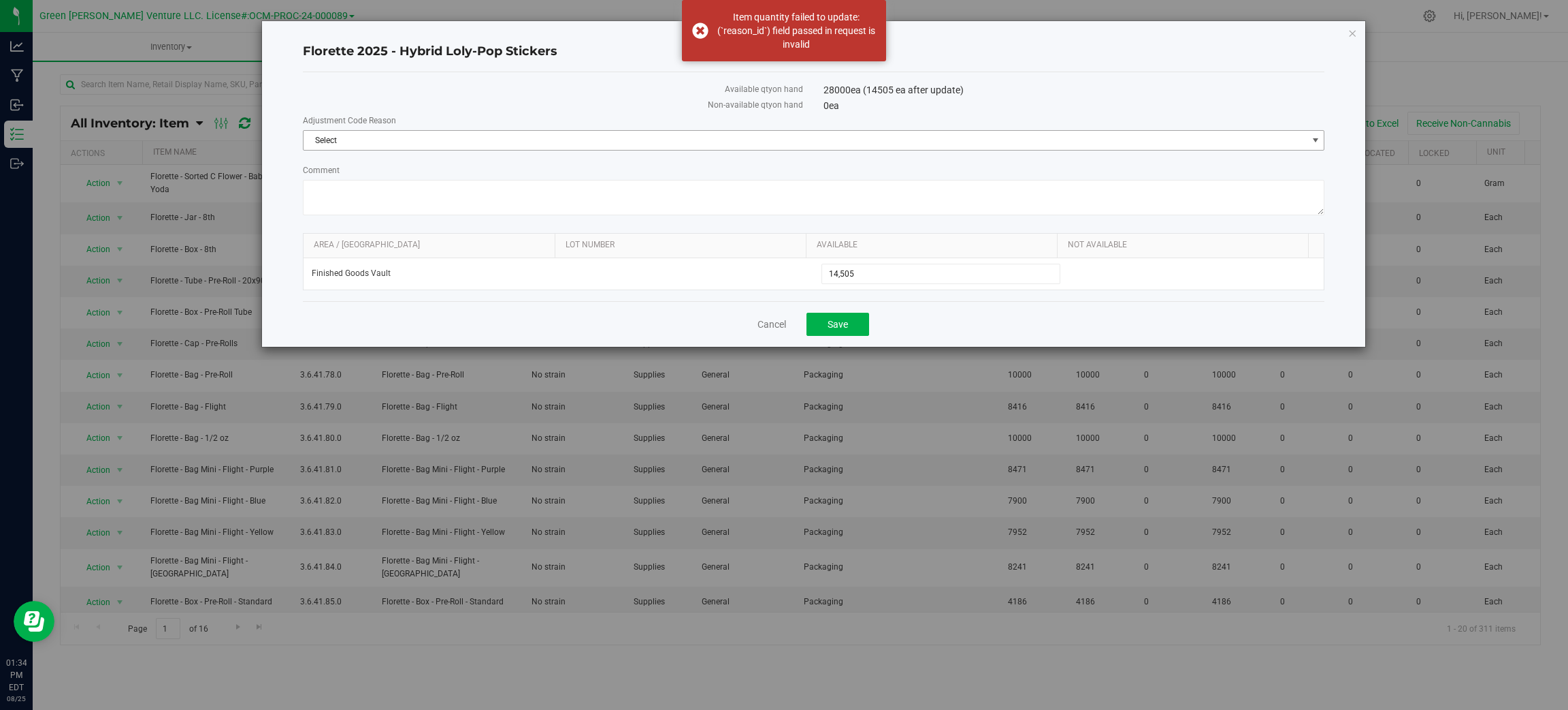
click at [577, 141] on span "Select" at bounding box center [805, 140] width 1003 height 19
click at [561, 167] on li "Incorrect Quantity" at bounding box center [814, 163] width 1020 height 21
click at [830, 318] on button "Save" at bounding box center [838, 324] width 63 height 23
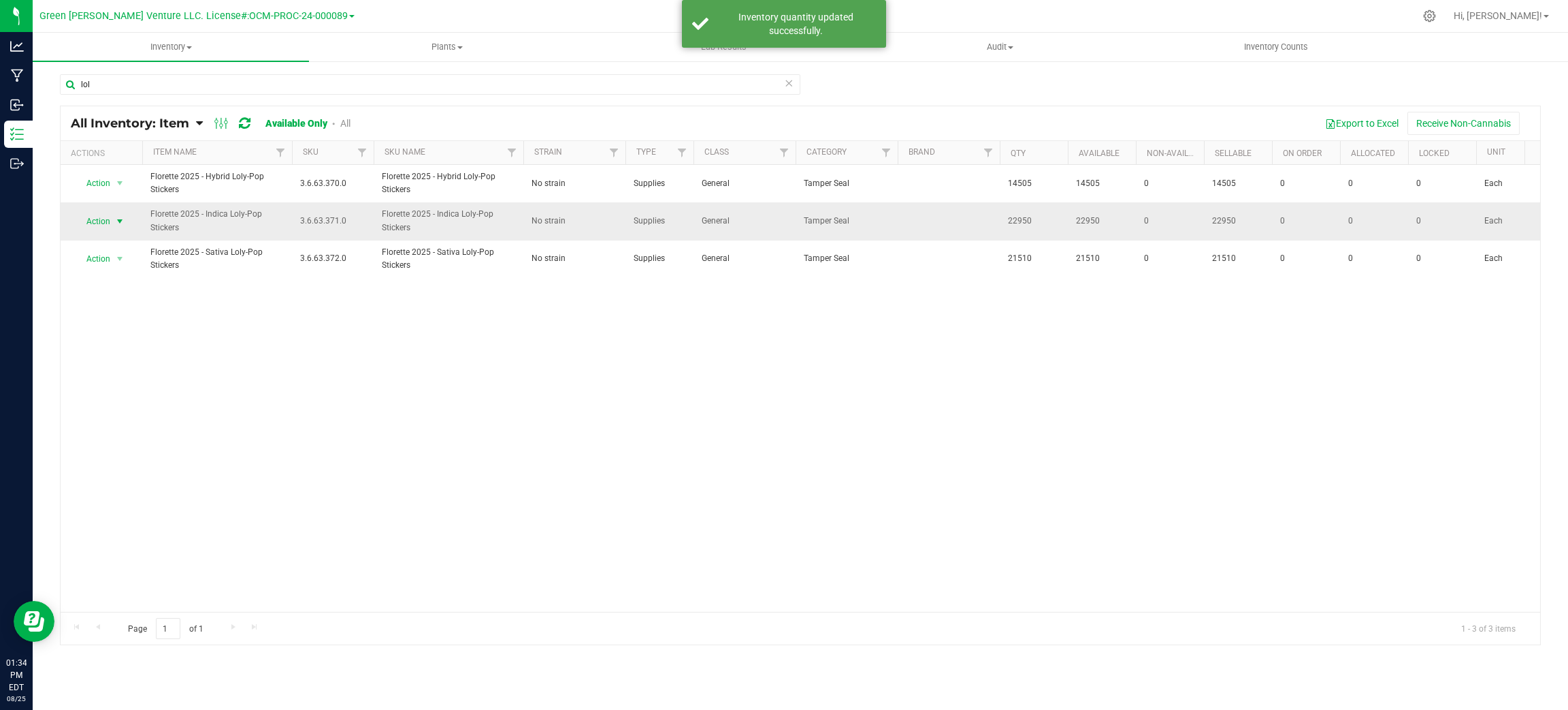
click at [104, 222] on span "Action" at bounding box center [92, 220] width 37 height 19
click at [112, 249] on li "Adjust qty" at bounding box center [118, 244] width 87 height 21
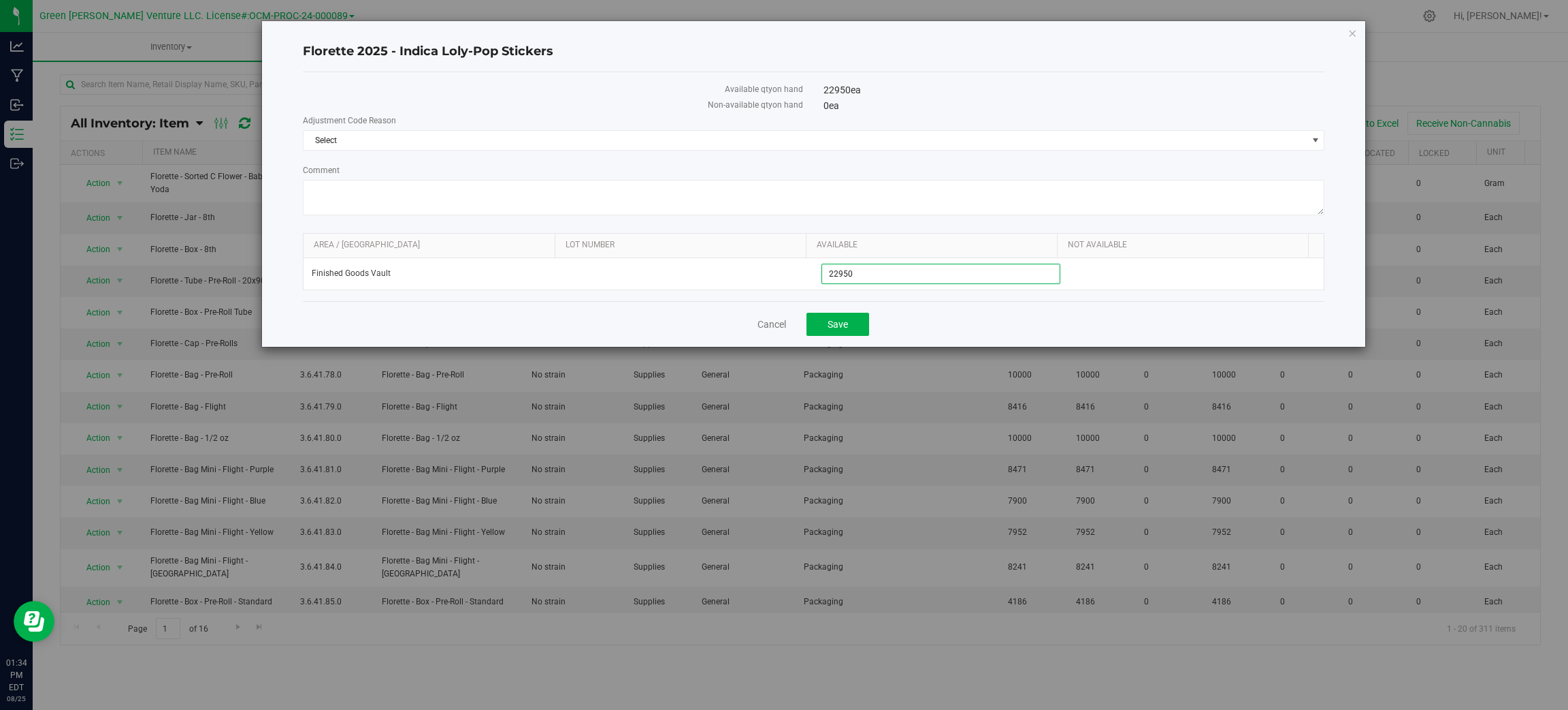
drag, startPoint x: 916, startPoint y: 281, endPoint x: 553, endPoint y: 222, distance: 367.8
click at [556, 222] on form "Adjustment Code Reason Select Select Incorrect Quantity Comment Area / Locn Lot…" at bounding box center [814, 202] width 1022 height 176
type input "2235"
type input "2,235"
click at [815, 149] on span "Select" at bounding box center [805, 140] width 1003 height 19
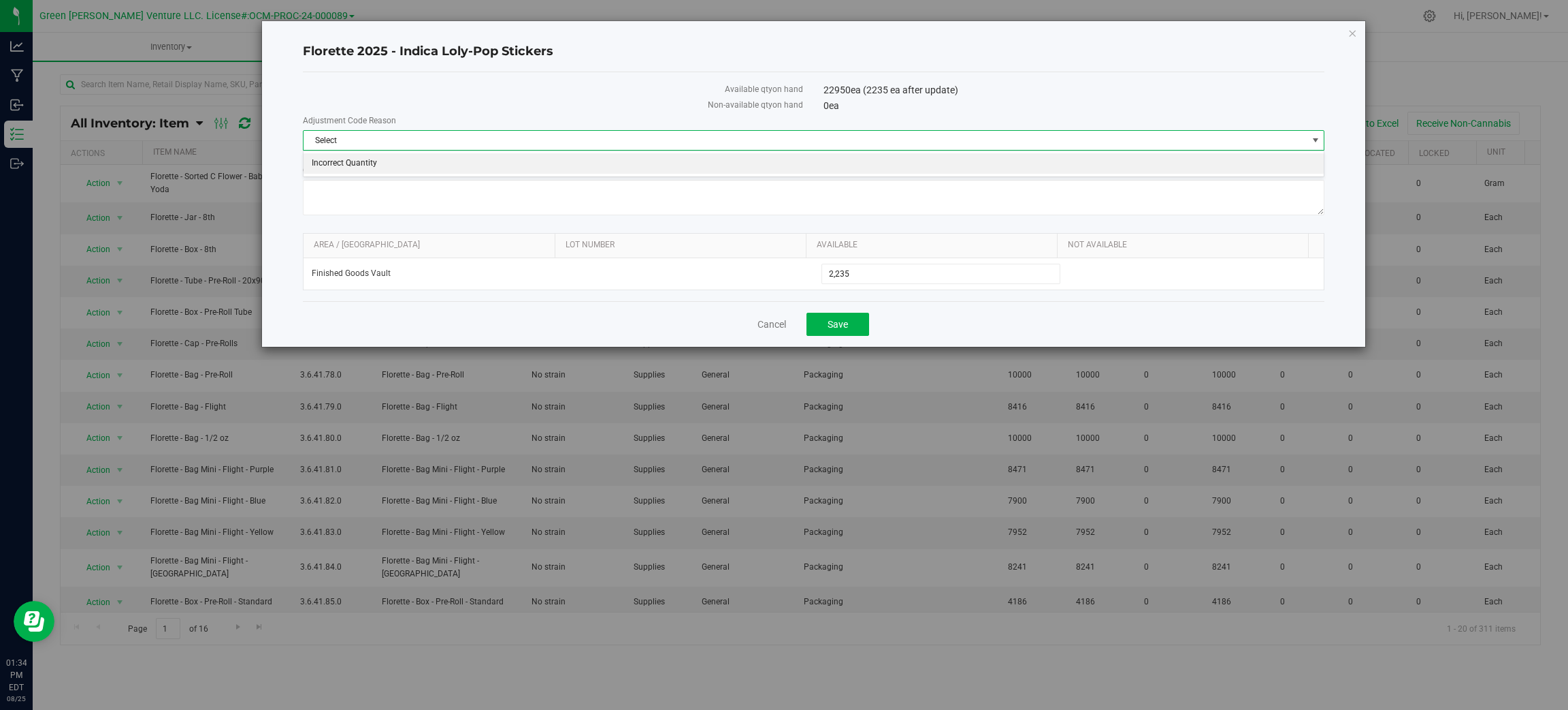
click at [793, 162] on li "Incorrect Quantity" at bounding box center [814, 163] width 1020 height 21
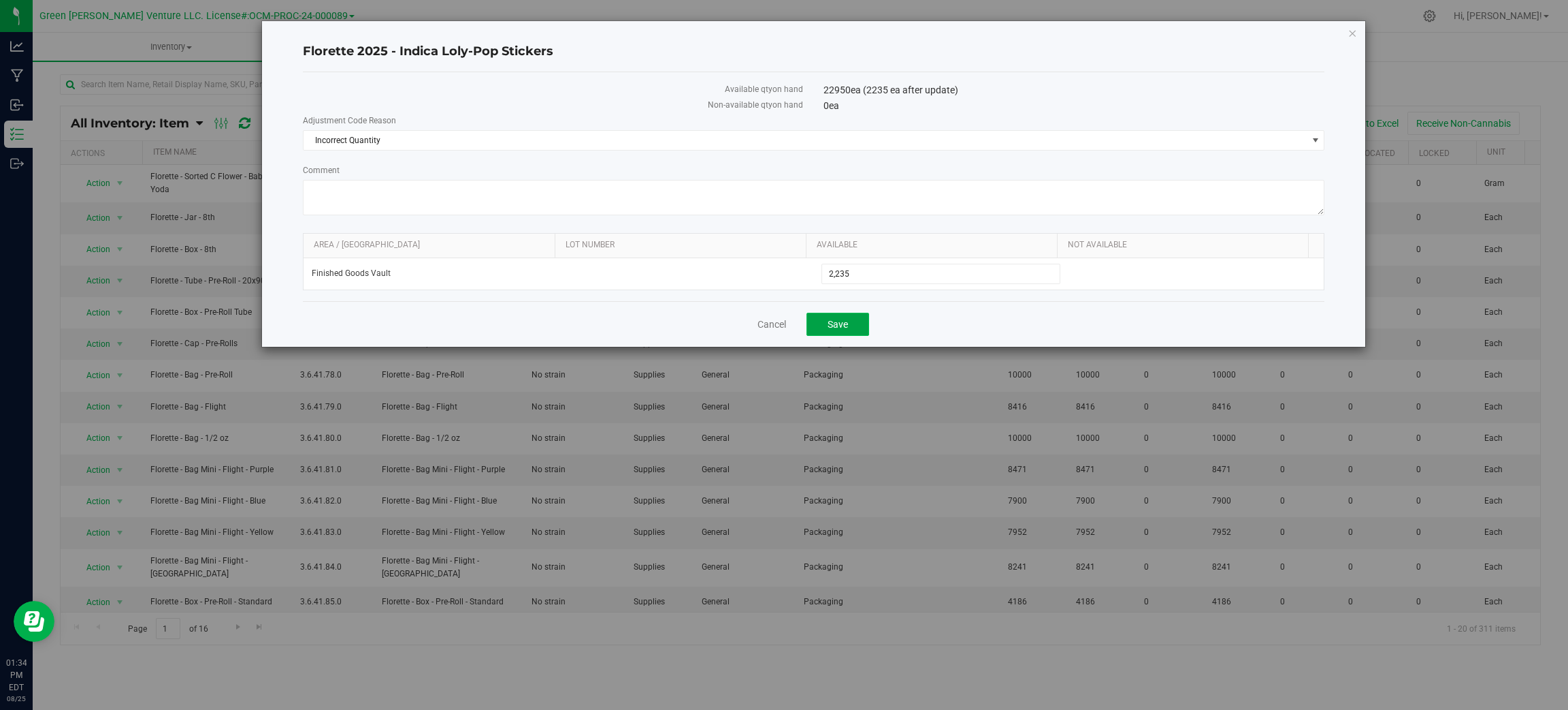
click at [847, 325] on span "Save" at bounding box center [838, 324] width 21 height 11
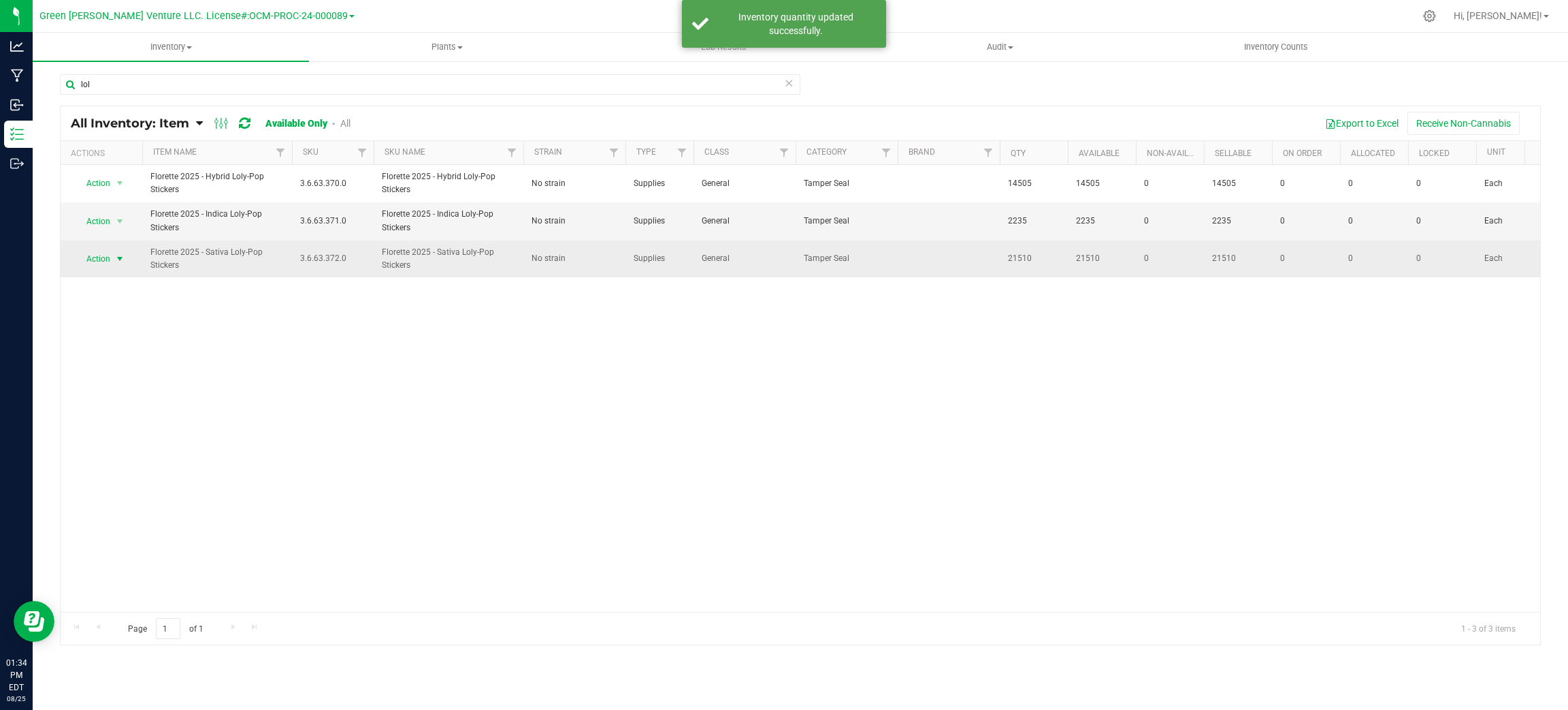
drag, startPoint x: 87, startPoint y: 259, endPoint x: 92, endPoint y: 268, distance: 10.3
click at [87, 259] on span "Action" at bounding box center [92, 258] width 37 height 19
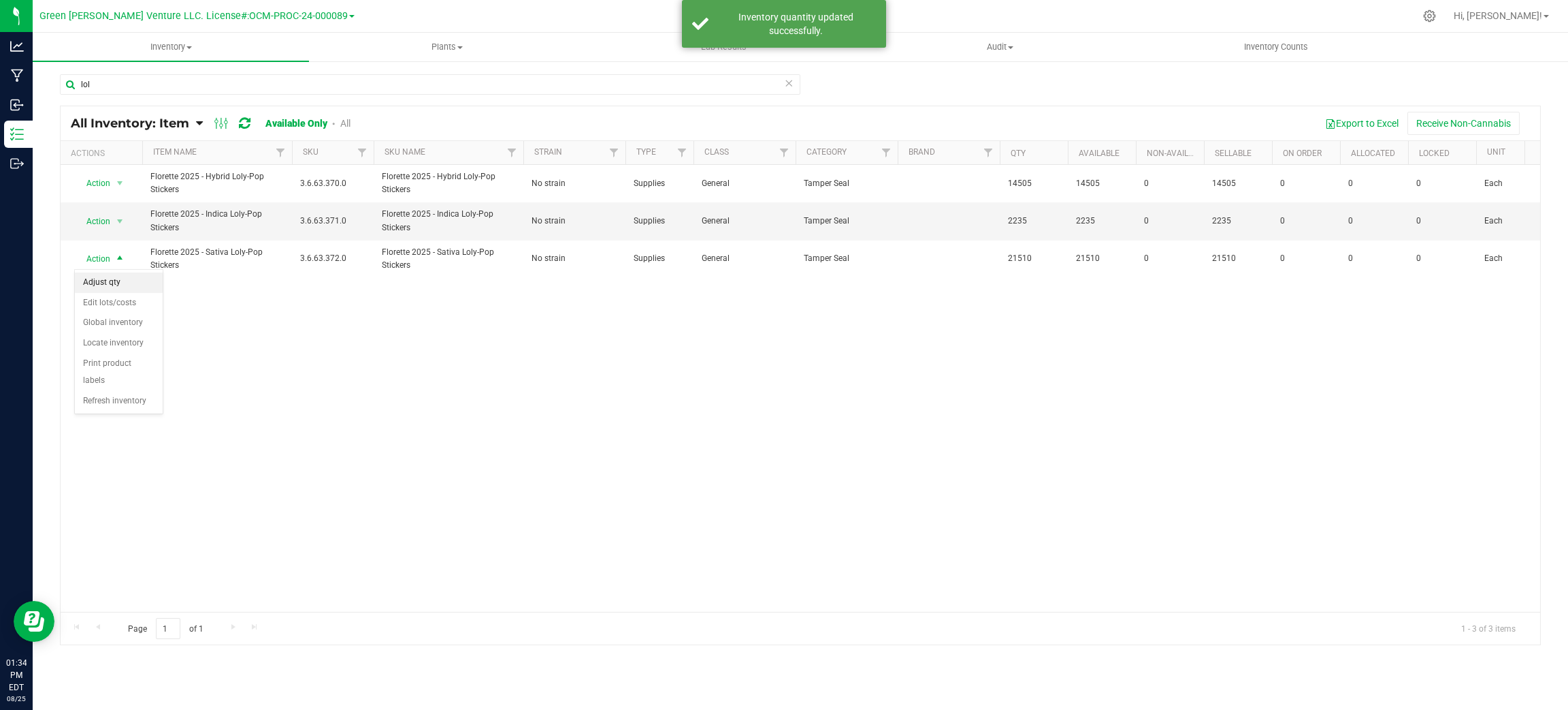
click at [103, 284] on li "Adjust qty" at bounding box center [118, 282] width 87 height 21
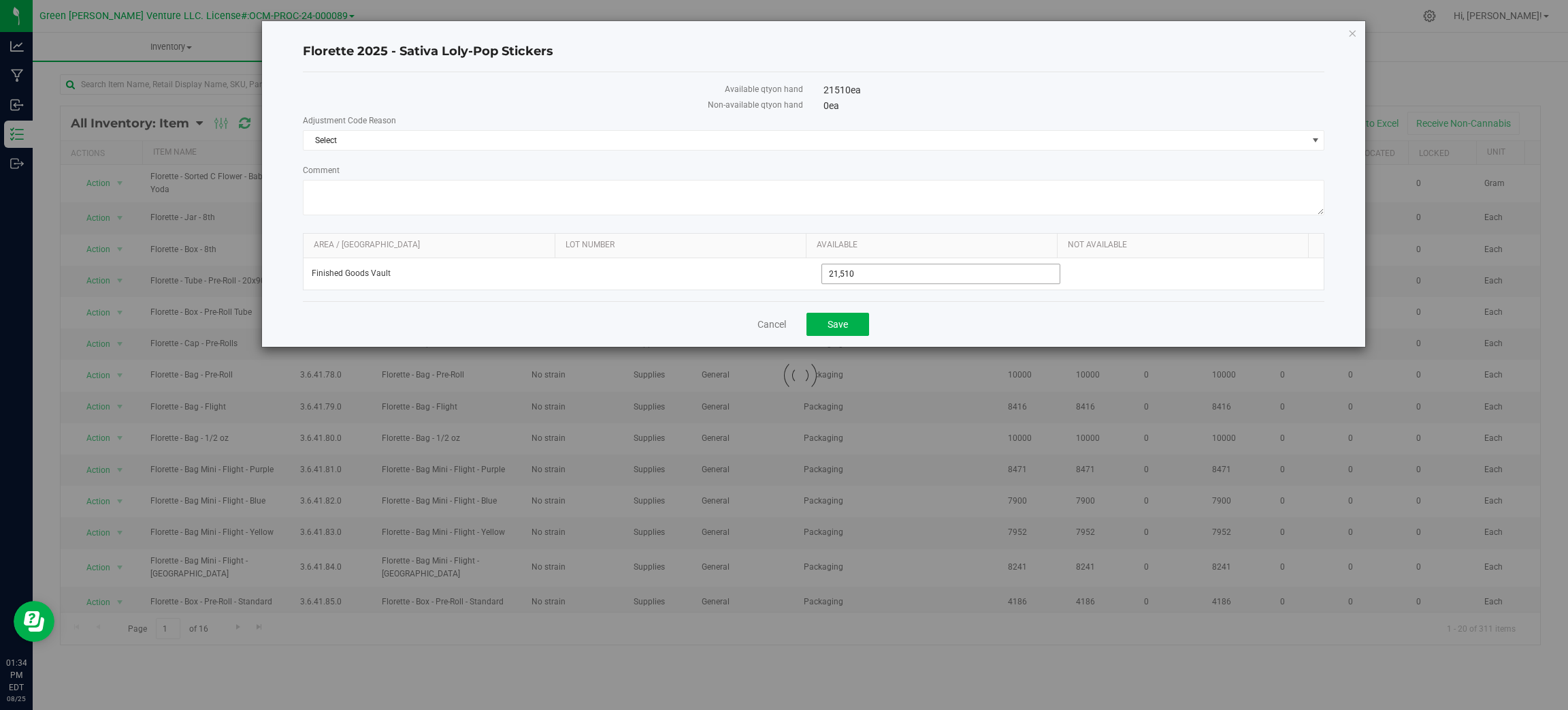
drag, startPoint x: 859, startPoint y: 272, endPoint x: 725, endPoint y: 243, distance: 137.1
click at [762, 256] on div "Area / Locn Lot Number Available Not Available Finished Goods Vault 21,510 21510" at bounding box center [814, 262] width 1022 height 58
type input "0"
type input "10252"
type input "10,252"
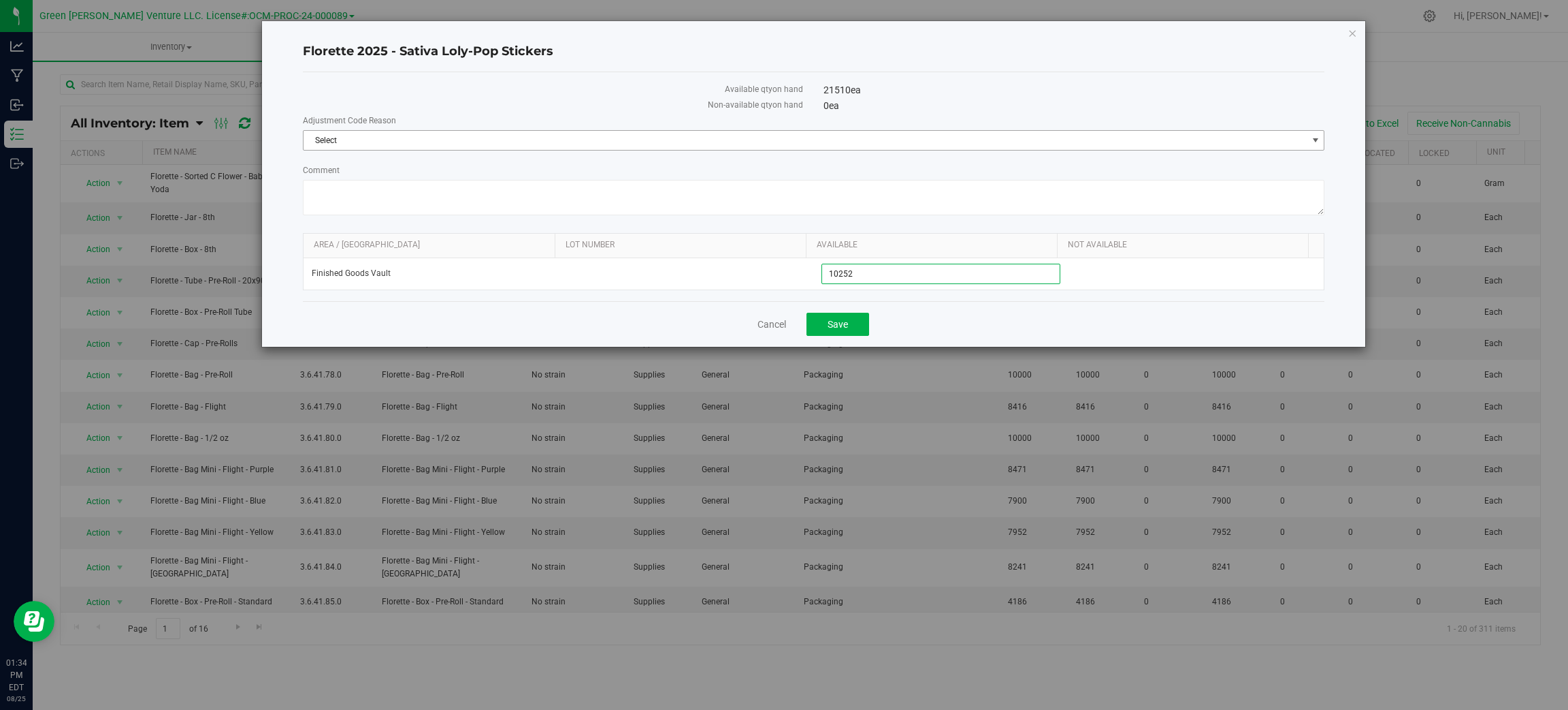
click at [557, 145] on span "Select" at bounding box center [805, 140] width 1003 height 19
click at [547, 168] on li "Incorrect Quantity" at bounding box center [814, 163] width 1020 height 21
click at [857, 326] on button "Save" at bounding box center [838, 324] width 63 height 23
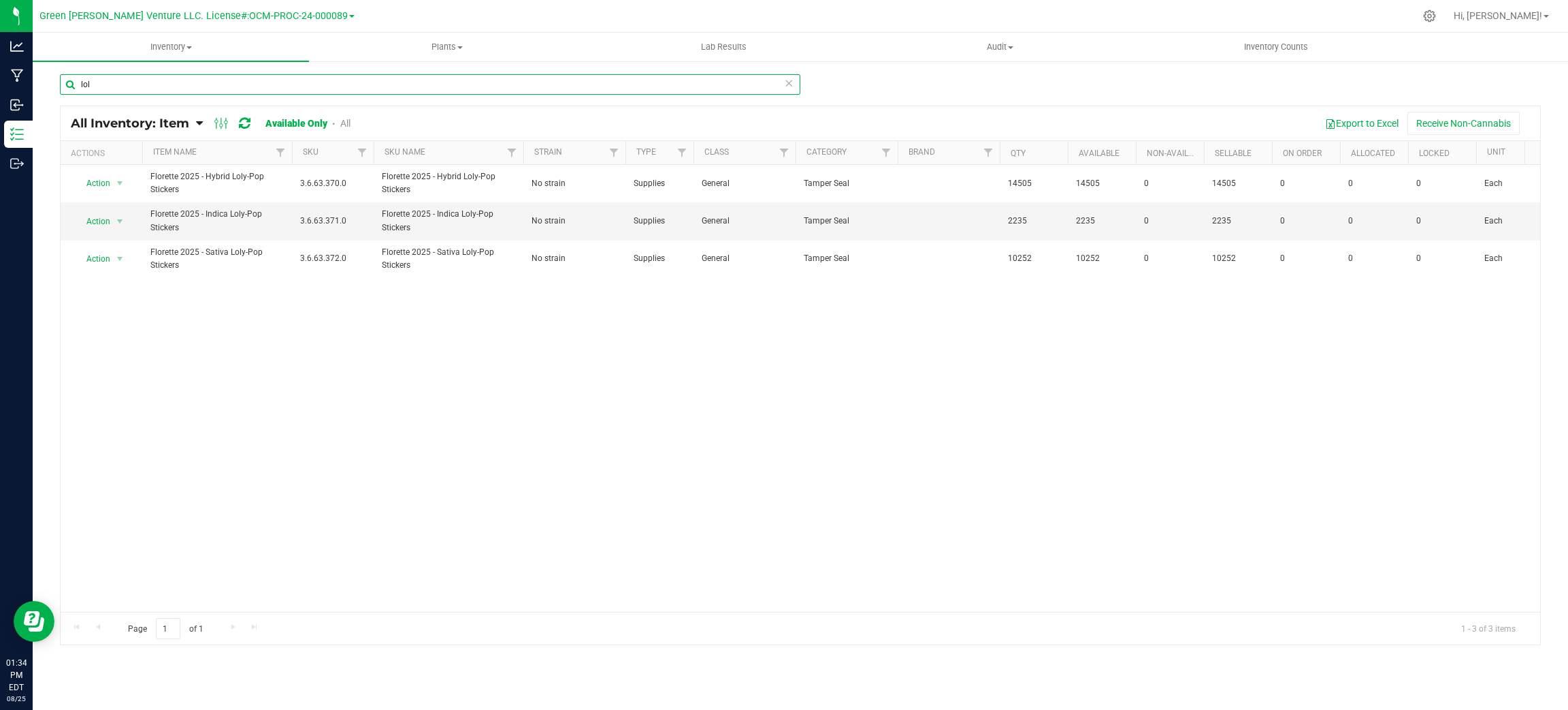
click at [225, 83] on input "lol" at bounding box center [430, 84] width 740 height 21
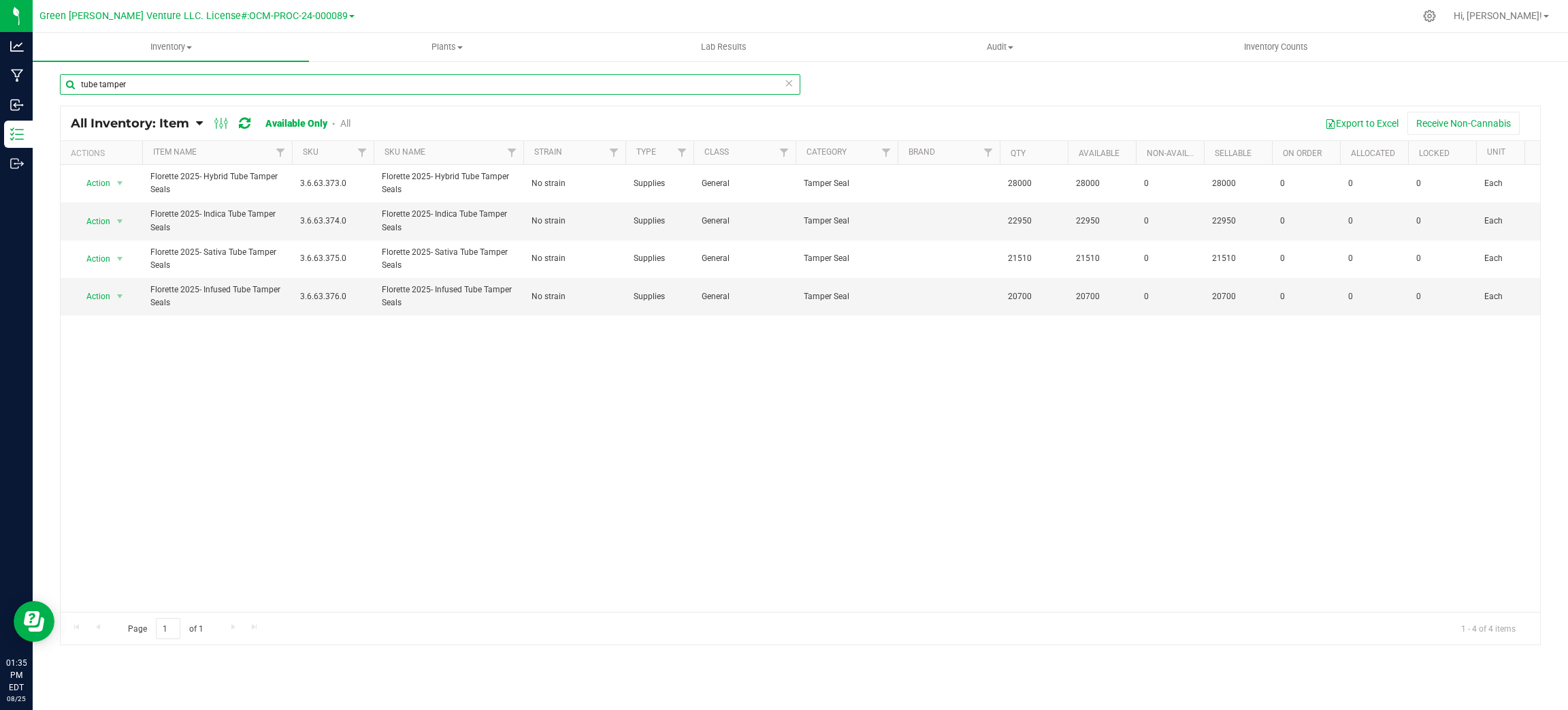
click at [160, 87] on input "tube tamper" at bounding box center [430, 84] width 740 height 21
type input "jar lid"
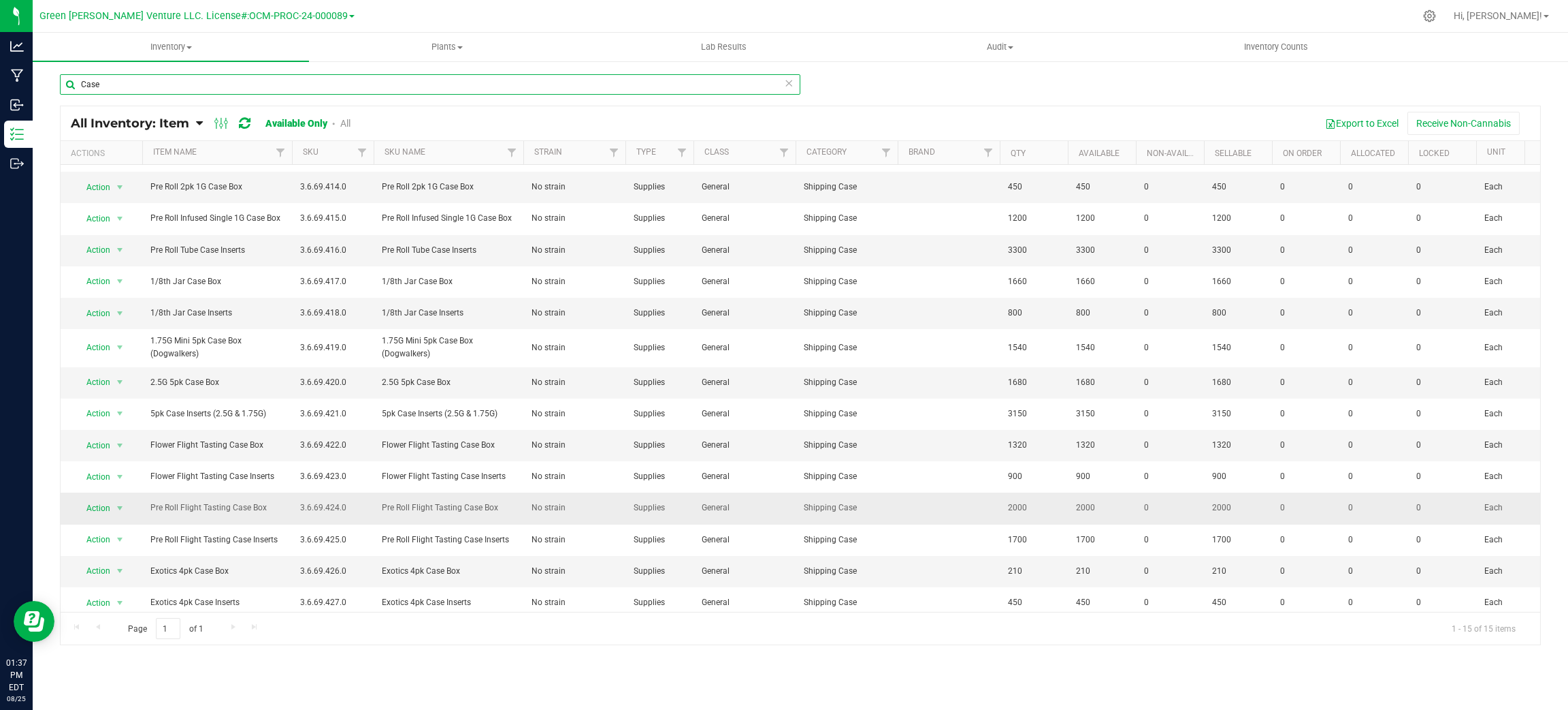
scroll to position [47, 0]
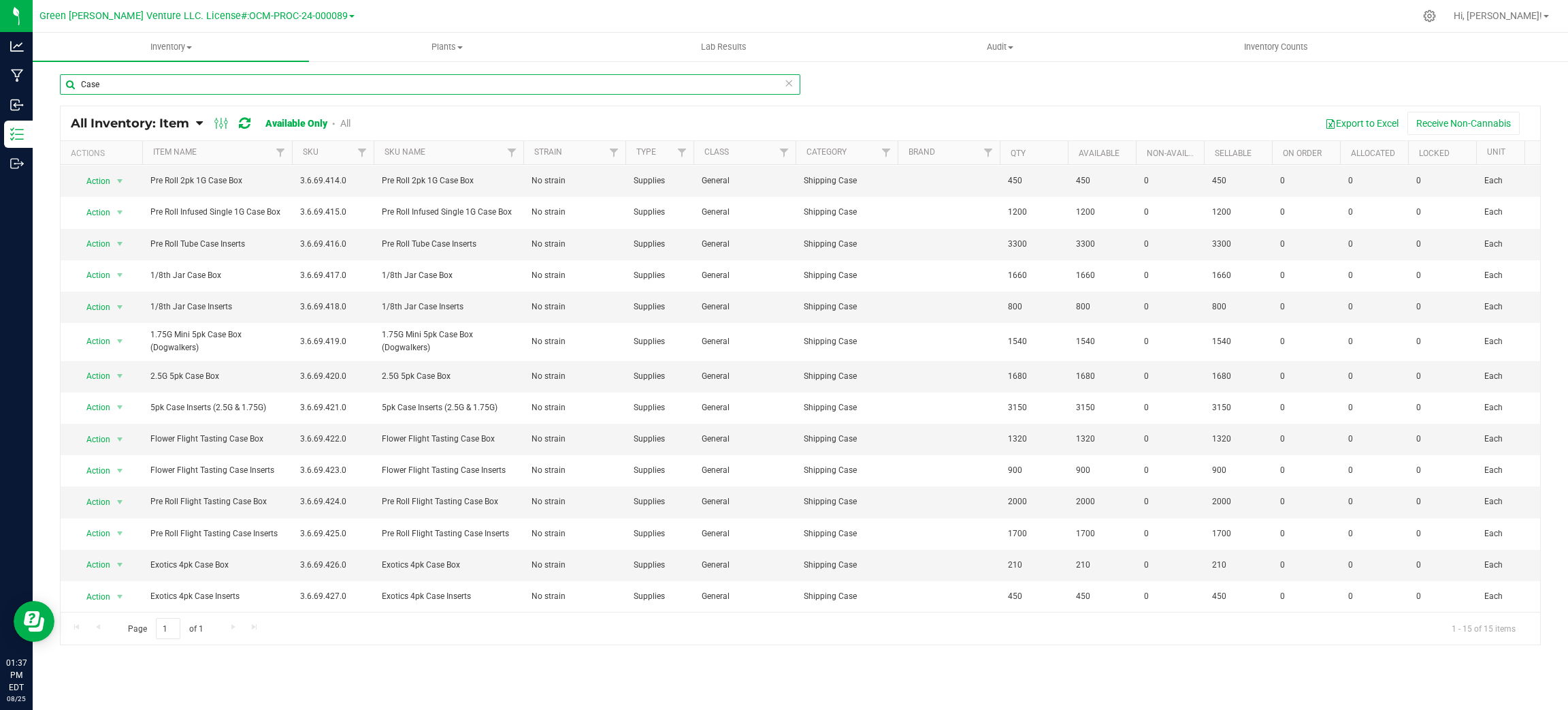
click at [138, 79] on input "Case" at bounding box center [430, 84] width 740 height 21
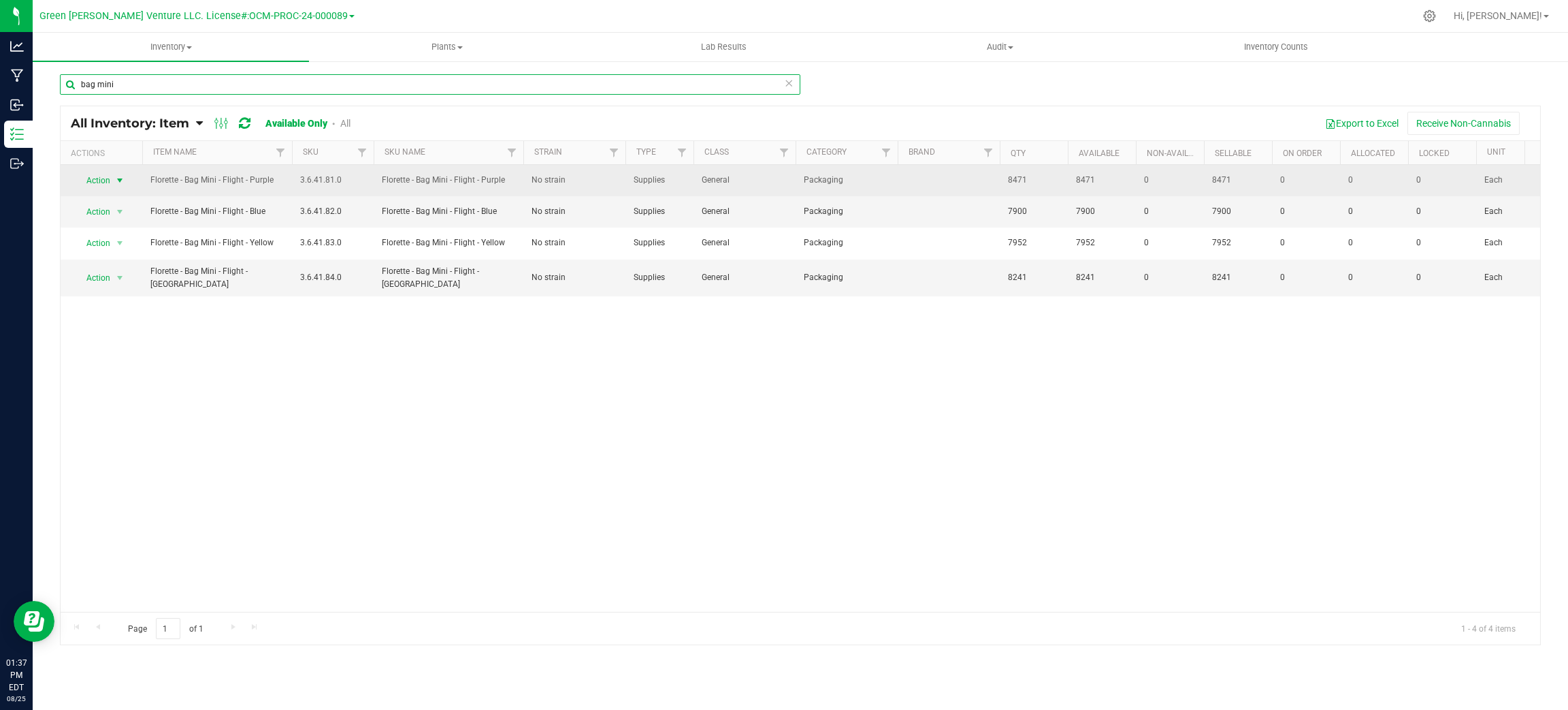
type input "bag mini"
click at [118, 188] on span "select" at bounding box center [119, 180] width 17 height 19
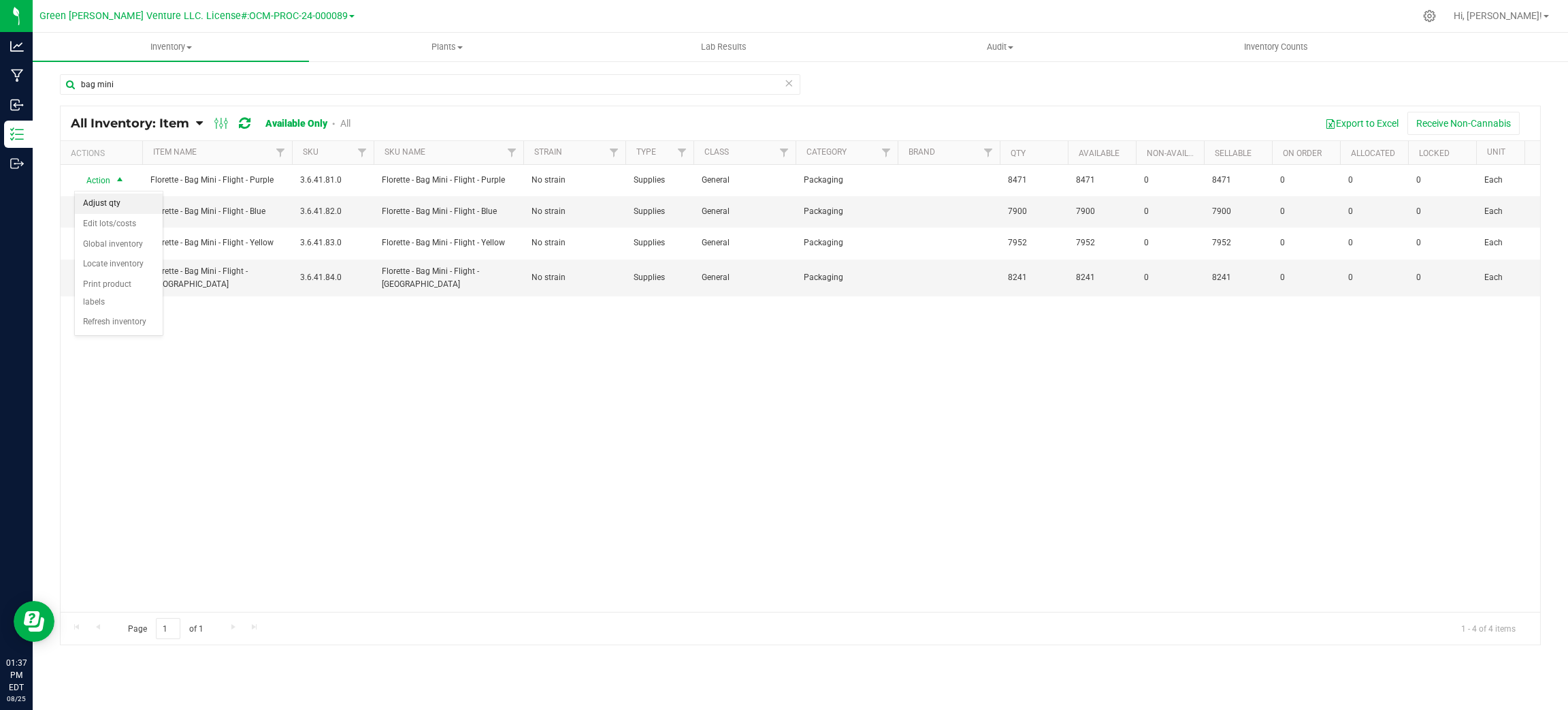
click at [121, 200] on li "Adjust qty" at bounding box center [118, 204] width 87 height 21
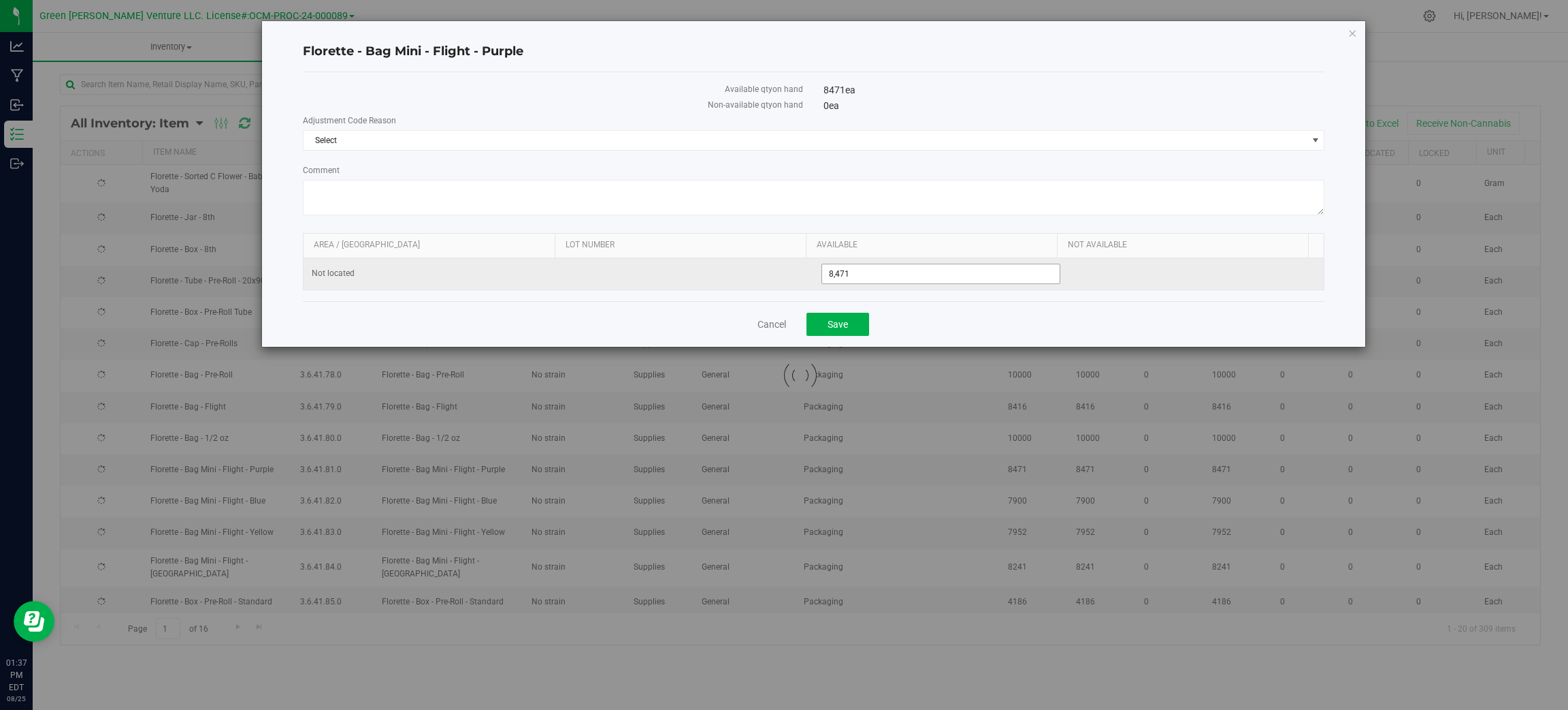
click at [887, 279] on input "8,471" at bounding box center [941, 273] width 237 height 19
drag, startPoint x: 897, startPoint y: 277, endPoint x: 754, endPoint y: 265, distance: 143.5
click at [754, 265] on tr "Not located 8,471 69128471" at bounding box center [814, 274] width 1020 height 32
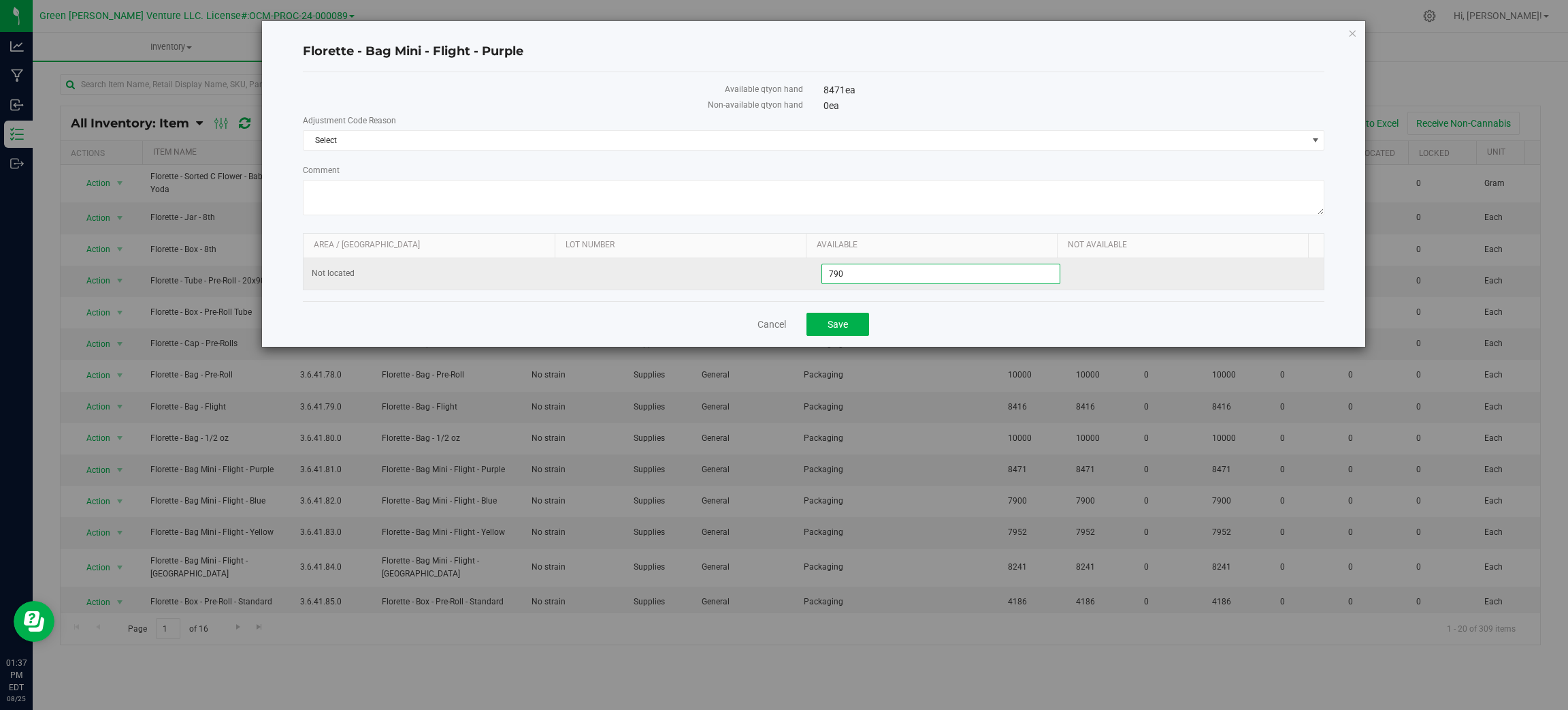
type input "7900"
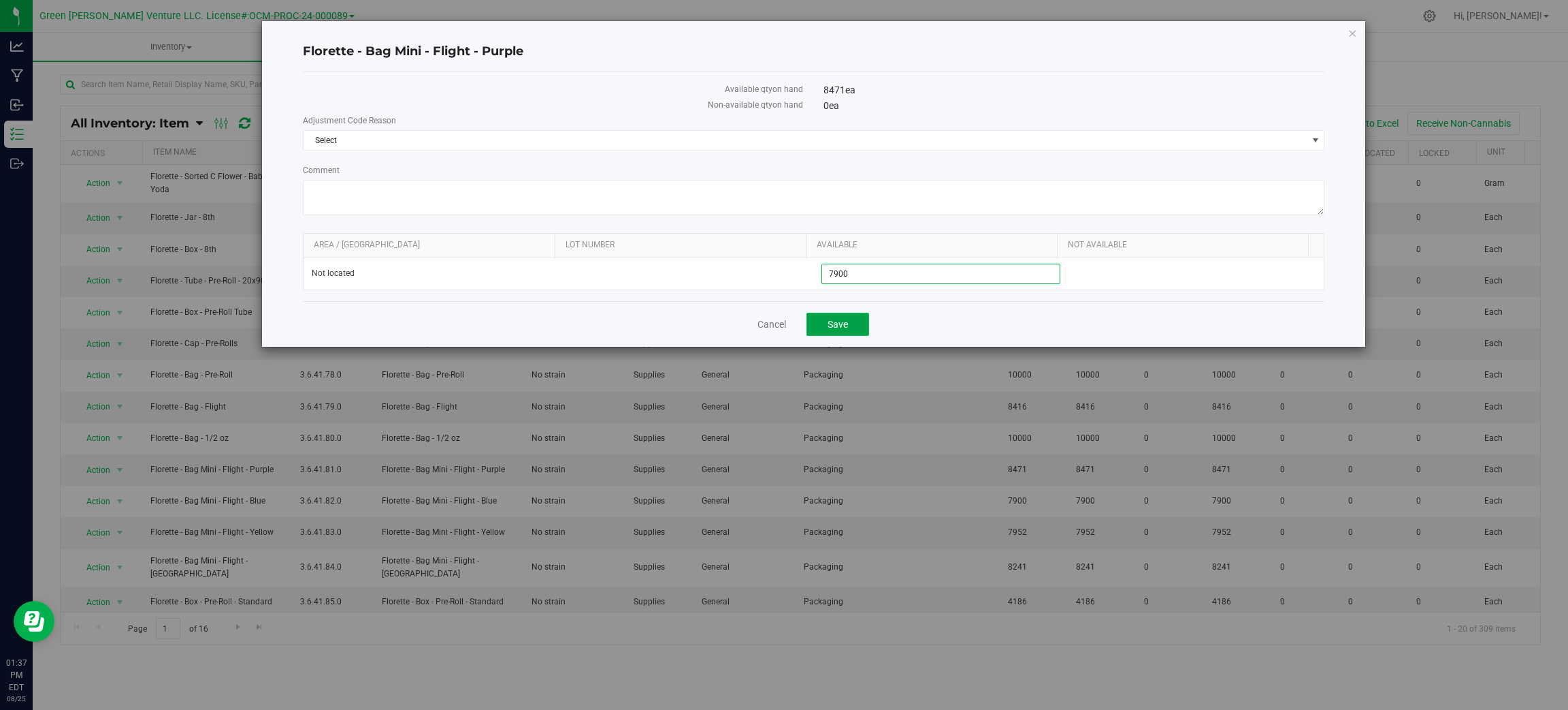
type input "7,900"
click at [863, 327] on button "Save" at bounding box center [838, 324] width 63 height 23
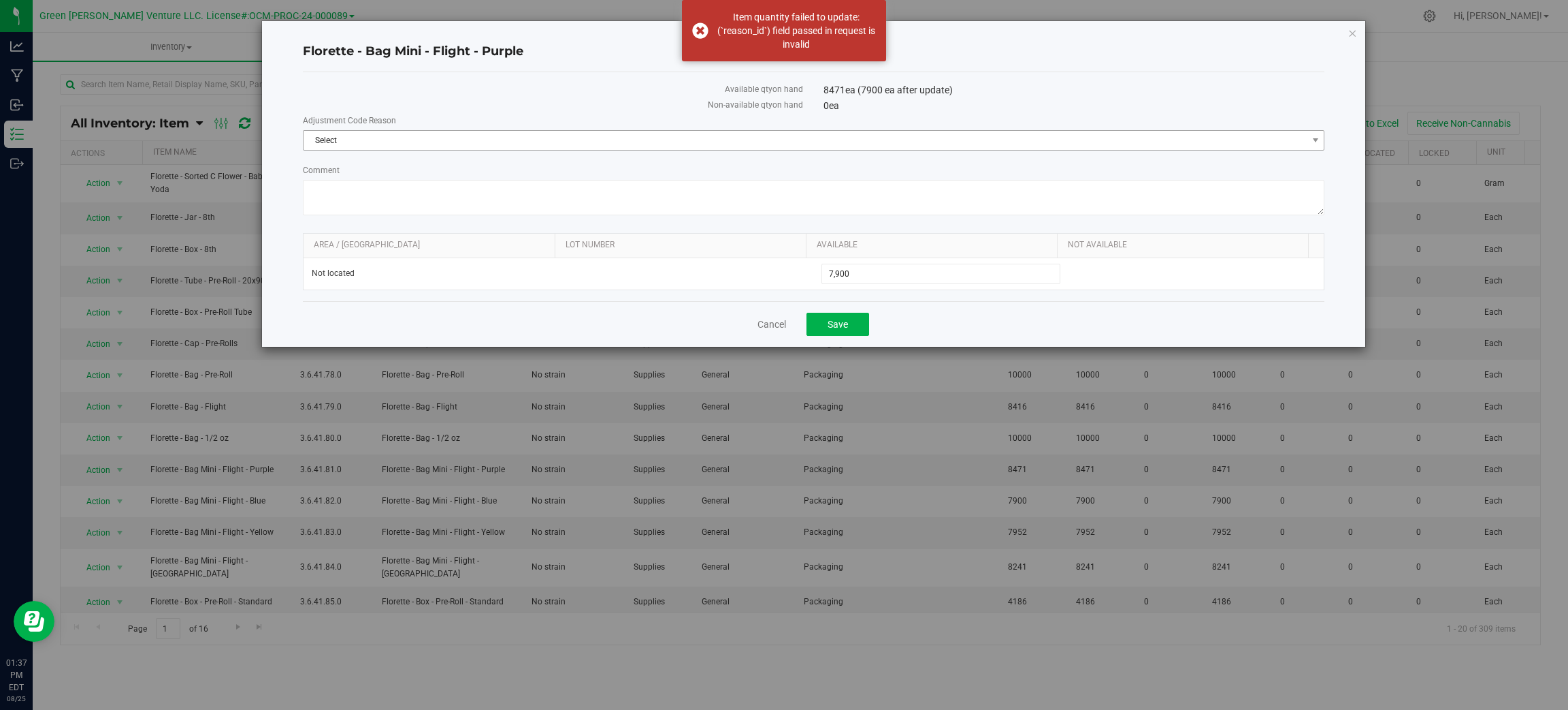
drag, startPoint x: 448, startPoint y: 131, endPoint x: 448, endPoint y: 141, distance: 10.0
click at [448, 136] on span "Select" at bounding box center [814, 140] width 1022 height 21
click at [448, 143] on span "Select" at bounding box center [805, 140] width 1003 height 19
click at [447, 131] on span "Select" at bounding box center [805, 140] width 1003 height 19
click at [439, 155] on li "Incorrect Quantity" at bounding box center [814, 163] width 1020 height 21
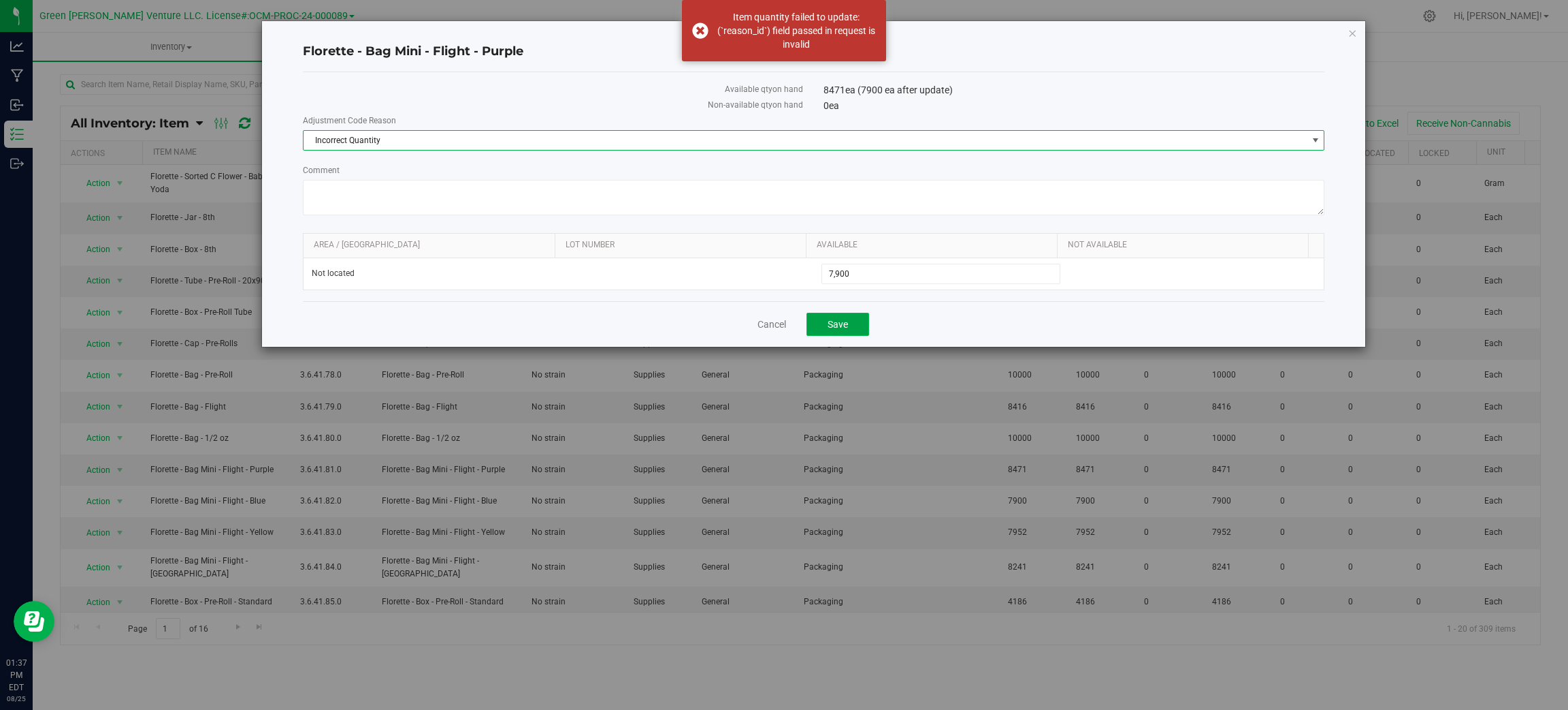
click at [821, 324] on button "Save" at bounding box center [838, 324] width 63 height 23
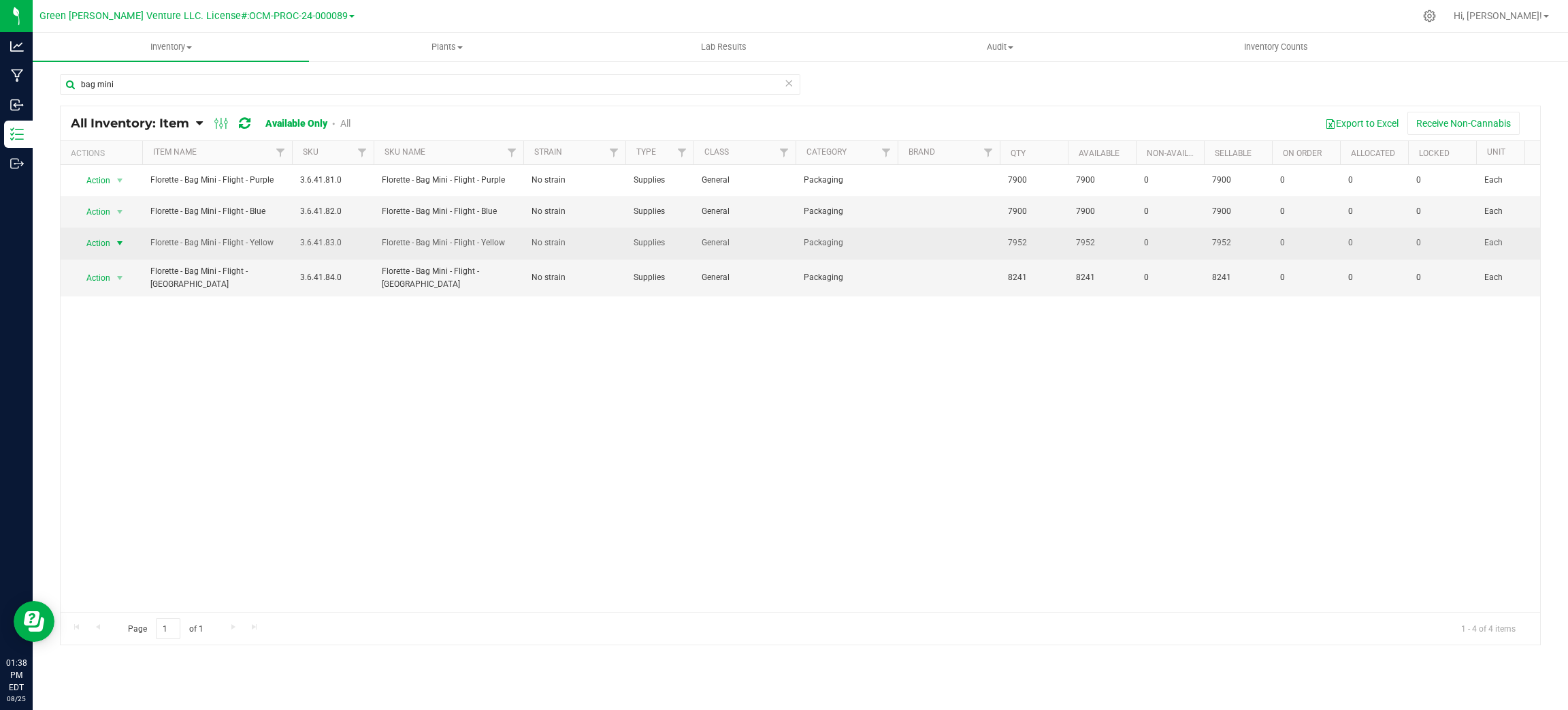
click at [115, 244] on span "select" at bounding box center [119, 242] width 11 height 11
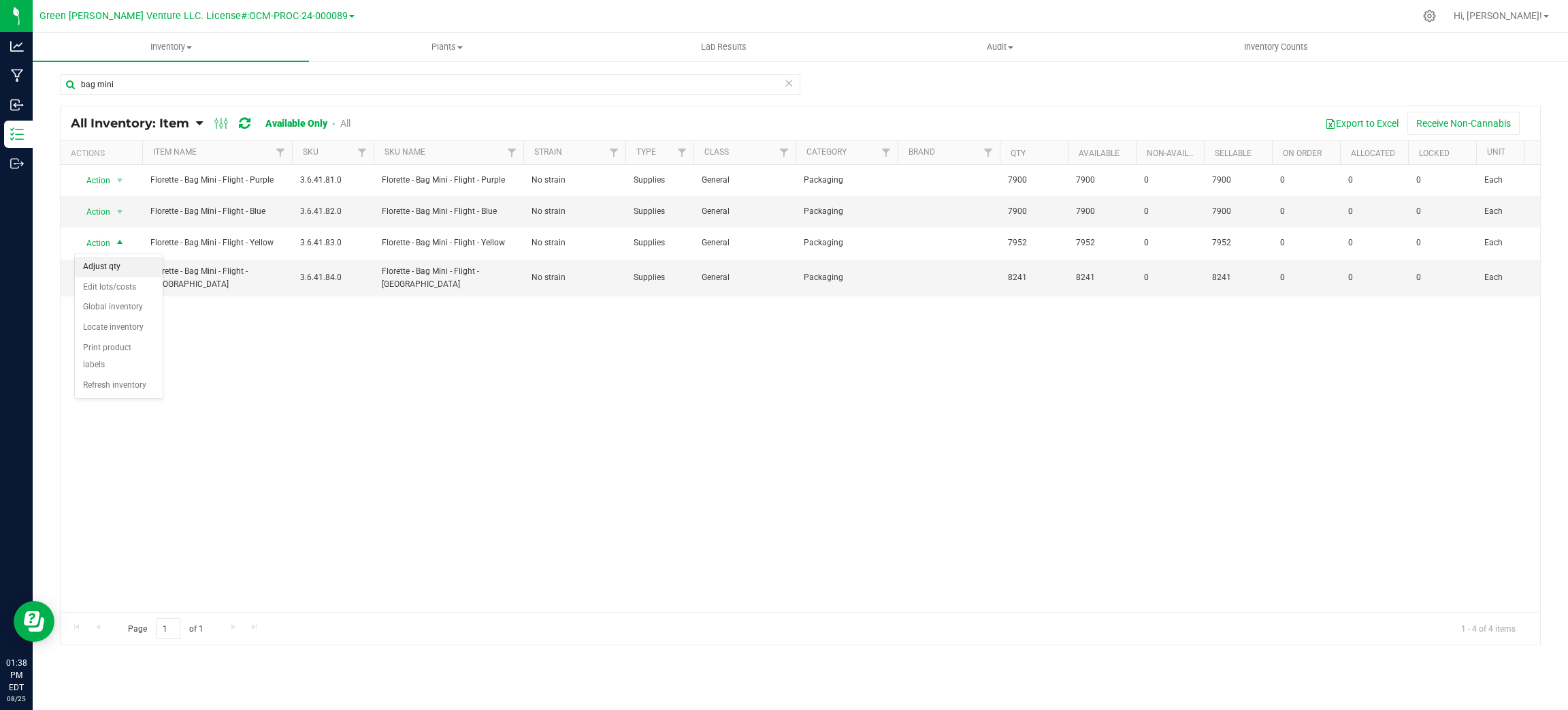
click at [120, 263] on li "Adjust qty" at bounding box center [118, 267] width 87 height 21
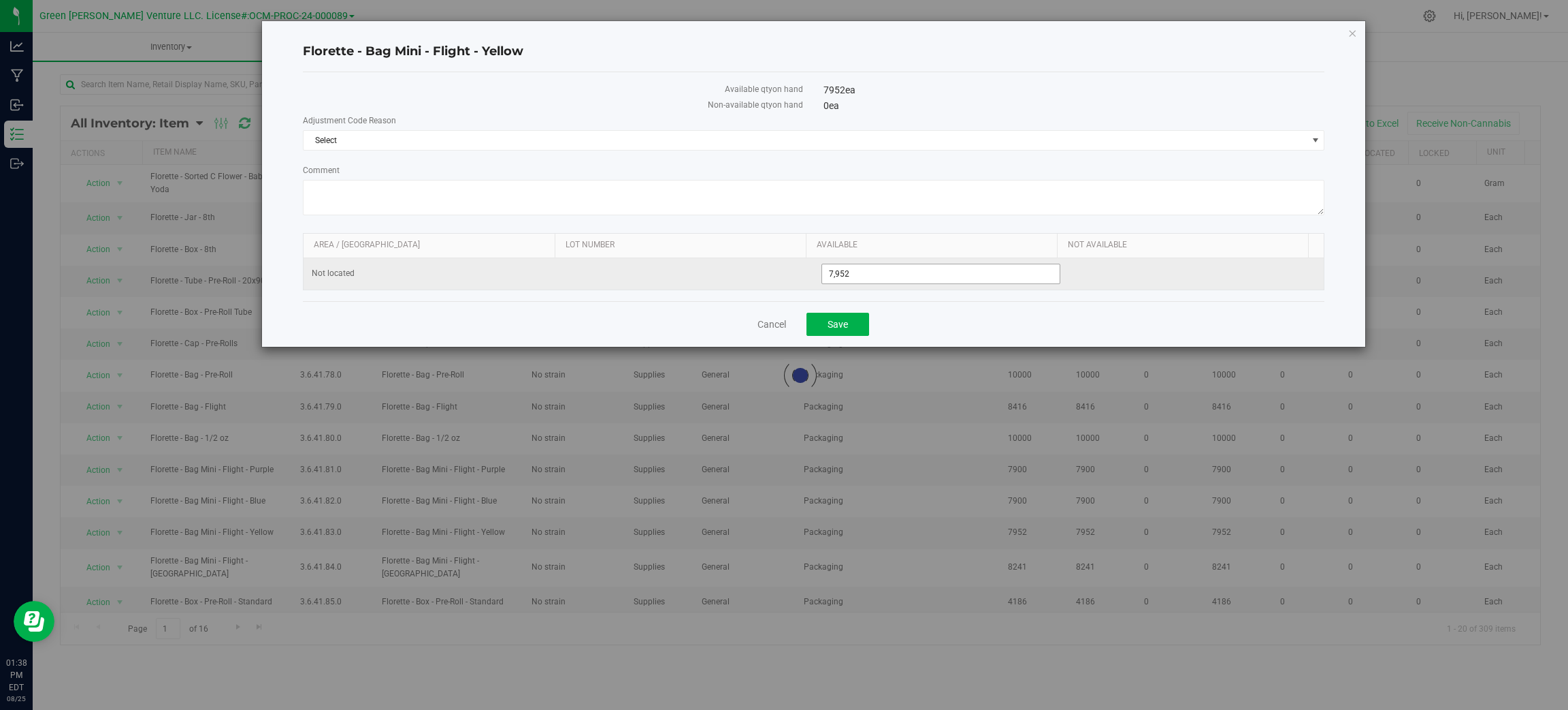
click at [920, 270] on input "7,952" at bounding box center [941, 273] width 237 height 19
click at [920, 270] on input "7952" at bounding box center [941, 273] width 237 height 19
type input "6919"
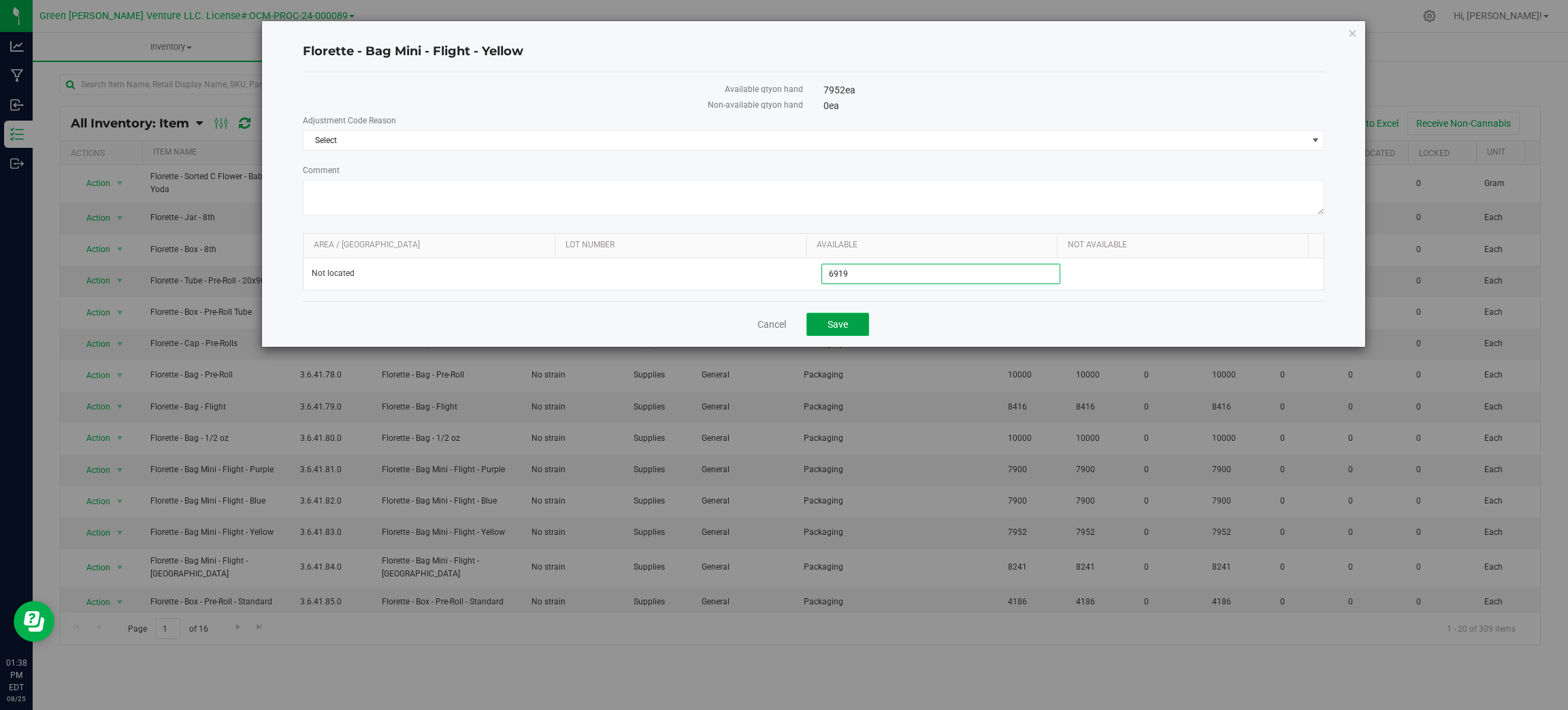
type input "6,919"
click at [831, 329] on span "Save" at bounding box center [838, 324] width 21 height 11
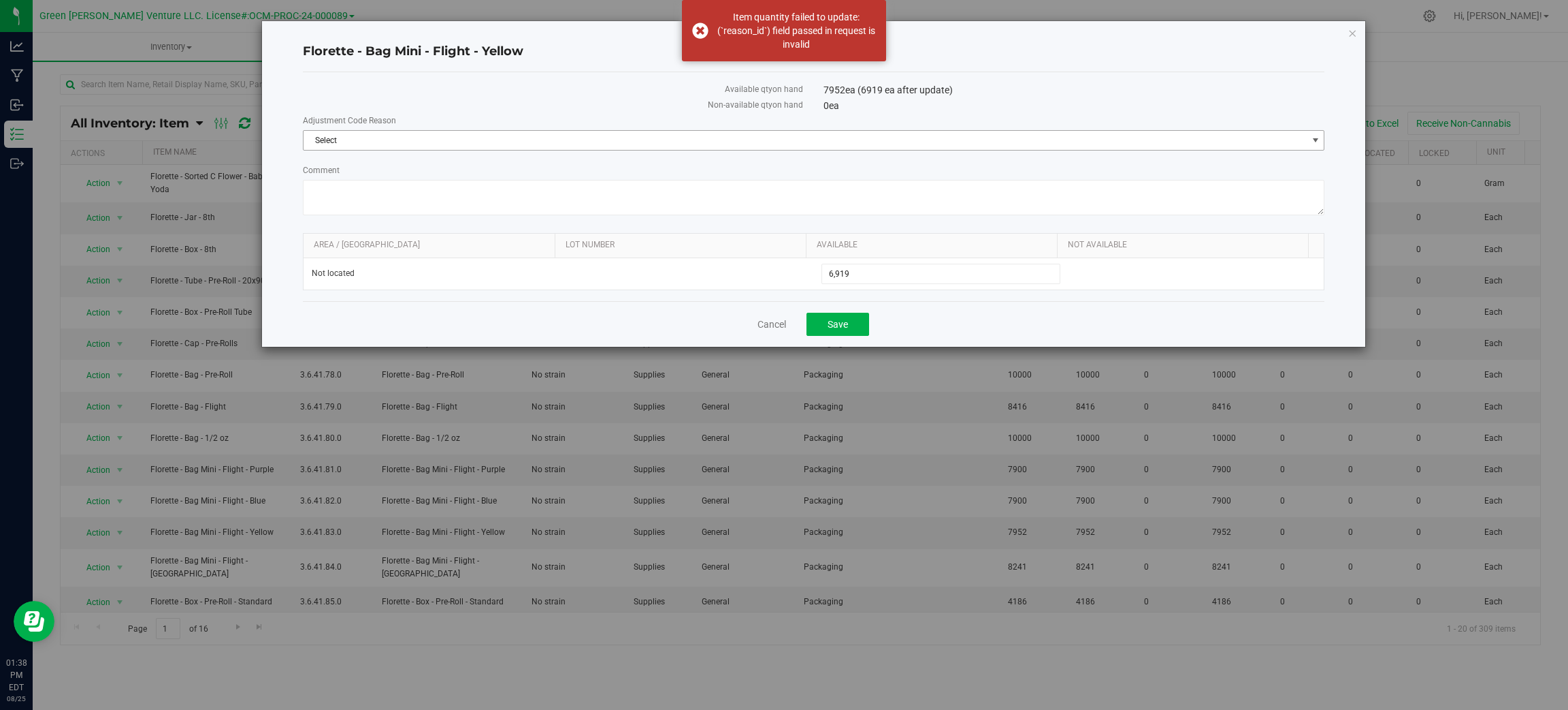
click at [841, 142] on span "Select" at bounding box center [805, 140] width 1003 height 19
click at [820, 168] on li "Incorrect Quantity" at bounding box center [814, 163] width 1020 height 21
click at [860, 329] on button "Save" at bounding box center [838, 324] width 63 height 23
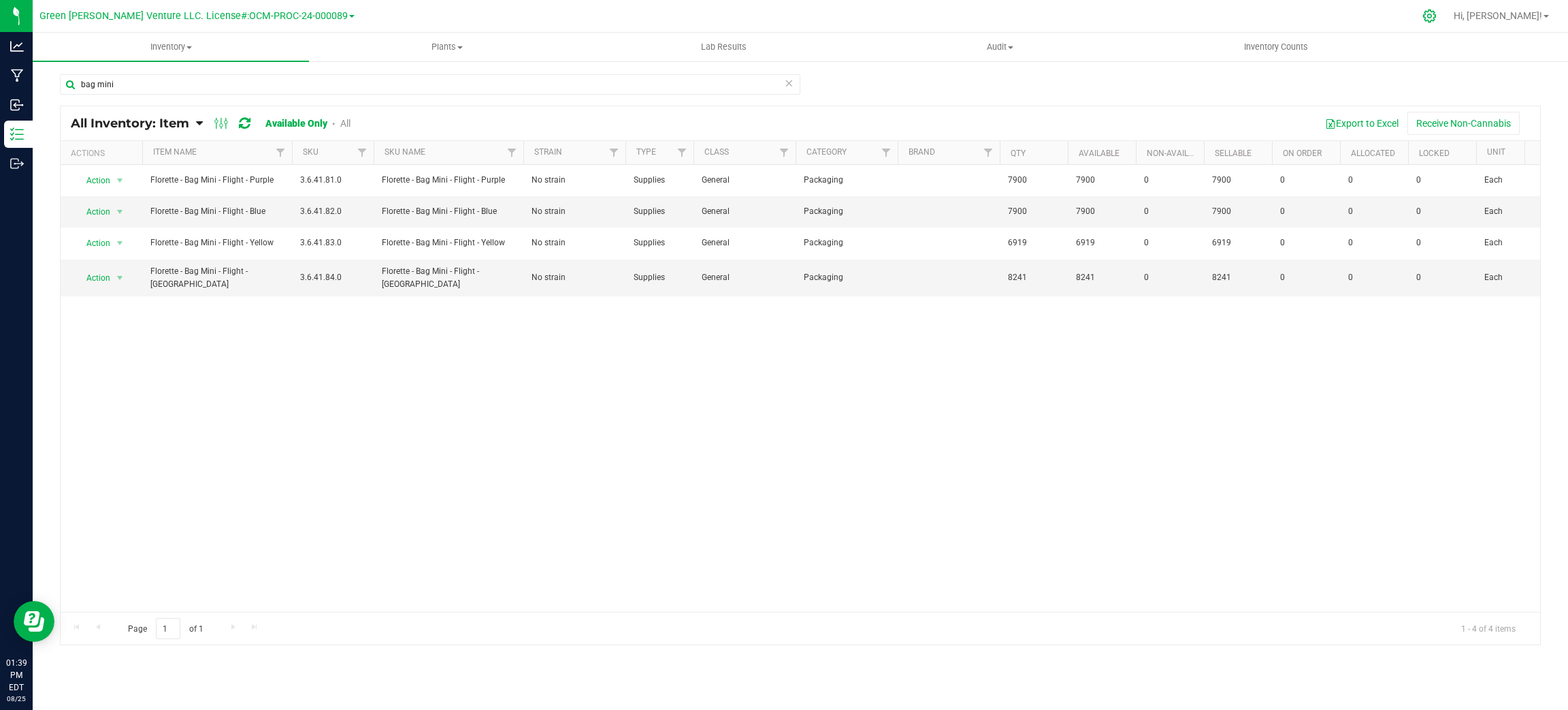
click at [1437, 10] on icon at bounding box center [1430, 16] width 14 height 14
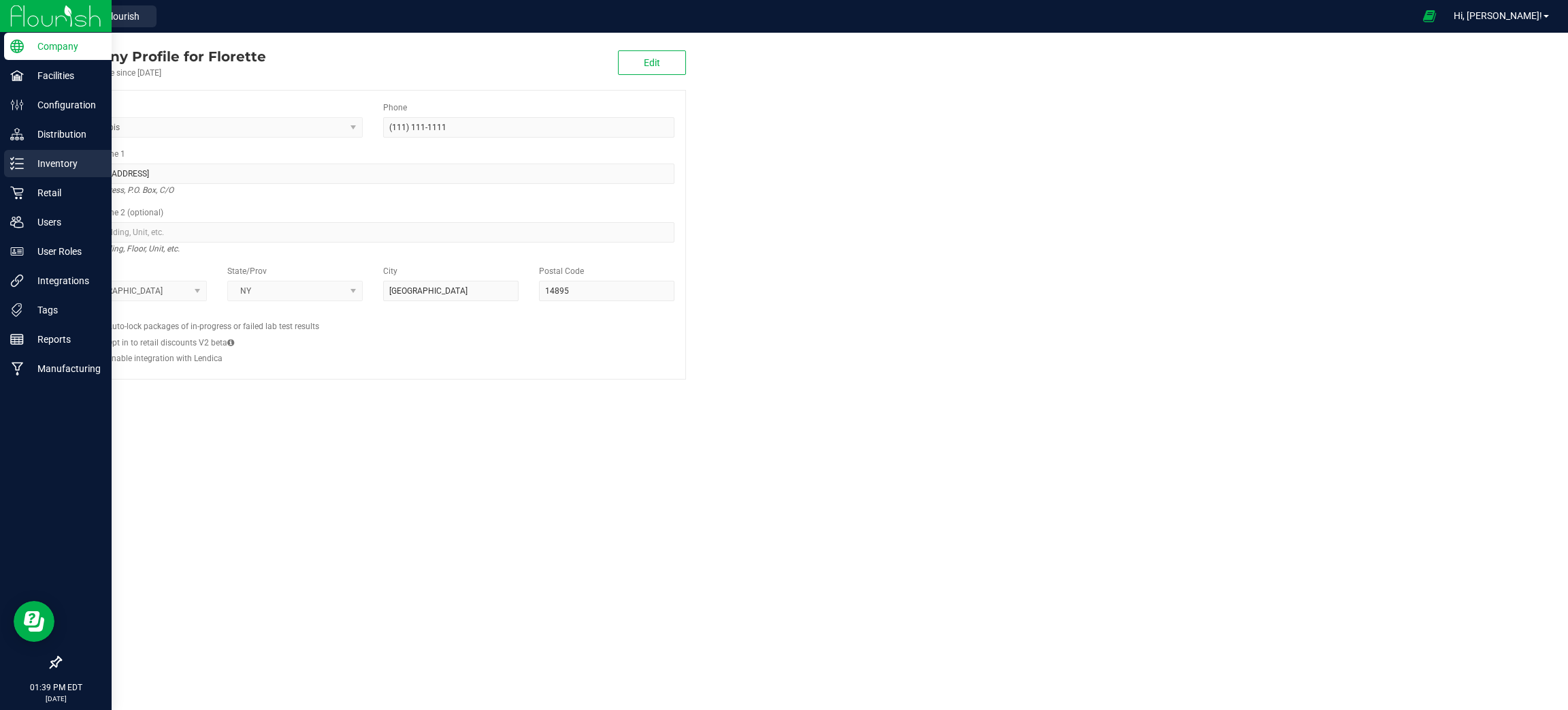
click at [23, 159] on line at bounding box center [20, 159] width 8 height 0
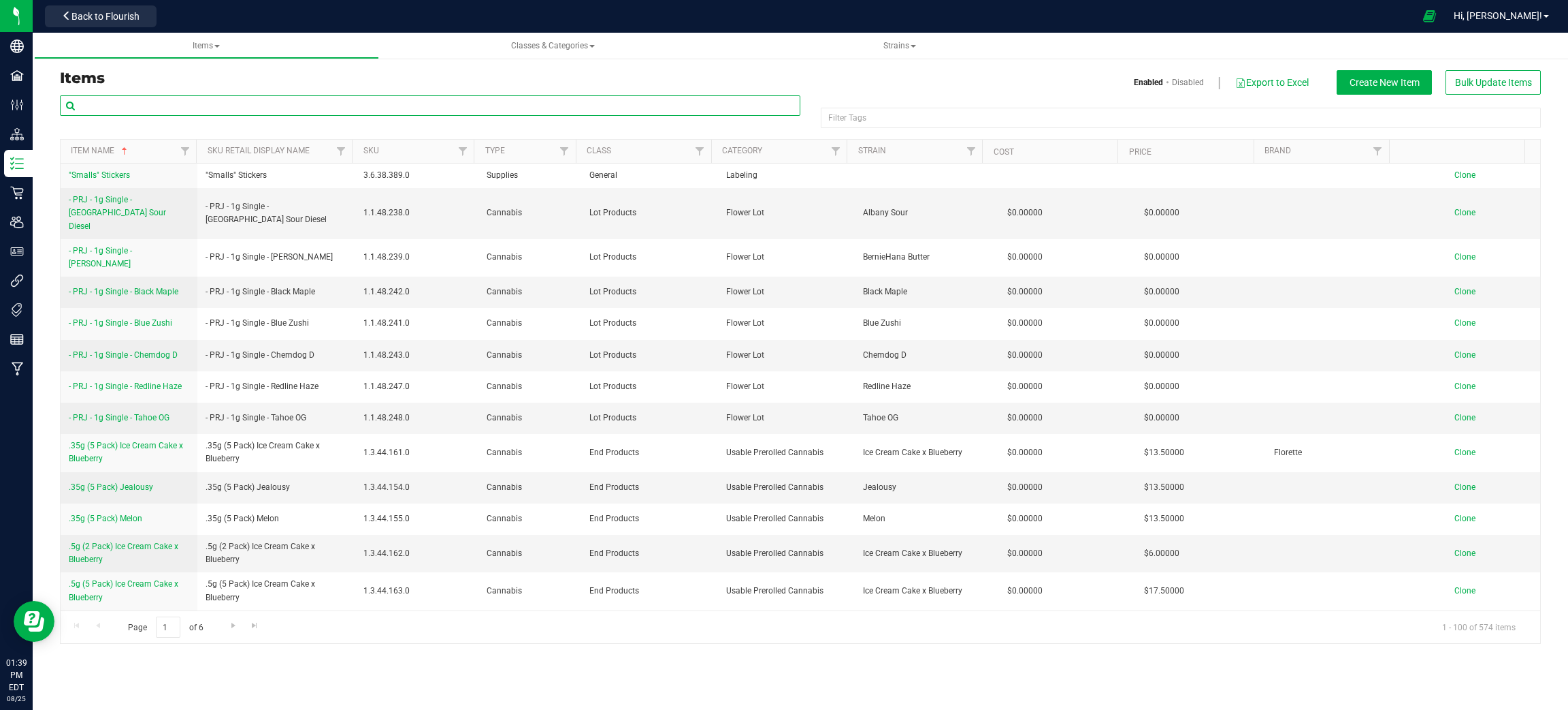
click at [302, 116] on div at bounding box center [430, 111] width 740 height 32
click at [131, 19] on span "Back to Flourish" at bounding box center [105, 16] width 68 height 11
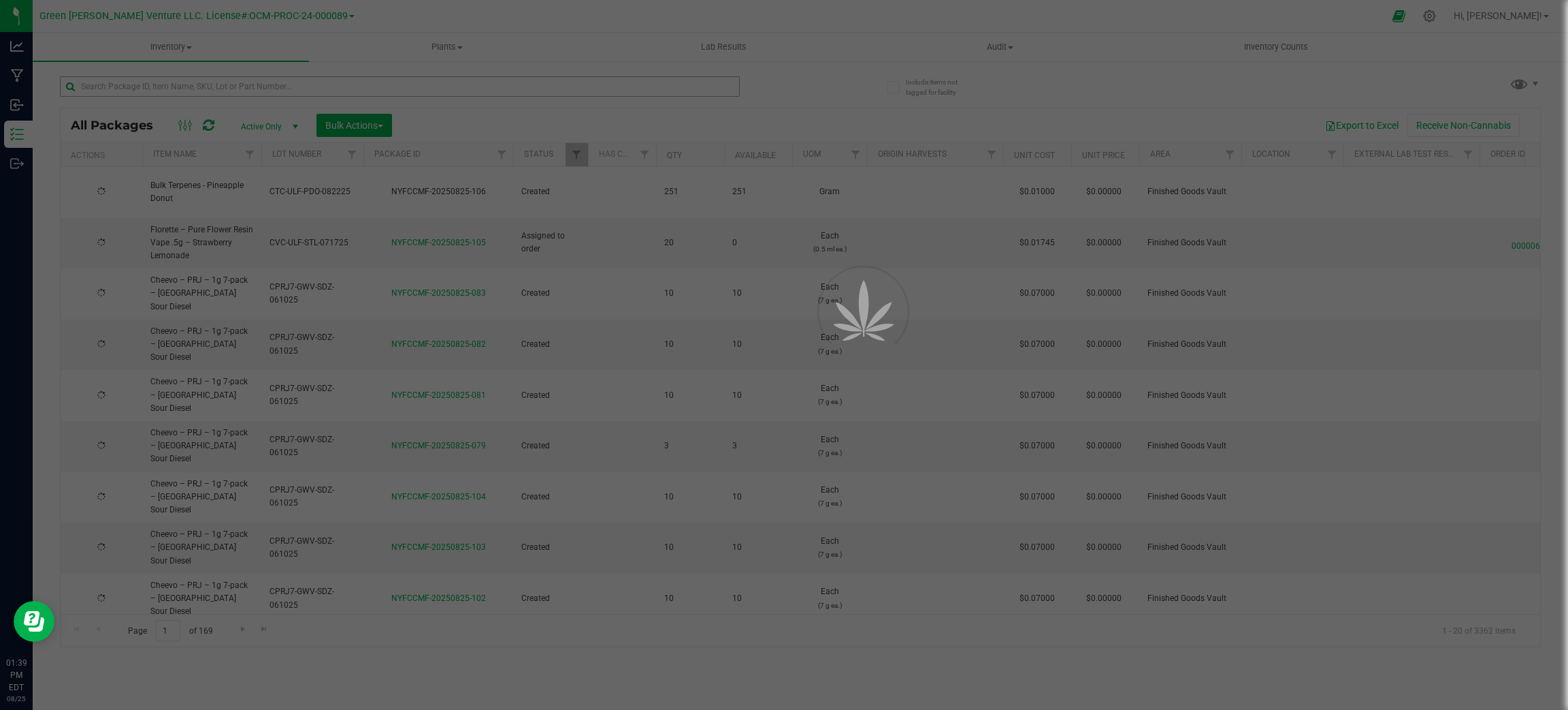
type input "2025-08-22"
type input "2026-06-19"
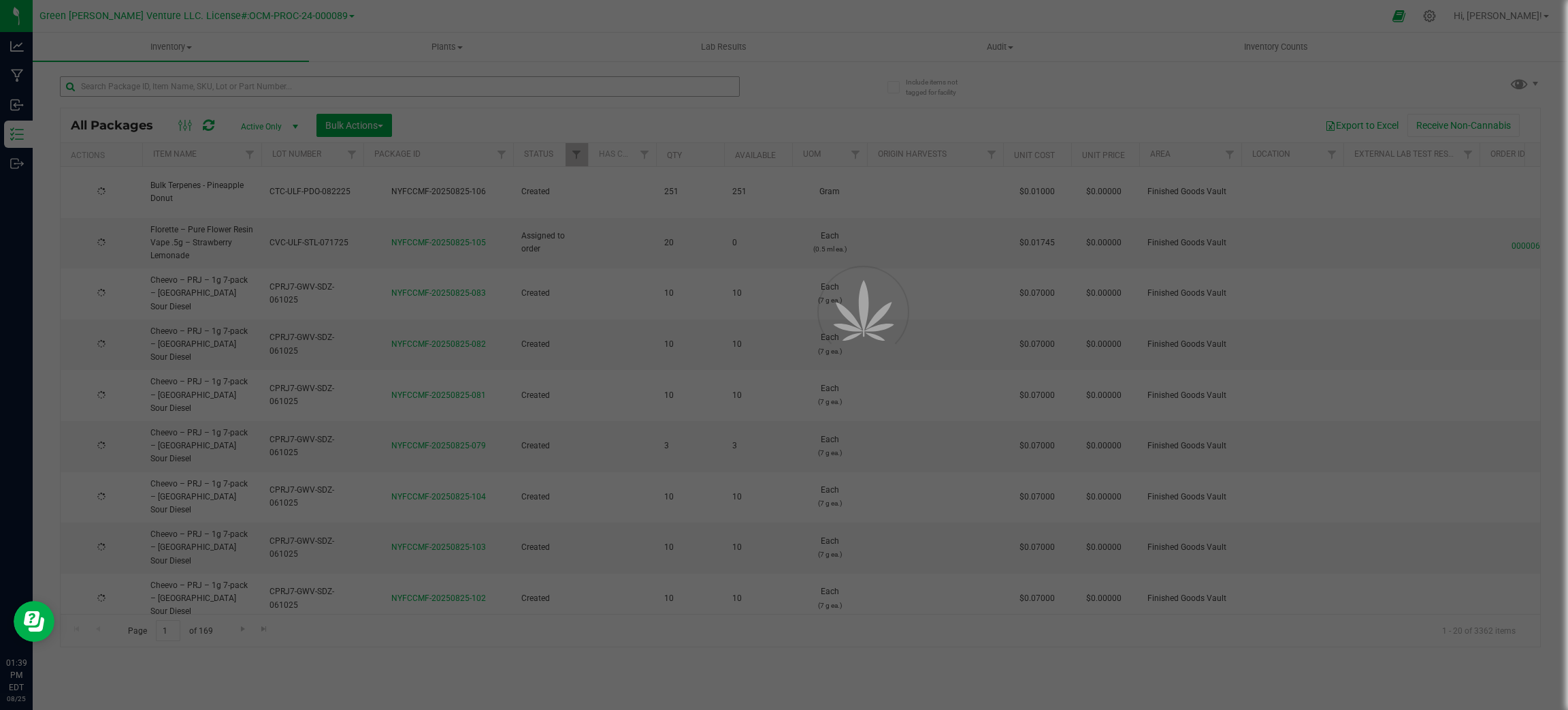
type input "2026-06-19"
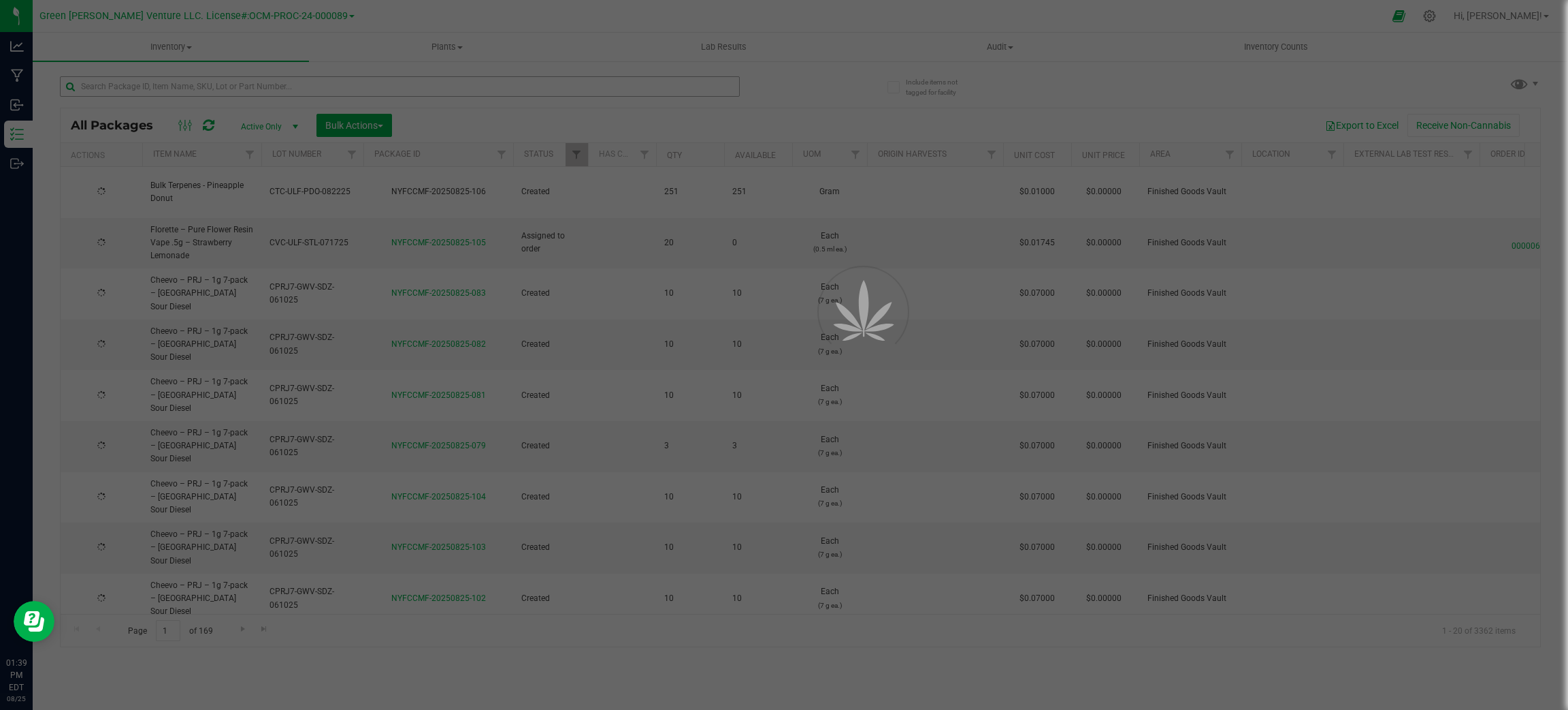
type input "2026-06-19"
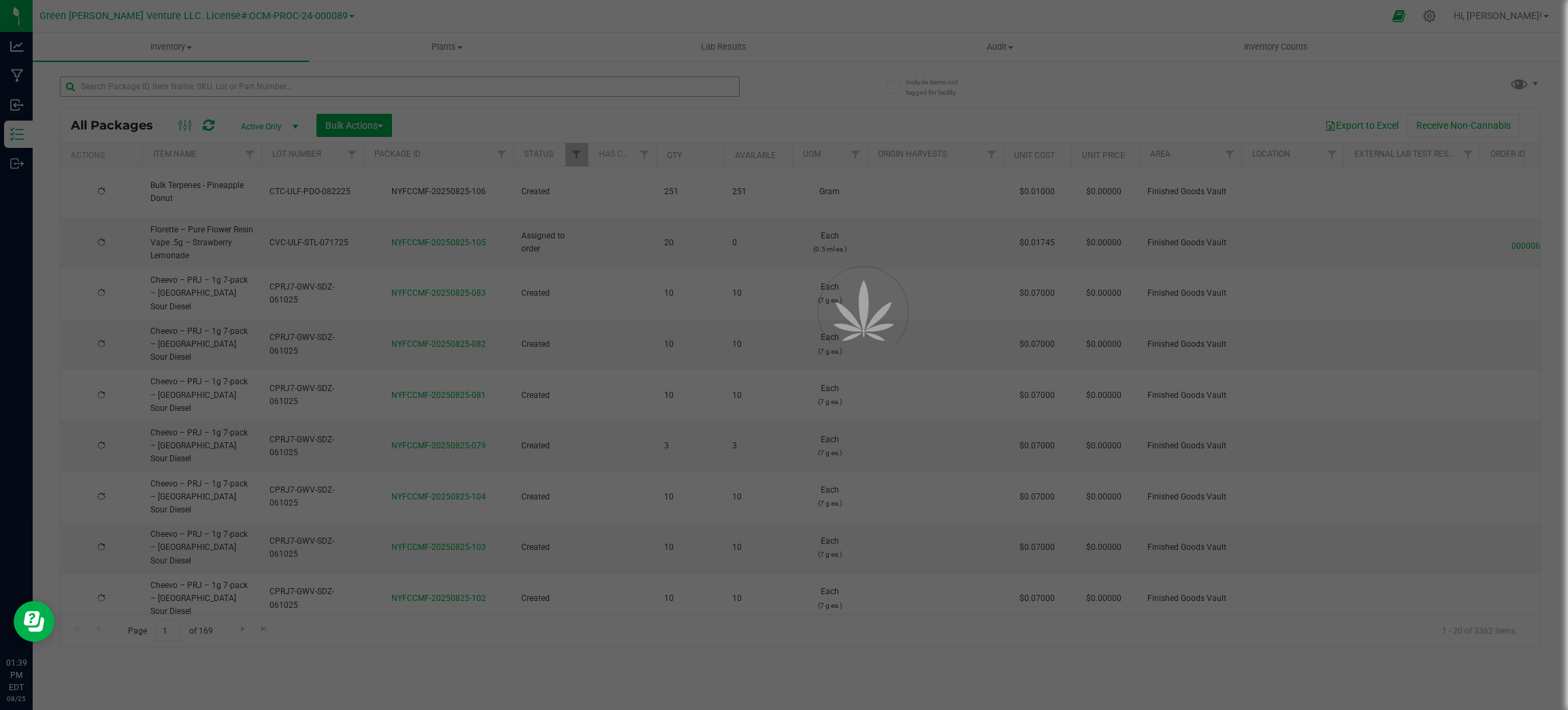
type input "2026-06-19"
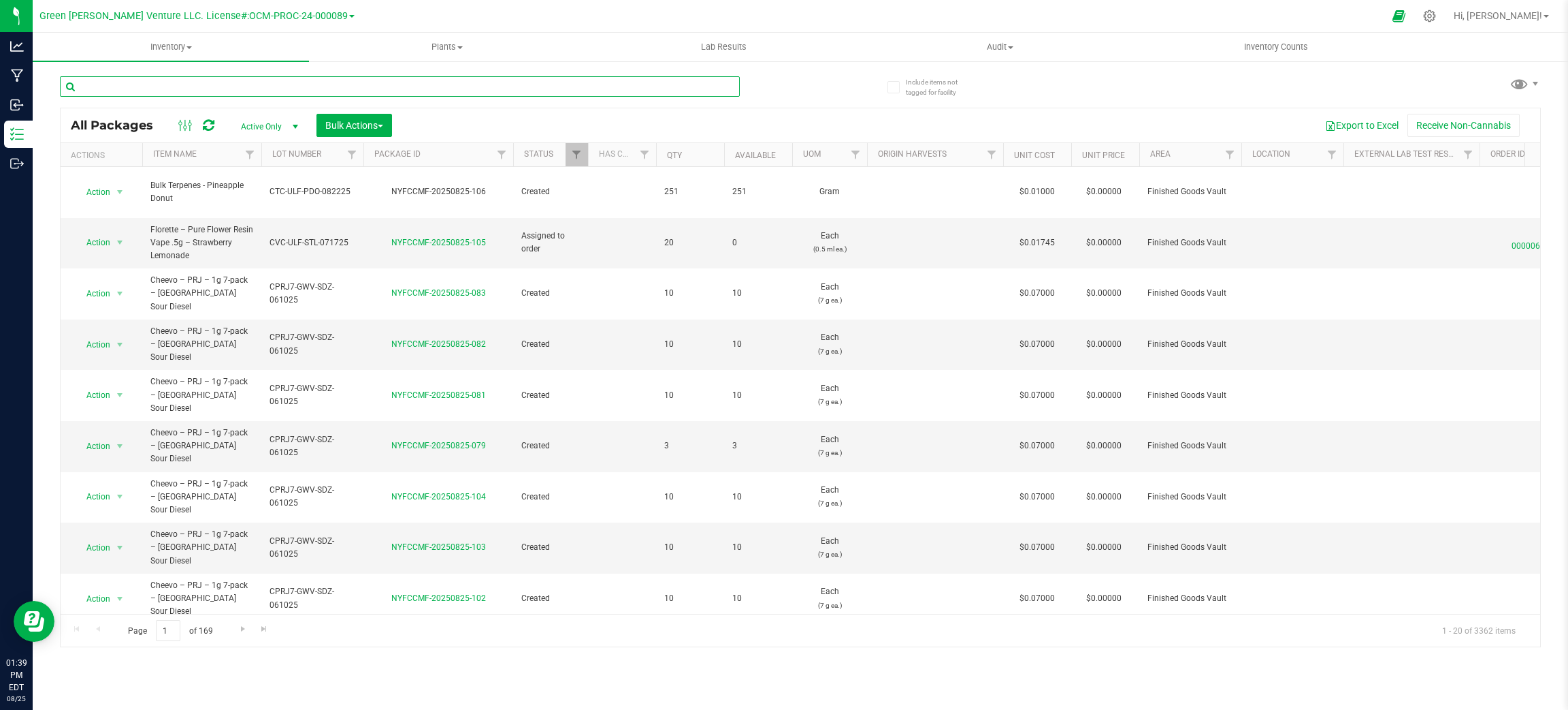
click at [226, 85] on input "text" at bounding box center [399, 86] width 680 height 21
click at [356, 83] on input "text" at bounding box center [399, 86] width 680 height 21
click at [190, 47] on span at bounding box center [189, 48] width 5 height 3
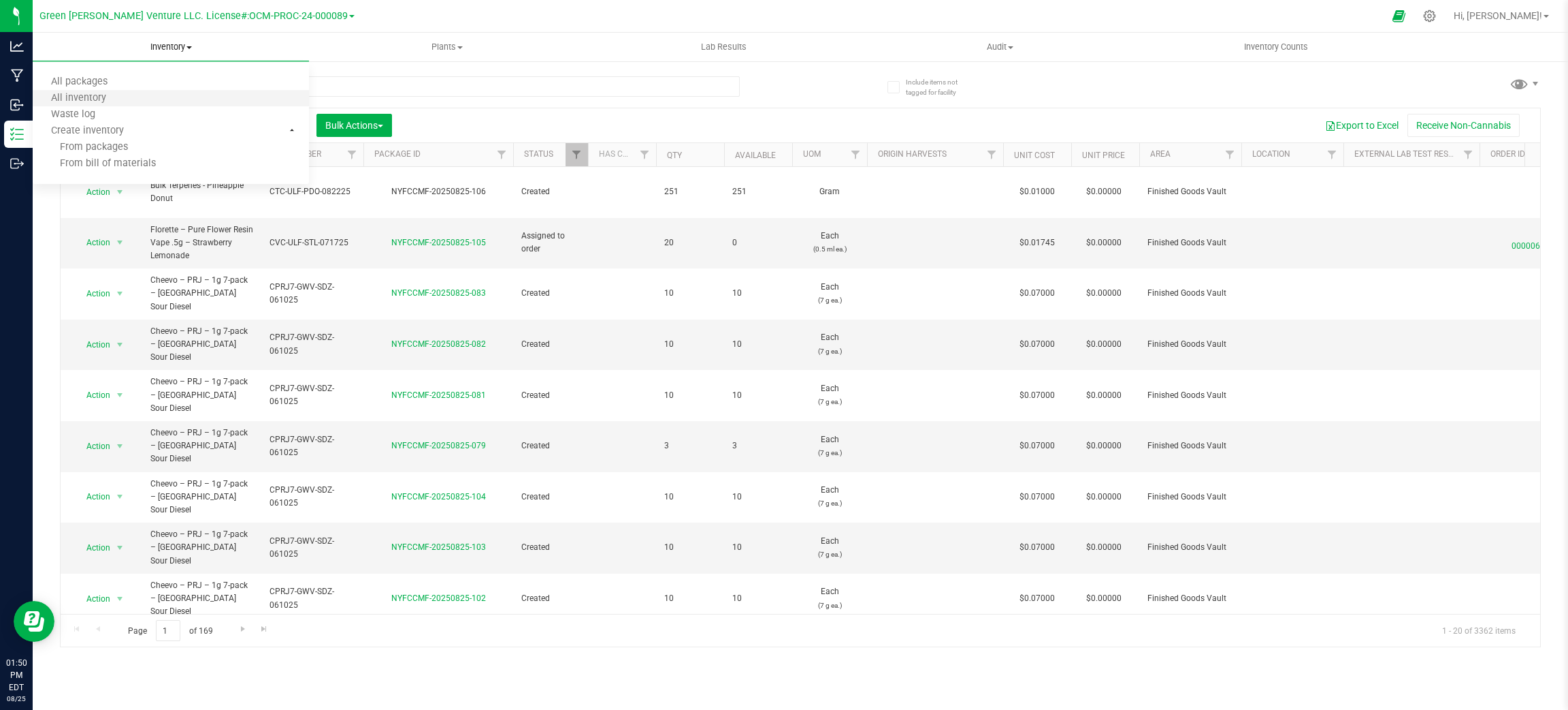
click at [155, 95] on li "All inventory" at bounding box center [171, 98] width 276 height 16
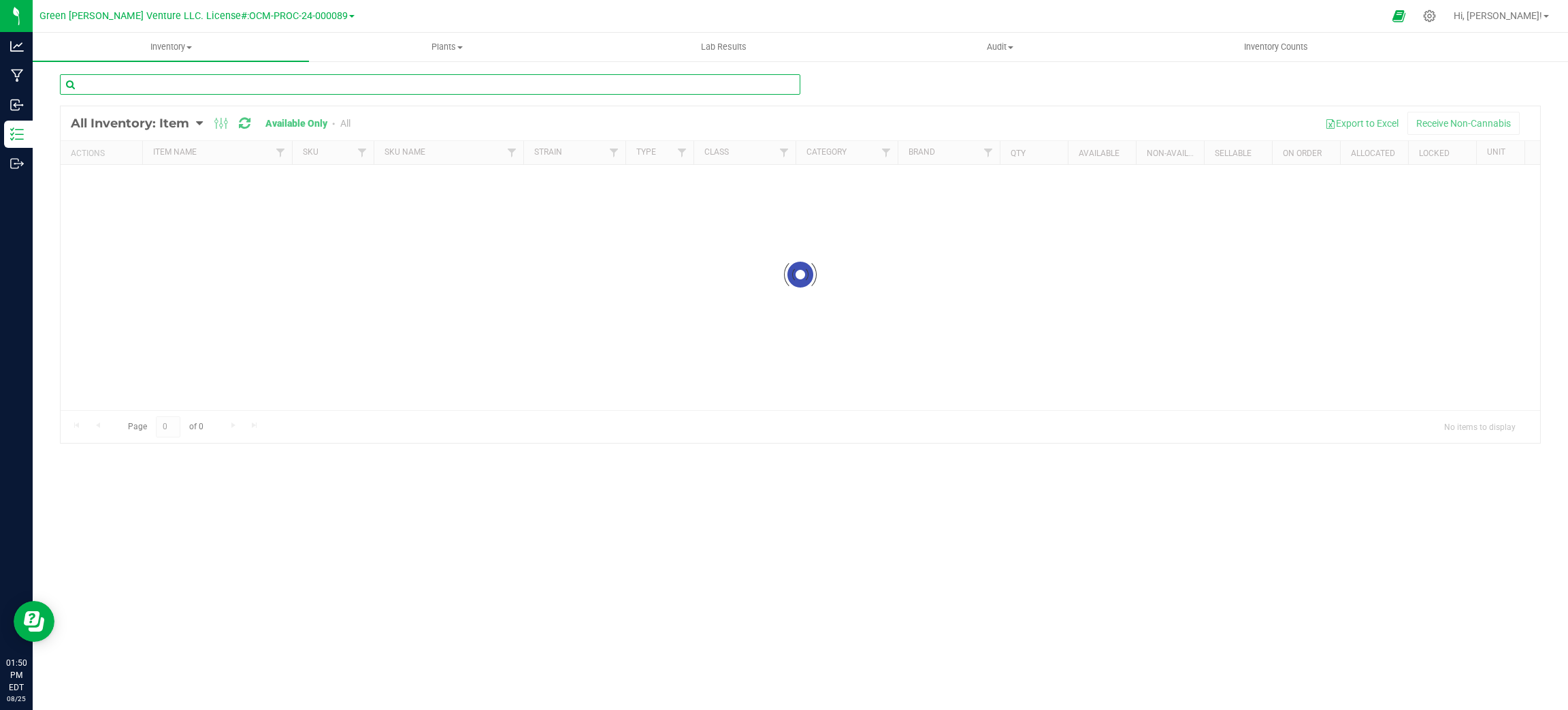
click at [186, 81] on div "Inventory All packages All inventory Waste log Create inventory Plants All plan…" at bounding box center [800, 371] width 1535 height 677
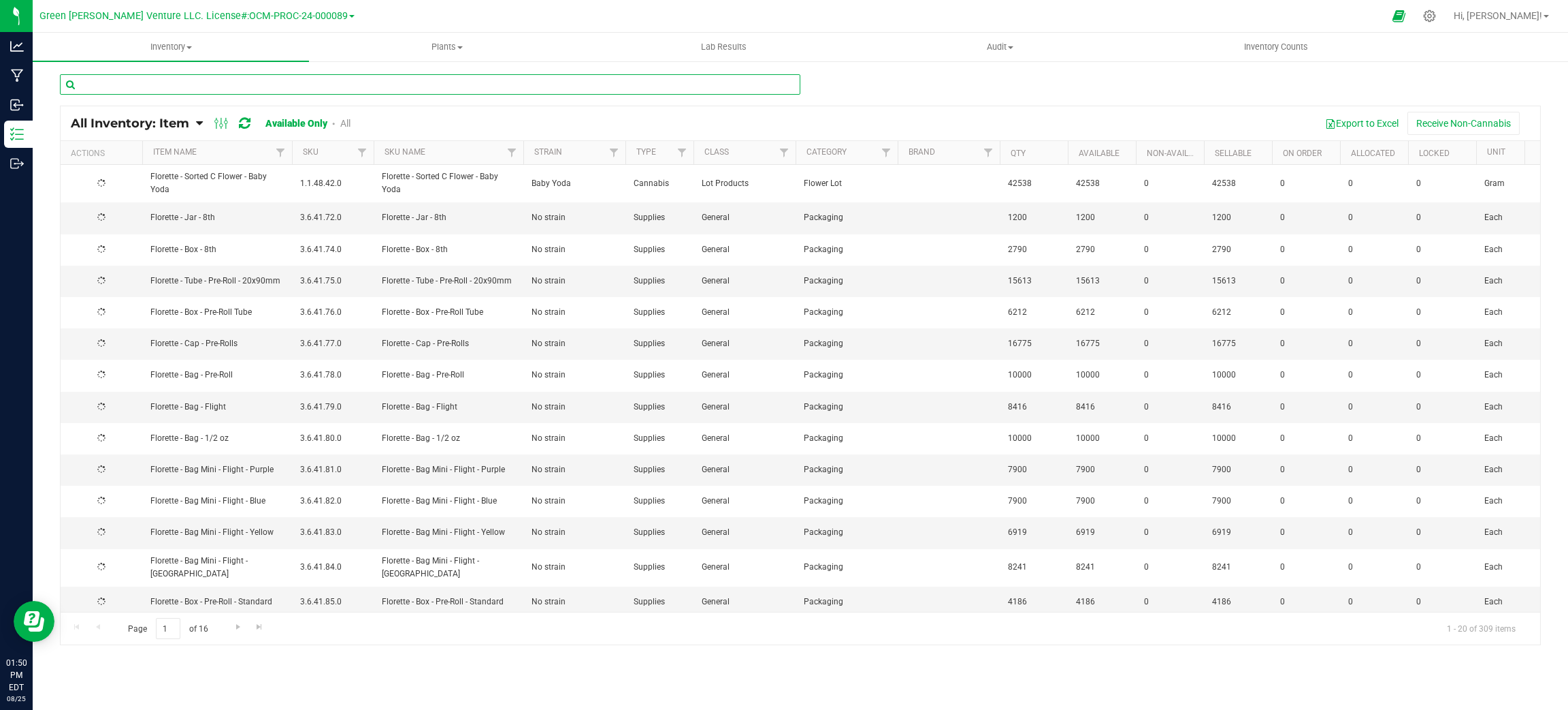
click at [186, 81] on input "text" at bounding box center [430, 84] width 740 height 21
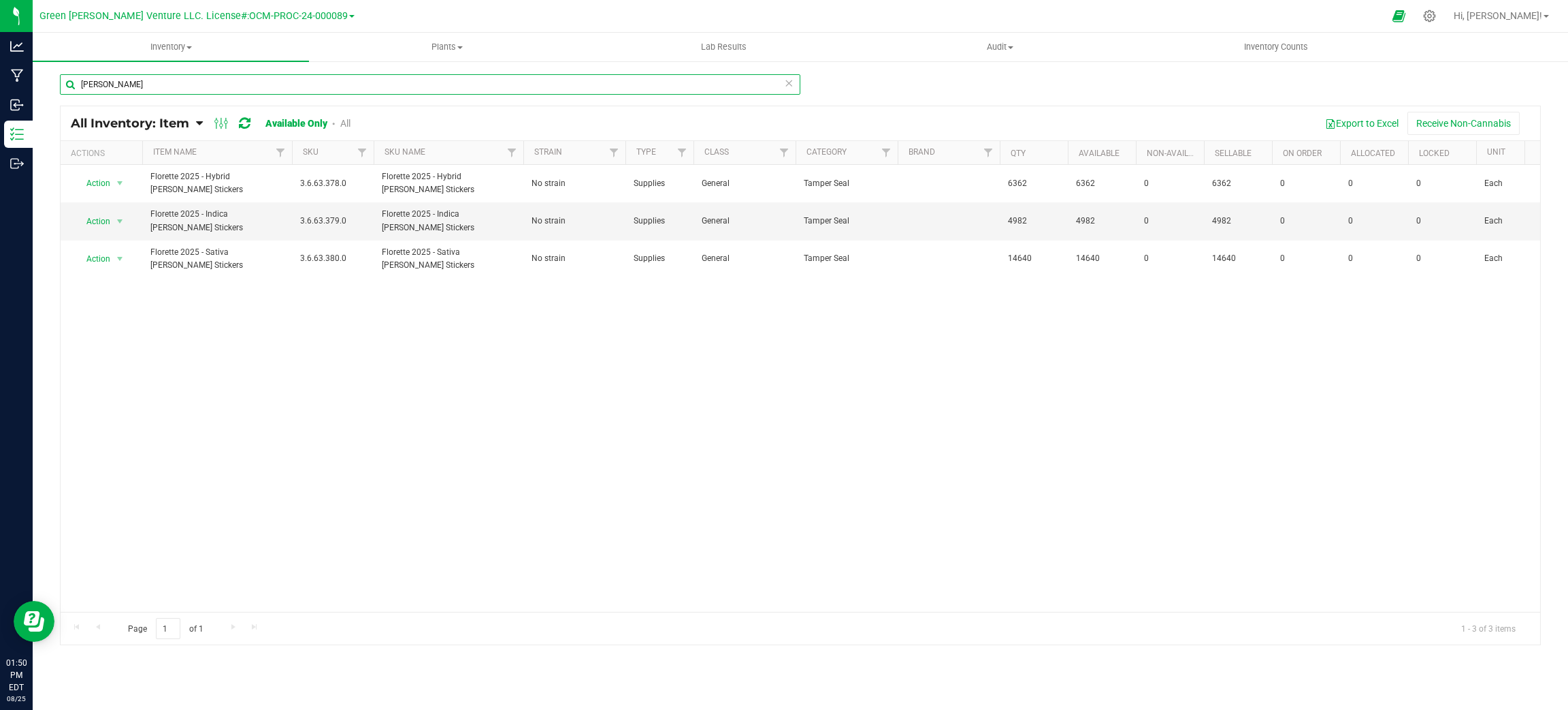
type input "Bar bell"
click at [341, 121] on link "All" at bounding box center [345, 123] width 10 height 11
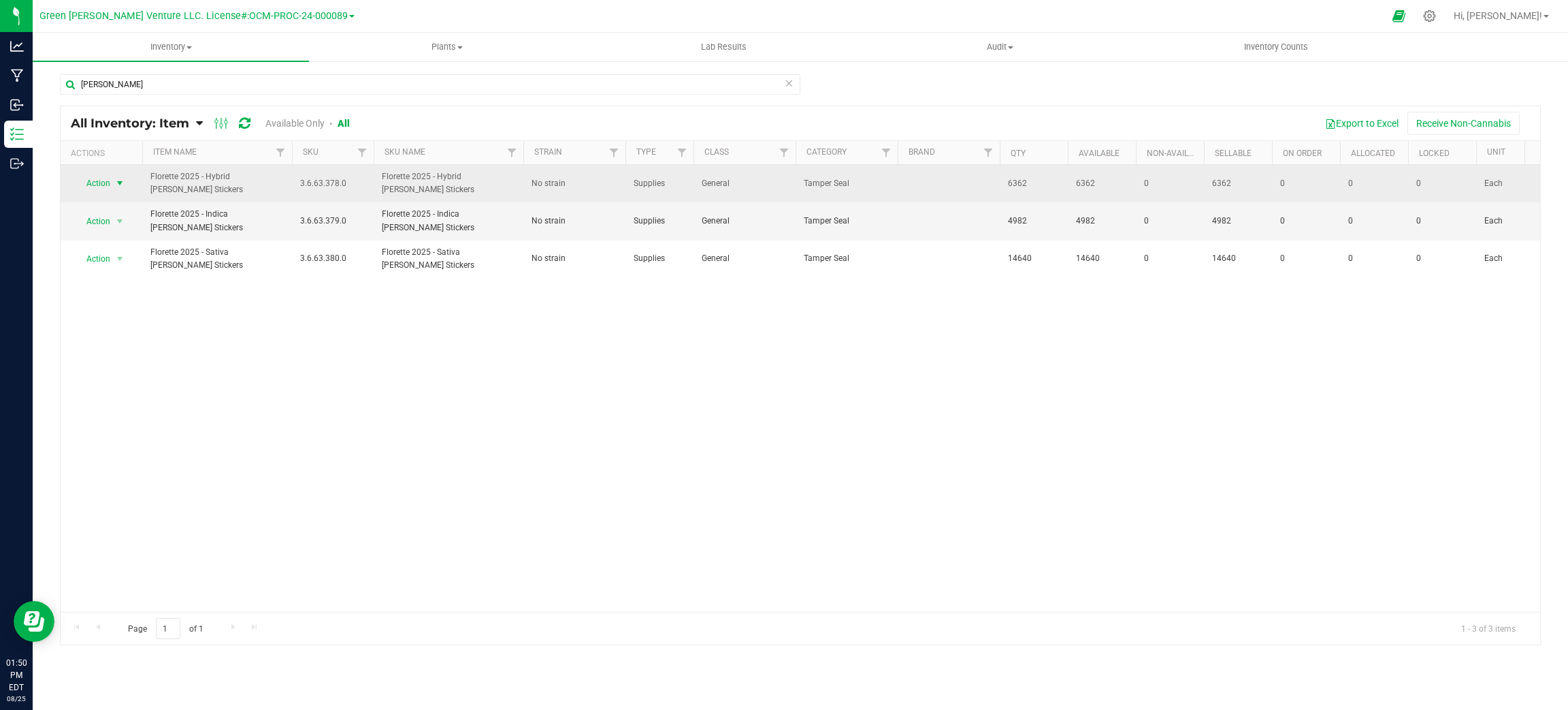
click at [113, 179] on span "select" at bounding box center [119, 183] width 17 height 19
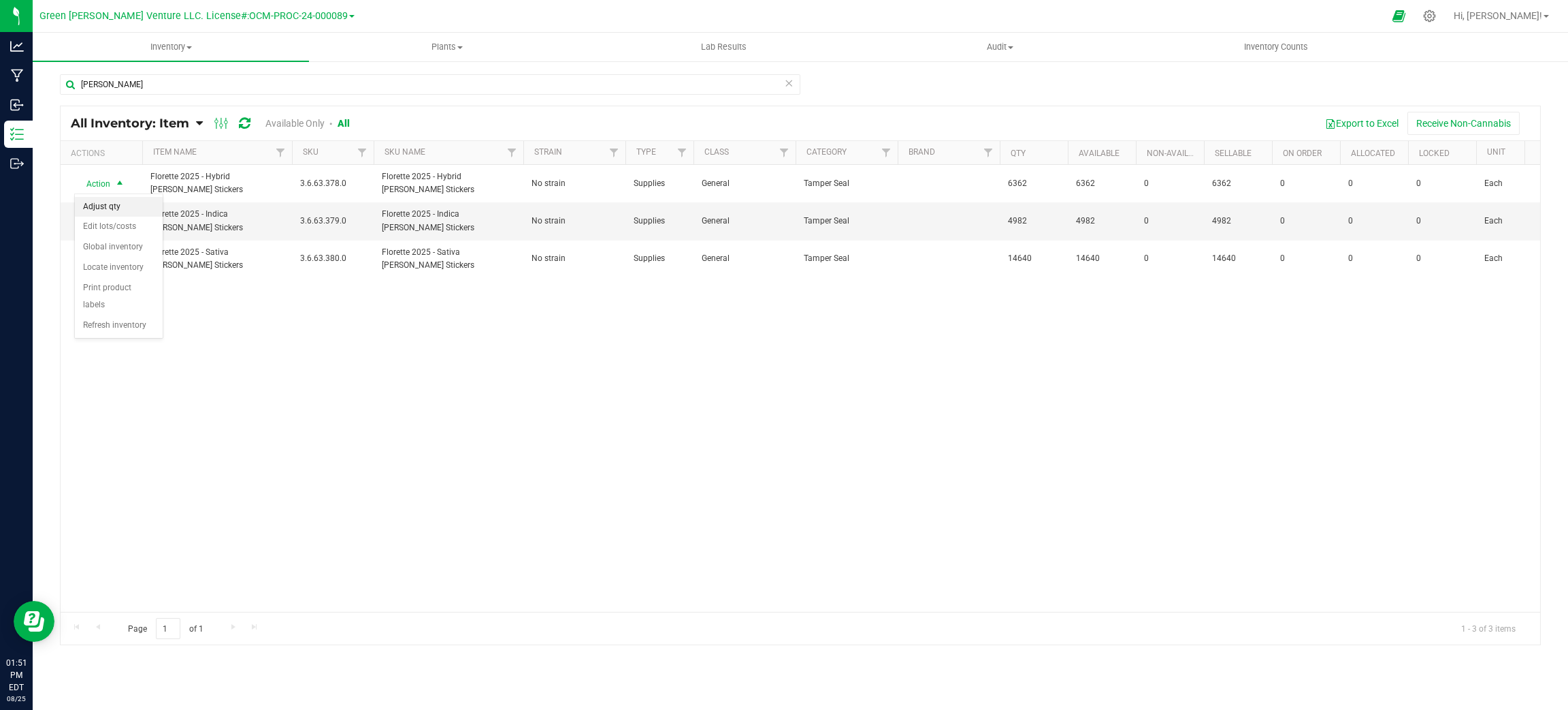
click at [122, 210] on li "Adjust qty" at bounding box center [118, 207] width 87 height 21
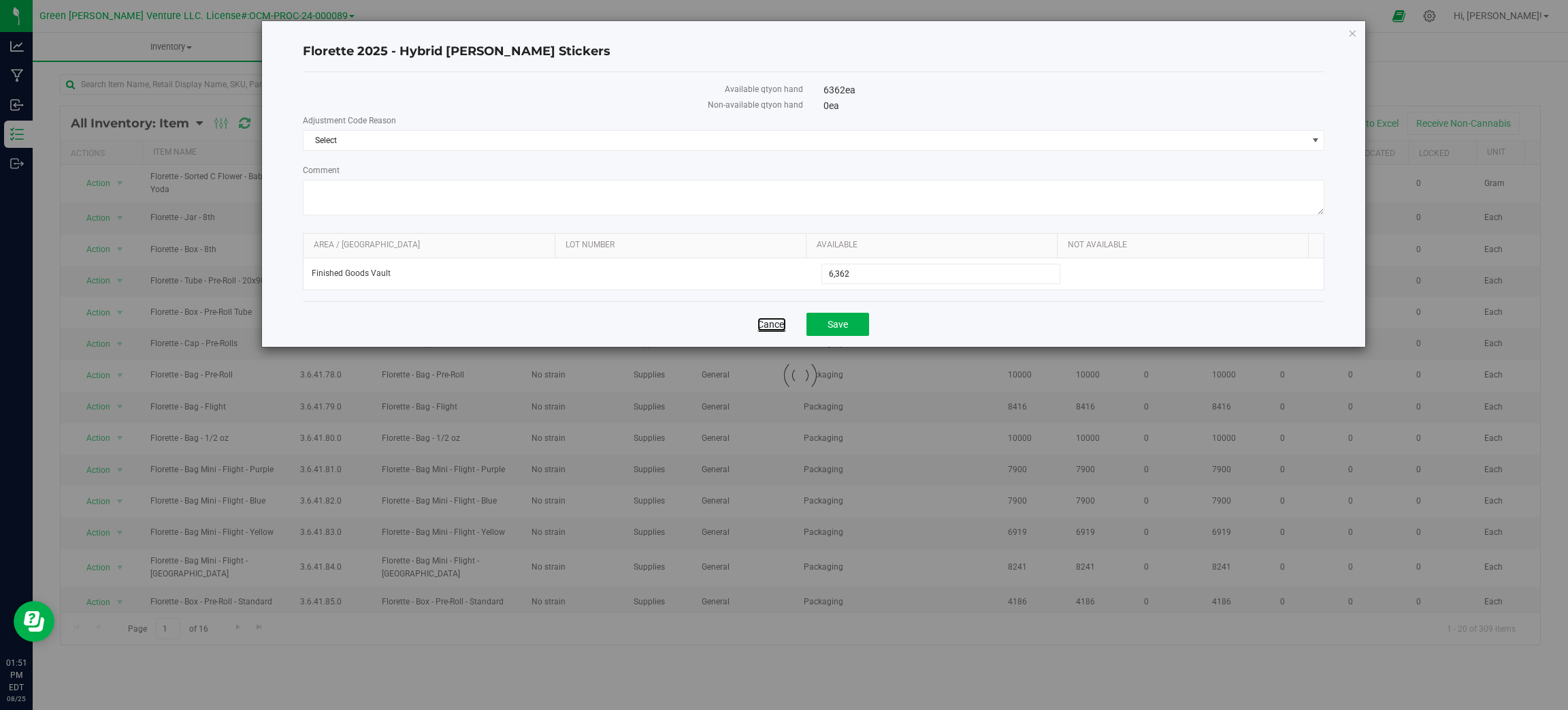
click at [758, 323] on link "Cancel" at bounding box center [771, 325] width 29 height 14
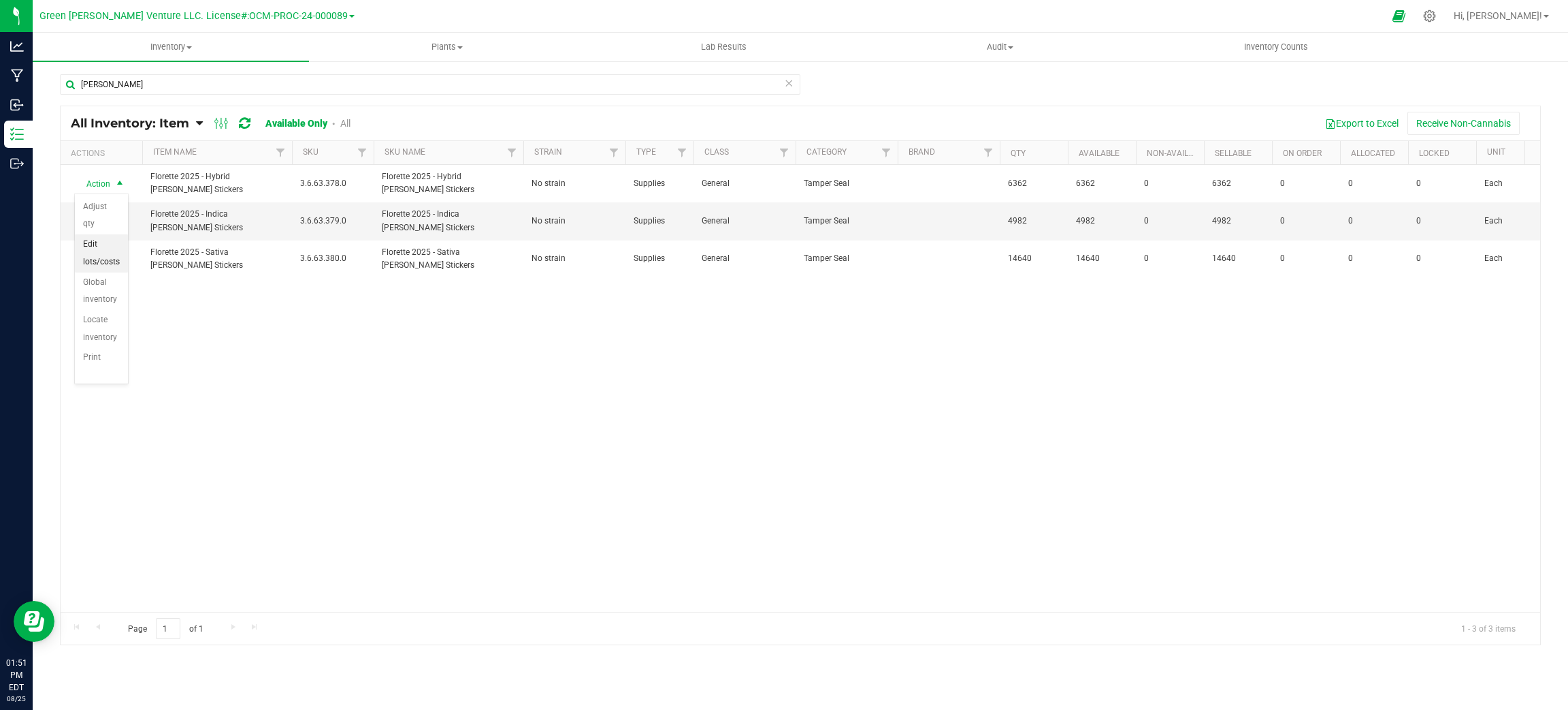
click at [112, 246] on li "Edit lots/costs" at bounding box center [101, 253] width 54 height 38
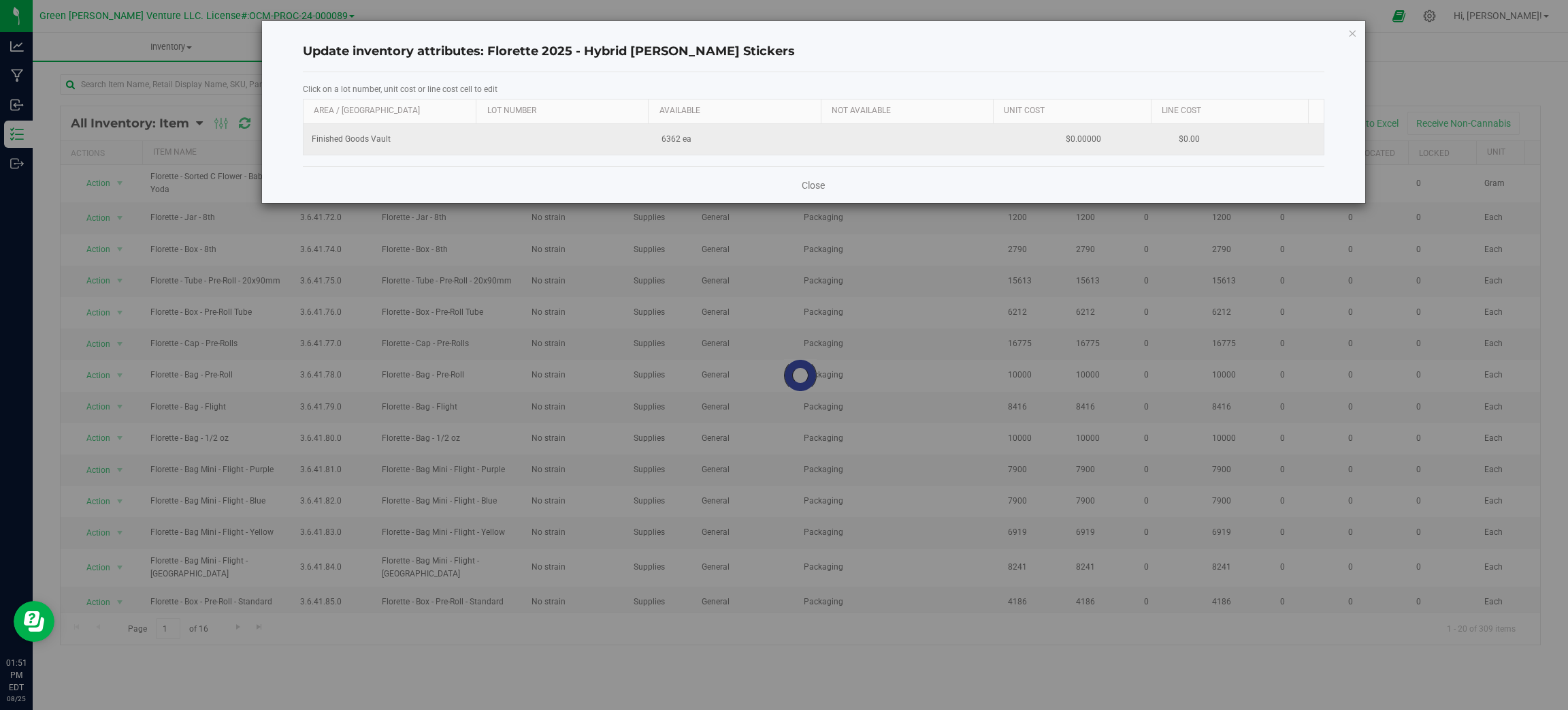
click at [663, 142] on span "6362 ea" at bounding box center [677, 139] width 30 height 13
drag, startPoint x: 663, startPoint y: 142, endPoint x: 505, endPoint y: 144, distance: 158.0
click at [505, 144] on td at bounding box center [566, 139] width 175 height 31
click at [343, 134] on span "Finished Goods Vault" at bounding box center [351, 139] width 79 height 13
click at [506, 149] on td at bounding box center [566, 139] width 175 height 31
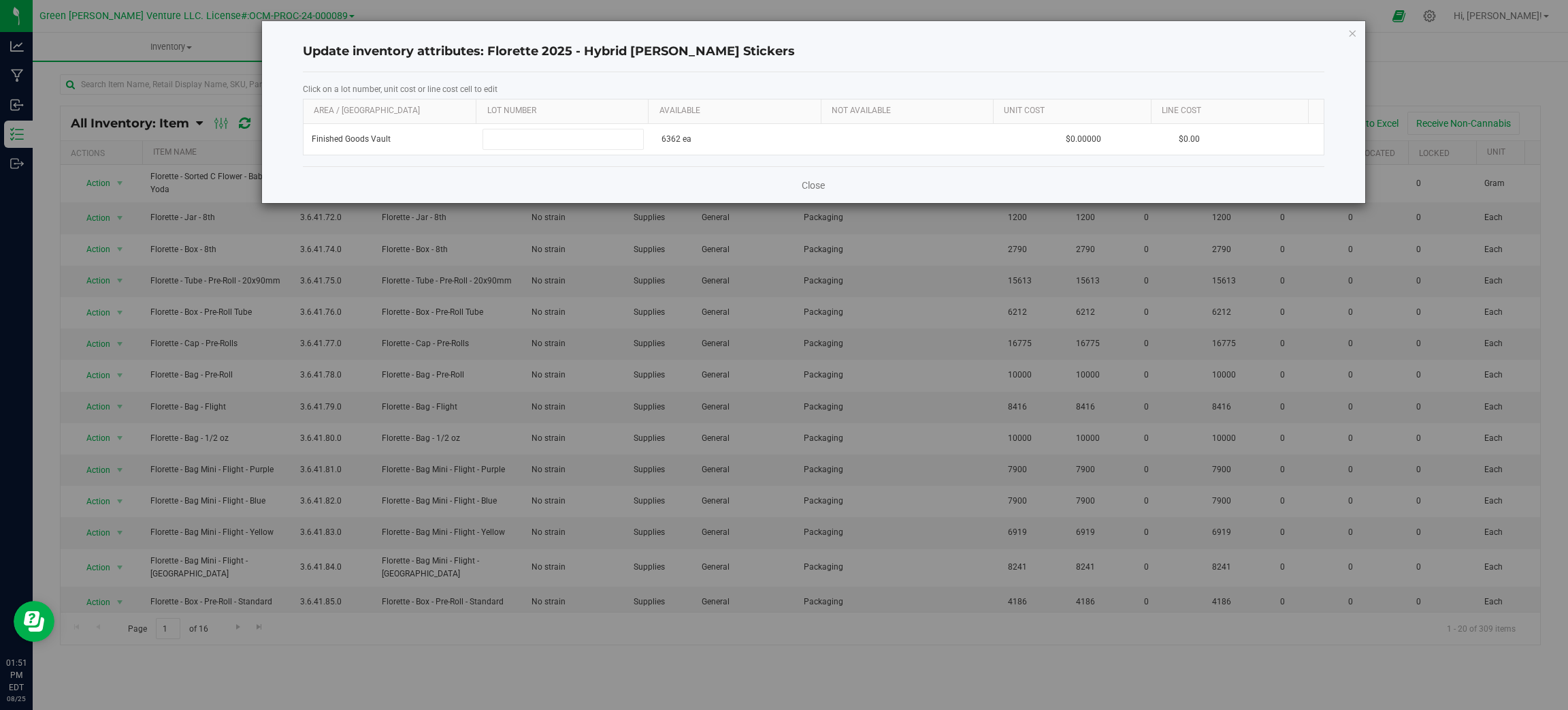
click at [713, 164] on div "Click on a lot number, unit cost or line cost cell to edit Area / Locn Lot Numb…" at bounding box center [814, 119] width 1022 height 94
click at [799, 187] on div "Close" at bounding box center [814, 184] width 1022 height 37
click at [811, 187] on link "Close" at bounding box center [813, 186] width 23 height 14
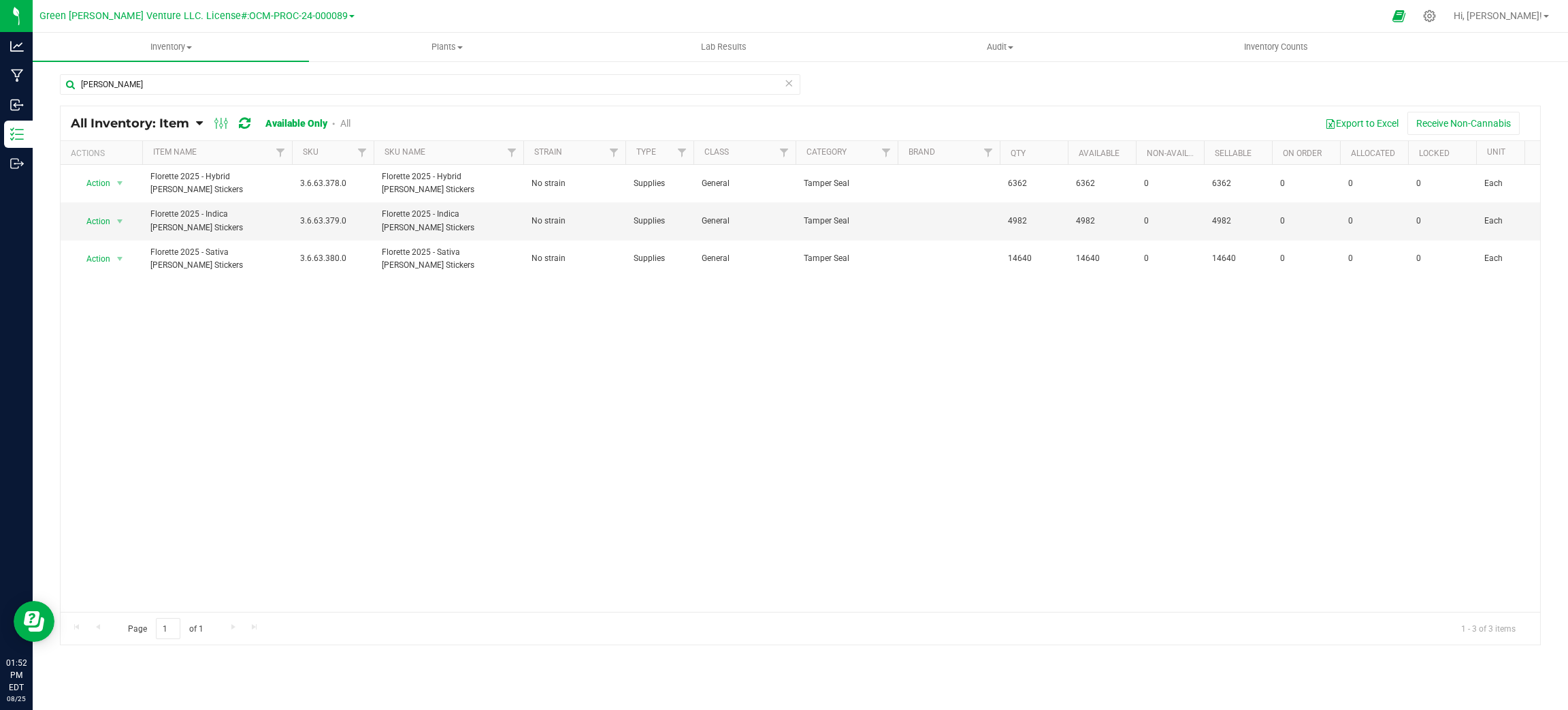
drag, startPoint x: 1511, startPoint y: 18, endPoint x: 1506, endPoint y: 23, distance: 7.1
click at [1511, 18] on span "Hi, Aaron!" at bounding box center [1498, 15] width 88 height 11
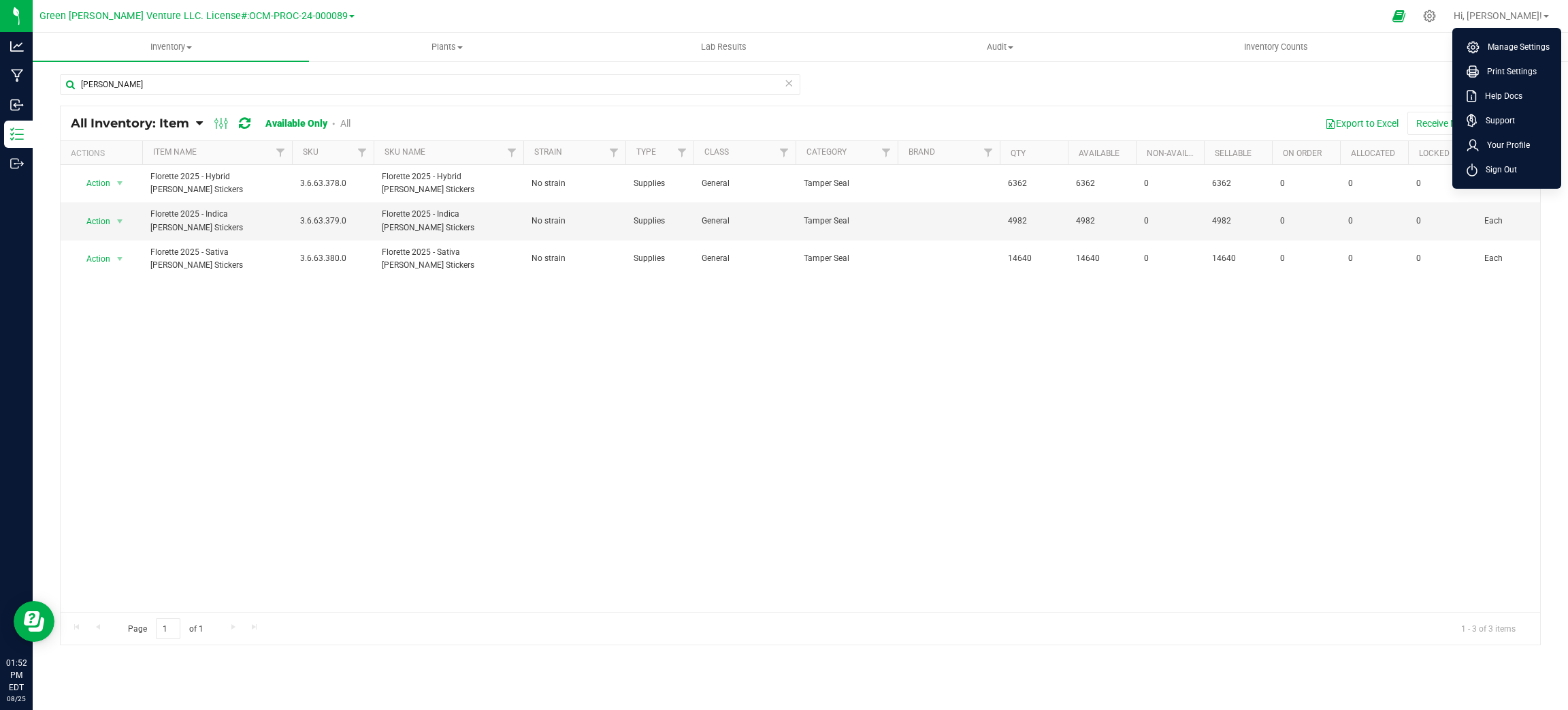
click at [1361, 77] on div "Bar bell" at bounding box center [800, 90] width 1482 height 32
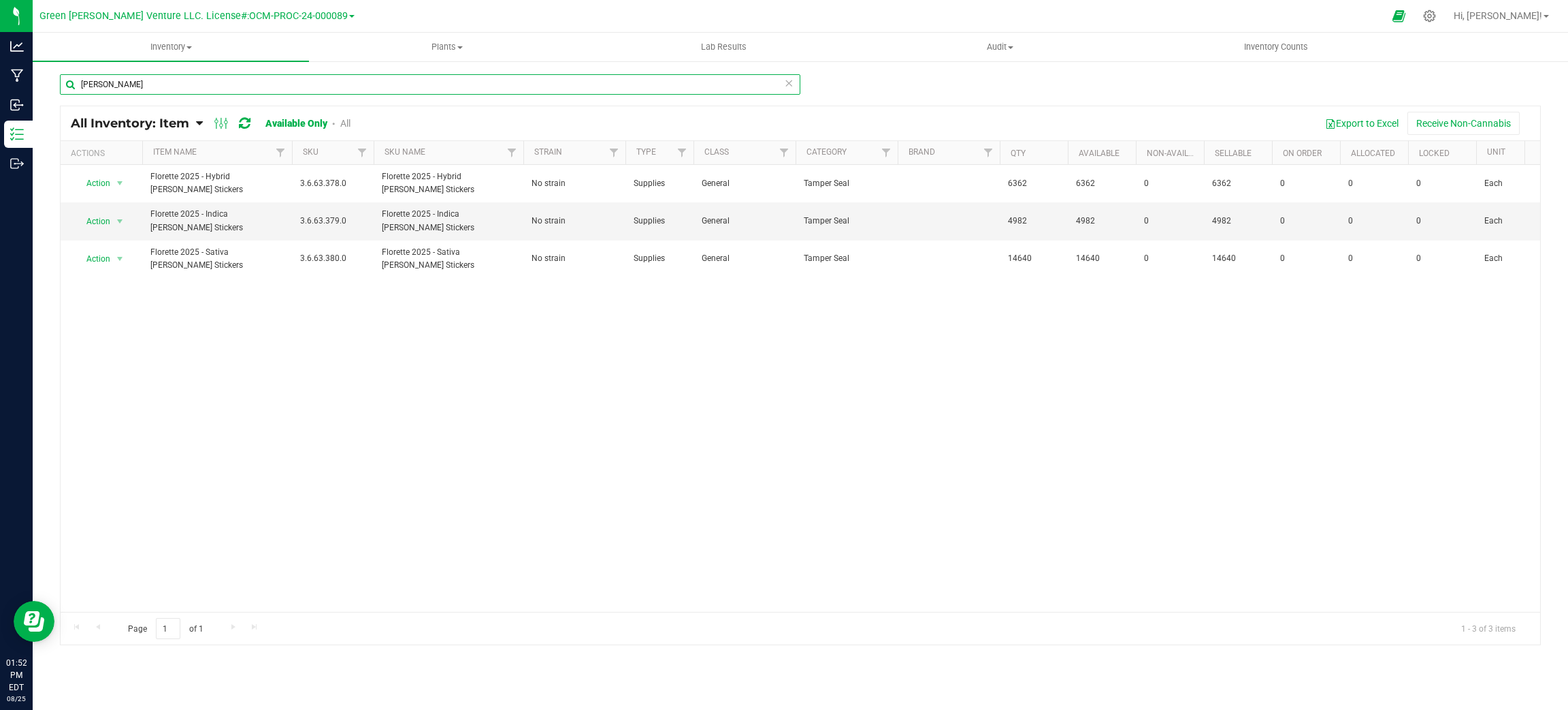
click at [170, 80] on input "Bar bell" at bounding box center [430, 84] width 740 height 21
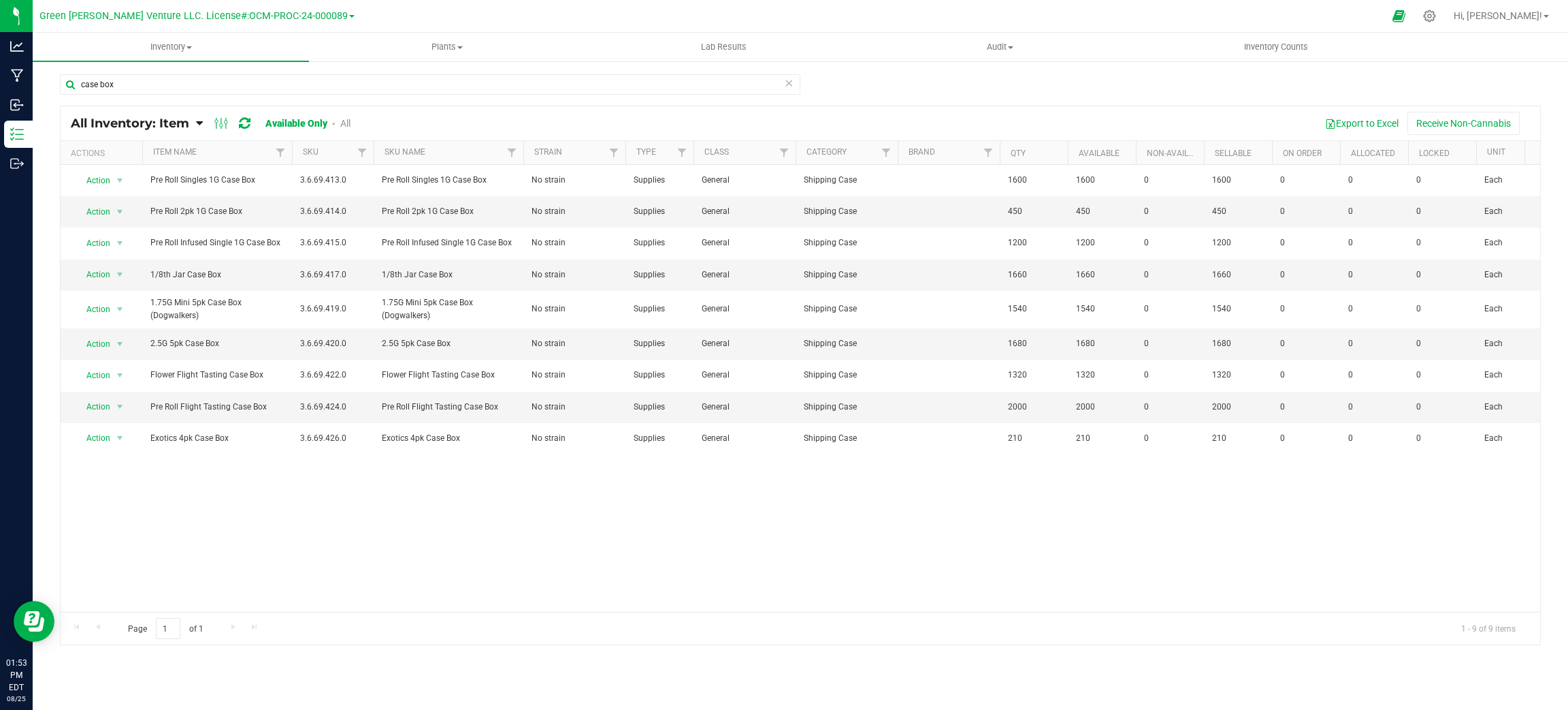
click at [344, 120] on link "All" at bounding box center [345, 123] width 10 height 11
click at [356, 88] on input "case box" at bounding box center [430, 84] width 740 height 21
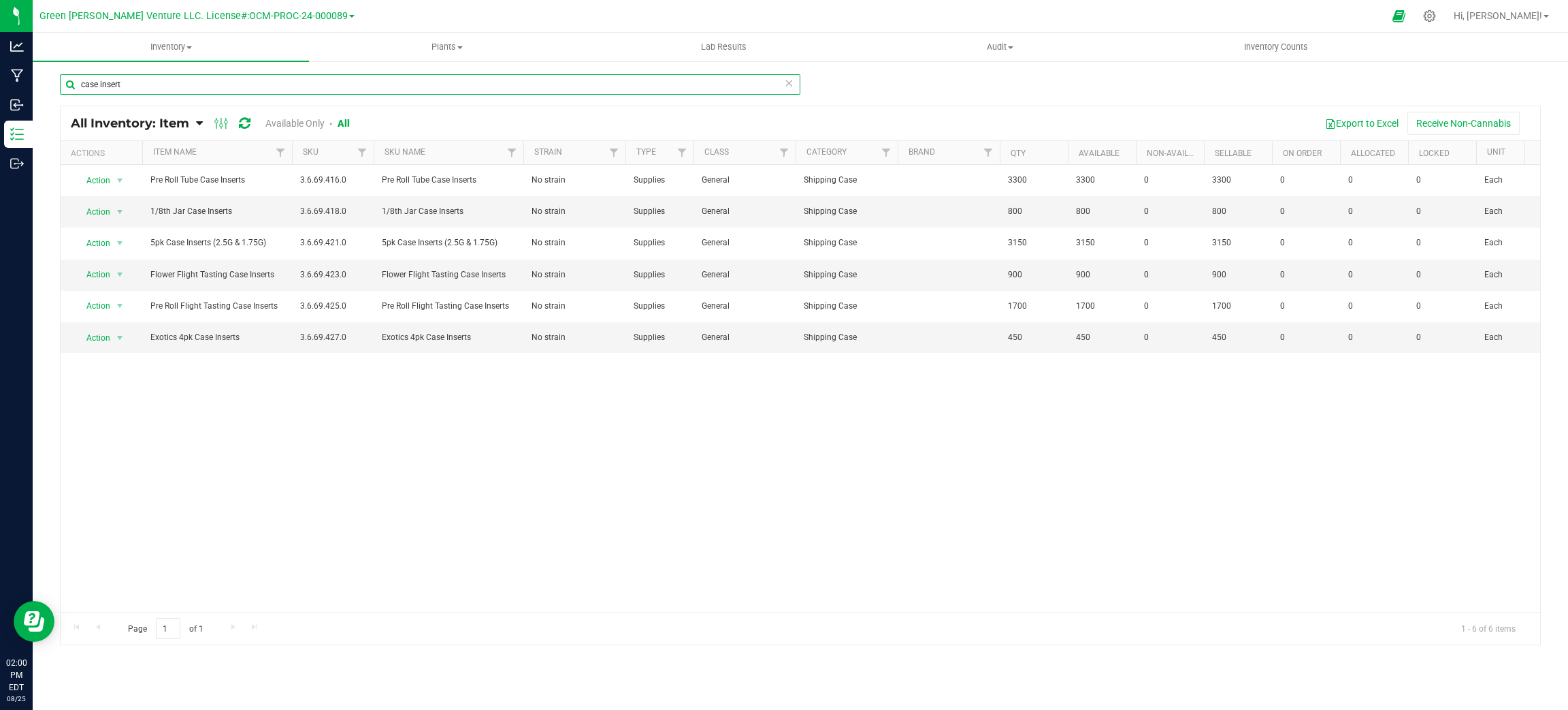
type input "case insert"
click at [1514, 487] on div "Action Action Adjust qty Edit lots/costs Global inventory Locate inventory Prin…" at bounding box center [800, 388] width 1480 height 447
click at [270, 74] on input "case insert" at bounding box center [430, 84] width 740 height 21
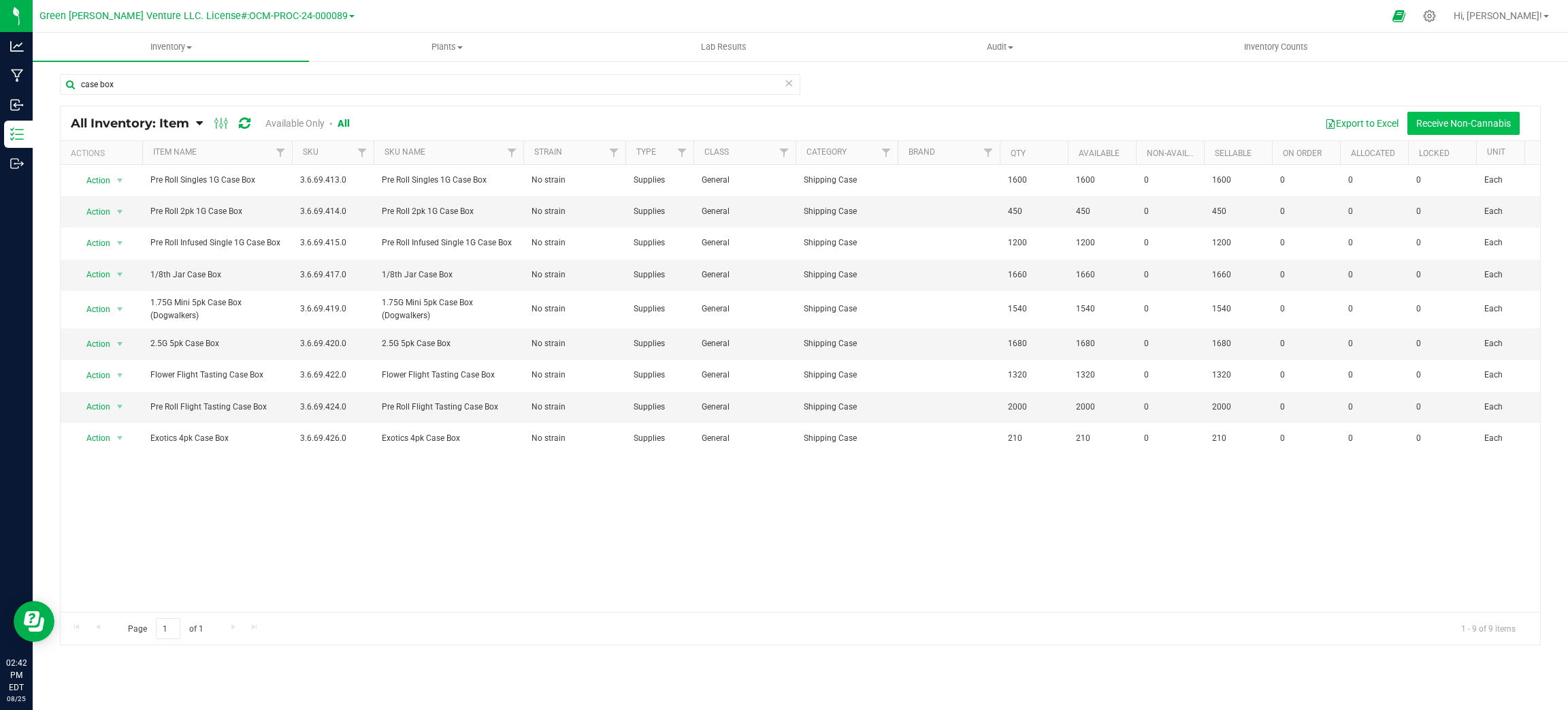
click at [1437, 127] on button "Receive Non-Cannabis" at bounding box center [1463, 122] width 112 height 23
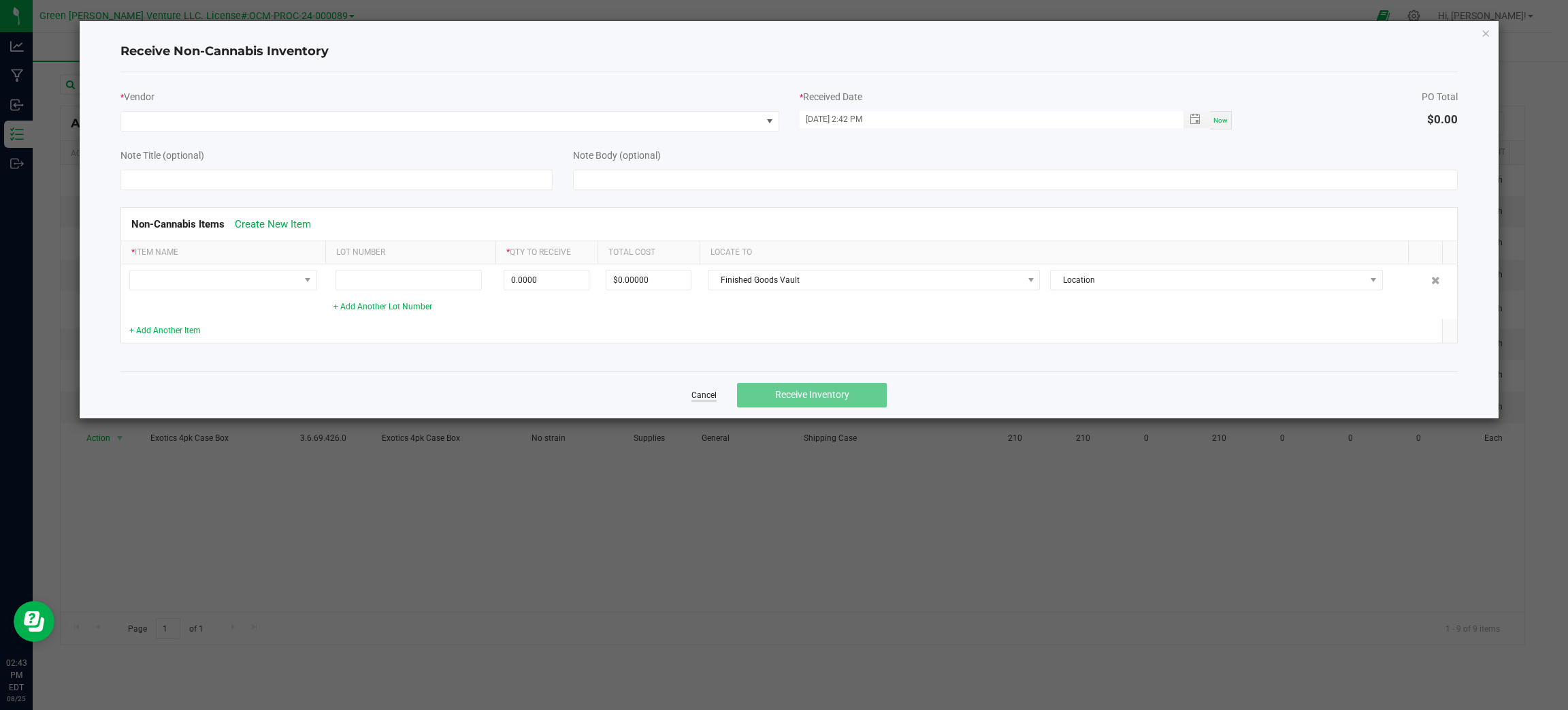
click at [700, 396] on link "Cancel" at bounding box center [704, 395] width 25 height 12
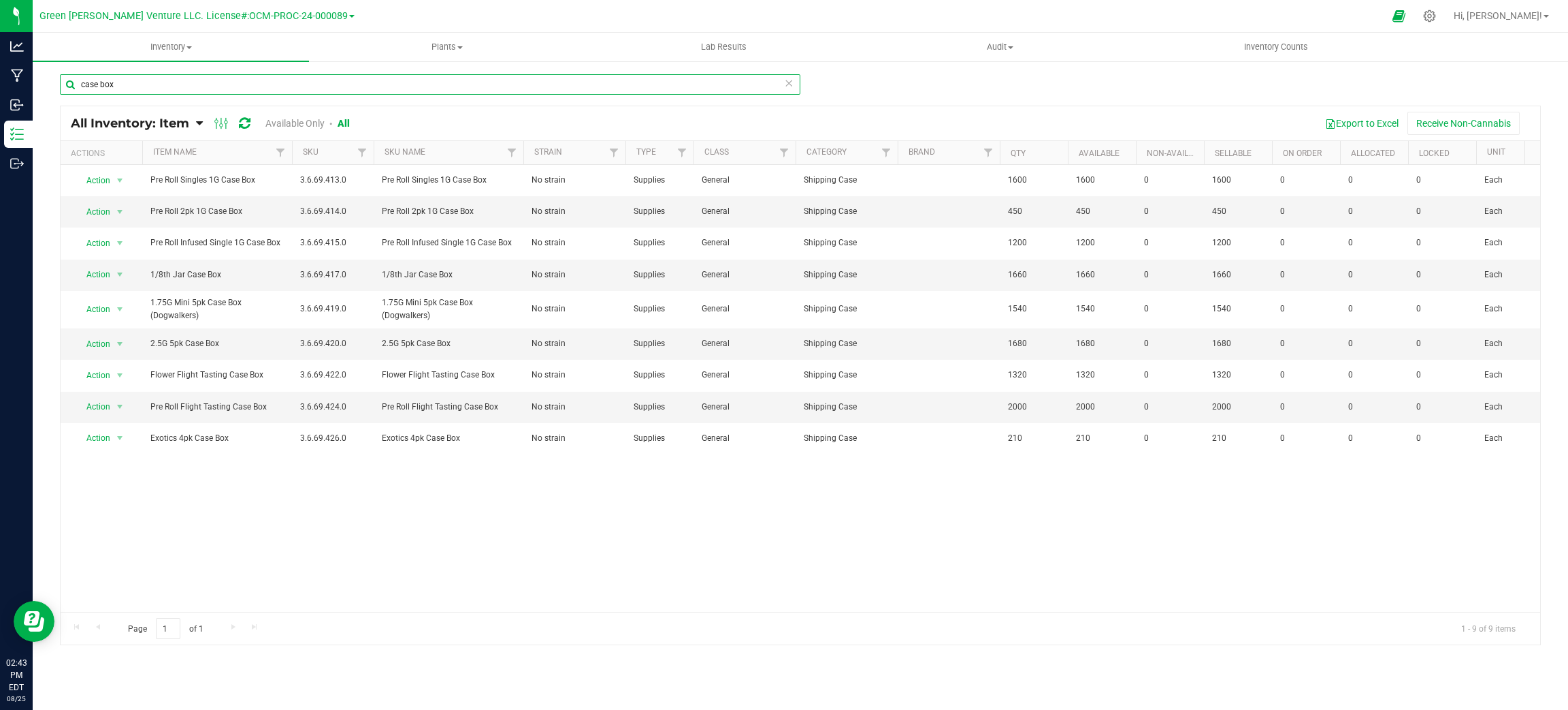
click at [275, 81] on input "case box" at bounding box center [430, 84] width 740 height 21
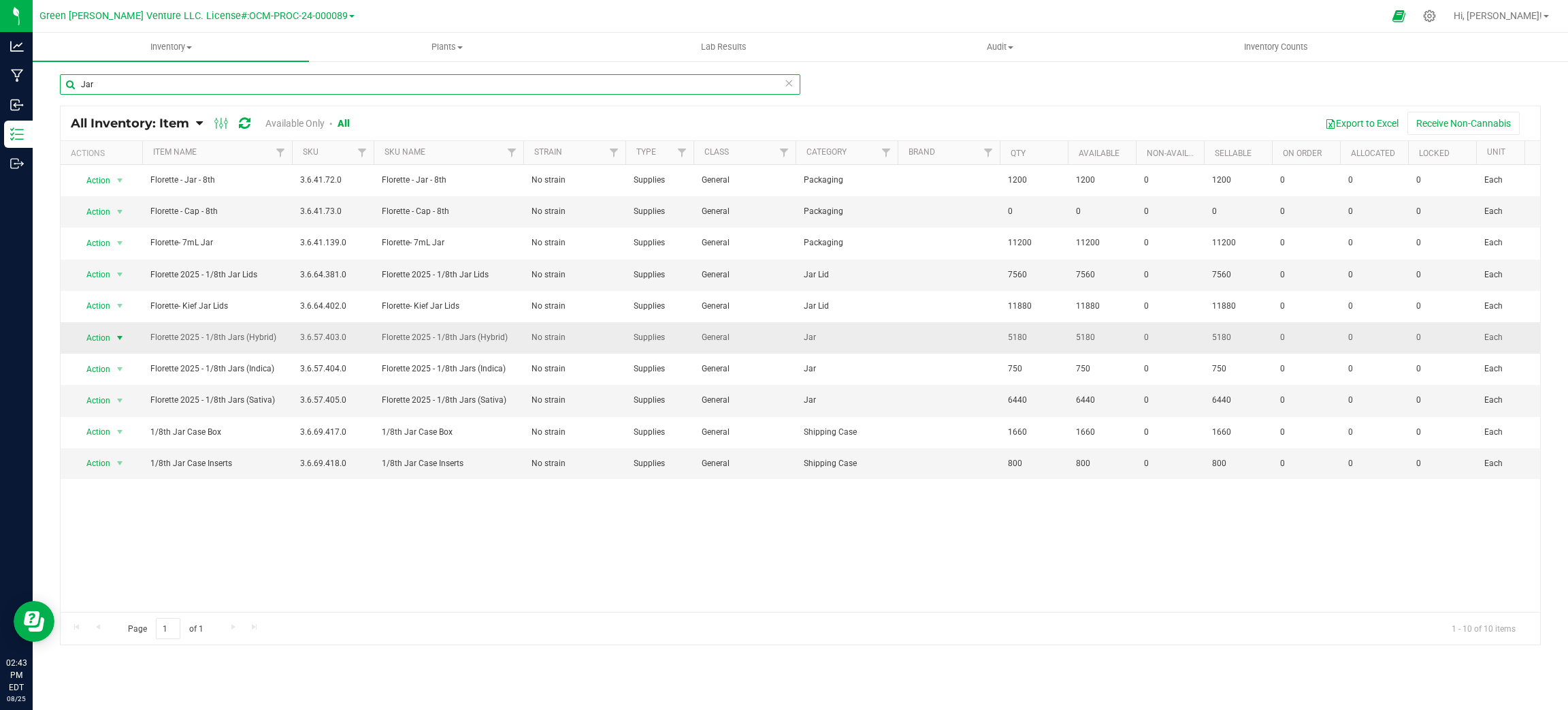
type input "Jar"
click at [122, 342] on span "select" at bounding box center [119, 338] width 11 height 11
click at [124, 342] on span "select" at bounding box center [119, 338] width 11 height 11
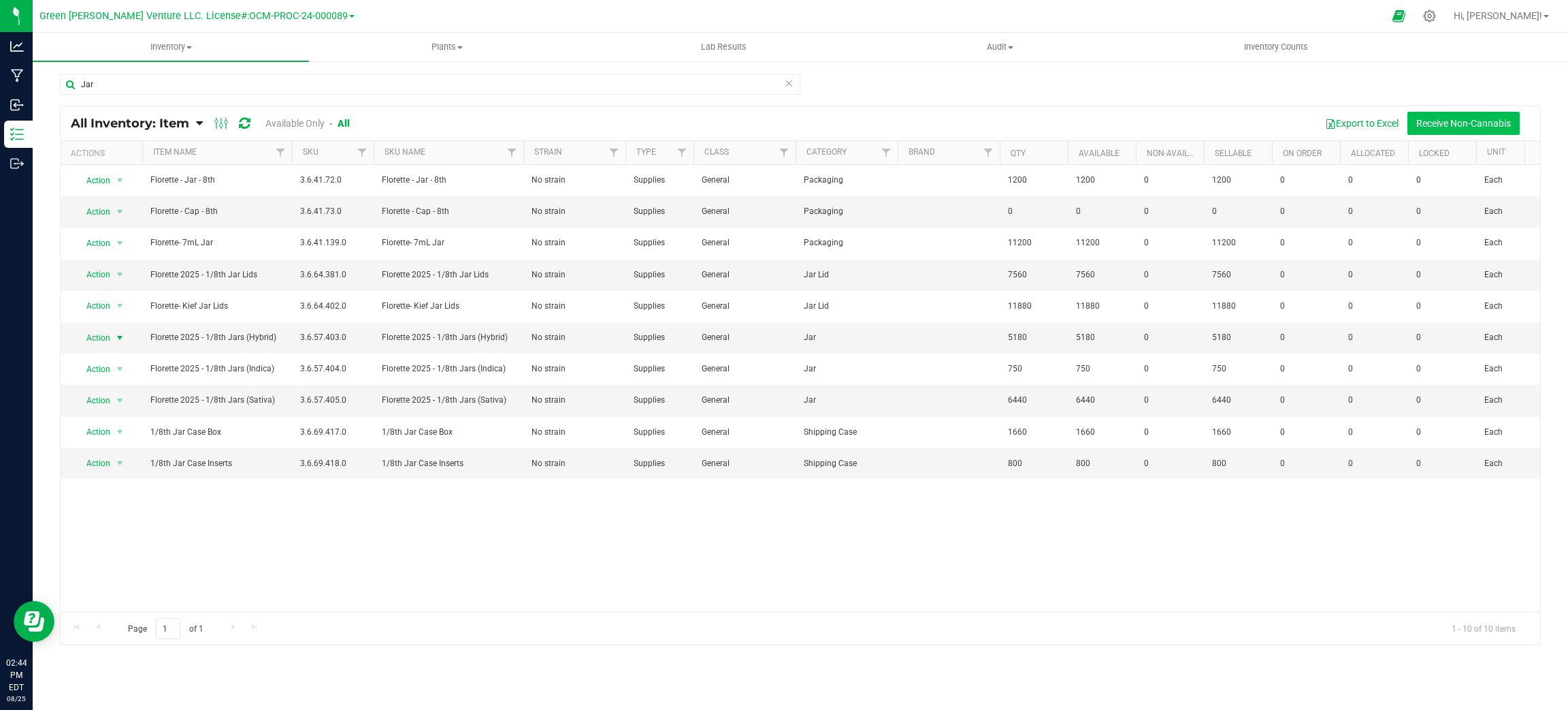
click at [1441, 125] on button "Receive Non-Cannabis" at bounding box center [1463, 122] width 112 height 23
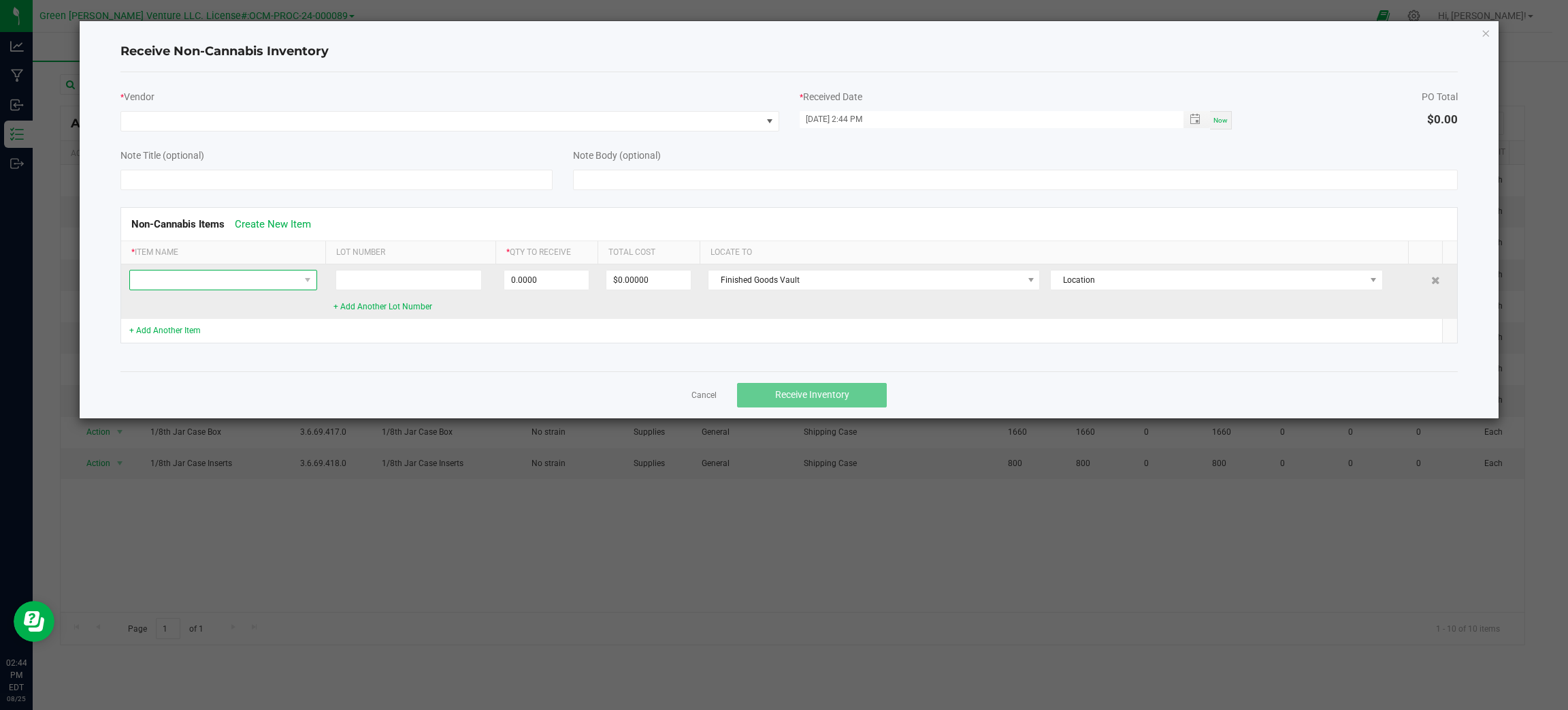
click at [293, 272] on span at bounding box center [214, 279] width 170 height 19
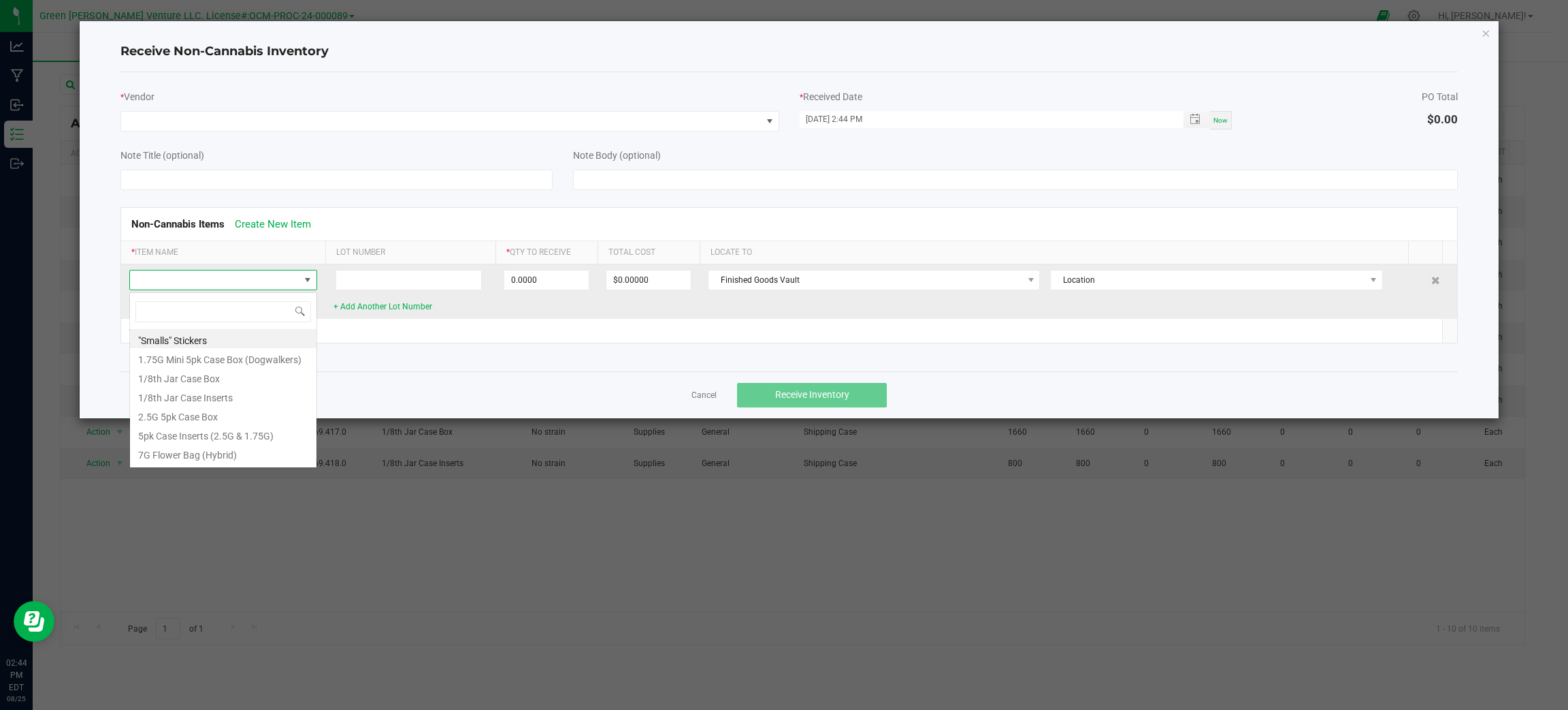
scroll to position [21, 188]
type input "jar"
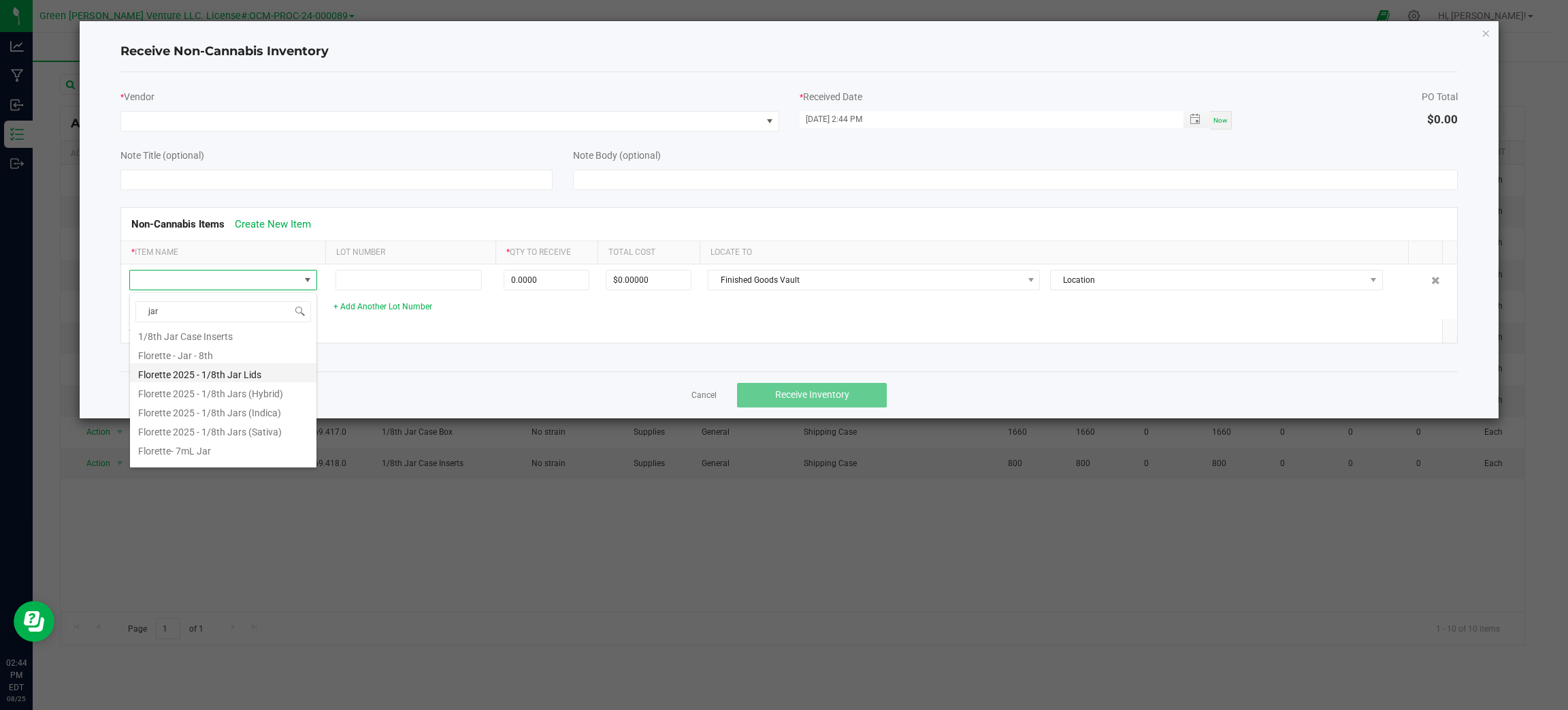
scroll to position [35, 0]
click at [289, 383] on li "Florette 2025 - 1/8th Jars (Hybrid)" at bounding box center [223, 379] width 187 height 19
type input "0 ea"
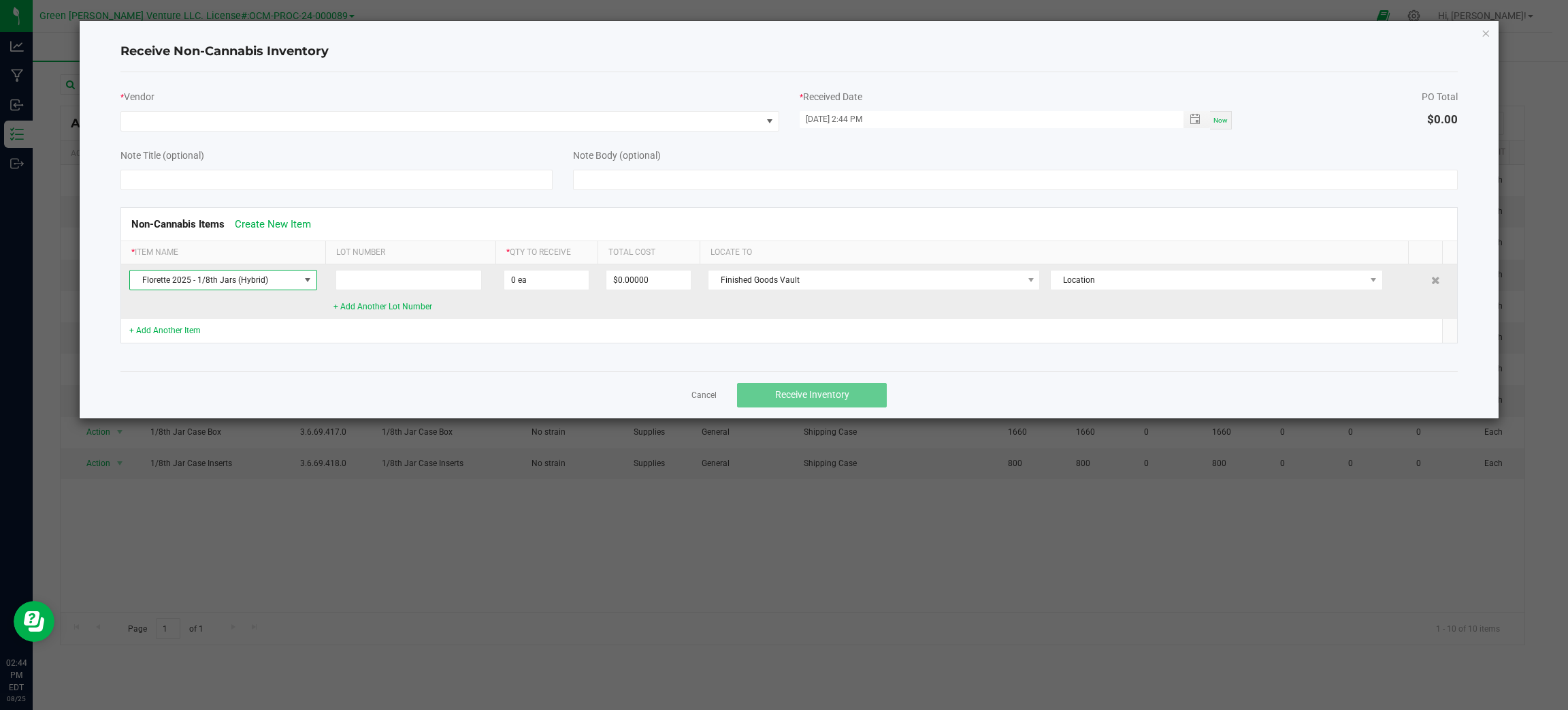
click at [296, 276] on span "Florette 2025 - 1/8th Jars (Hybrid)" at bounding box center [214, 279] width 170 height 19
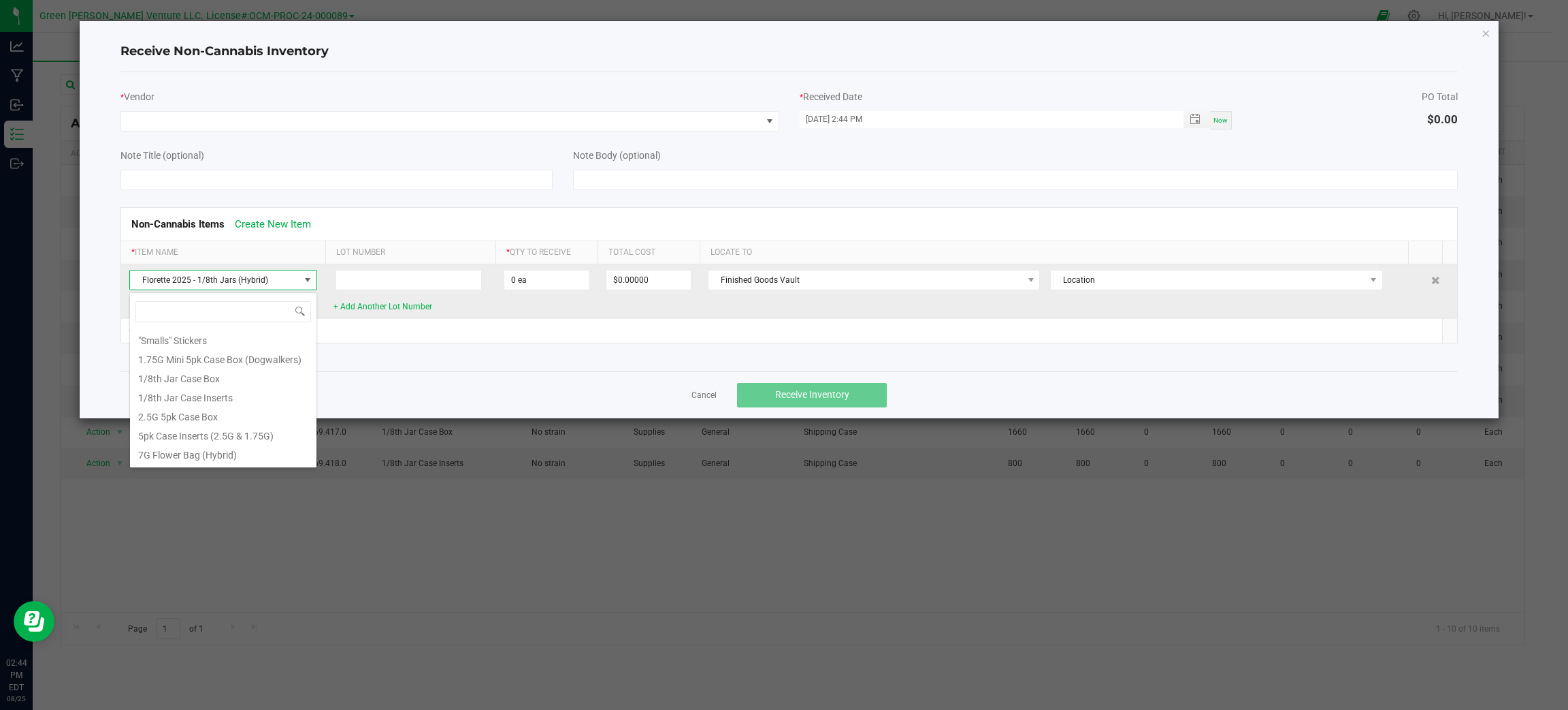
scroll to position [950, 0]
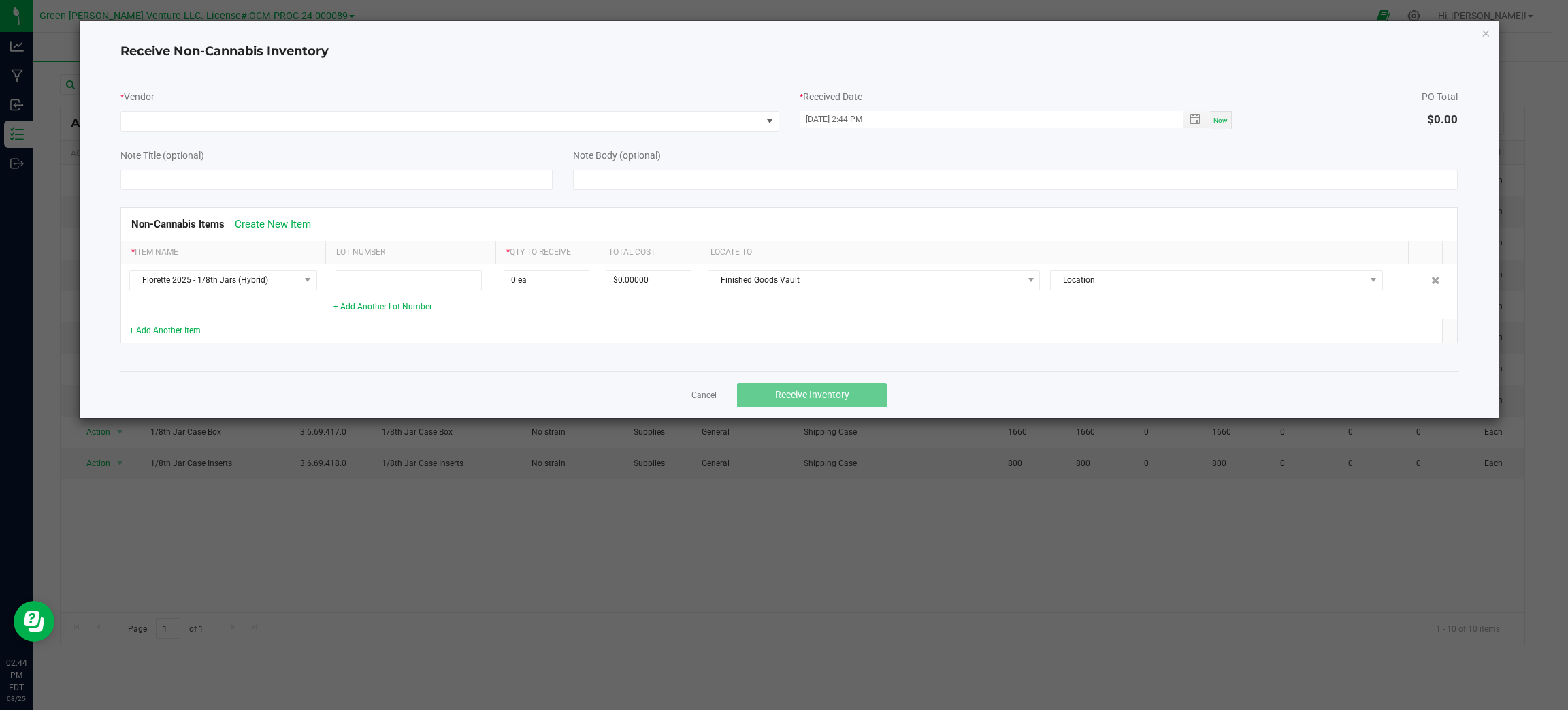
click at [296, 224] on link "Create New Item" at bounding box center [273, 223] width 76 height 12
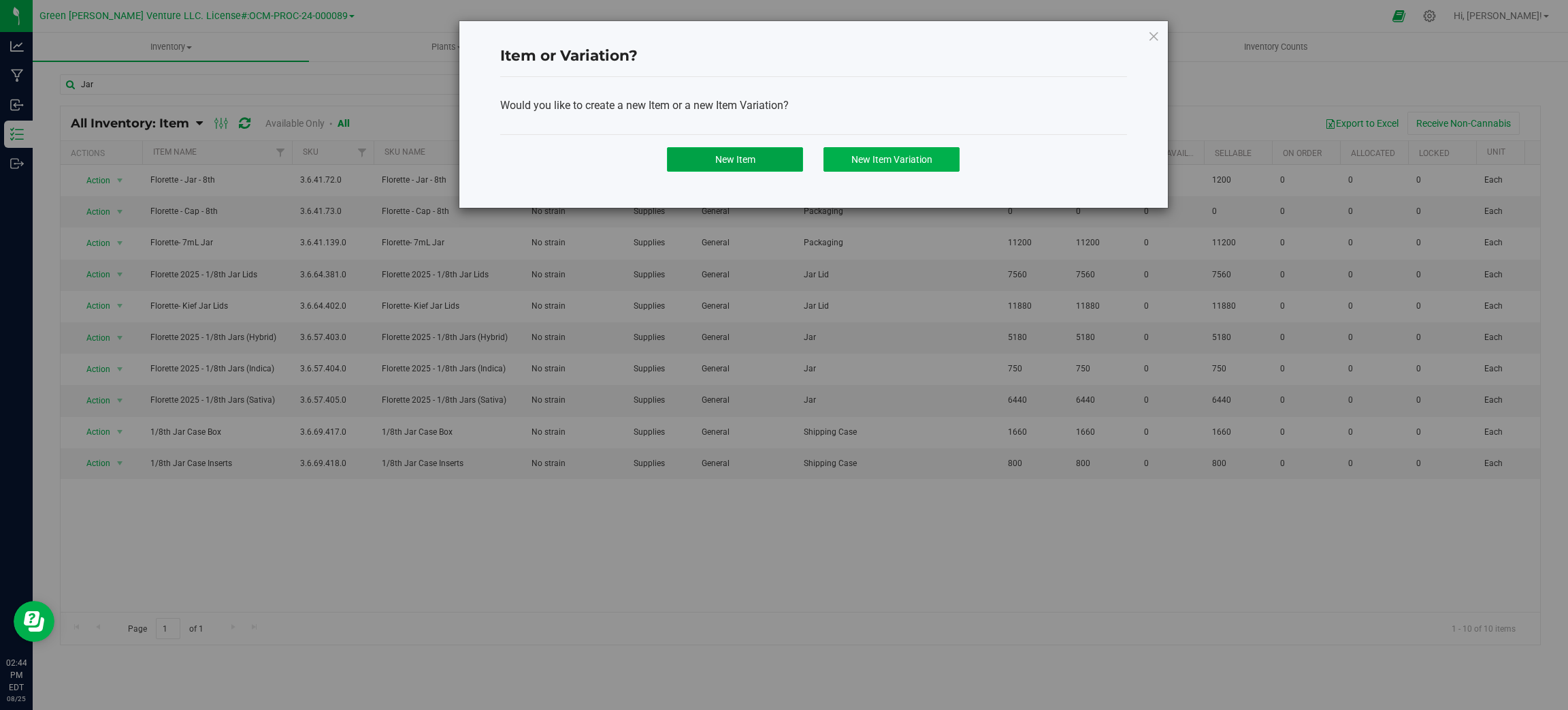
click at [764, 165] on button "New Item" at bounding box center [734, 159] width 136 height 25
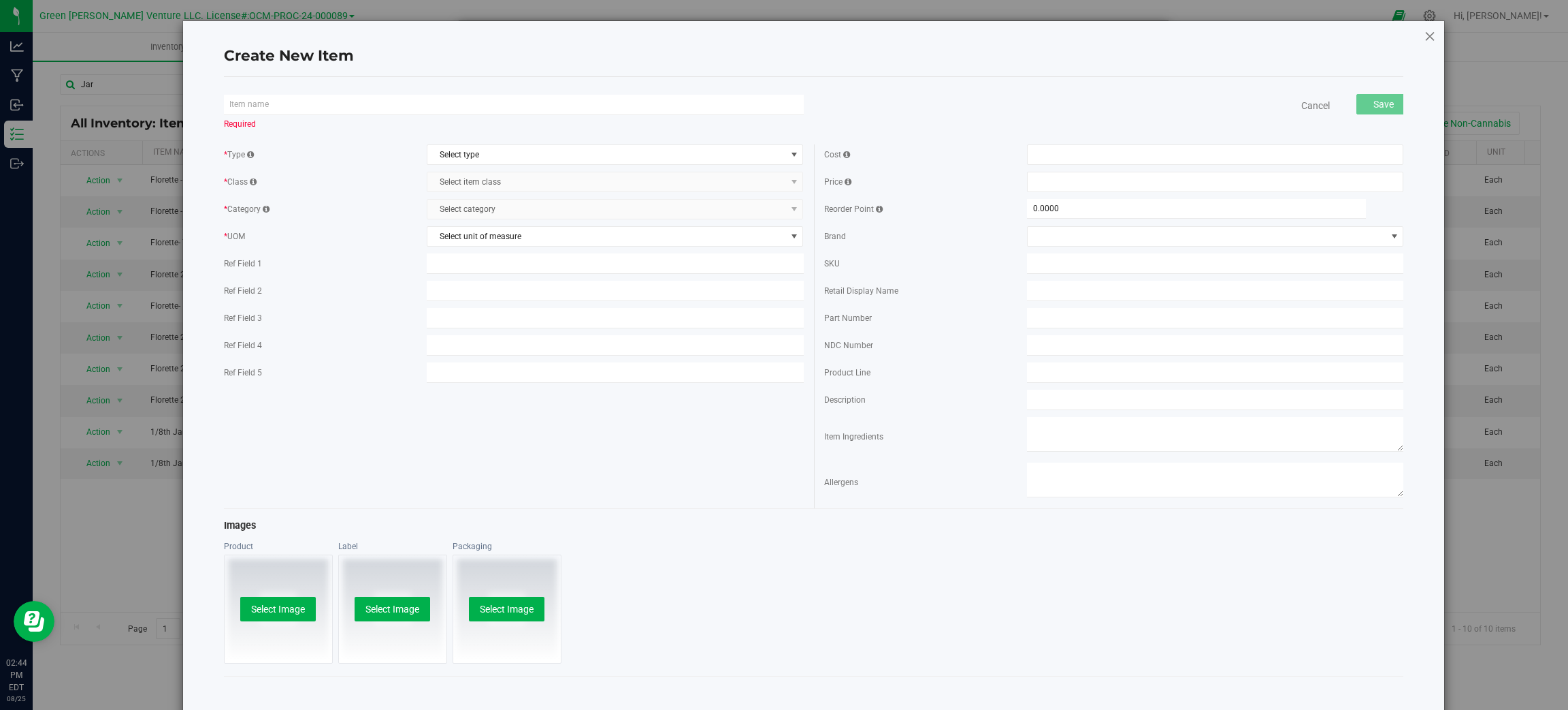
click at [1424, 32] on icon at bounding box center [1430, 36] width 12 height 16
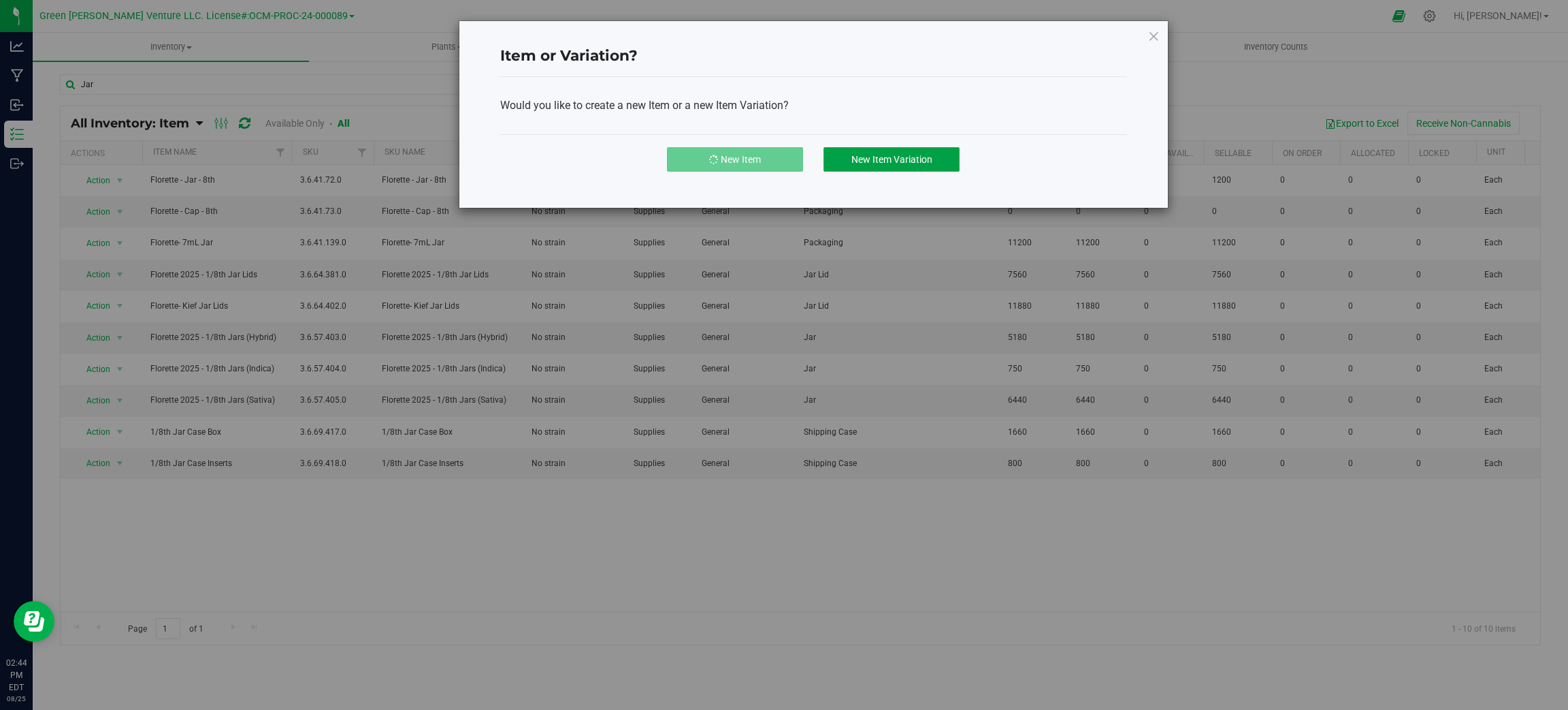
click at [881, 161] on span "New Item Variation" at bounding box center [892, 159] width 81 height 11
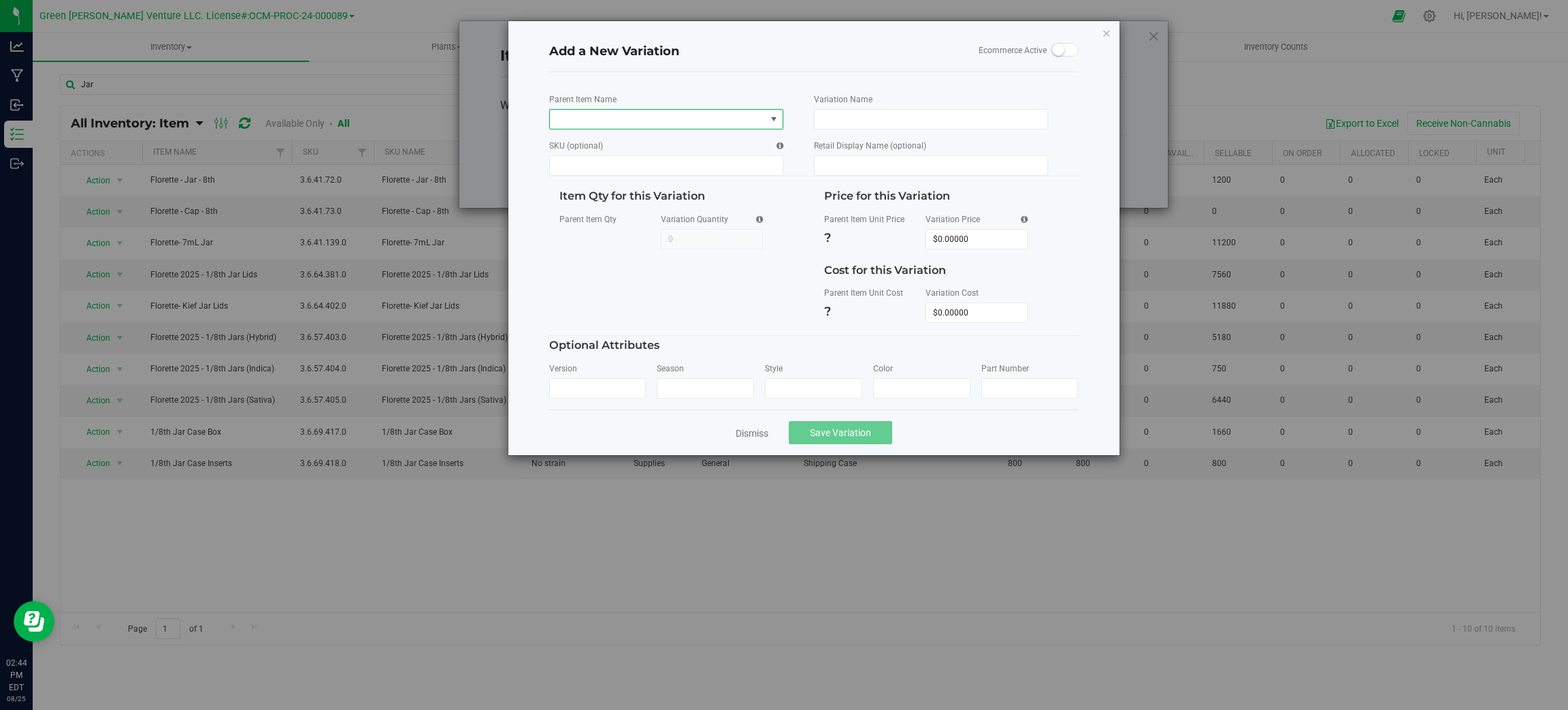
click at [775, 117] on span "NO DATA FOUND" at bounding box center [773, 119] width 11 height 11
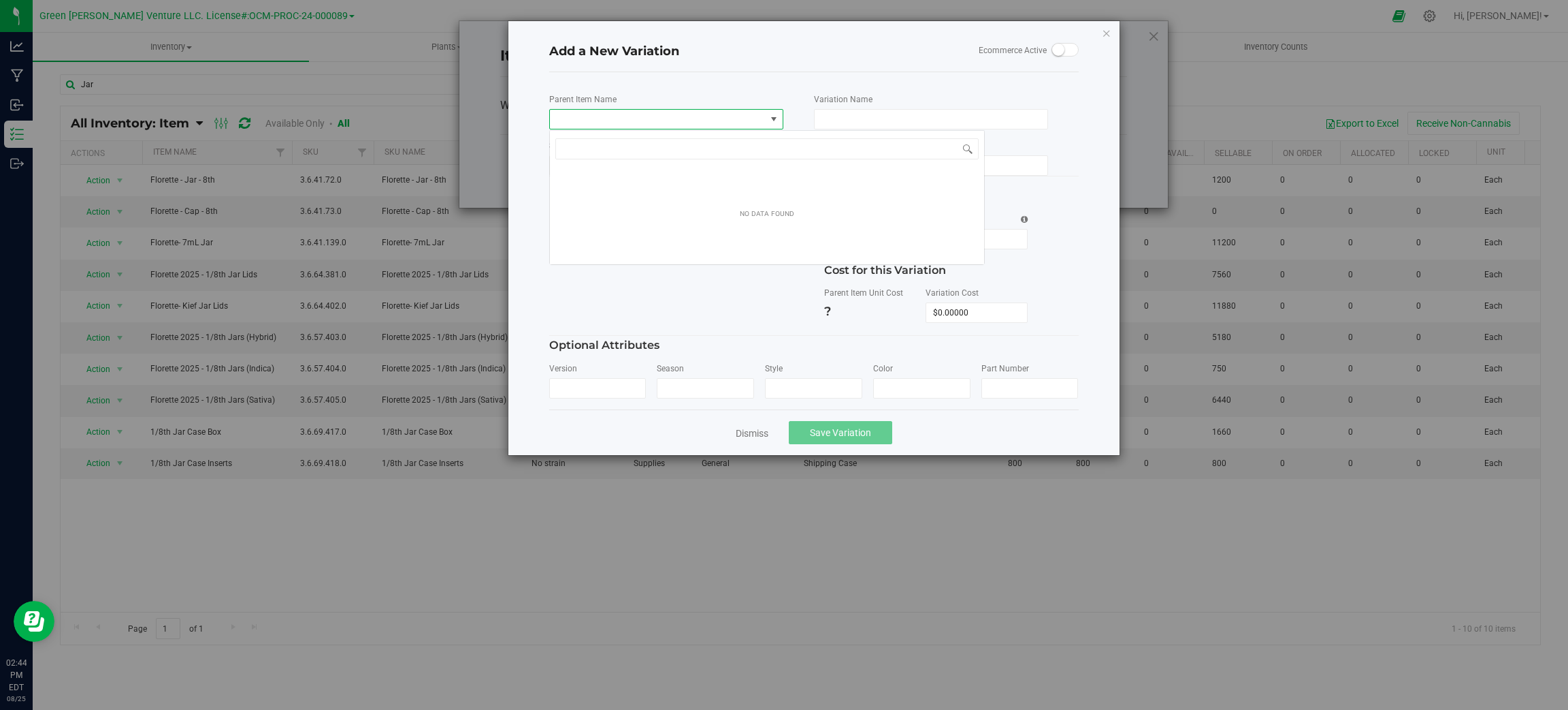
scroll to position [21, 233]
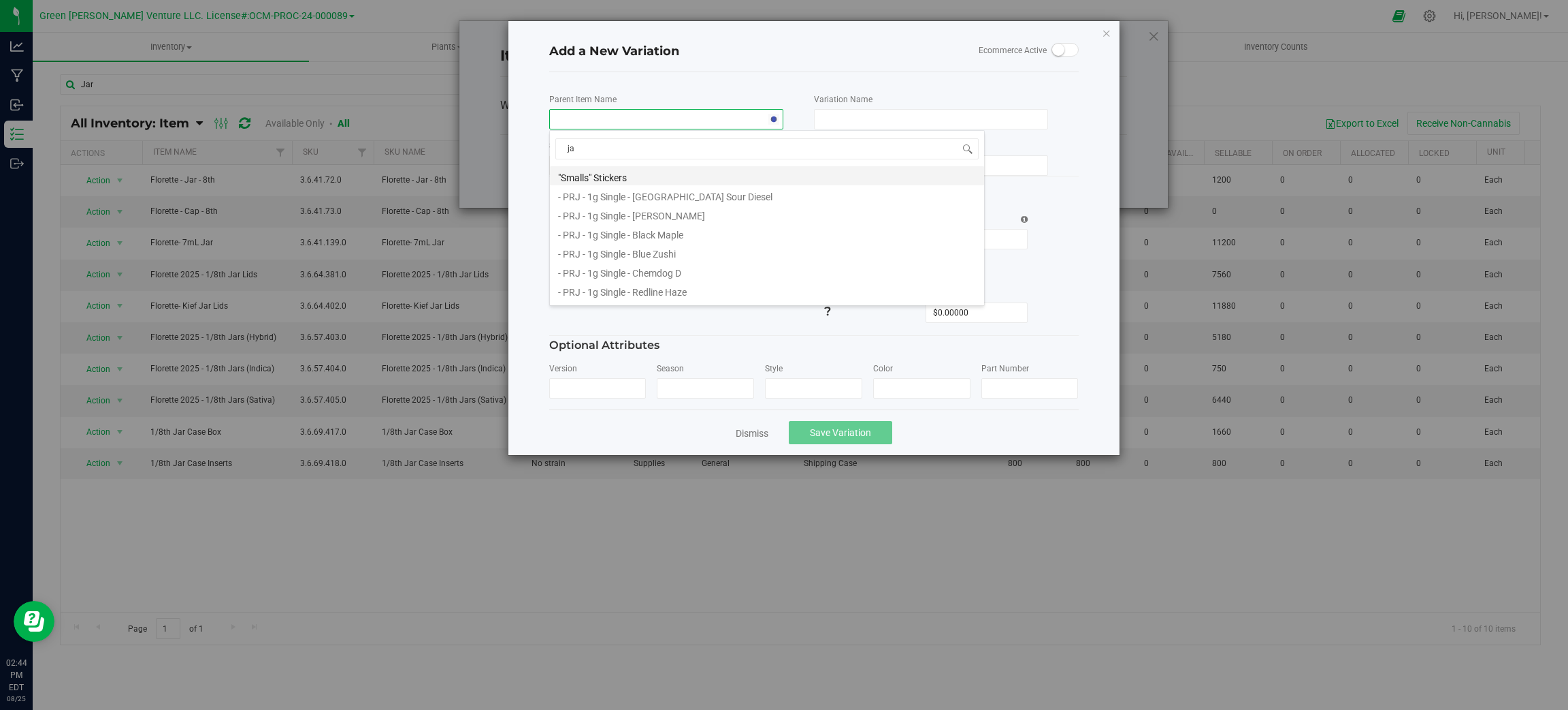
type input "jar"
click at [717, 272] on li "Florette 2025 - 1/8th Jars (Hybrid)" at bounding box center [767, 270] width 435 height 19
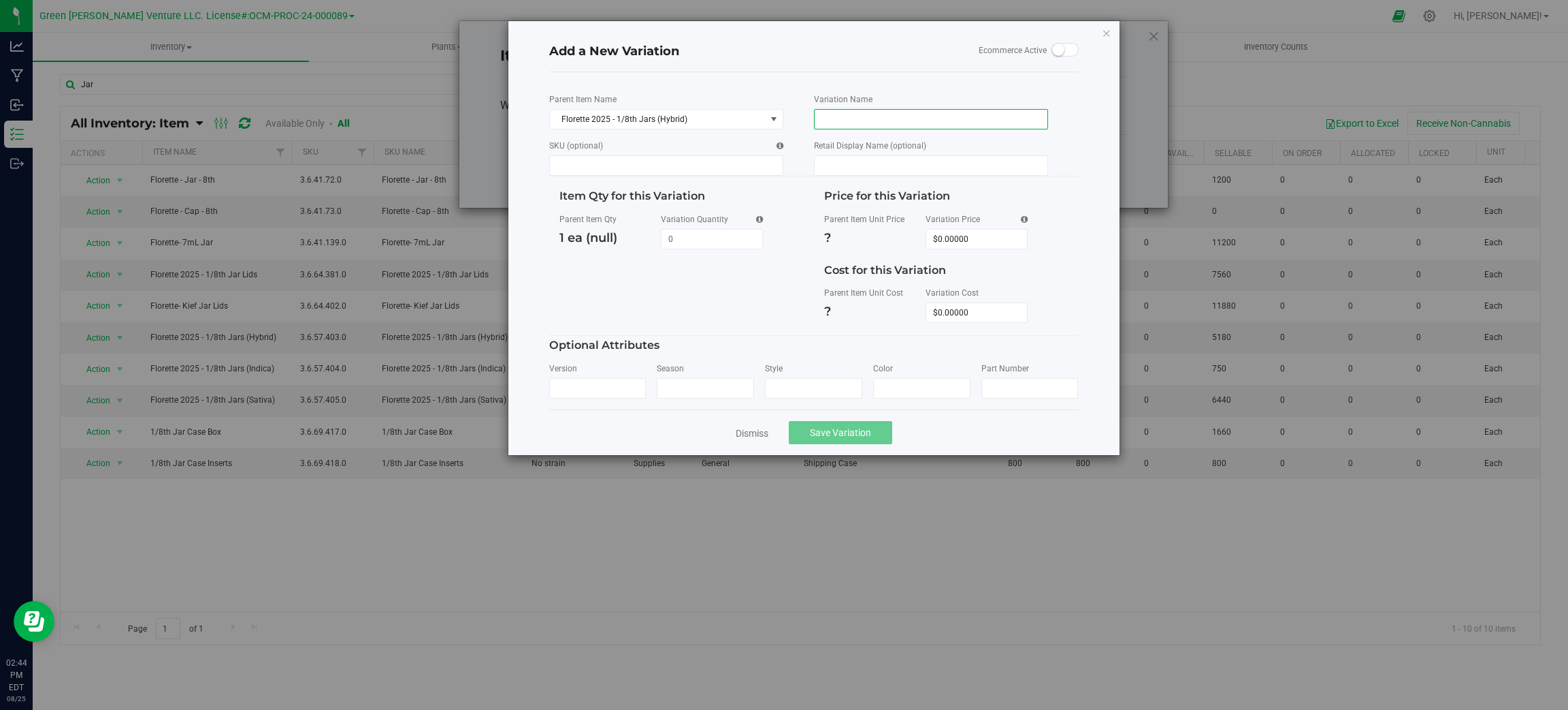
click at [854, 109] on input "Parent Item Name" at bounding box center [931, 119] width 234 height 21
click at [1108, 31] on icon "button" at bounding box center [1107, 33] width 10 height 16
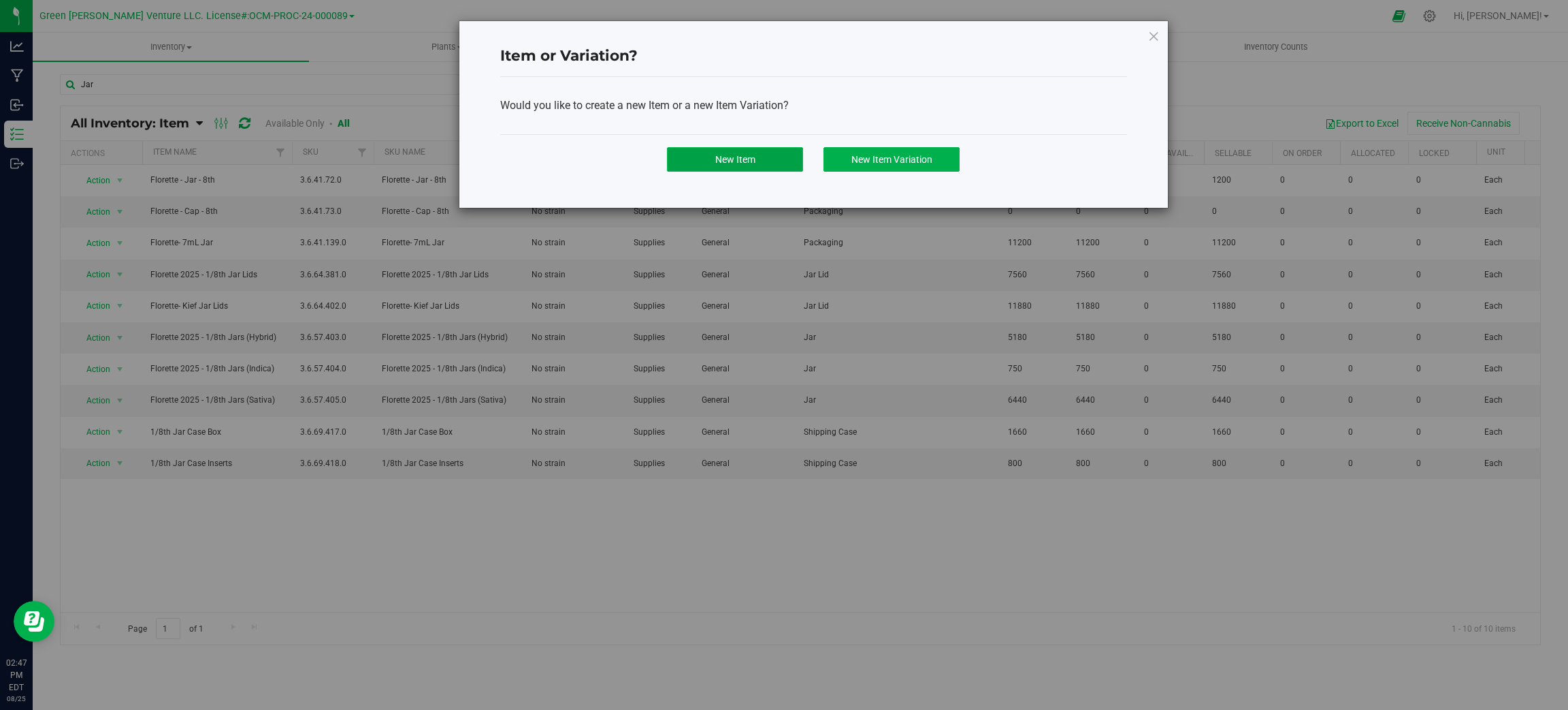
click at [740, 171] on button "New Item" at bounding box center [734, 159] width 136 height 25
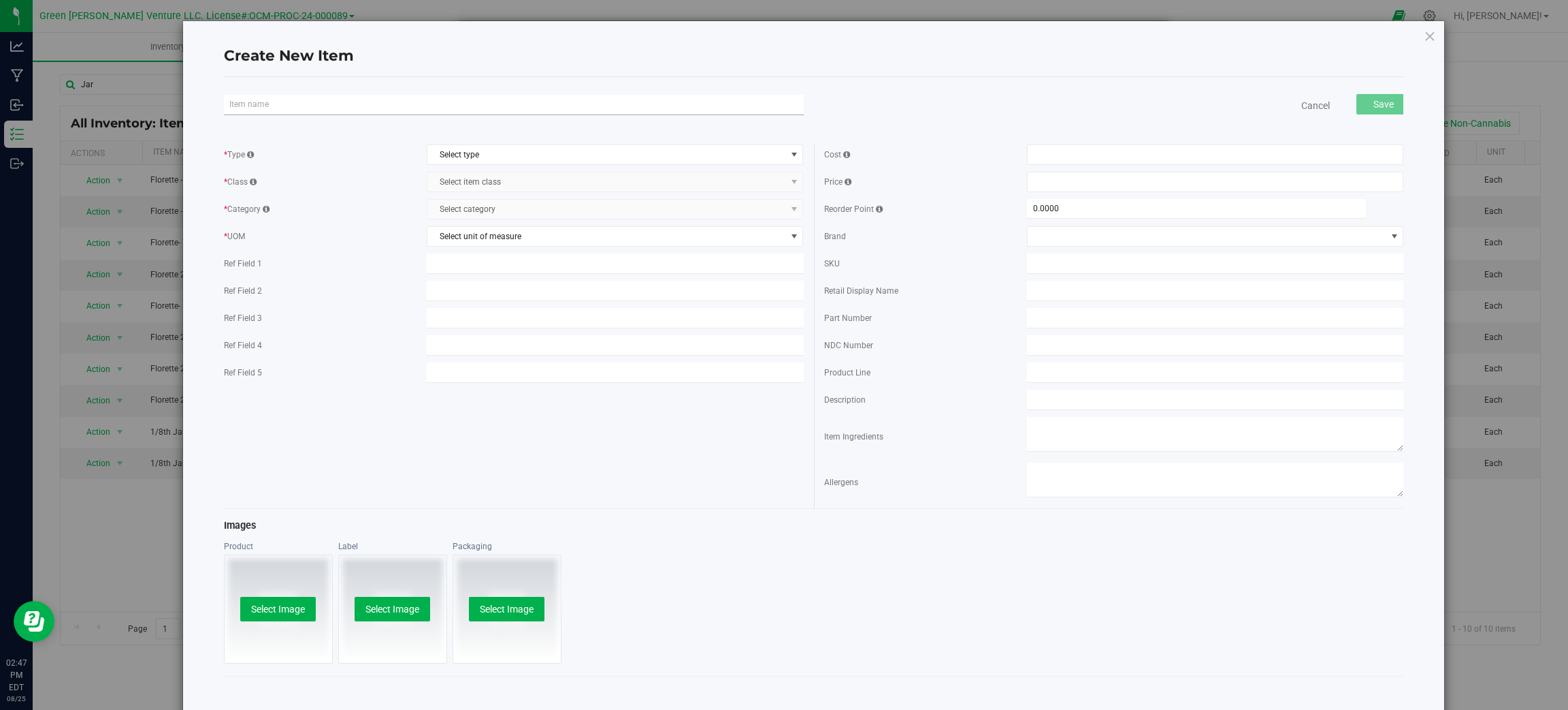
click at [344, 104] on input "text" at bounding box center [514, 104] width 580 height 21
type input "f"
type input "Florette 2025 - Wide Mouth 1/8th Jars"
drag, startPoint x: 495, startPoint y: 144, endPoint x: 495, endPoint y: 158, distance: 14.0
click at [495, 147] on span "Select type" at bounding box center [615, 154] width 377 height 21
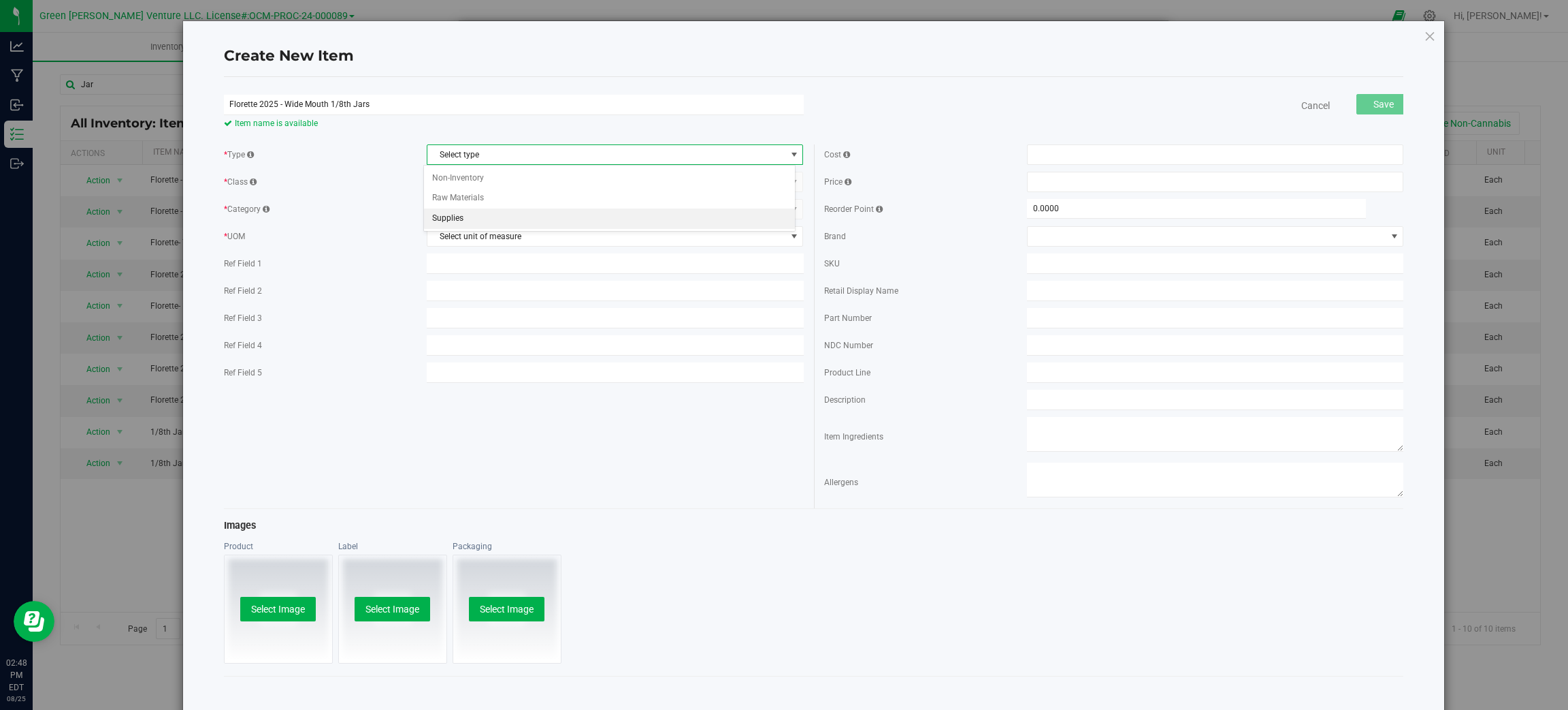
click at [479, 216] on li "Supplies" at bounding box center [609, 218] width 371 height 21
click at [474, 172] on span "Select item class" at bounding box center [615, 182] width 377 height 21
click at [471, 228] on li "General" at bounding box center [609, 225] width 371 height 21
click at [477, 197] on div "* Type Supplies Select type Non-Inventory Raw Materials Supplies * Class Genera…" at bounding box center [513, 294] width 600 height 300
click at [477, 203] on span "Select category" at bounding box center [606, 209] width 358 height 19
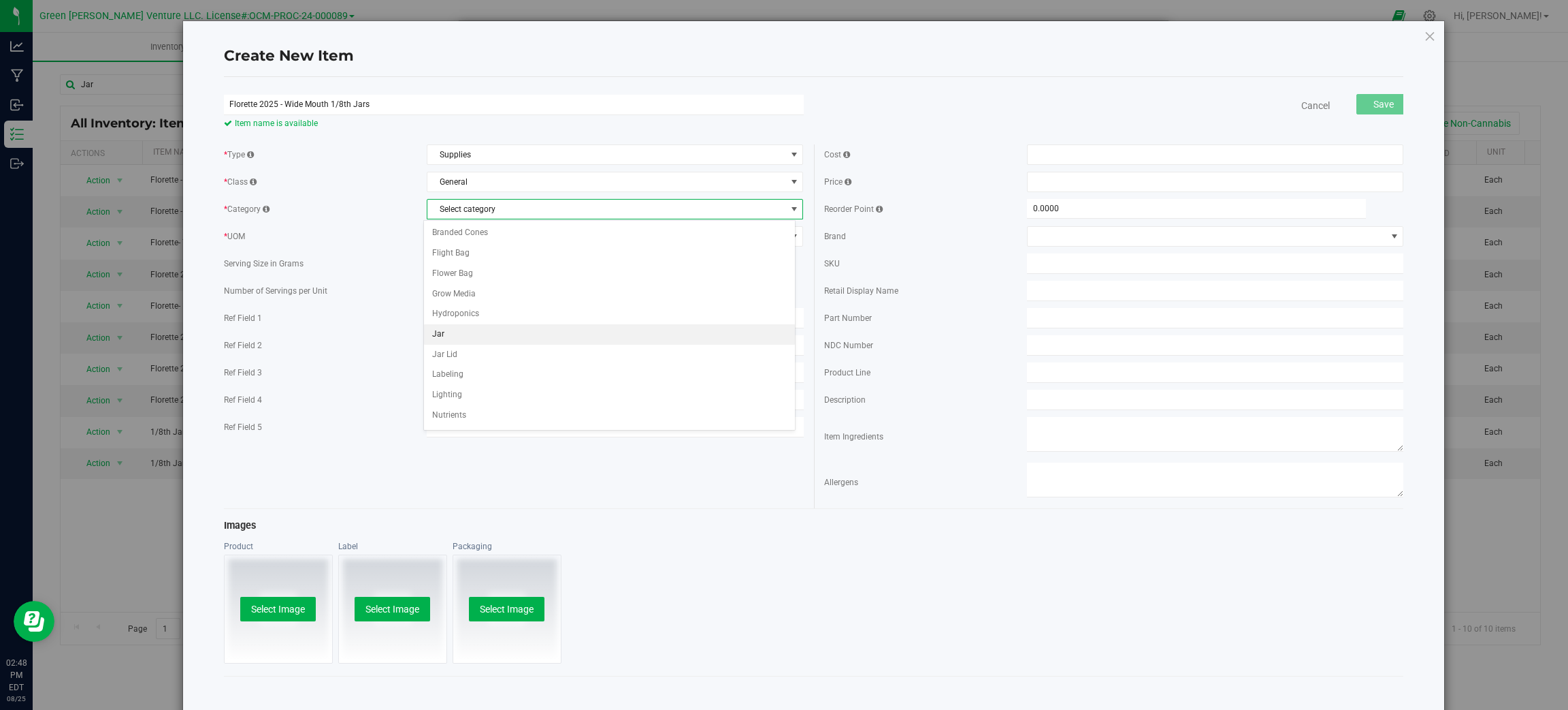
click at [475, 327] on li "Jar" at bounding box center [609, 334] width 371 height 21
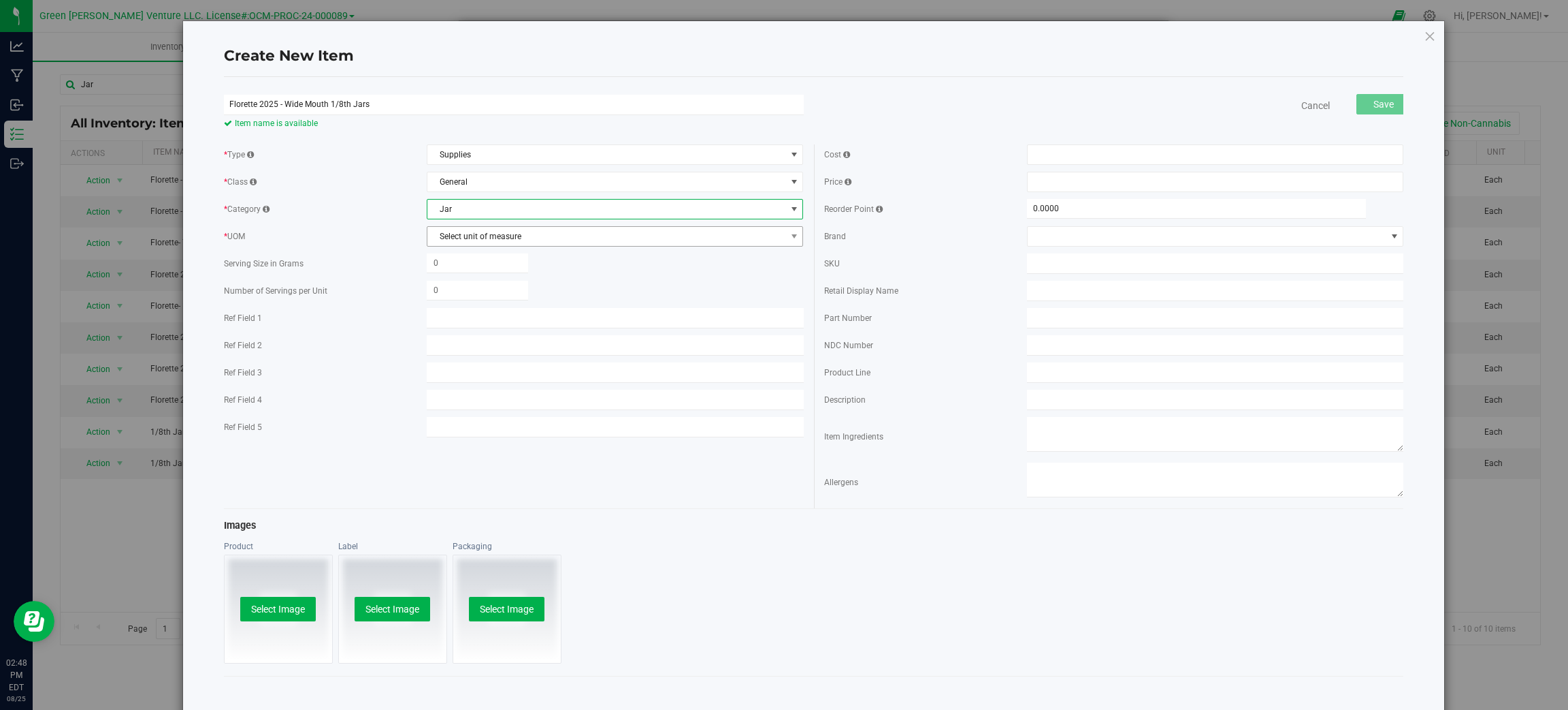
click at [504, 246] on span "Select unit of measure" at bounding box center [615, 236] width 377 height 21
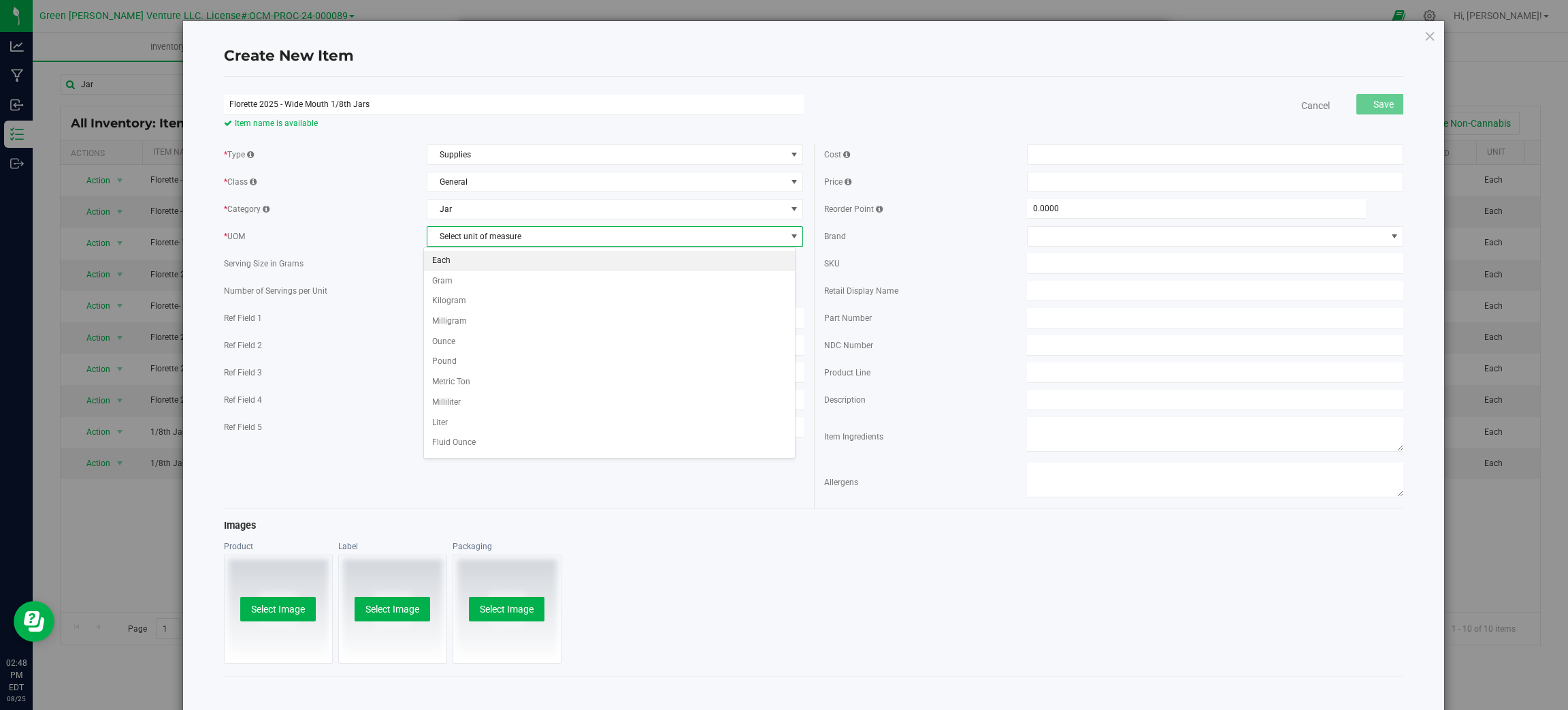
click at [500, 260] on li "Each" at bounding box center [609, 260] width 371 height 21
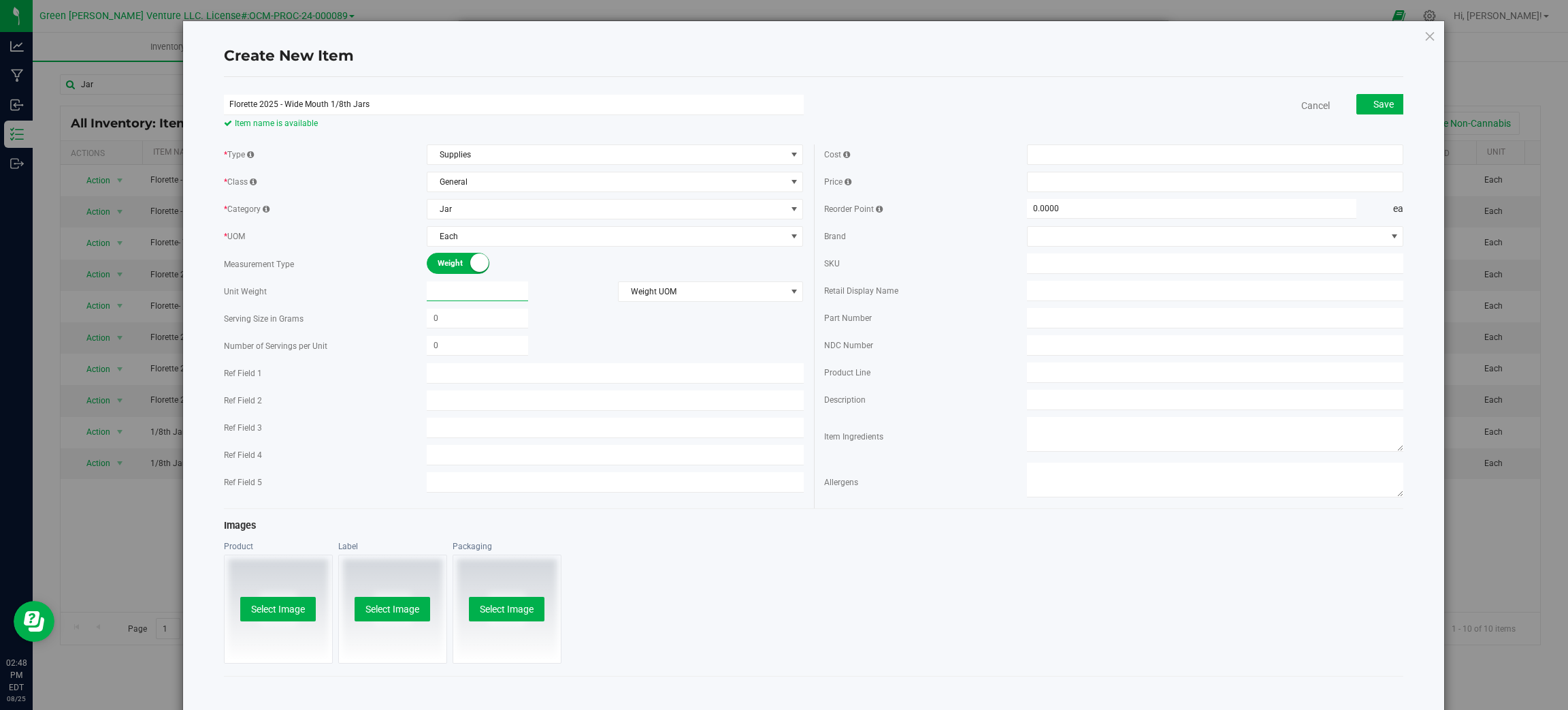
click at [500, 292] on span at bounding box center [477, 291] width 101 height 20
click at [500, 292] on input "text" at bounding box center [477, 290] width 101 height 19
type input "0.0000"
click at [708, 285] on span "Weight UOM" at bounding box center [702, 291] width 168 height 19
click at [651, 402] on li "Ounce" at bounding box center [705, 397] width 183 height 21
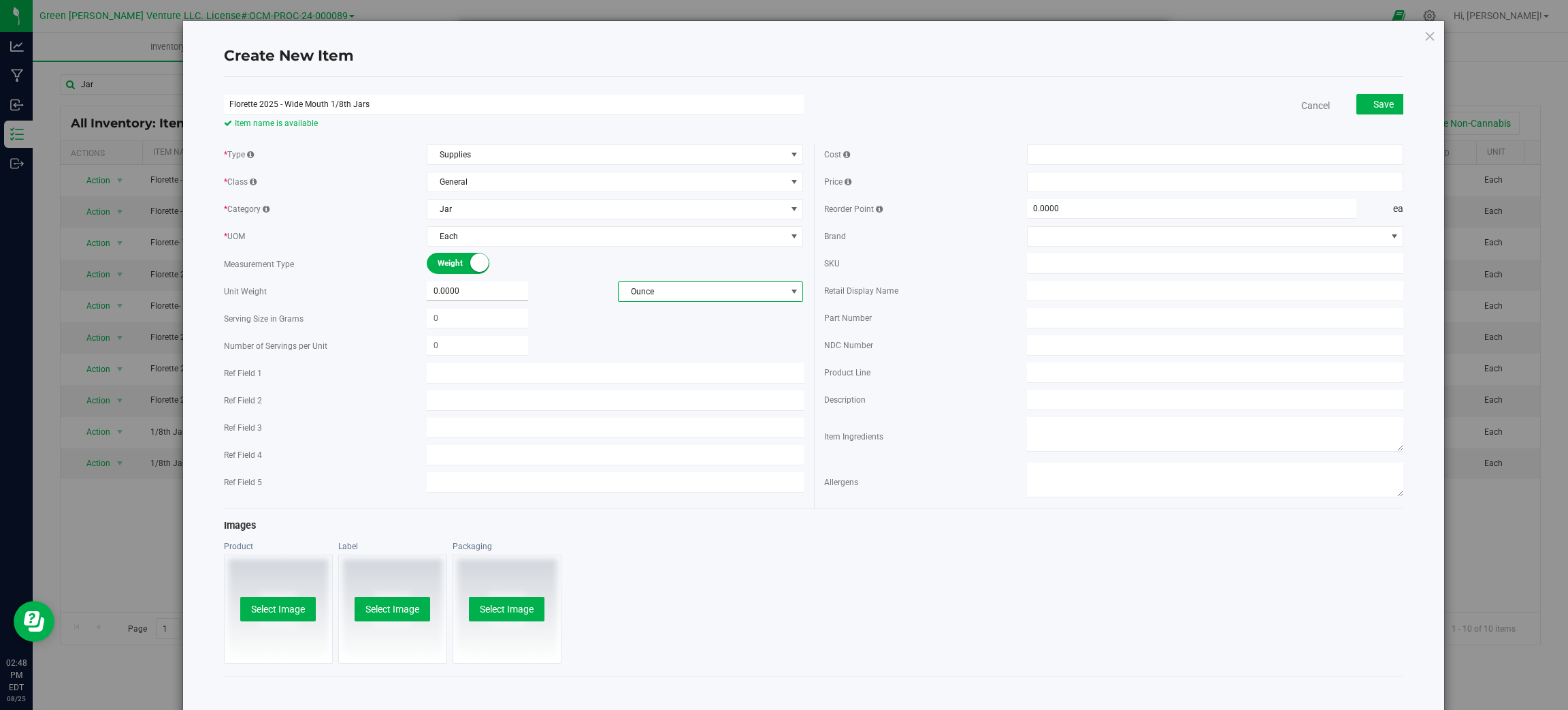
click at [439, 285] on span "0.0000 0" at bounding box center [477, 291] width 101 height 20
type input "4"
type input "4.0000"
click at [471, 323] on span at bounding box center [477, 319] width 101 height 20
type input "3.5"
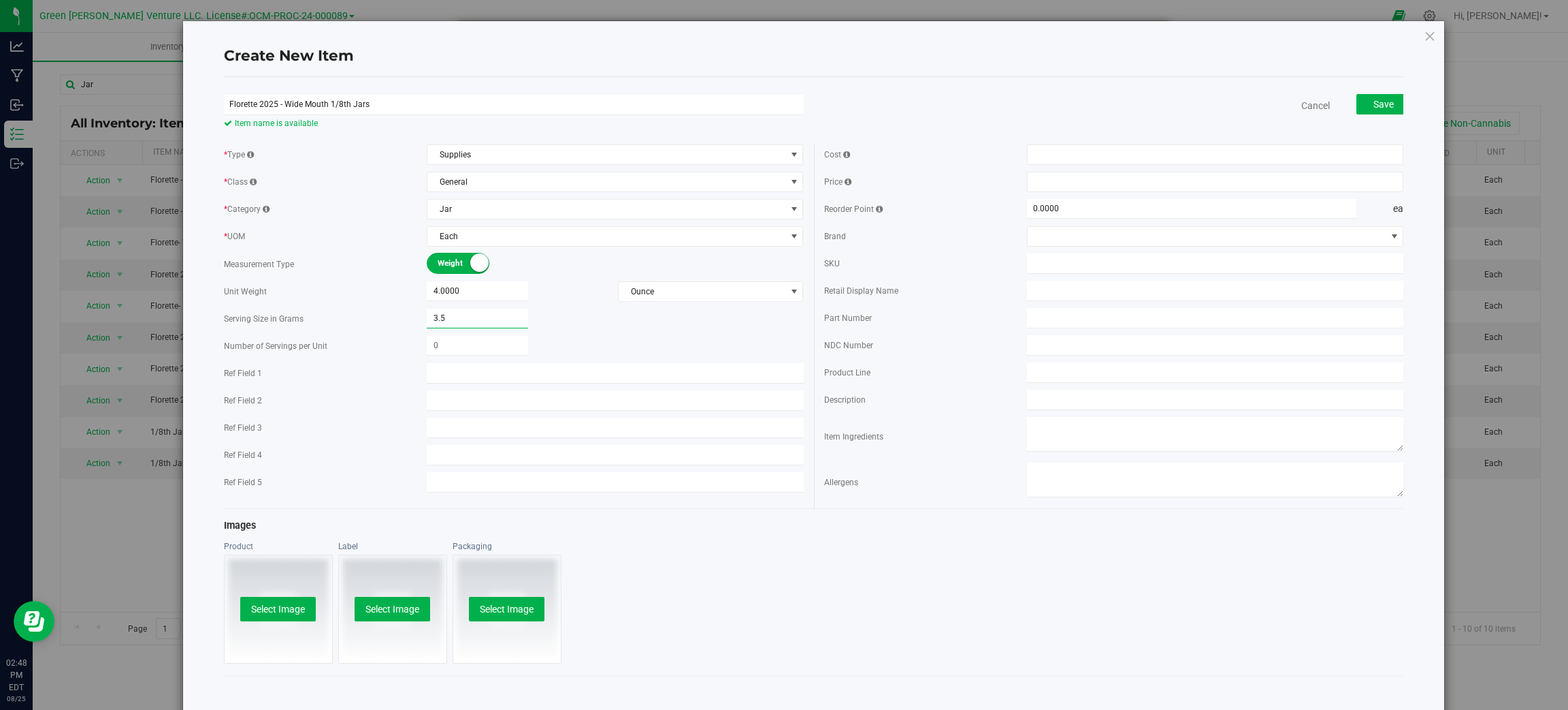
type input "3.5000"
click at [657, 361] on div "* Type Supplies Select type Non-Inventory Raw Materials Supplies * Class Genera…" at bounding box center [513, 321] width 600 height 355
click at [1039, 263] on input "text" at bounding box center [1216, 263] width 377 height 21
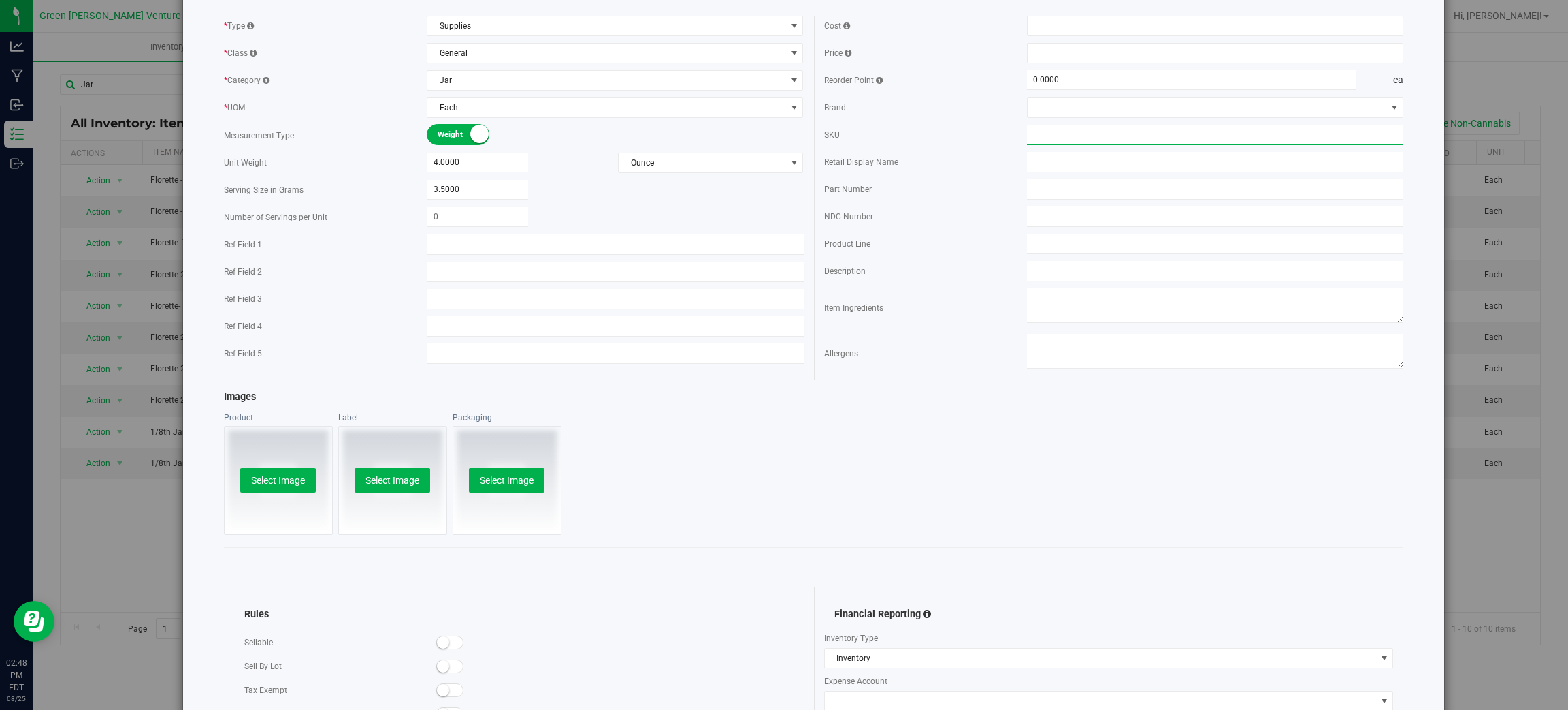
scroll to position [352, 0]
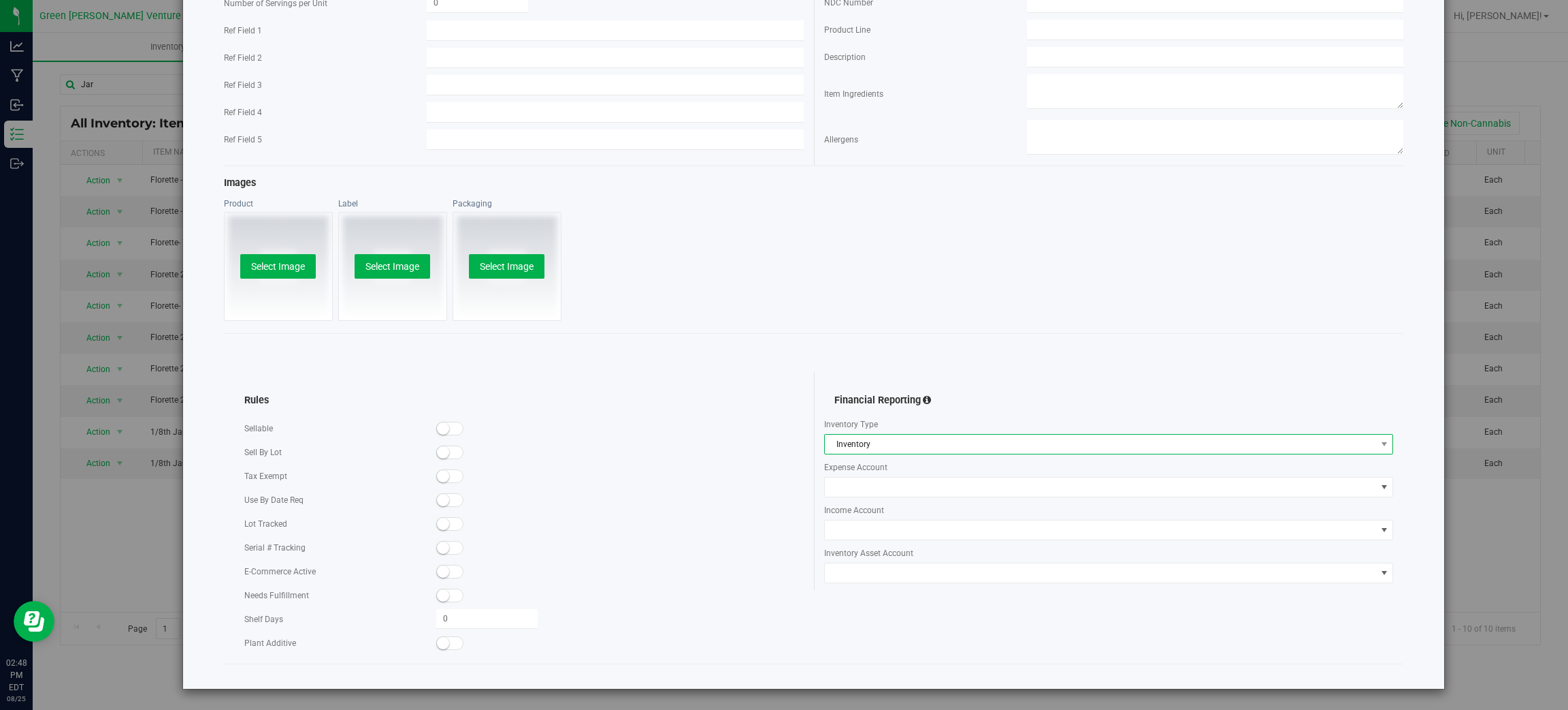
click at [862, 445] on span "Inventory" at bounding box center [1101, 444] width 552 height 19
click at [861, 484] on span at bounding box center [1101, 487] width 552 height 19
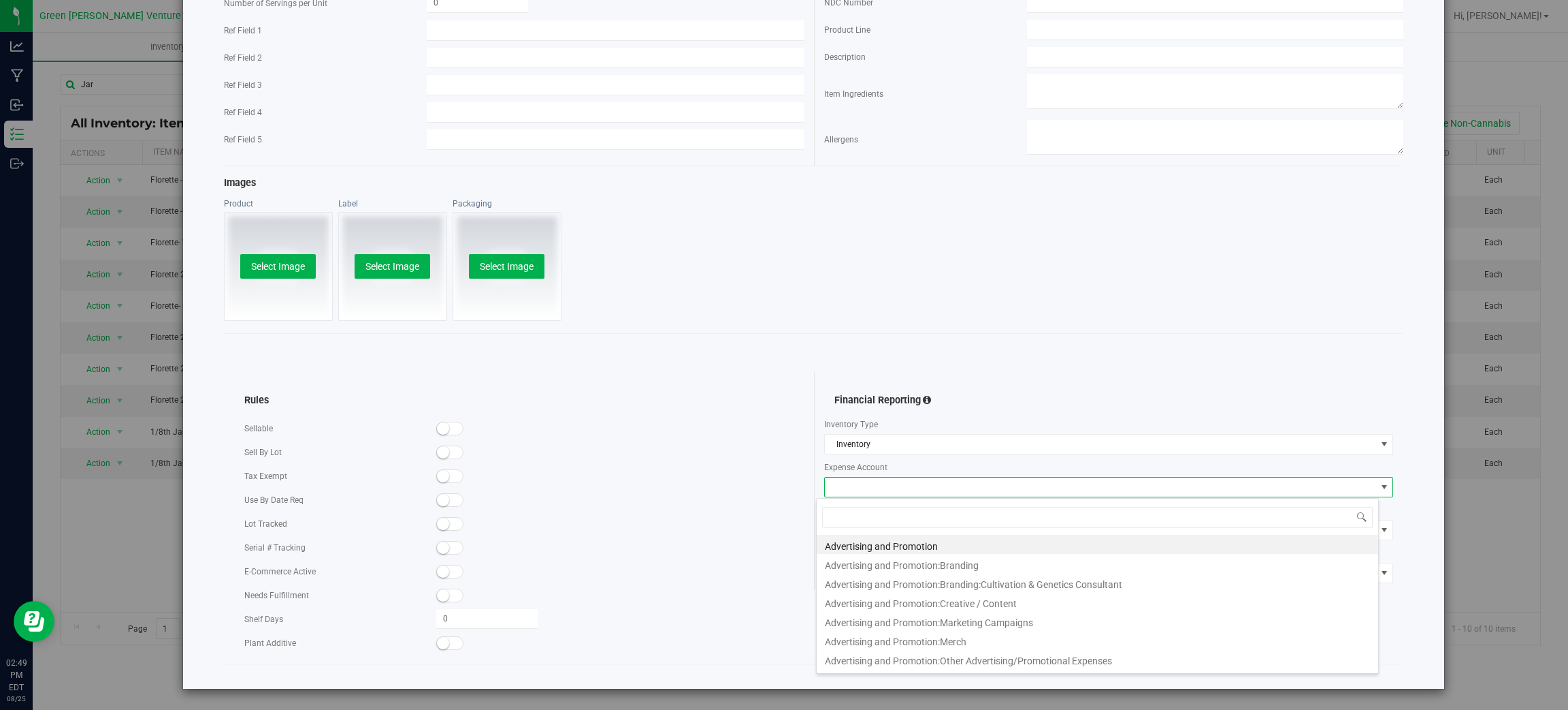
click at [861, 484] on span at bounding box center [1101, 487] width 552 height 19
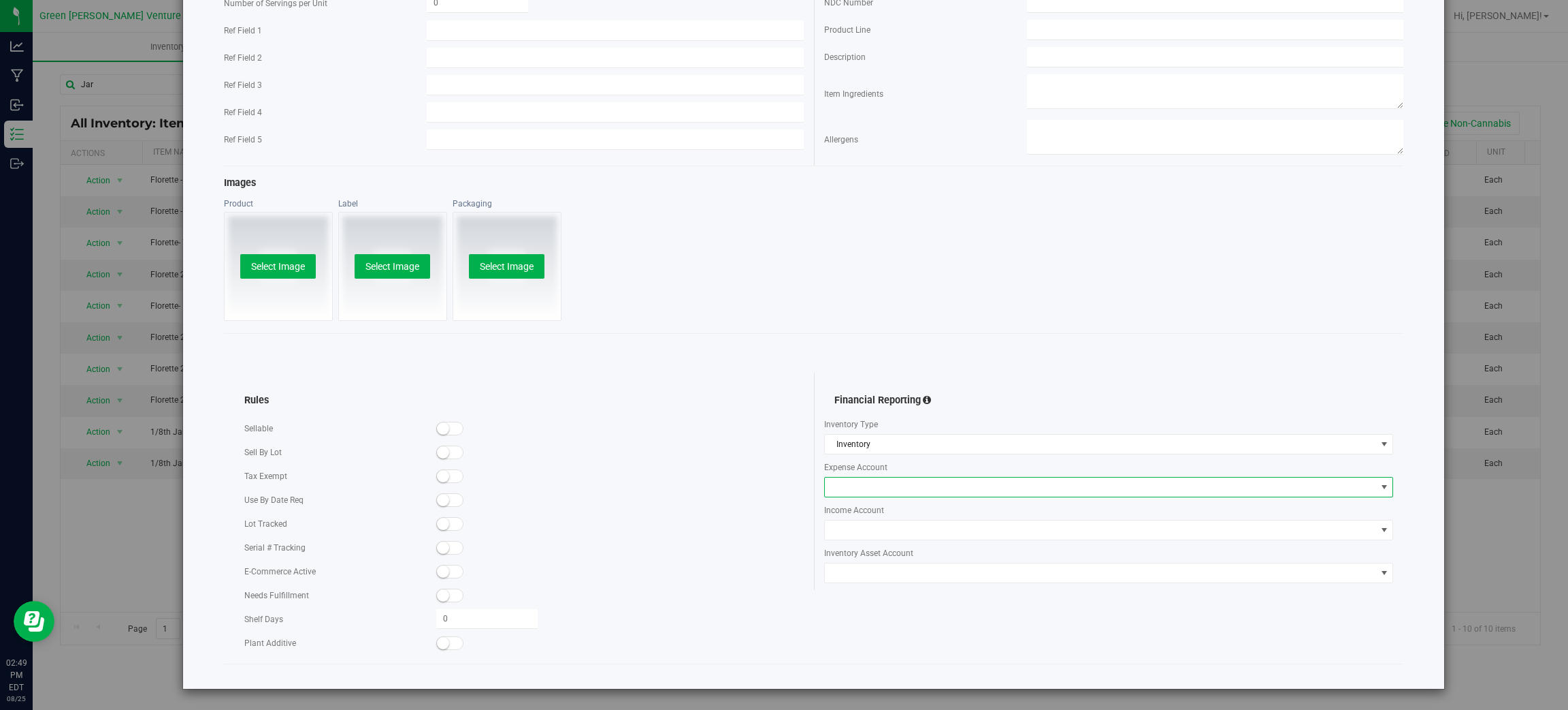
click at [861, 484] on span at bounding box center [1101, 487] width 552 height 19
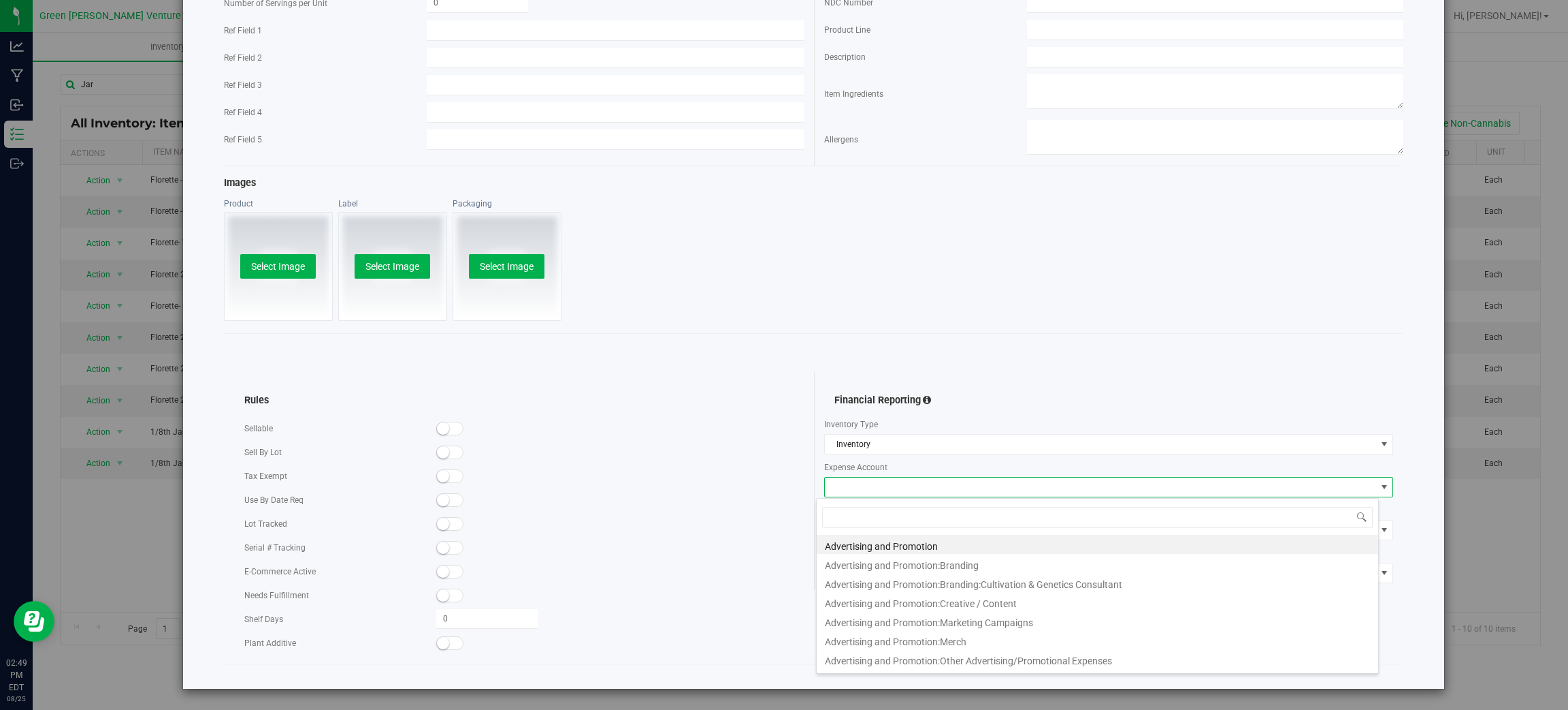
click at [861, 484] on span at bounding box center [1101, 487] width 552 height 19
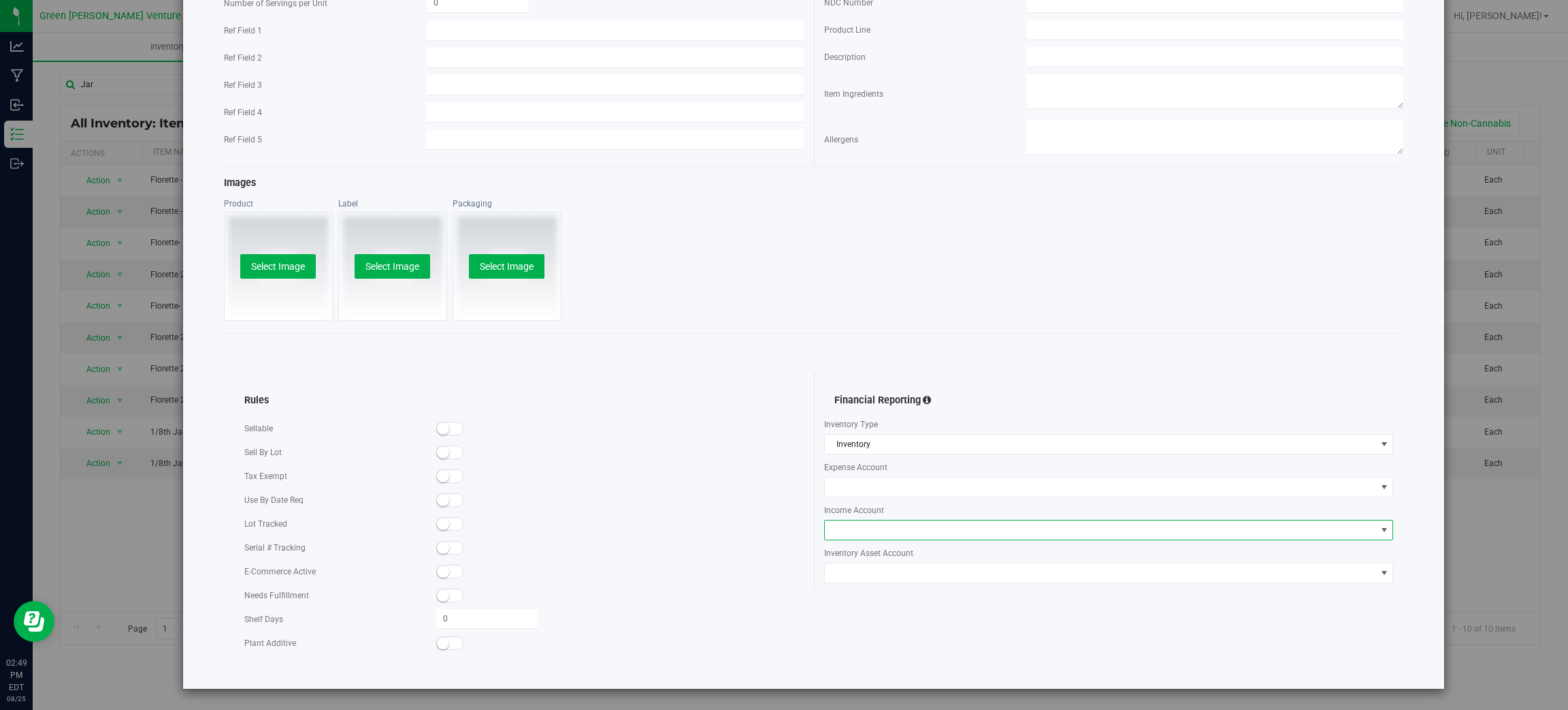
click at [859, 533] on span at bounding box center [1101, 529] width 552 height 19
click at [856, 557] on span "Inventory Asset Account" at bounding box center [1110, 553] width 570 height 12
click at [852, 569] on span at bounding box center [1101, 572] width 552 height 19
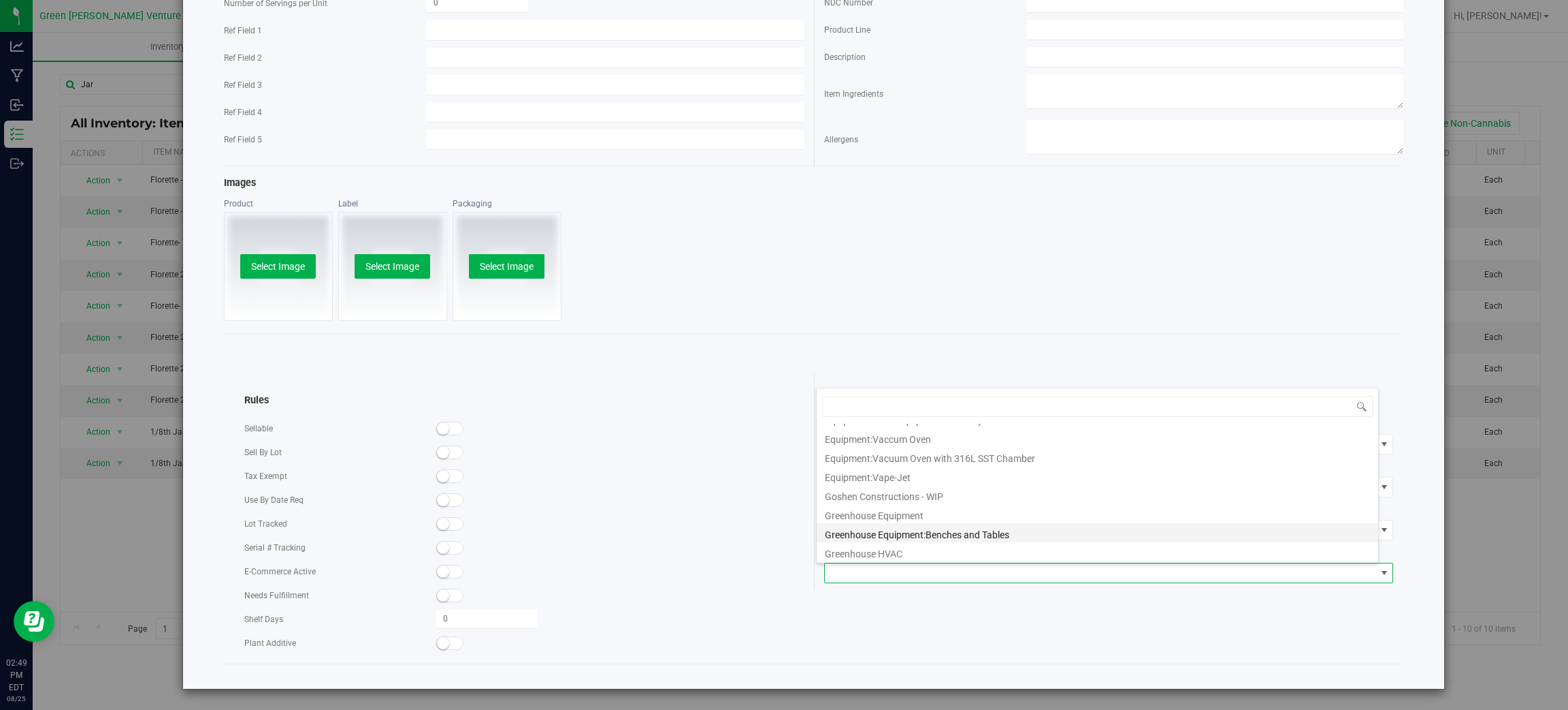
scroll to position [613, 0]
drag, startPoint x: 854, startPoint y: 576, endPoint x: 740, endPoint y: 558, distance: 115.4
click at [735, 372] on div "Rules Sellable Sell By Lot" at bounding box center [814, 372] width 1180 height 0
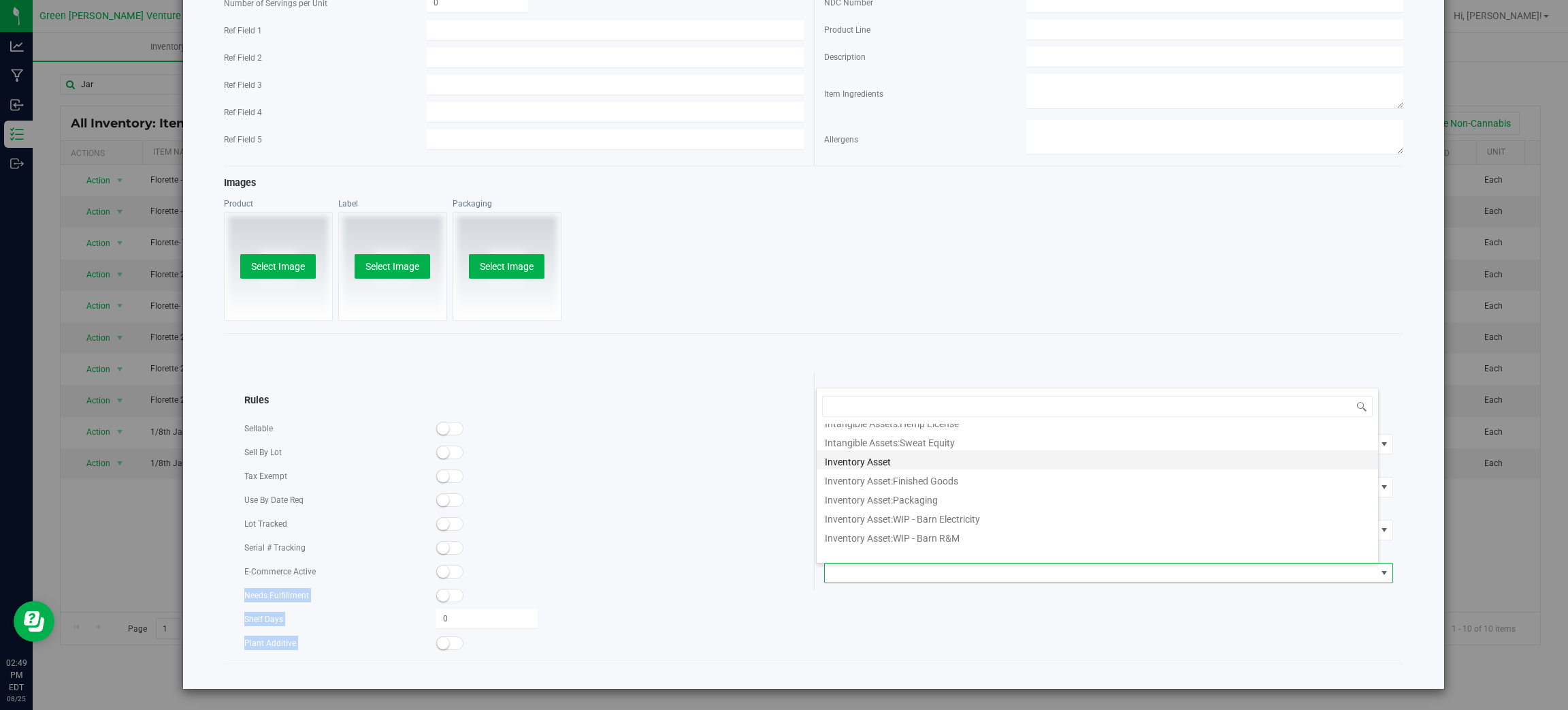
scroll to position [919, 0]
click at [969, 459] on li "Inventory Asset:Packaging" at bounding box center [1098, 468] width 562 height 19
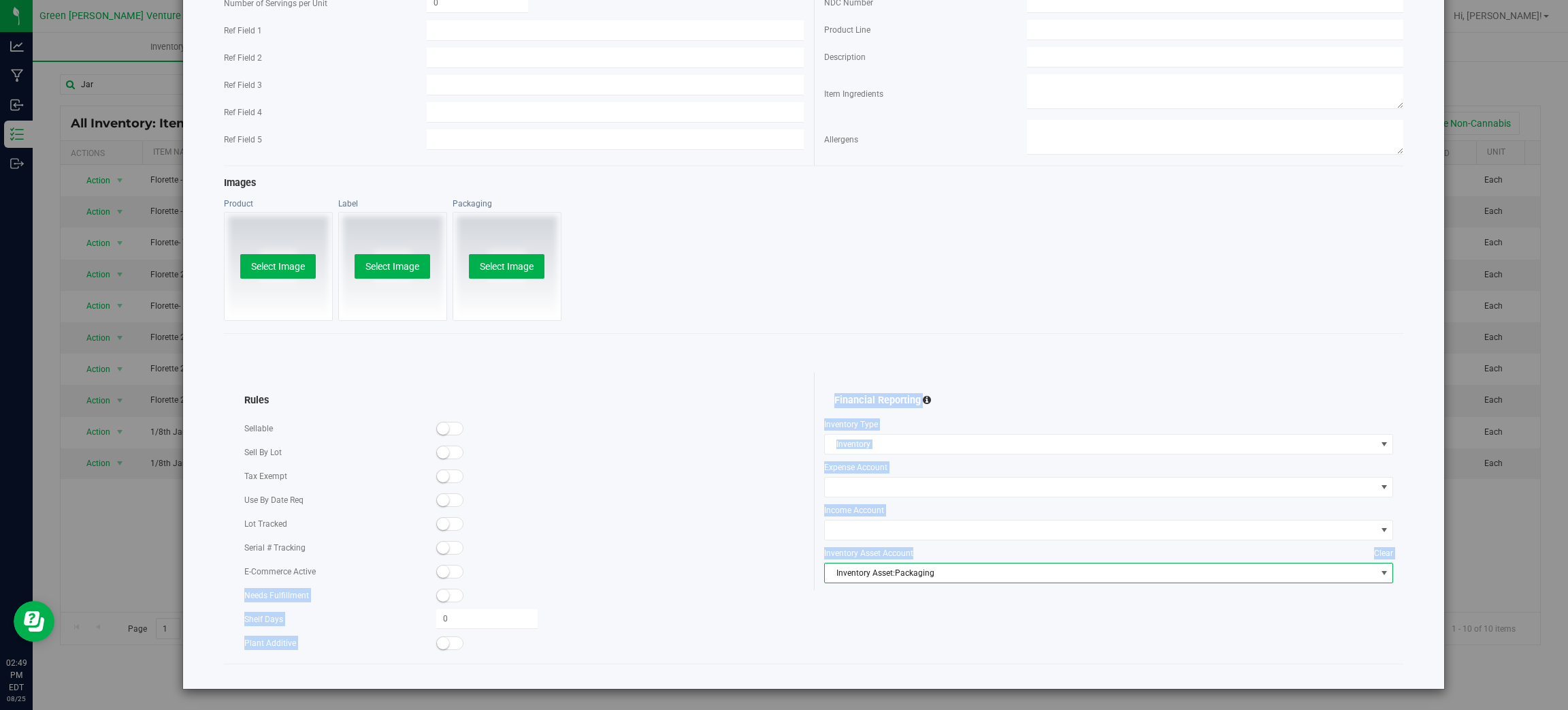
click at [814, 505] on div "Financial Reporting Inventory Type Inventory Expense Account Income Account" at bounding box center [1109, 481] width 590 height 217
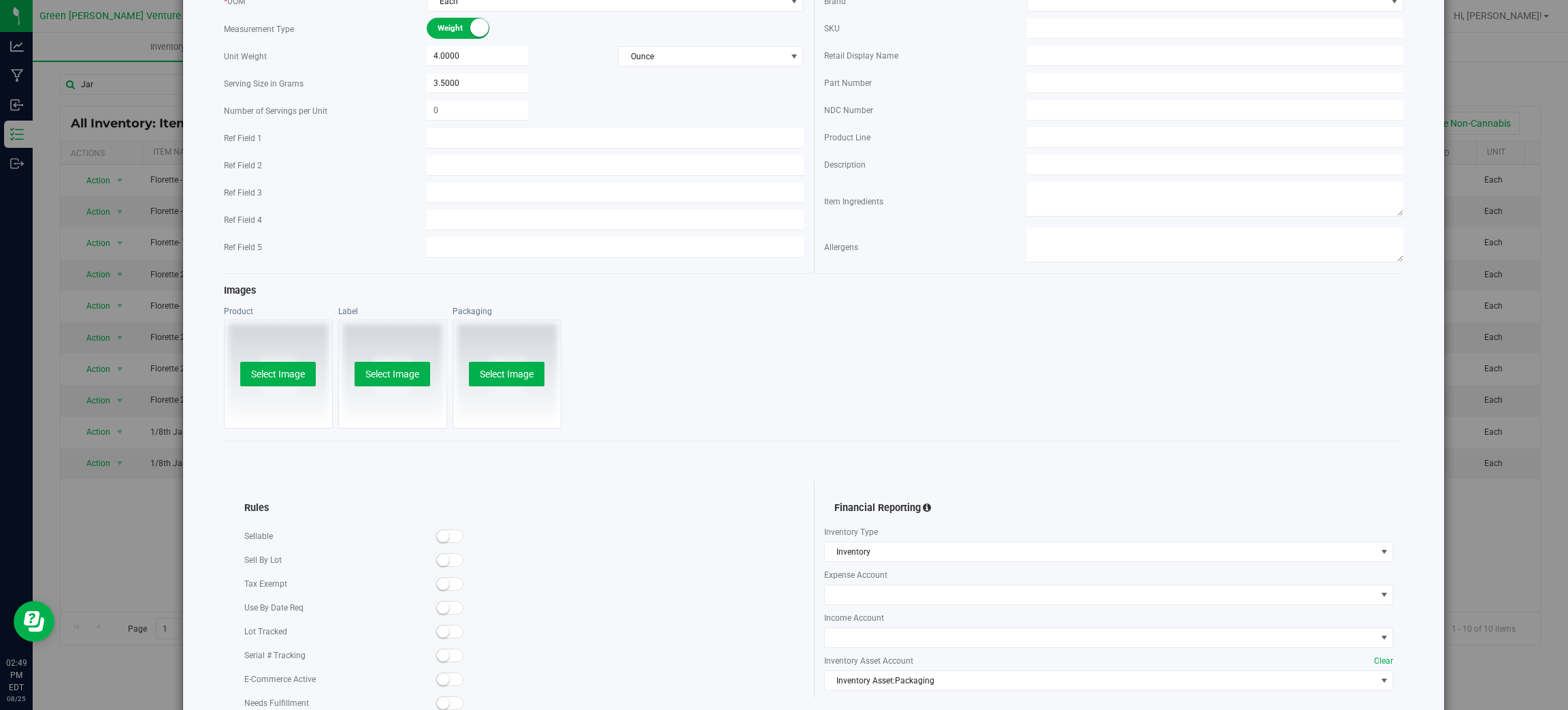
scroll to position [0, 0]
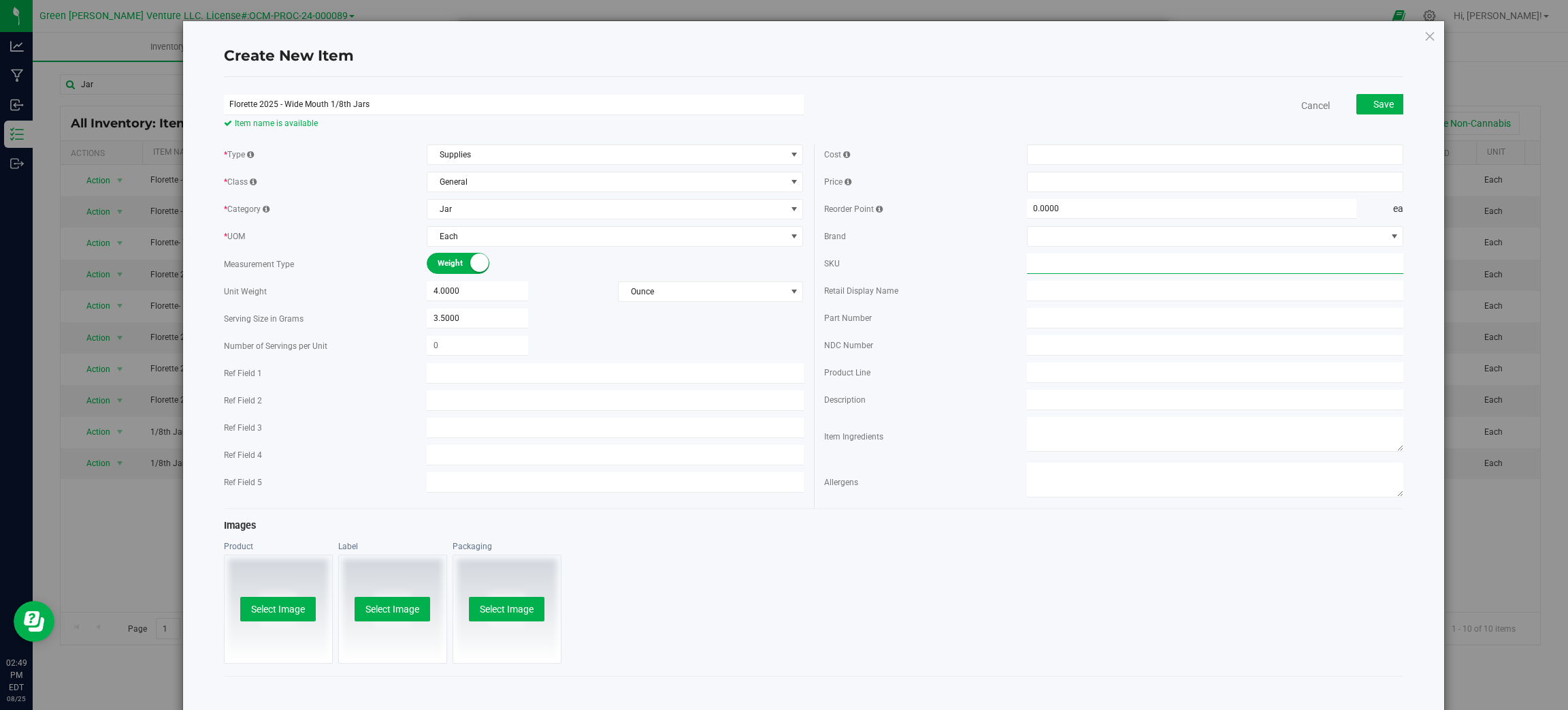
click at [1034, 257] on input "text" at bounding box center [1216, 263] width 377 height 21
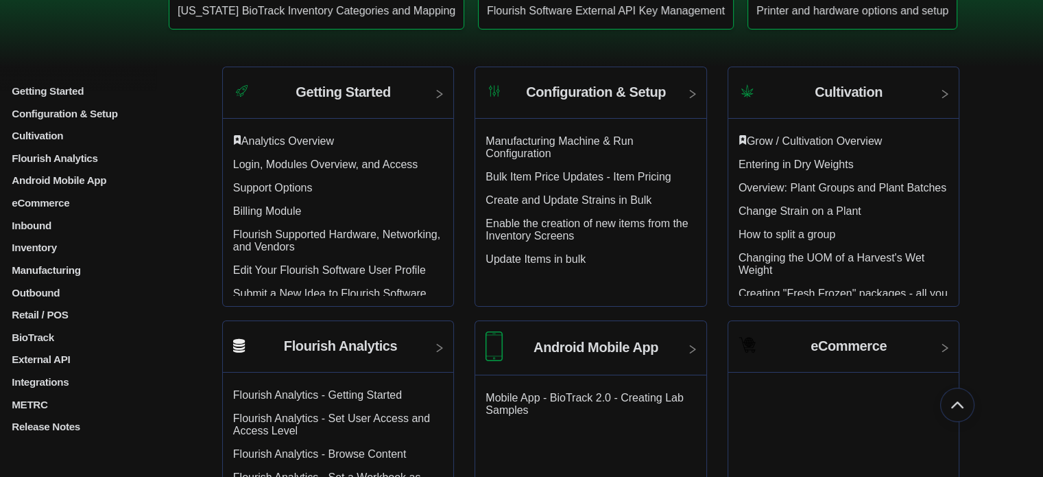
scroll to position [274, 0]
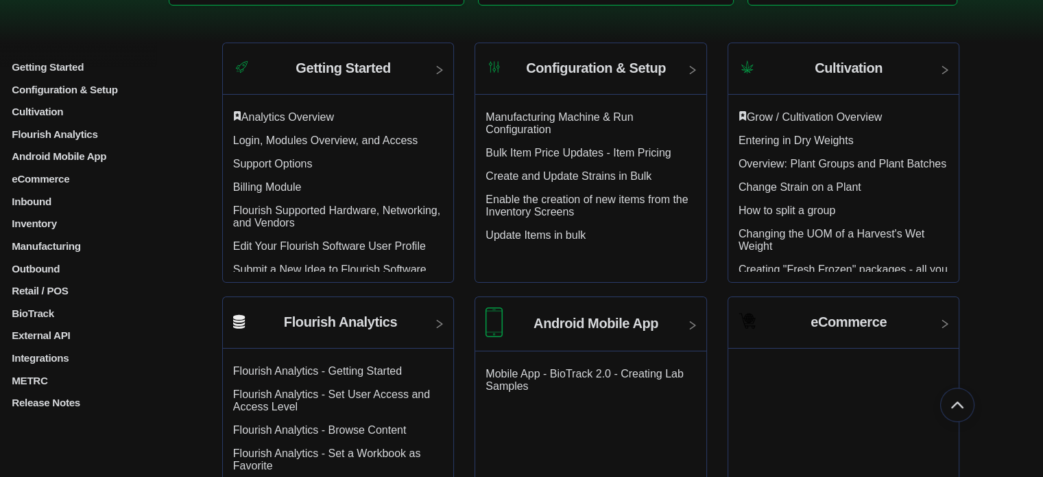
click at [25, 227] on p "Inventory" at bounding box center [93, 223] width 167 height 12
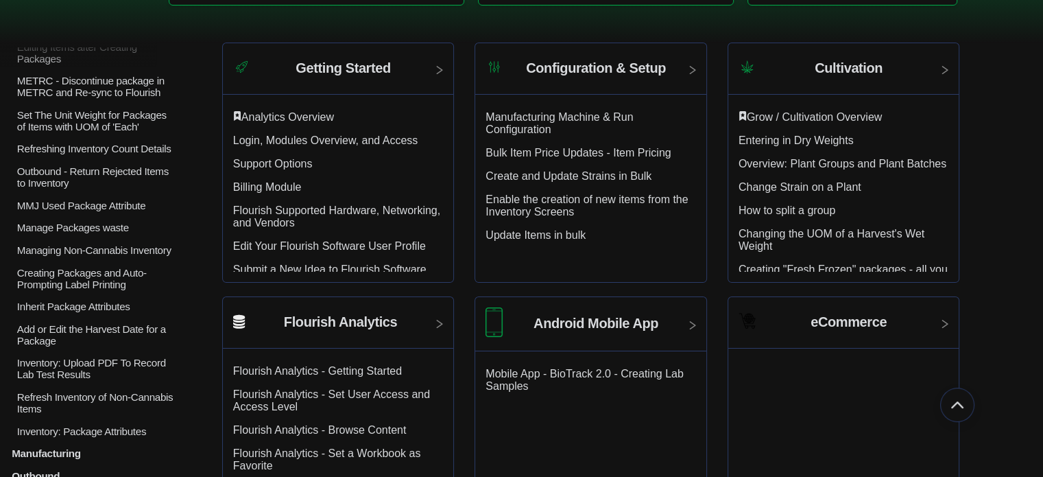
scroll to position [1029, 0]
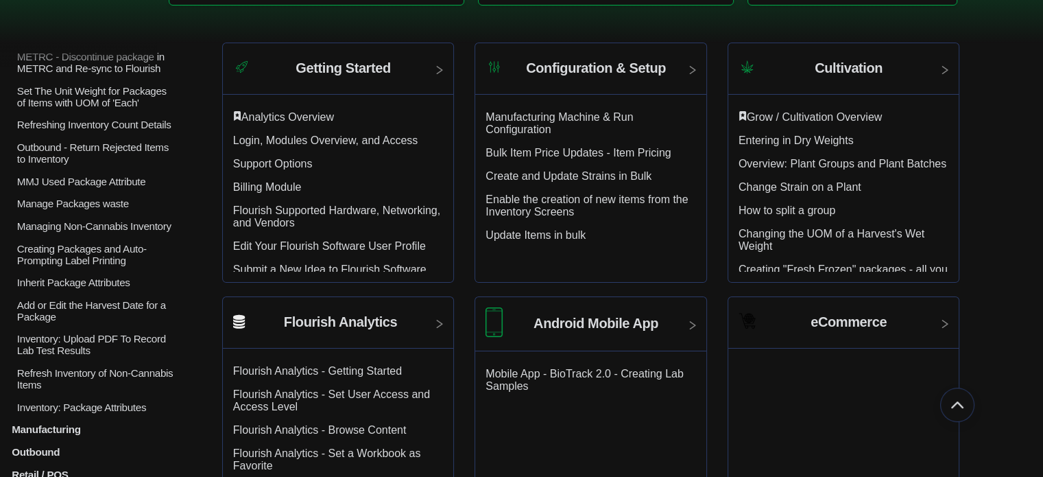
click at [99, 232] on p "Managing Non-Cannabis Inventory" at bounding box center [97, 226] width 162 height 12
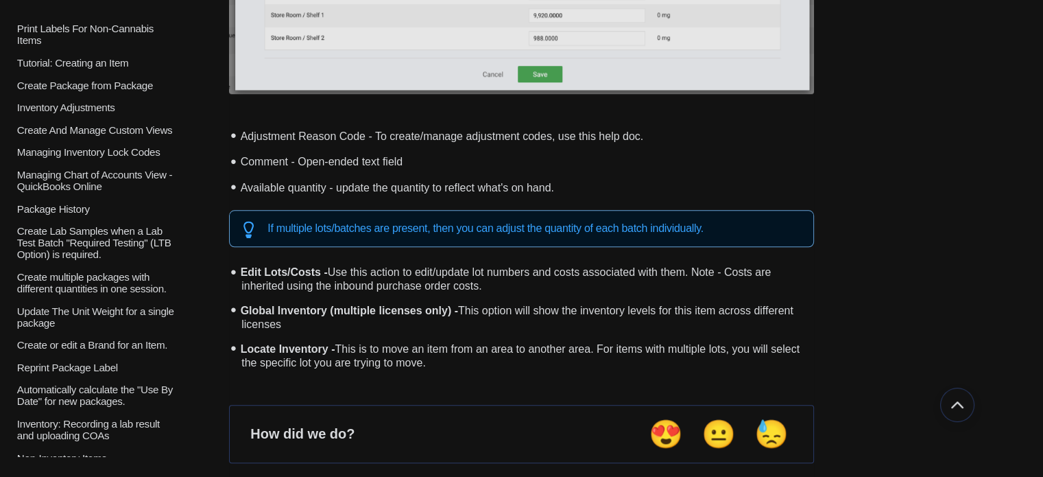
scroll to position [343, 0]
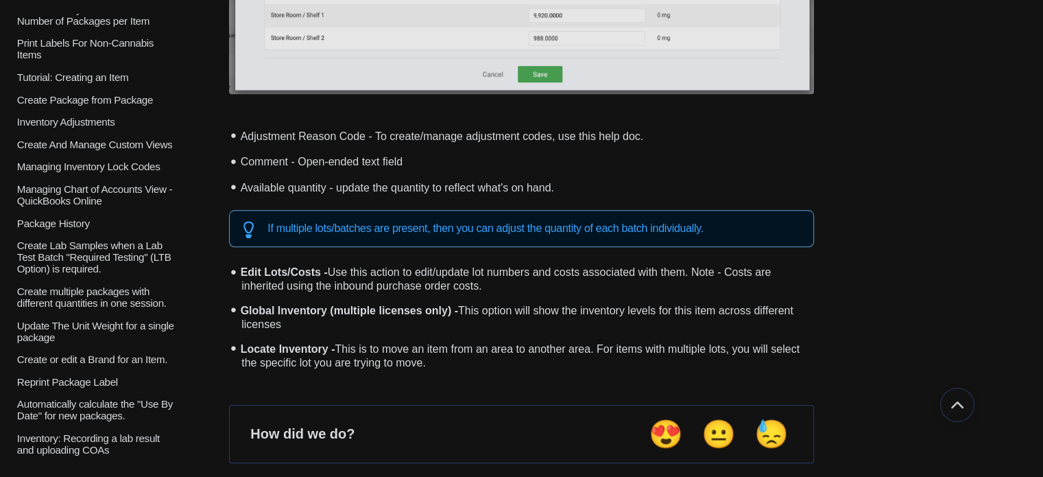
click at [99, 83] on p "Tutorial: Creating an Item" at bounding box center [97, 77] width 162 height 12
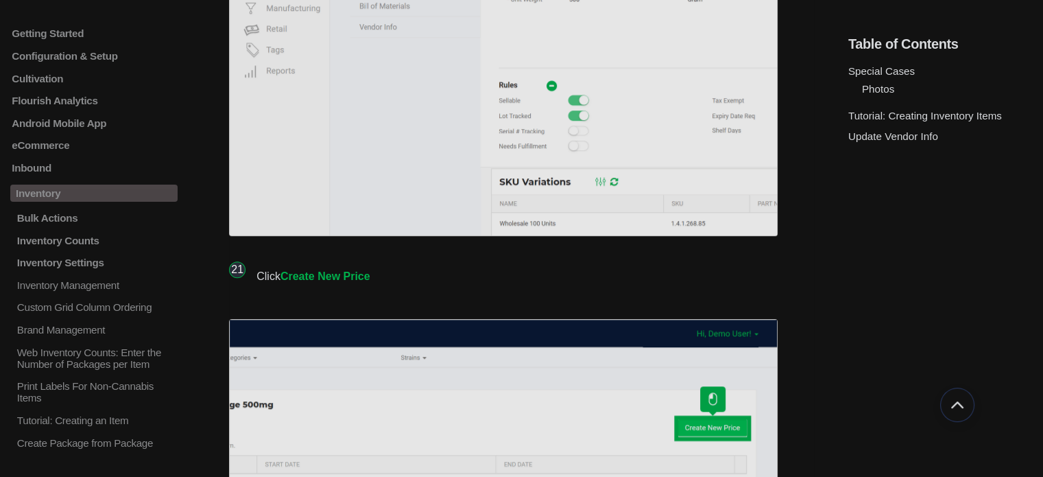
scroll to position [11386, 0]
